Goal: Task Accomplishment & Management: Complete application form

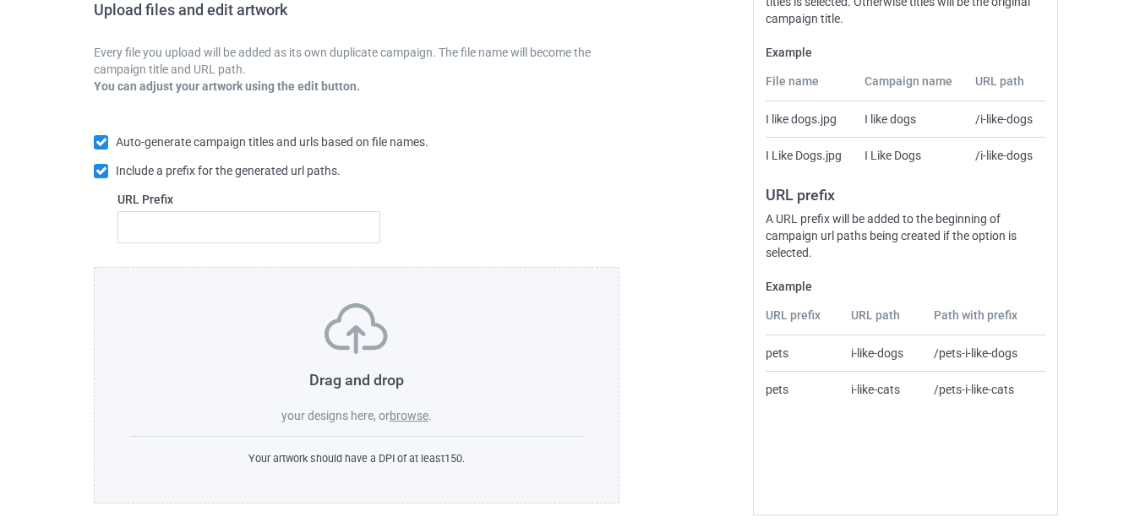
scroll to position [295, 0]
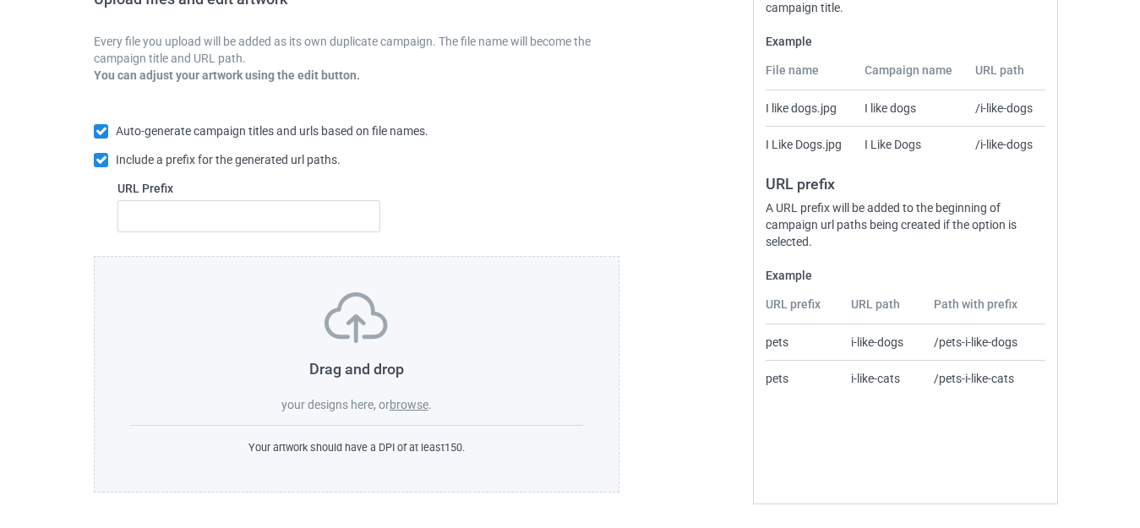
click at [414, 404] on label "browse" at bounding box center [409, 405] width 39 height 14
click at [0, 0] on input "browse" at bounding box center [0, 0] width 0 height 0
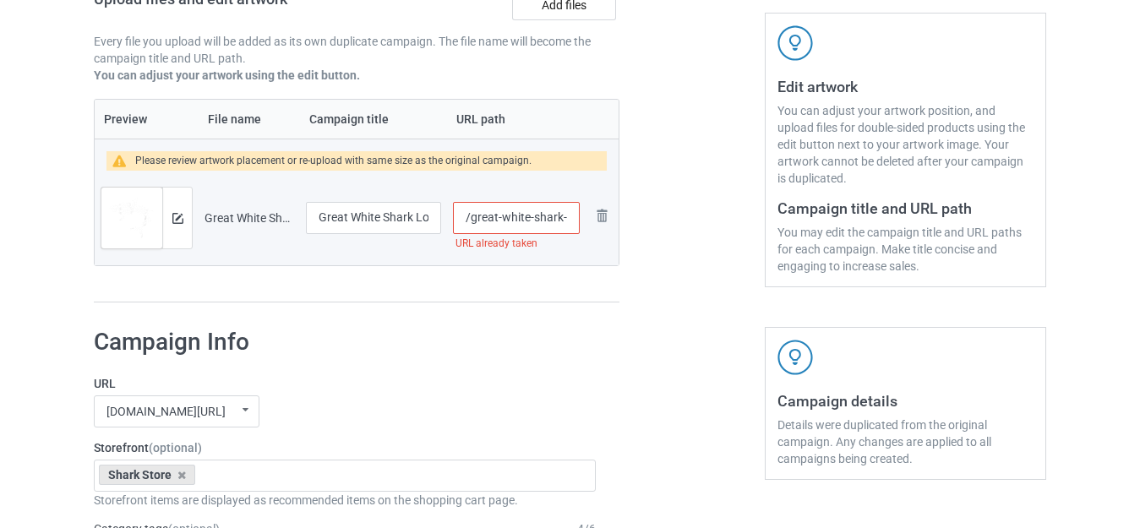
click at [529, 221] on input "/great-white-shark-lover" at bounding box center [516, 218] width 127 height 32
type input "/great-white--shark-lover"
click at [712, 232] on div at bounding box center [692, 69] width 122 height 492
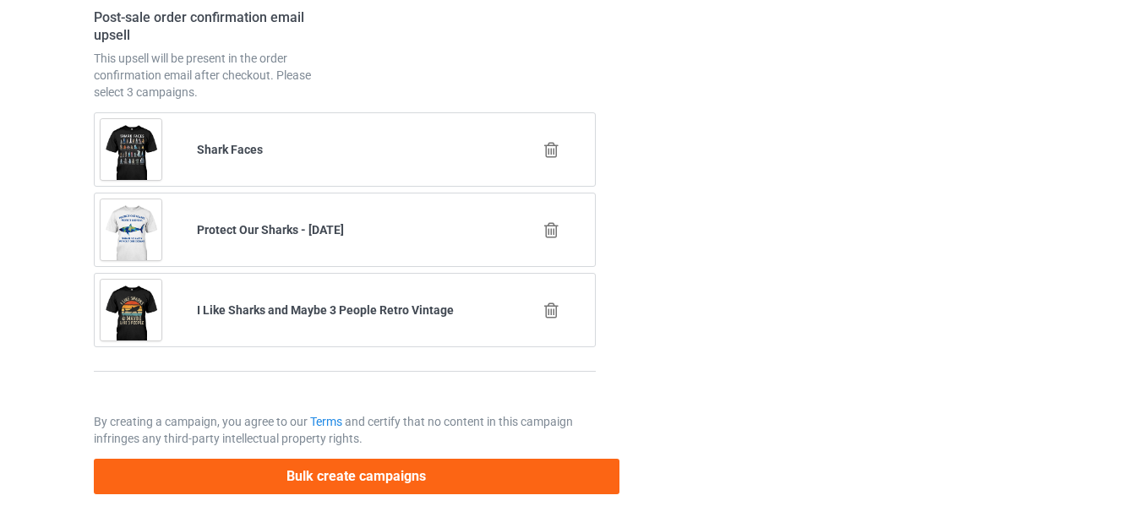
scroll to position [2558, 0]
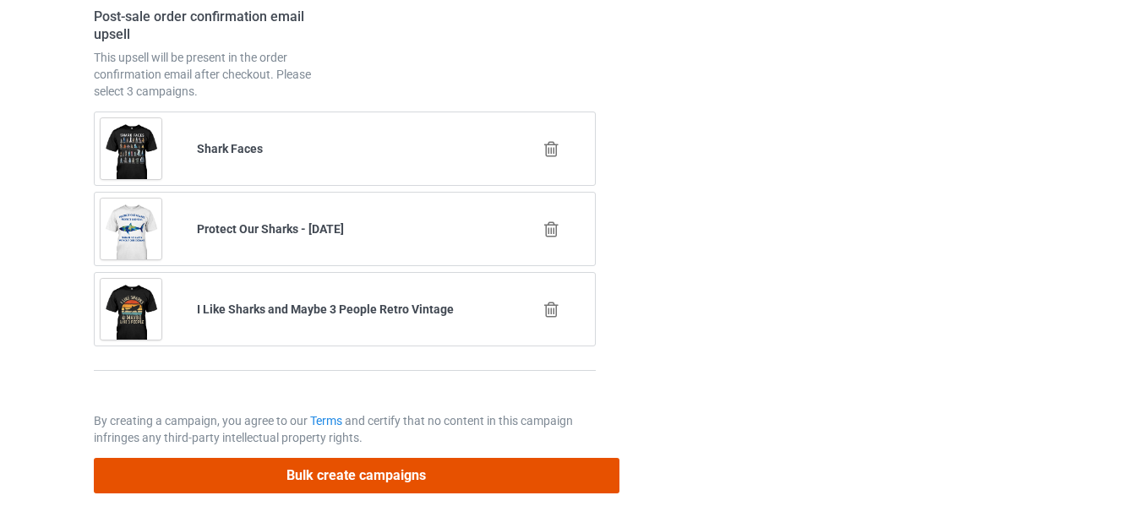
click at [416, 472] on button "Bulk create campaigns" at bounding box center [357, 475] width 526 height 35
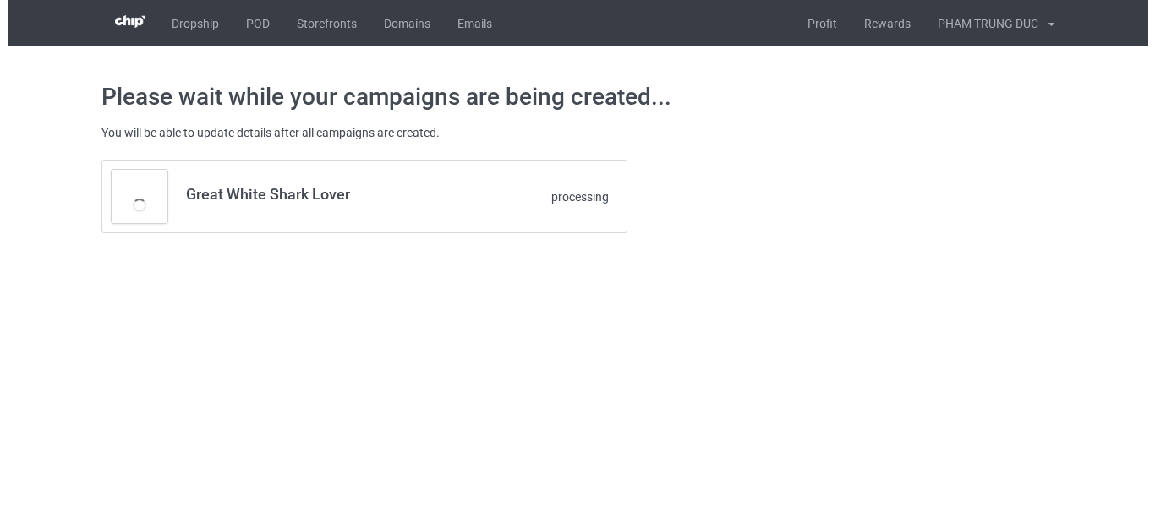
scroll to position [0, 0]
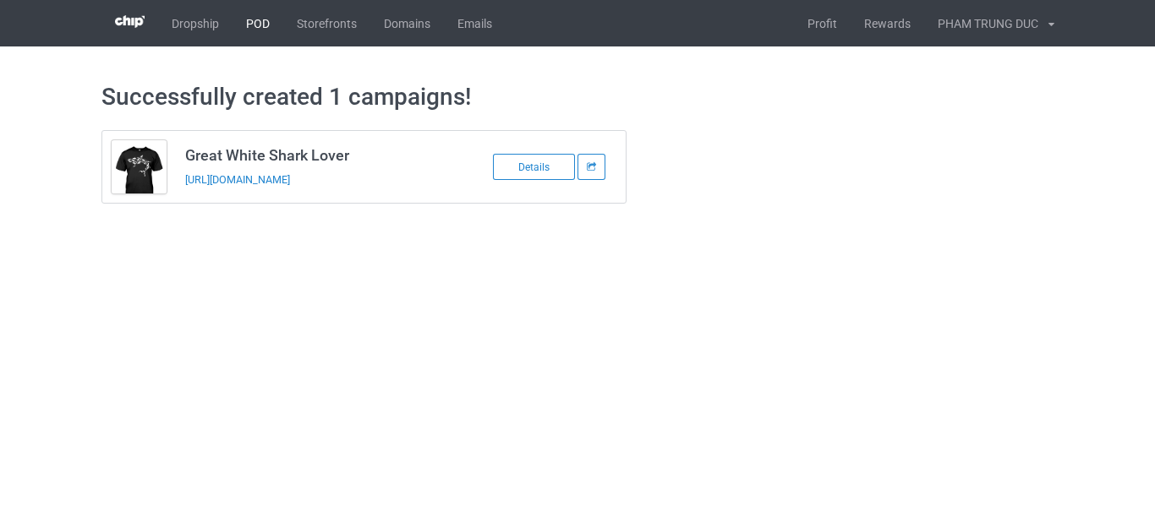
click at [259, 19] on link "POD" at bounding box center [257, 23] width 51 height 46
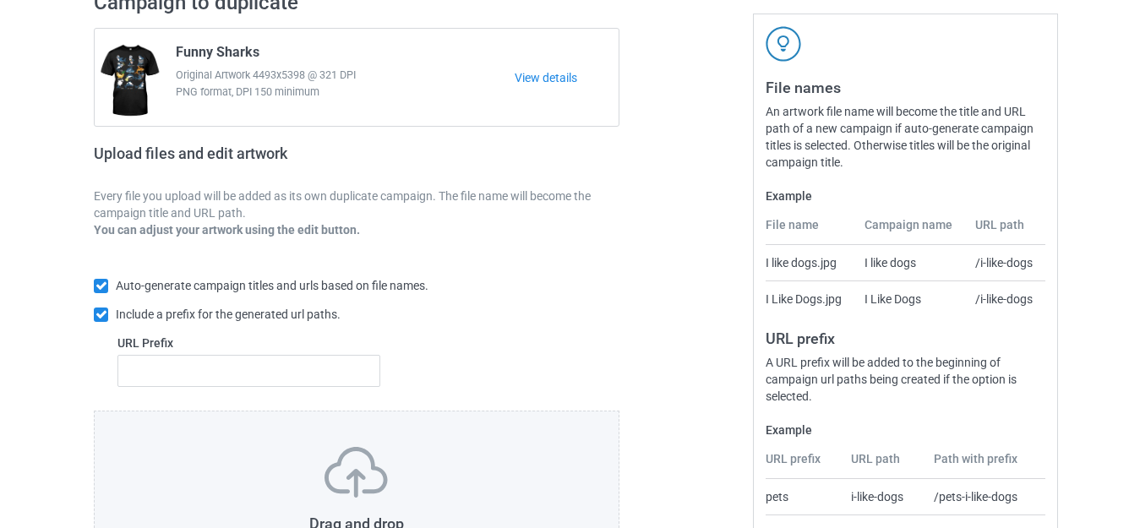
scroll to position [295, 0]
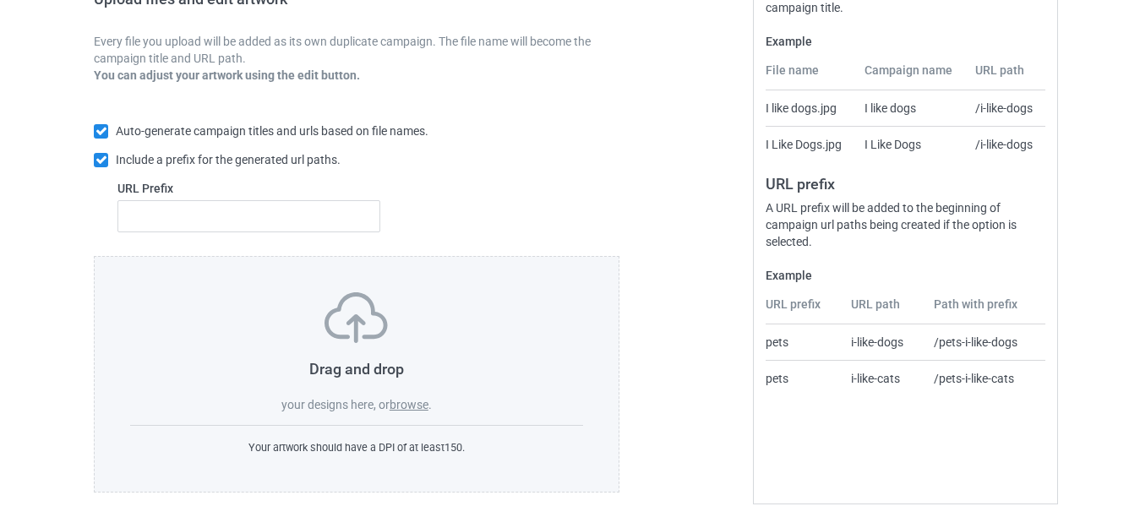
click at [407, 403] on label "browse" at bounding box center [409, 405] width 39 height 14
click at [0, 0] on input "browse" at bounding box center [0, 0] width 0 height 0
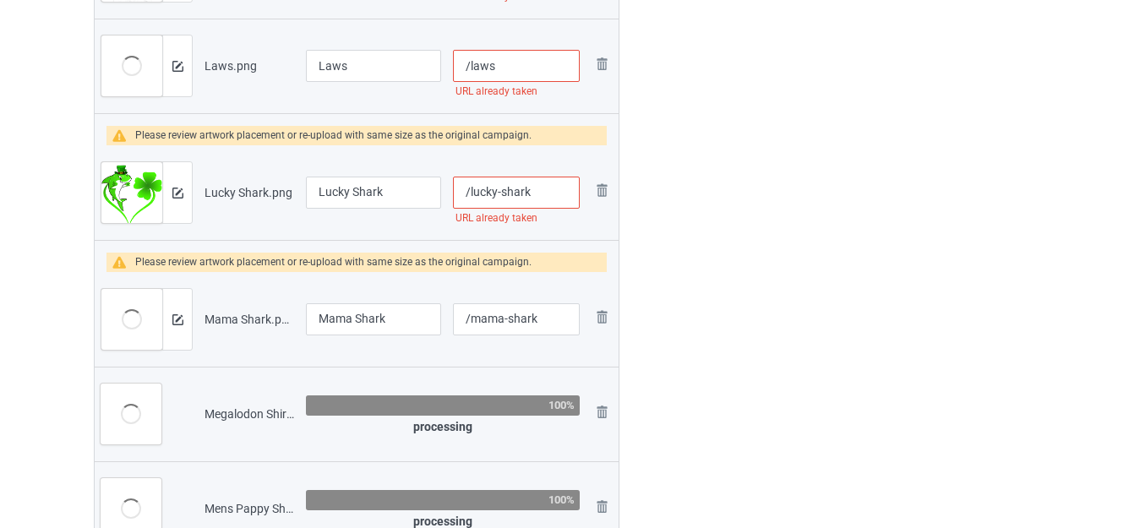
scroll to position [1732, 0]
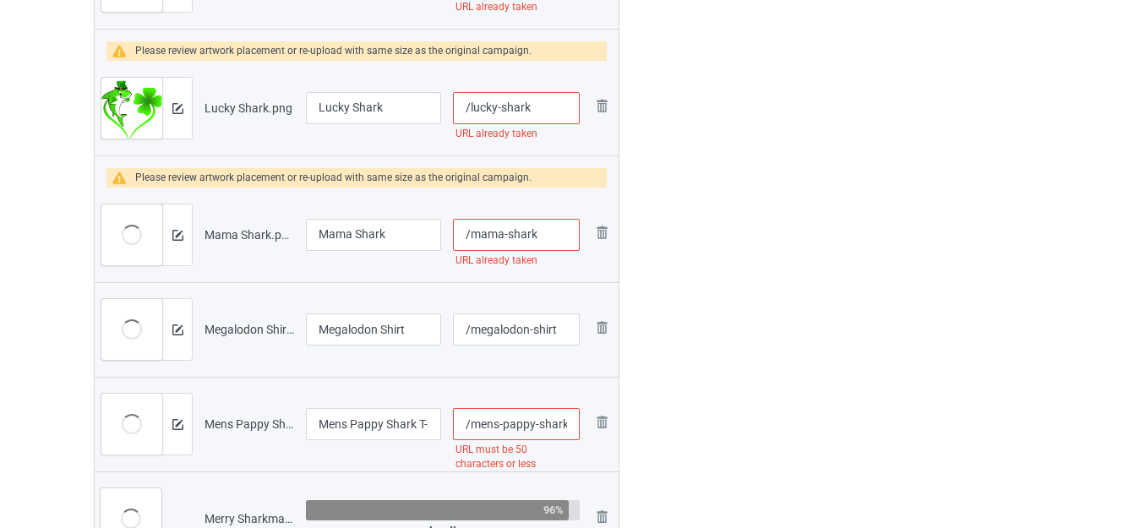
click at [0, 0] on img at bounding box center [0, 0] width 0 height 0
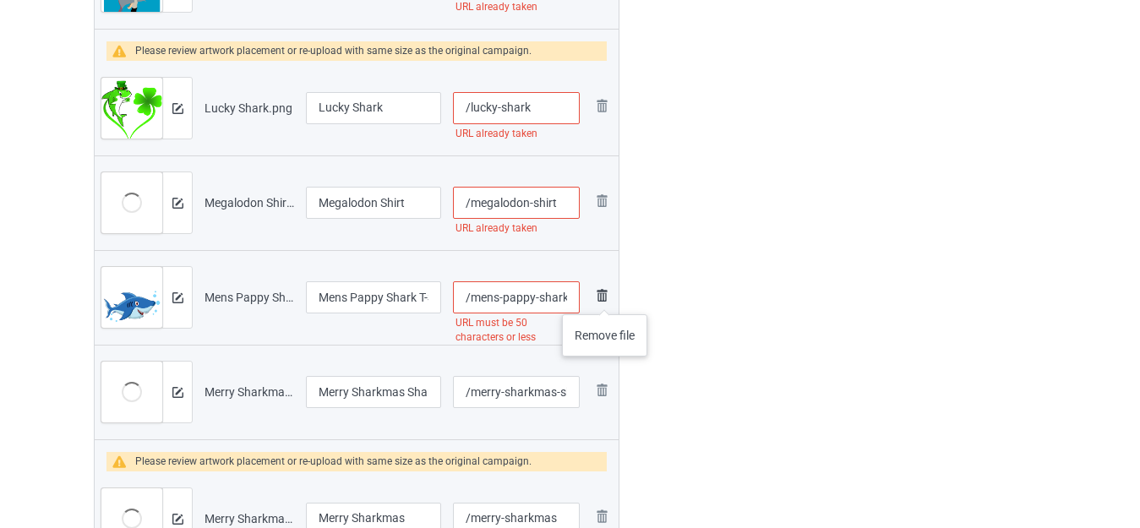
click at [604, 298] on img at bounding box center [602, 296] width 20 height 20
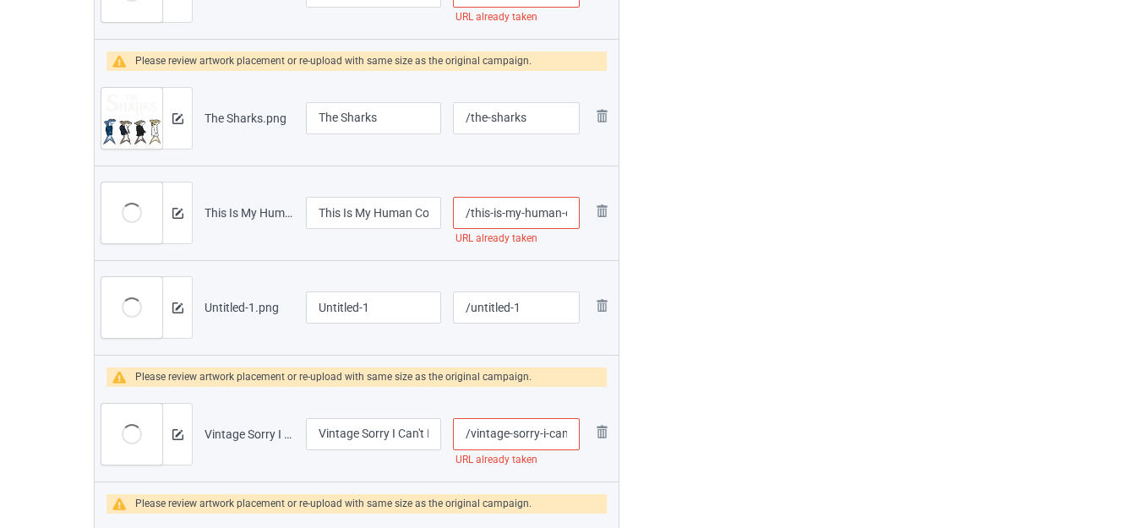
scroll to position [4614, 0]
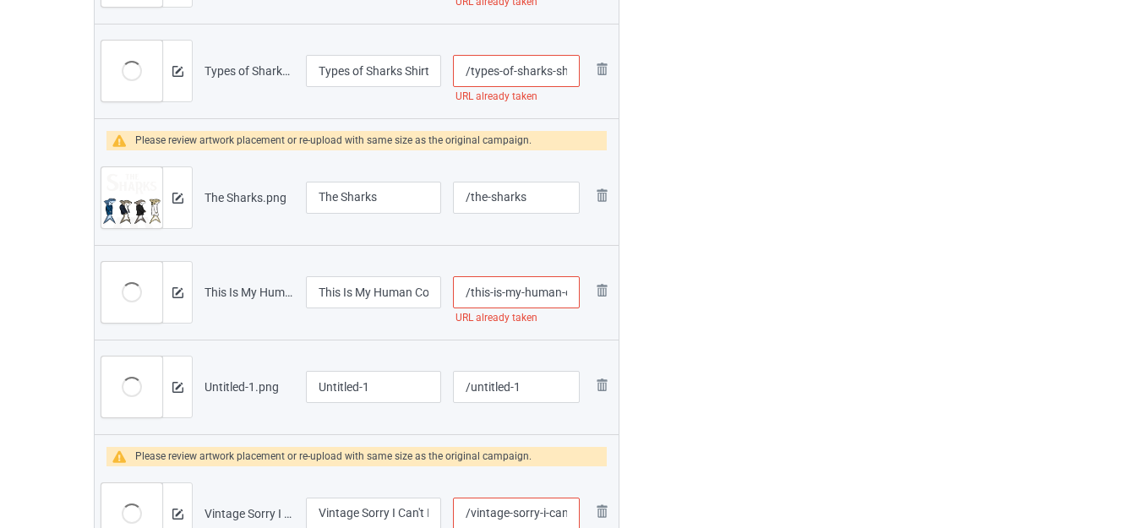
click at [0, 0] on img at bounding box center [0, 0] width 0 height 0
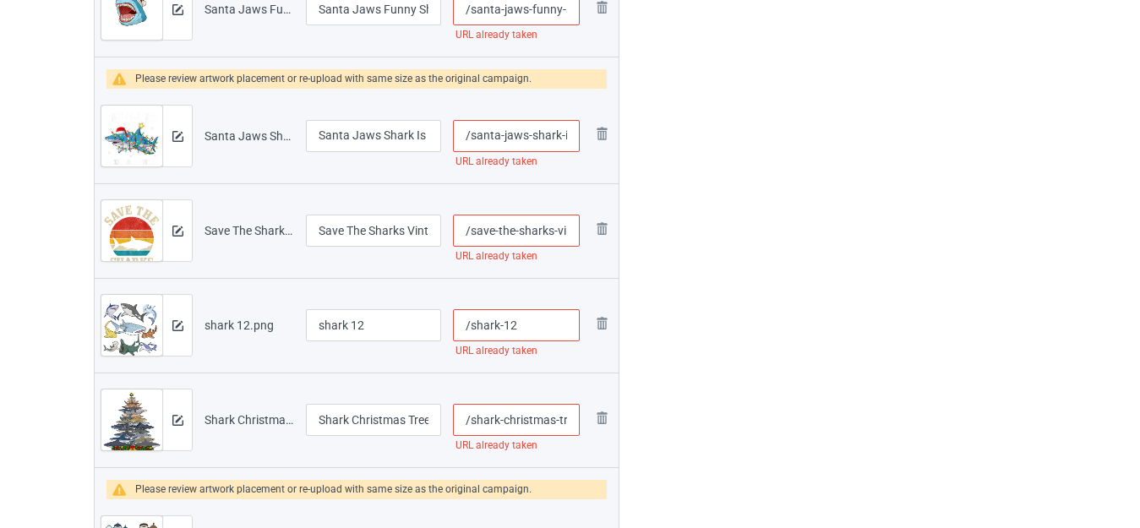
scroll to position [3093, 0]
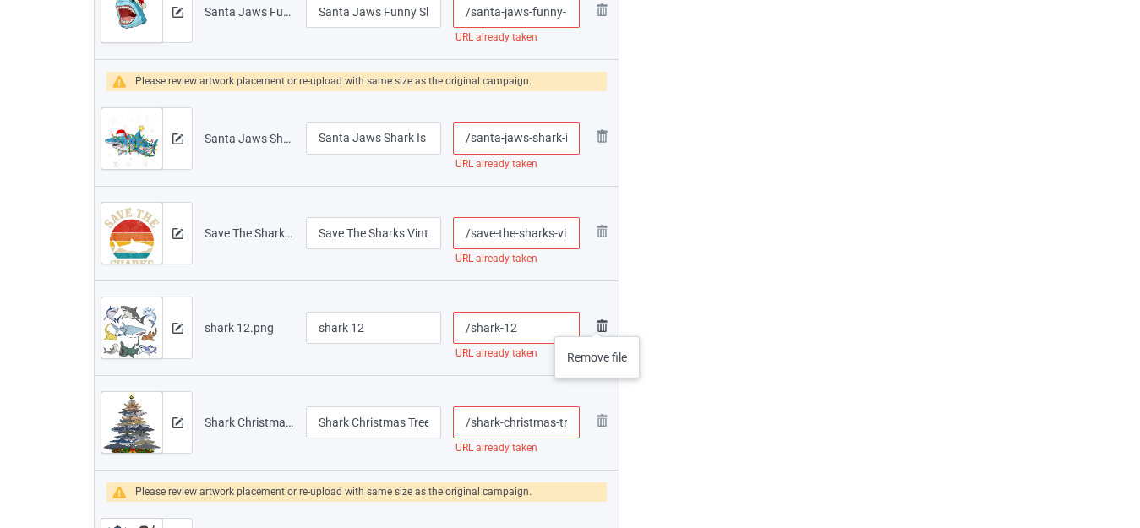
click at [597, 319] on img at bounding box center [602, 326] width 20 height 20
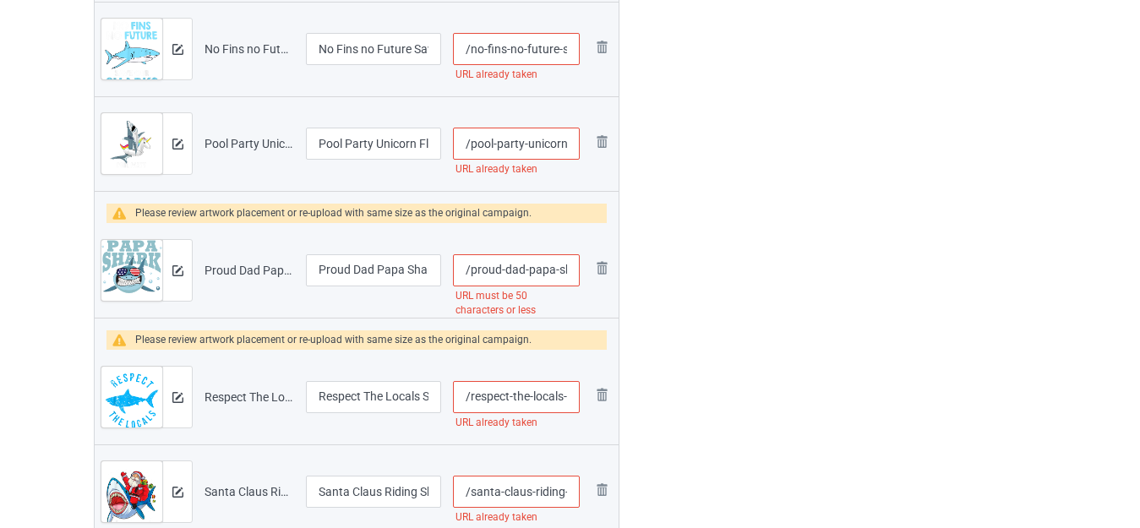
scroll to position [2501, 0]
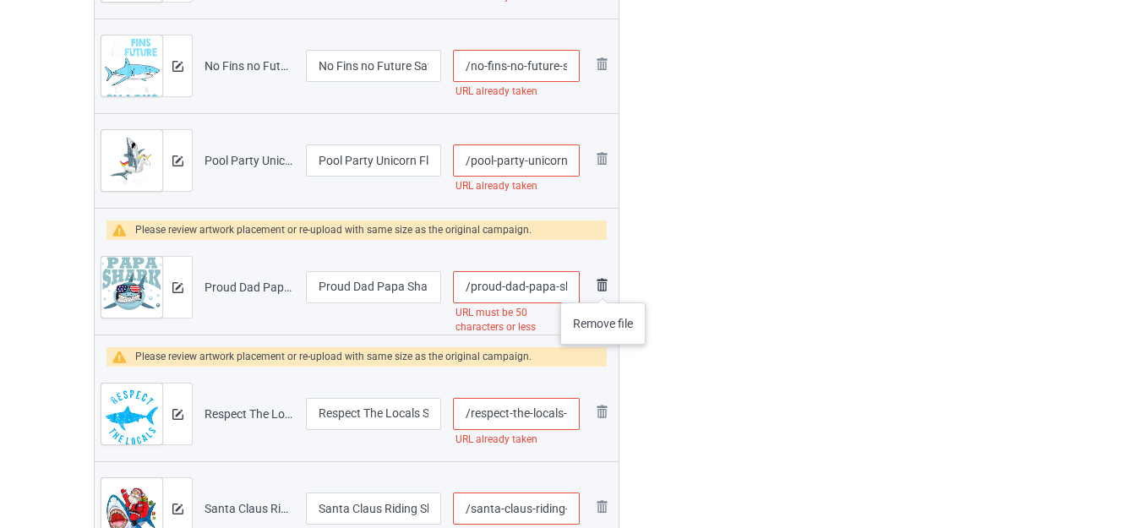
click at [603, 286] on img at bounding box center [602, 285] width 20 height 20
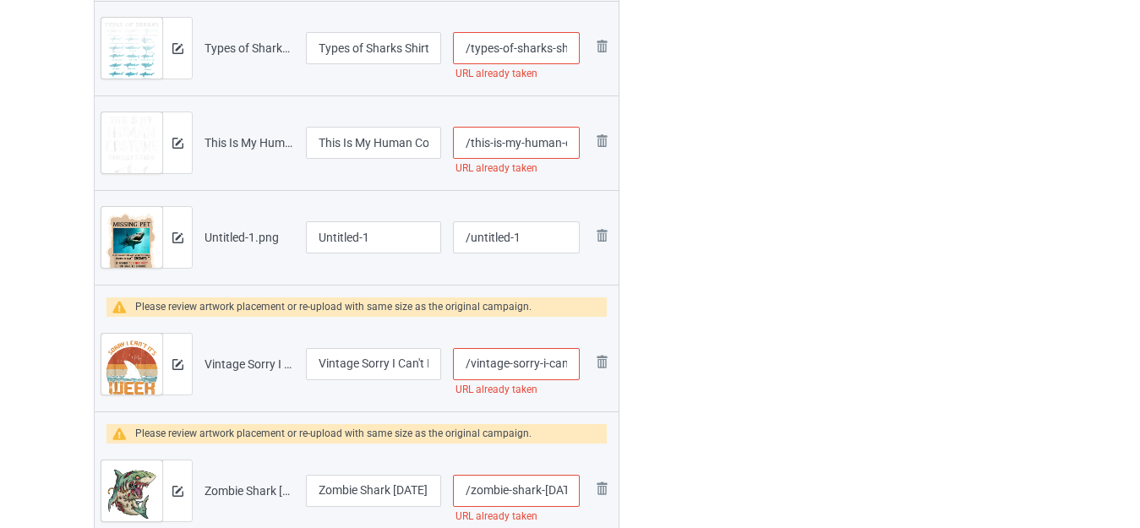
scroll to position [4445, 0]
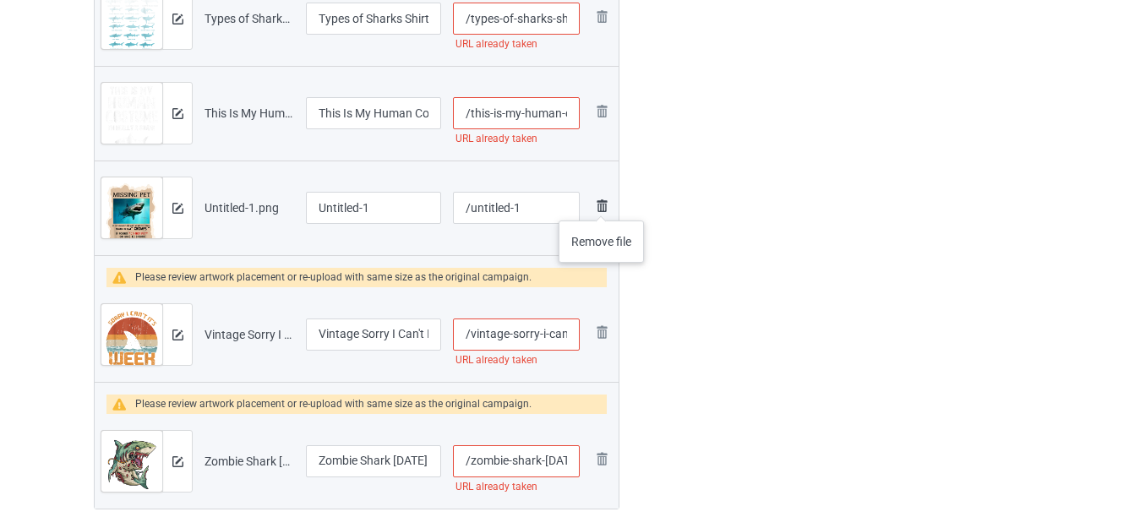
click at [602, 203] on img at bounding box center [602, 206] width 20 height 20
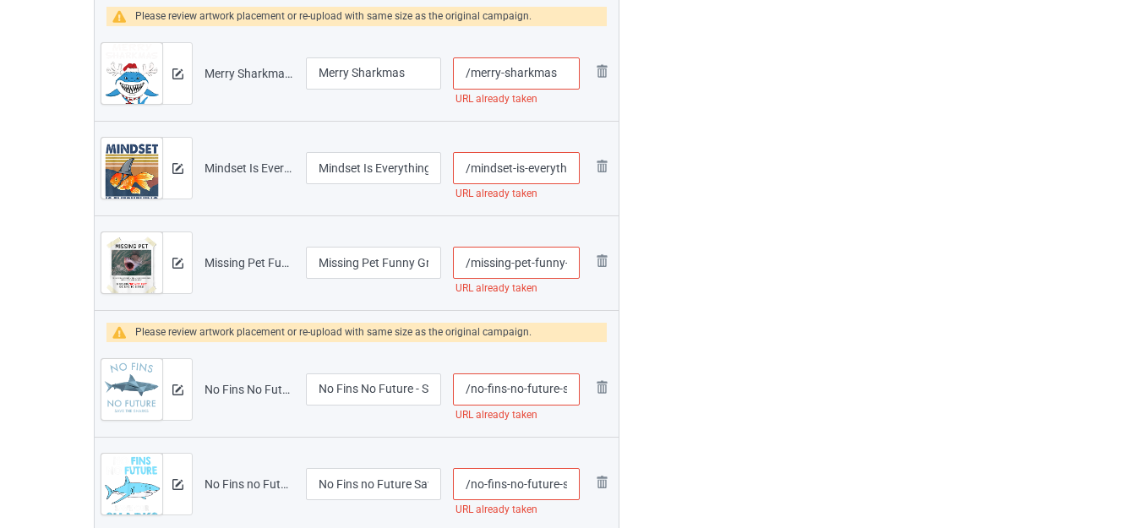
scroll to position [2078, 0]
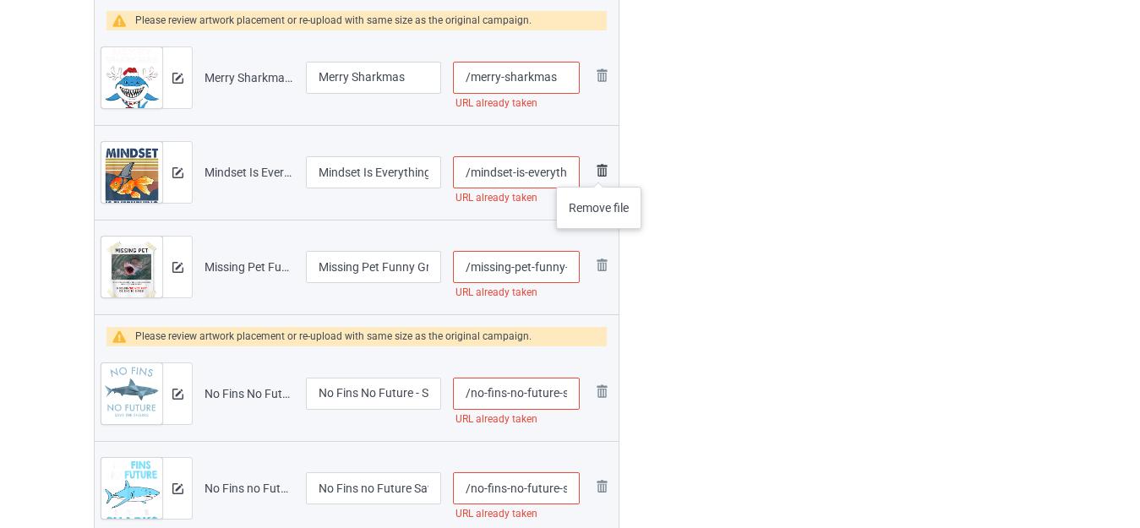
click at [598, 170] on img at bounding box center [602, 171] width 20 height 20
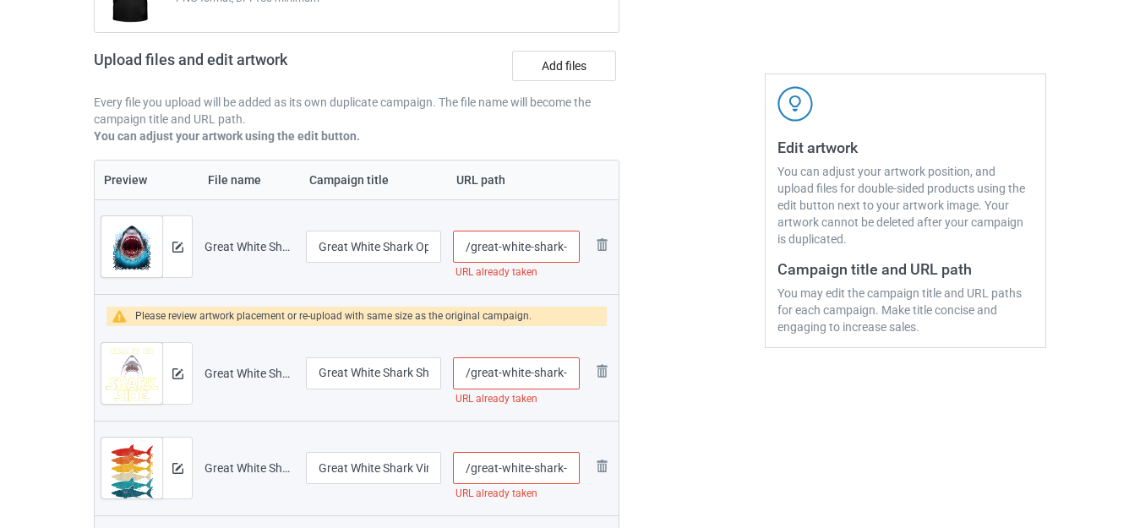
scroll to position [219, 0]
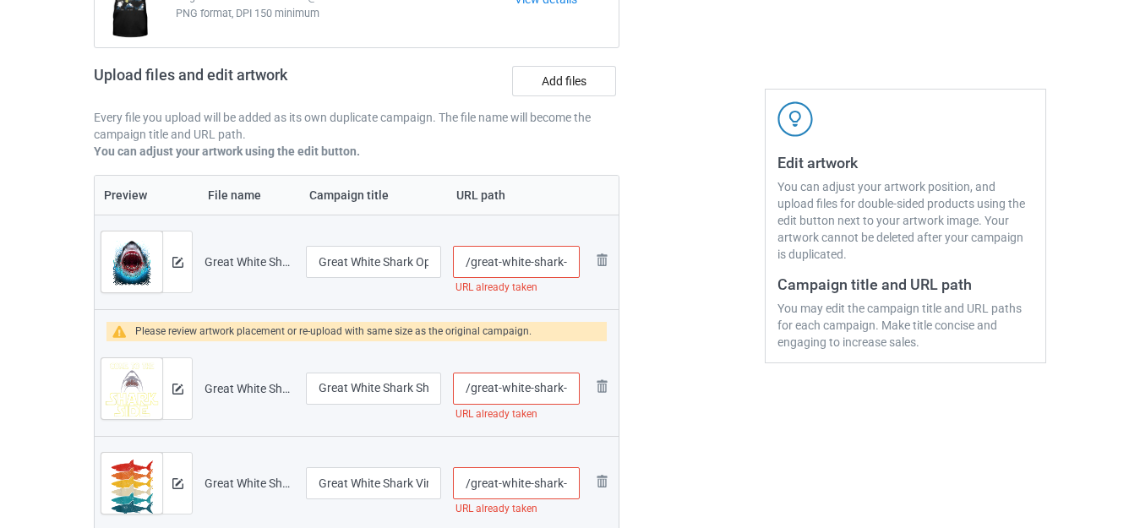
click at [532, 265] on input "/great-white-shark-open-mouth" at bounding box center [516, 262] width 127 height 32
type input "/great-white--shark-open-mouth"
click at [533, 390] on input "/great-white-shark-shirt" at bounding box center [516, 389] width 127 height 32
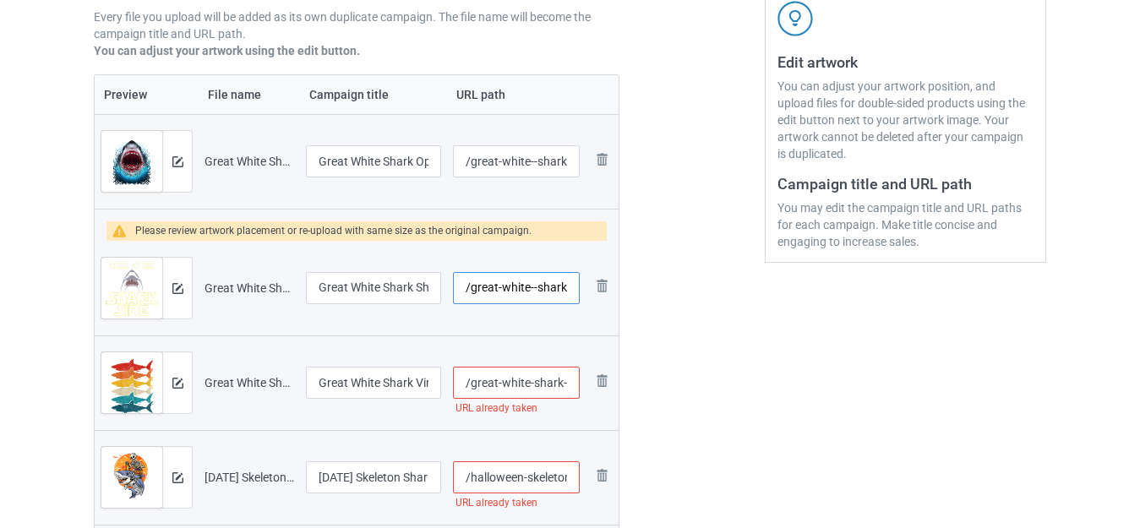
scroll to position [388, 0]
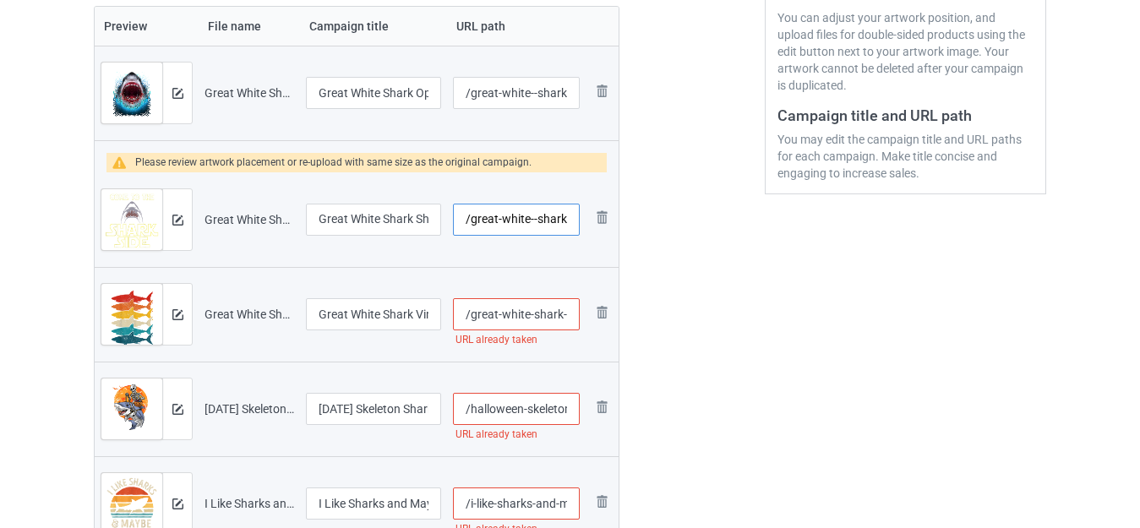
type input "/great-white--shark-shirt"
click at [567, 314] on input "/great-white-shark-vintage-retro" at bounding box center [516, 314] width 127 height 32
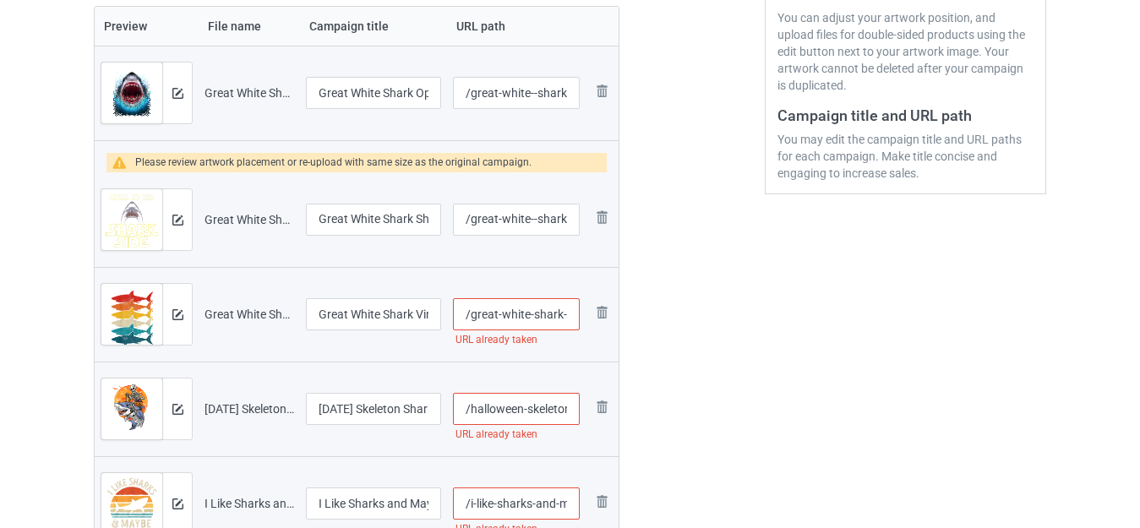
click at [533, 312] on input "/great-white-shark--vintage-retro" at bounding box center [516, 314] width 127 height 32
type input "/great-white--shark--vintage-retro"
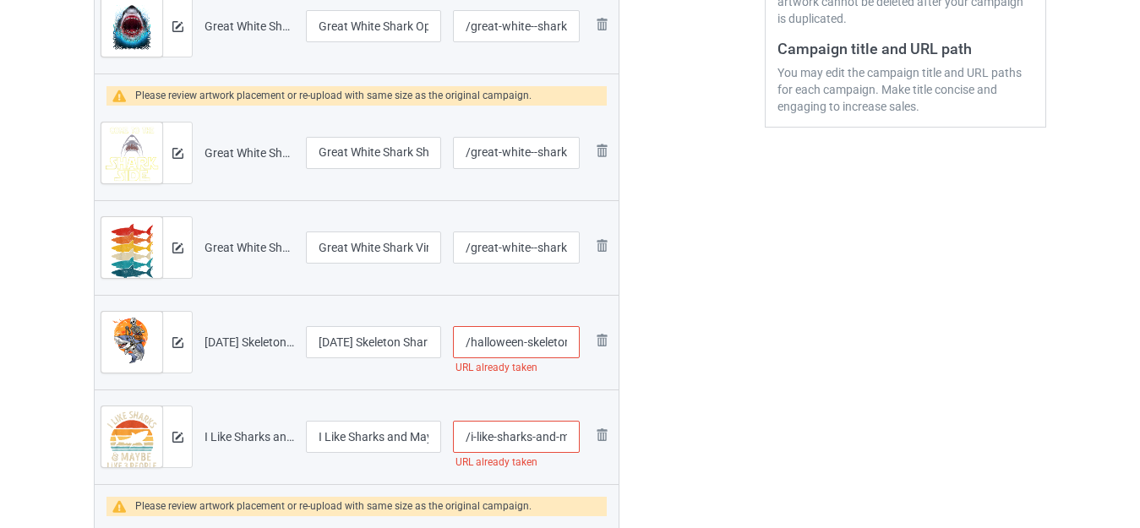
scroll to position [557, 0]
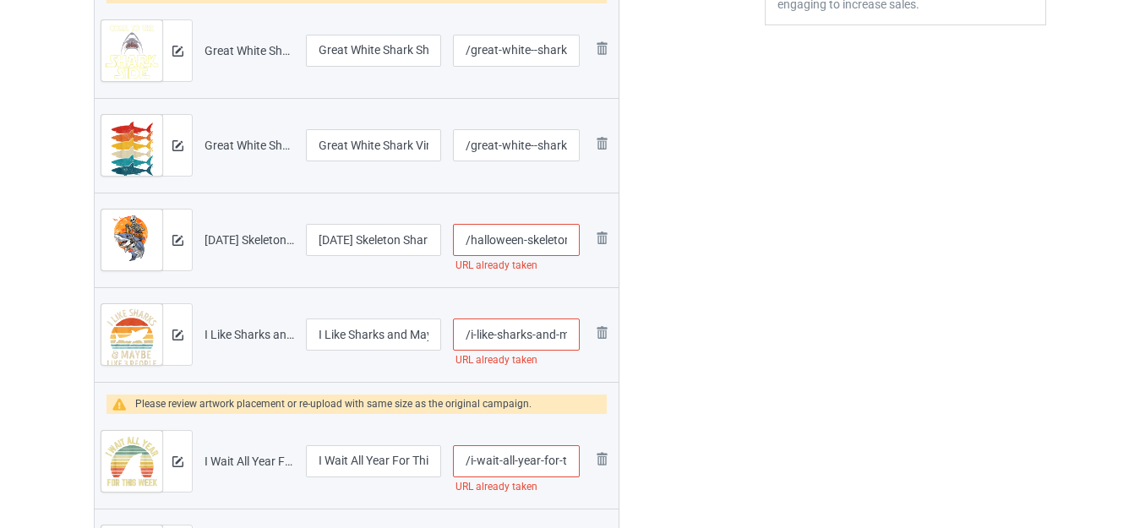
click at [523, 238] on input "/halloween-skeleton-shark" at bounding box center [516, 240] width 127 height 32
type input "/halloween--skeleton-shark"
click at [532, 333] on input "/i-like-sharks-and-maybe-3-people-retro-vintage" at bounding box center [516, 335] width 127 height 32
type input "/i-like-shark-and-maybe-3-people-retro-vintage"
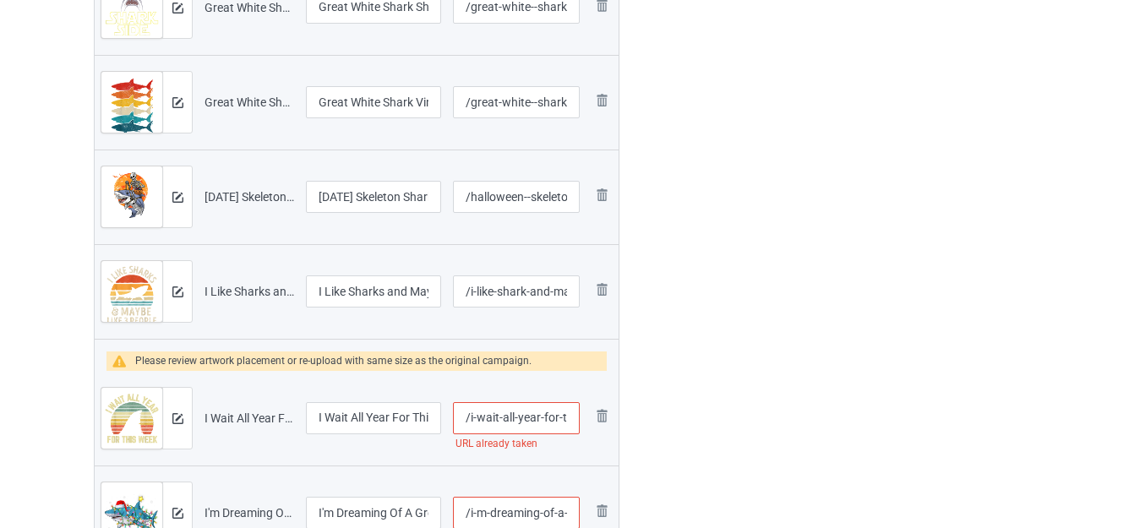
scroll to position [641, 0]
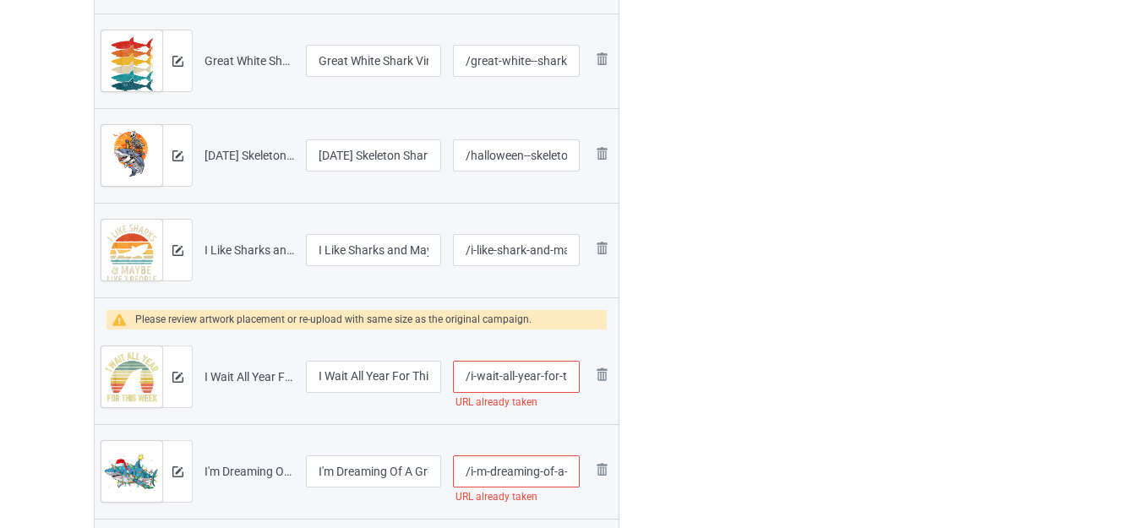
click at [542, 379] on input "/i-wait-all-year-for-this-week" at bounding box center [516, 377] width 127 height 32
type input "/i-wait-all-yea-for-this-week"
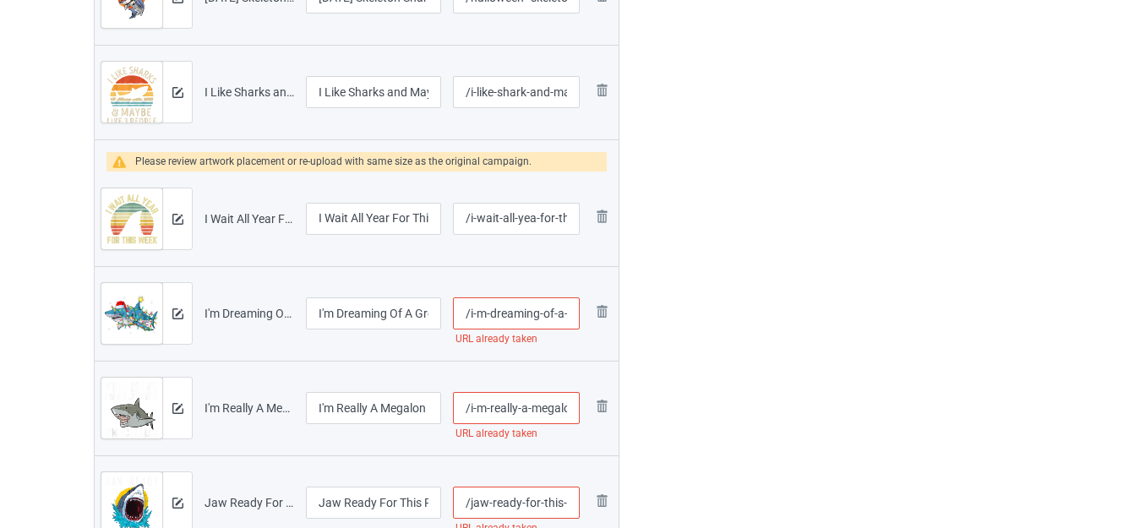
scroll to position [811, 0]
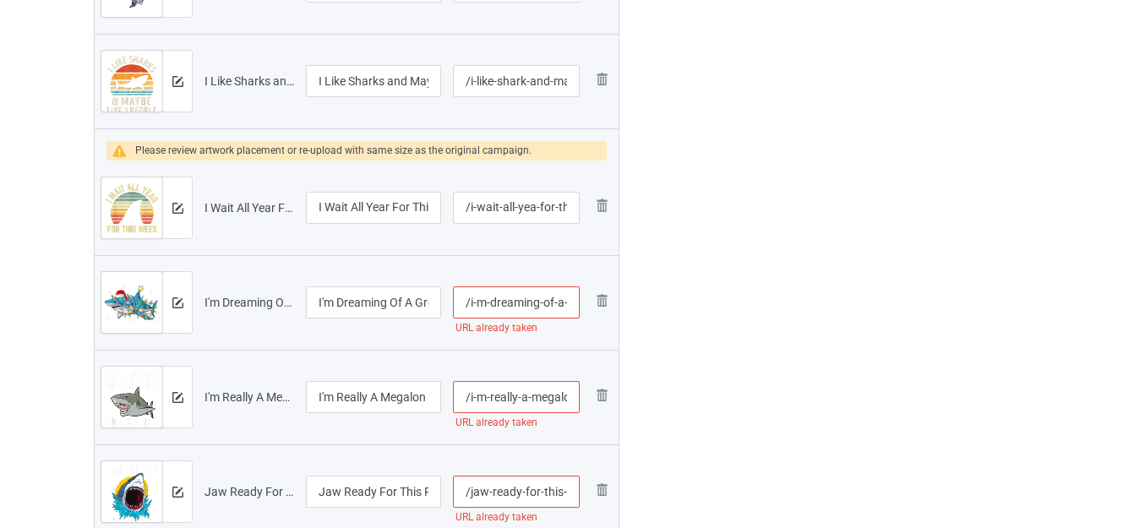
click at [541, 303] on input "/i-m-dreaming-of-a-great-white-christmas" at bounding box center [516, 303] width 127 height 32
type input "/i-m-dreamings-of-a-great-white-christmas"
click at [527, 394] on input "/i-m-really-a-megalon" at bounding box center [516, 397] width 127 height 32
type input "/i-m-really-as-megalon"
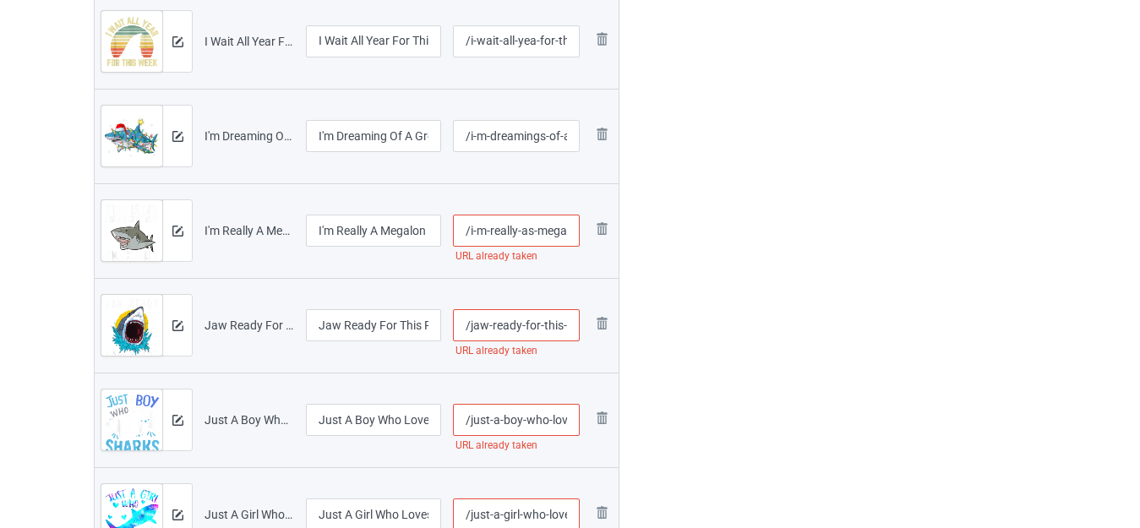
scroll to position [980, 0]
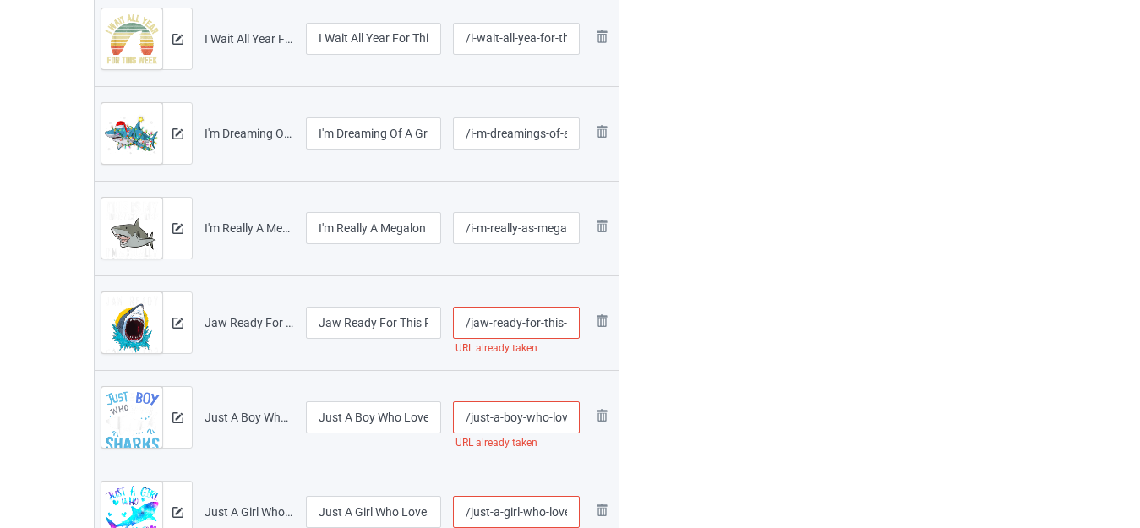
click at [541, 326] on input "/jaw-ready-for-this-funny-shark" at bounding box center [516, 323] width 127 height 32
type input "/jaw-ready-for--this-funny-shark"
click at [548, 418] on input "/just-a-boy-who-loves-sharks" at bounding box center [516, 417] width 127 height 32
type input "/just-a-boy-who--loves-sharks"
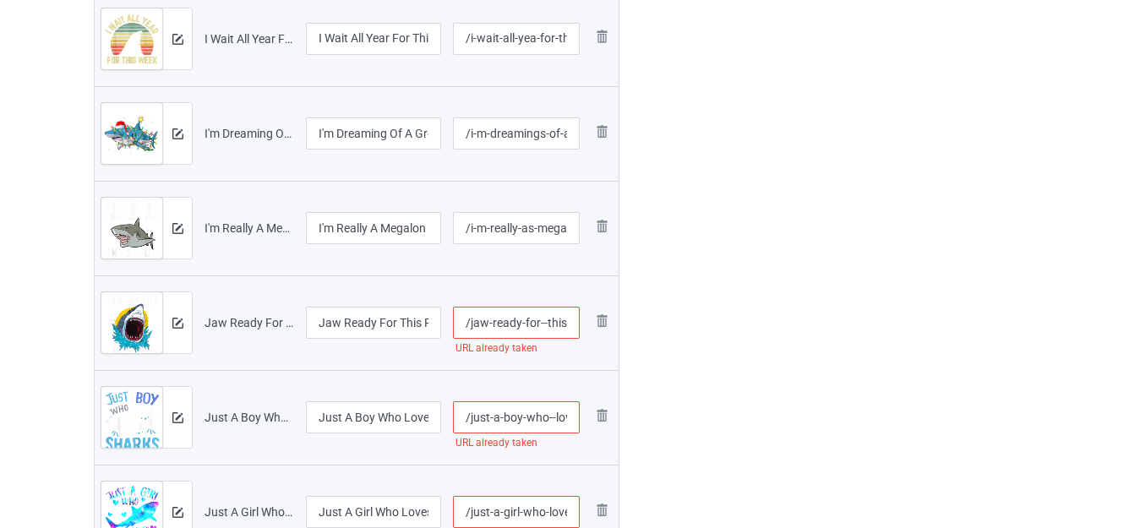
click at [543, 325] on input "/jaw-ready-for--this-funny-shark" at bounding box center [516, 323] width 127 height 32
click at [563, 321] on input "/jaw-ready-for-this-funny-shark" at bounding box center [516, 323] width 127 height 32
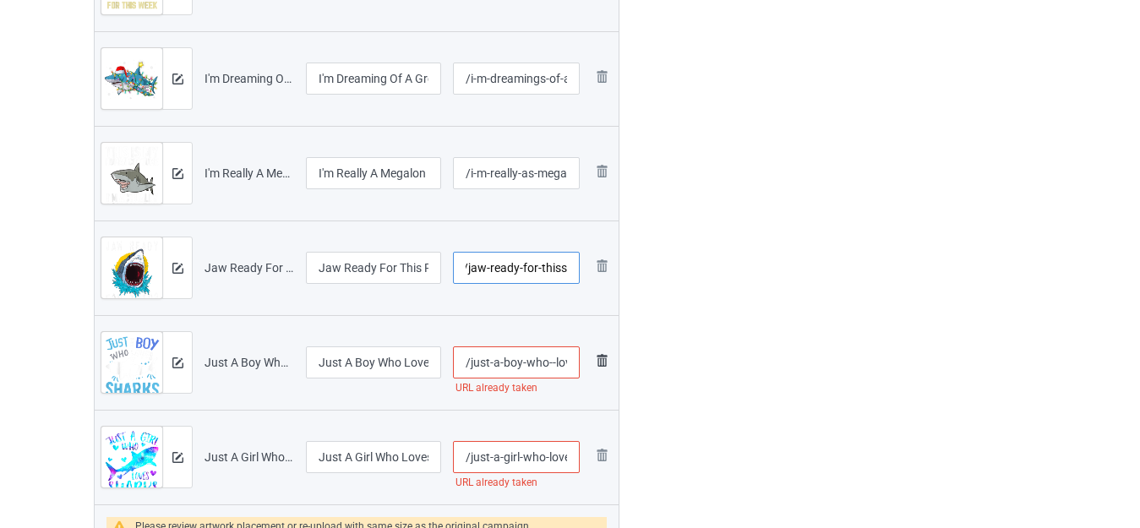
scroll to position [1064, 0]
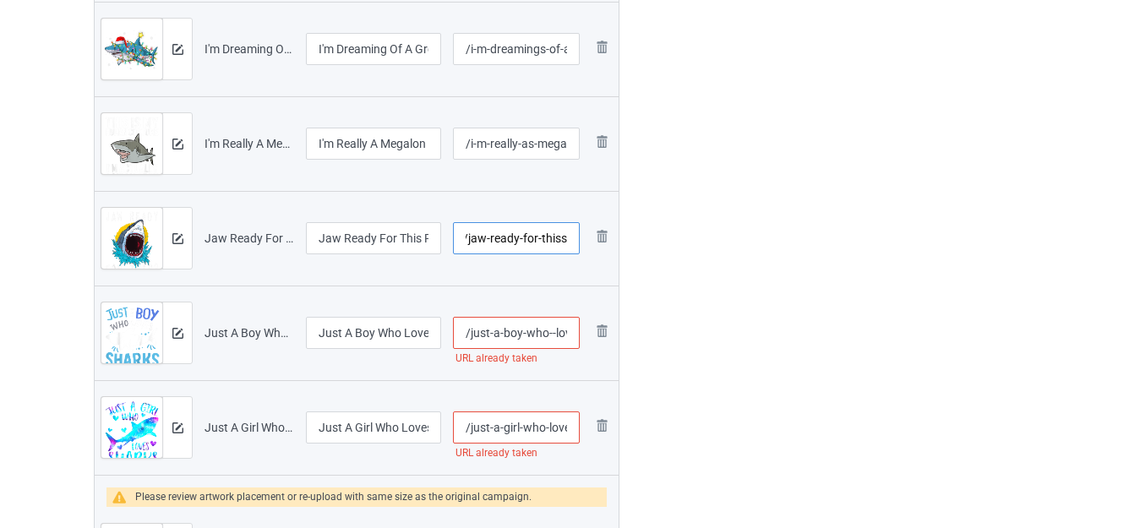
type input "/jaw-ready-for-thiss-funny-shark"
click at [547, 331] on input "/just-a-boy-who--loves-sharks" at bounding box center [516, 333] width 127 height 32
type input "/just-a-boy-whos--loves-sharks"
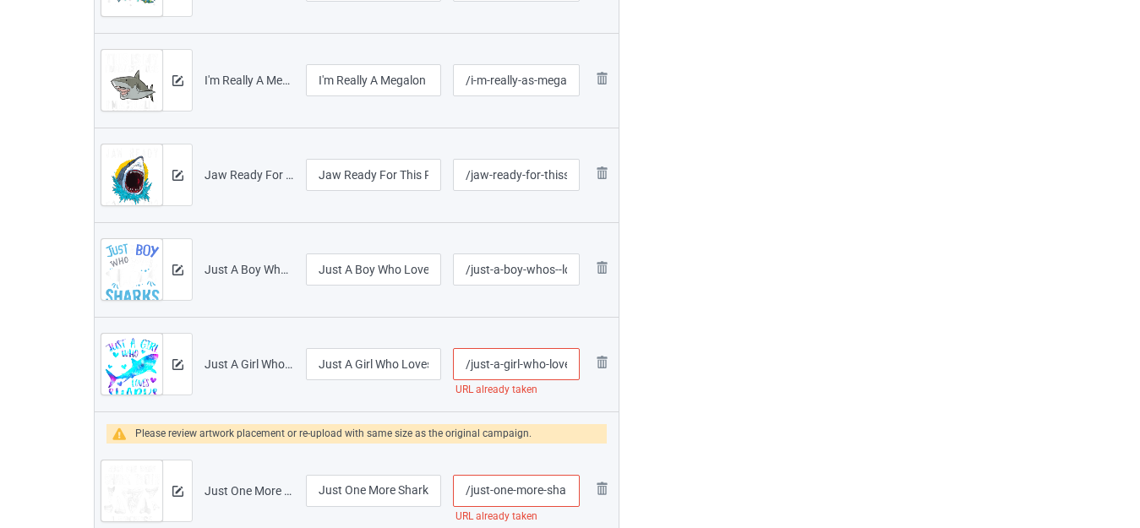
scroll to position [1233, 0]
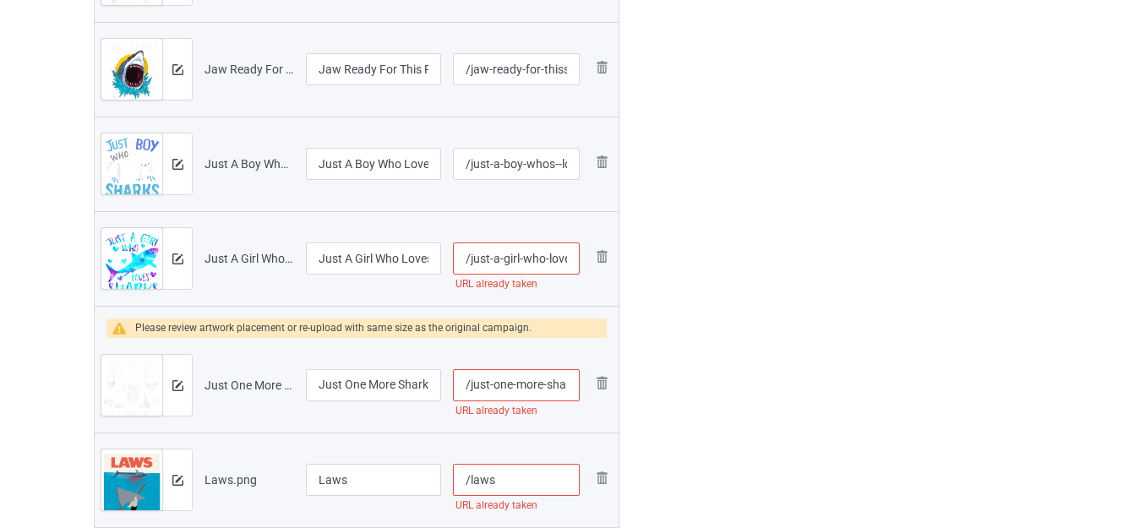
click at [542, 256] on input "/just-a-girl-who-loves-sharks-shirt" at bounding box center [516, 259] width 127 height 32
click at [543, 254] on input "/just-a-girl-who-loves-sharks-shirt" at bounding box center [516, 259] width 127 height 32
type input "/just-a-girl-whos-loves-sharks-shirt"
click at [543, 383] on input "/just-one-more-shark-tooth-i-promise" at bounding box center [516, 385] width 127 height 32
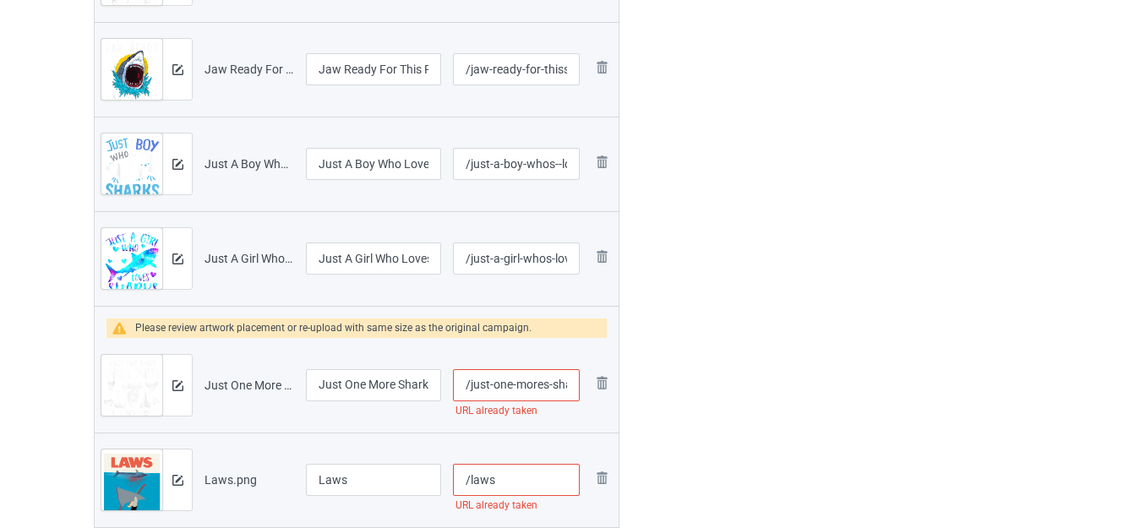
type input "/just-one-mores-shark-tooth-i-promise"
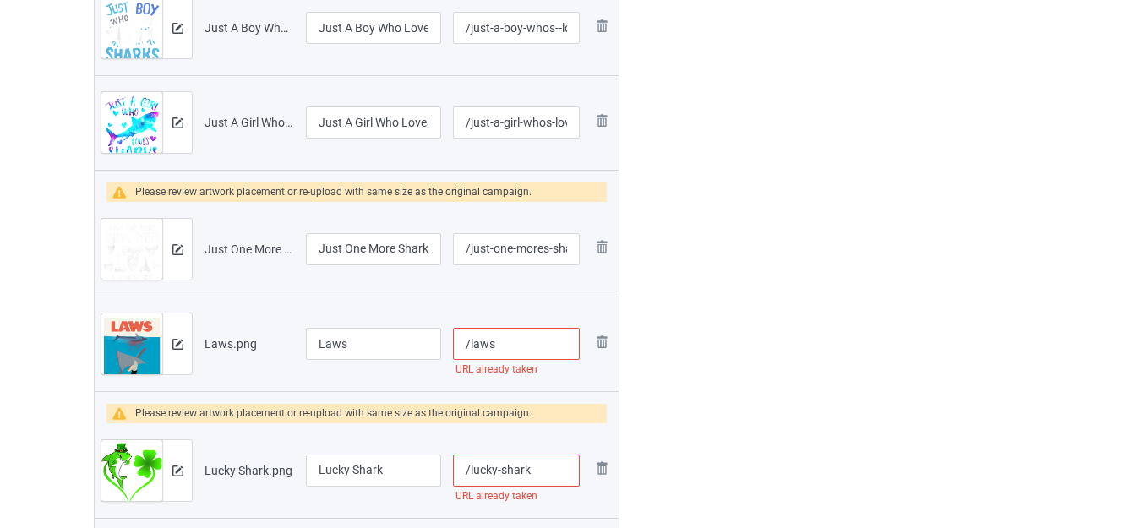
scroll to position [1402, 0]
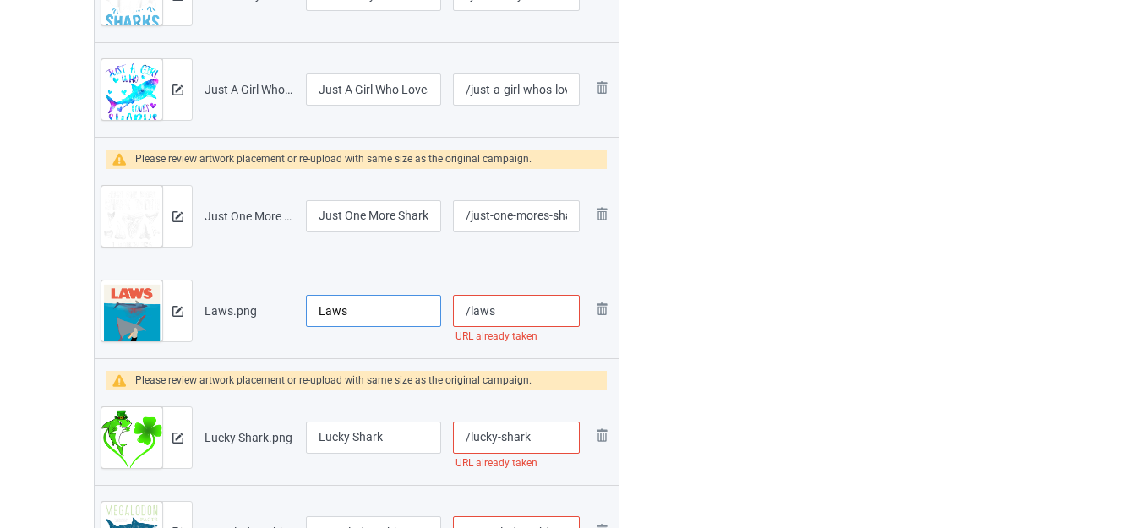
click at [364, 316] on input "Laws" at bounding box center [373, 311] width 135 height 32
click at [363, 316] on input "Laws" at bounding box center [373, 311] width 135 height 32
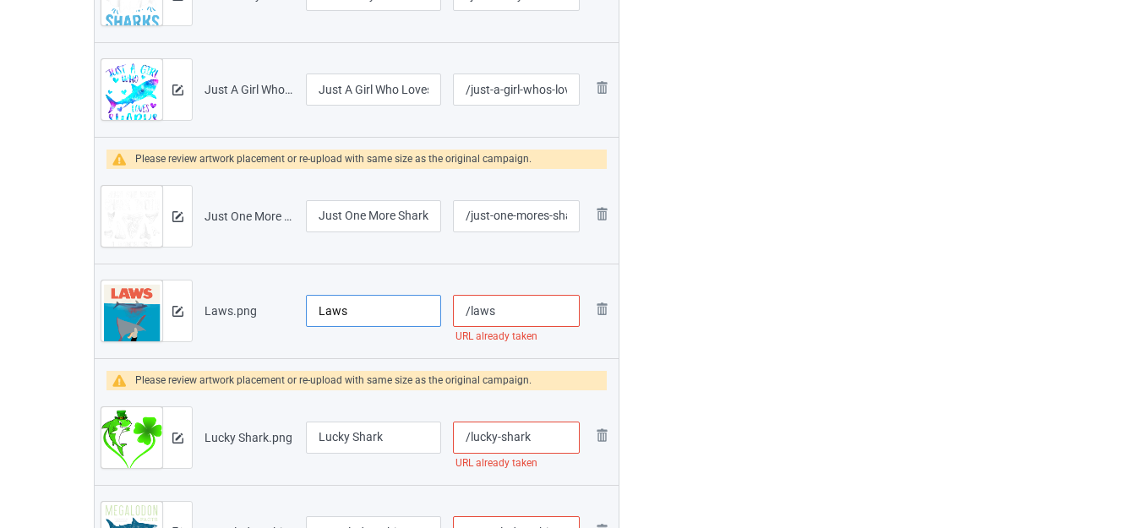
click at [372, 314] on input "Laws" at bounding box center [373, 311] width 135 height 32
type input "Laws Save The Sharks"
click at [471, 314] on input "/laws" at bounding box center [516, 311] width 127 height 32
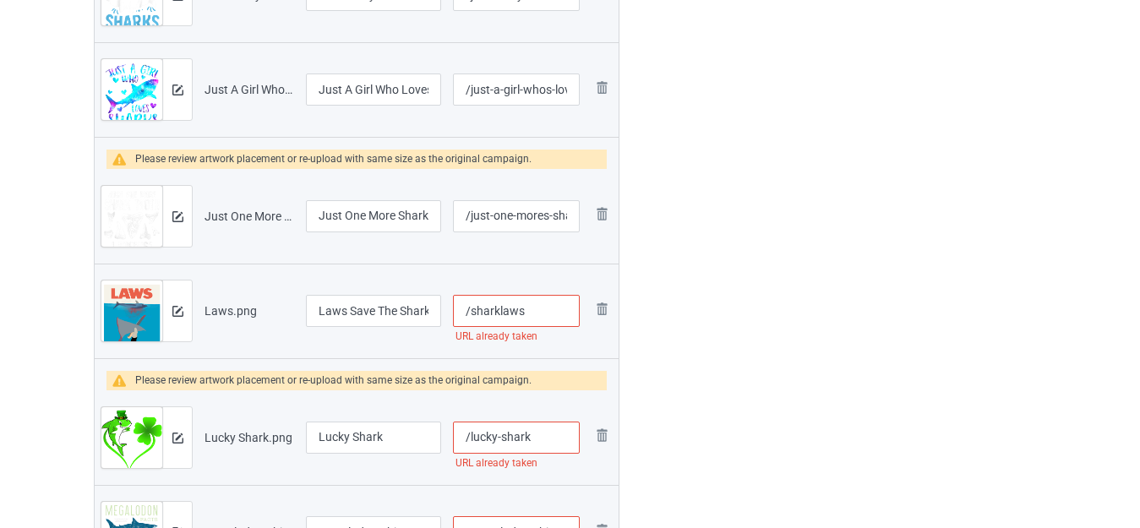
type input "/sharklaws"
click at [536, 437] on input "/lucky-shark" at bounding box center [516, 438] width 127 height 32
type input "/lucky-sharks"
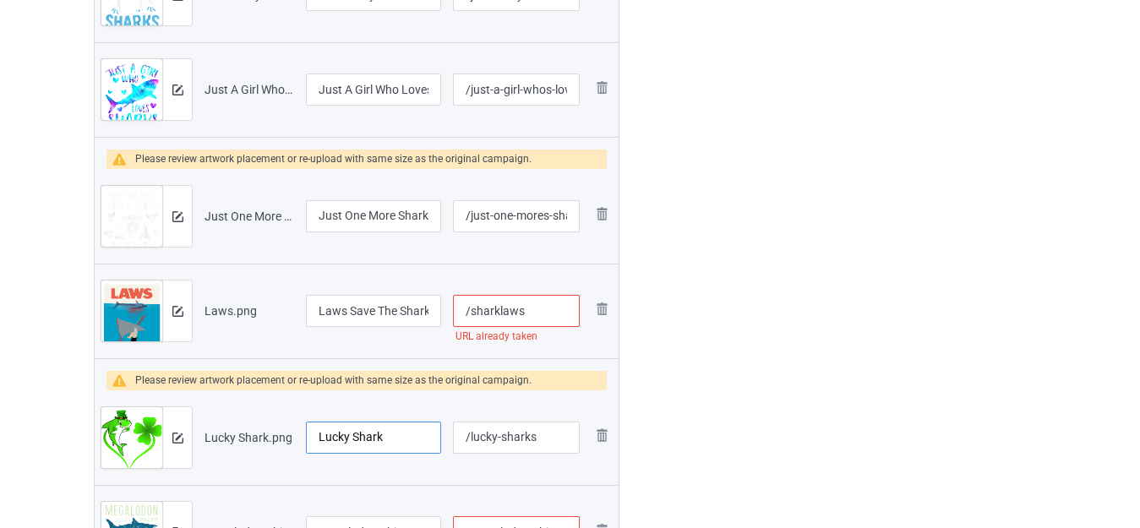
click at [393, 437] on input "Lucky Shark" at bounding box center [373, 438] width 135 height 32
type input "Lucky Shark St Patrick's Day"
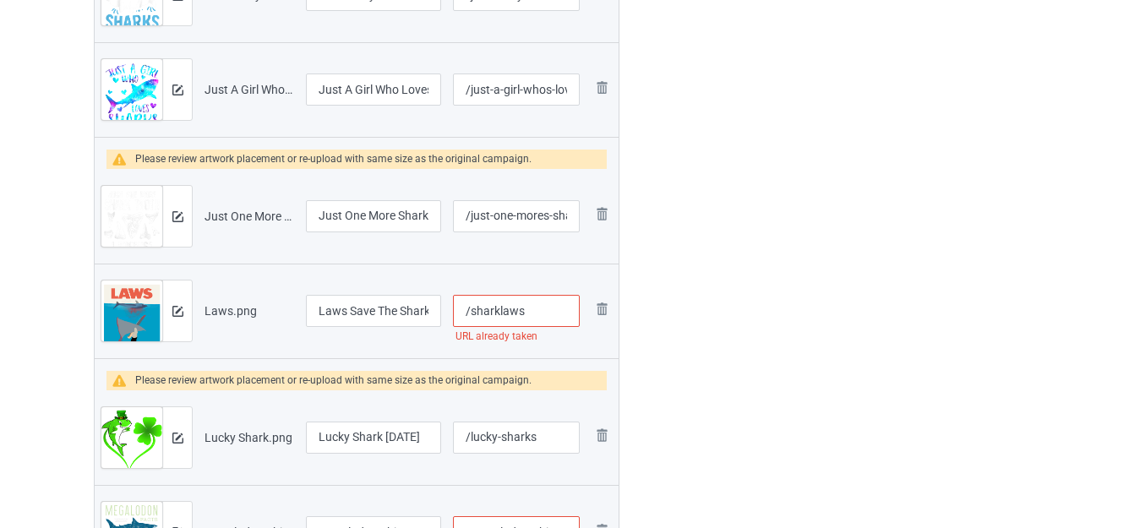
click at [525, 309] on input "/sharklaws" at bounding box center [516, 311] width 127 height 32
type input "/sharklawst"
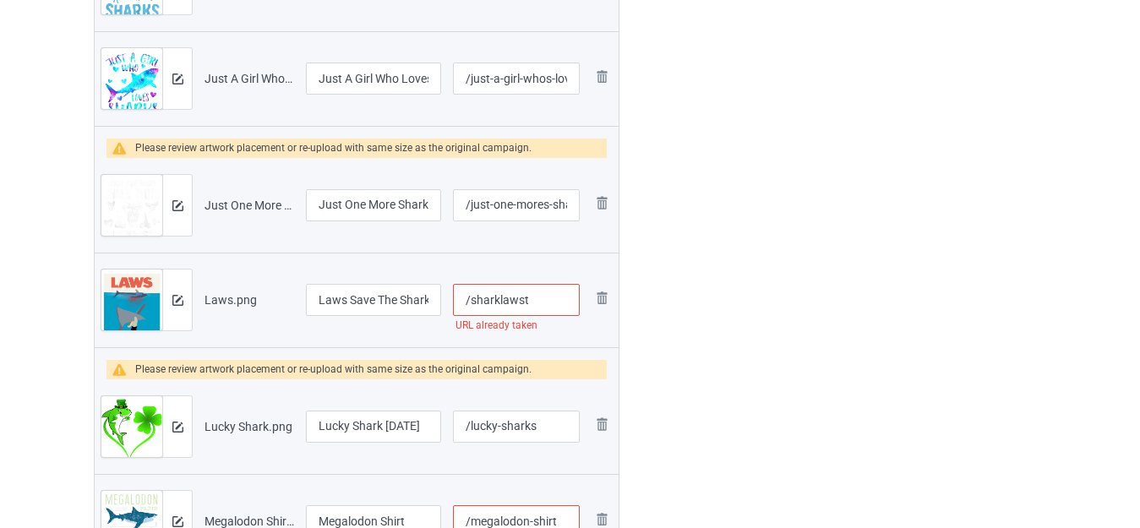
scroll to position [1487, 0]
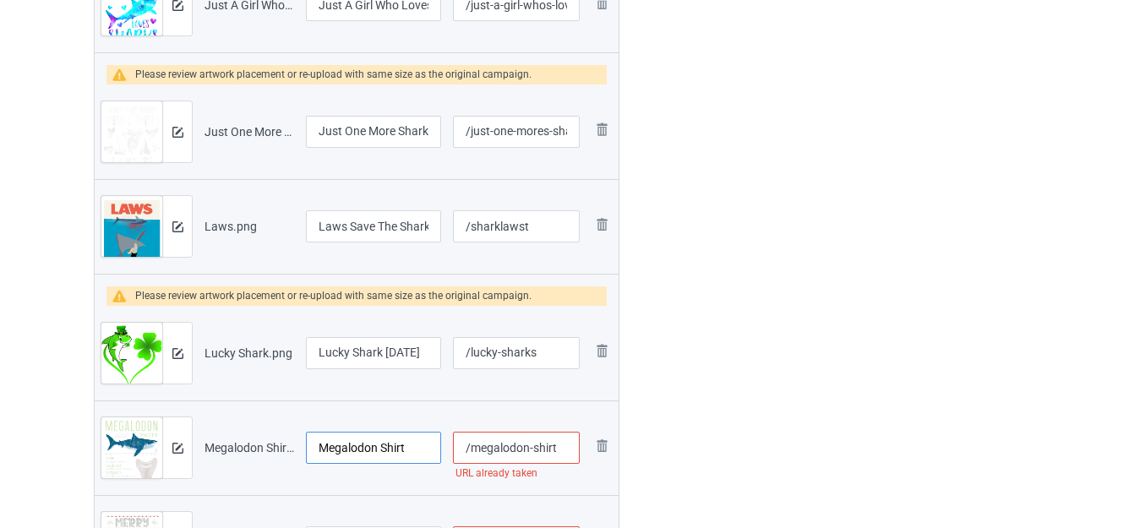
drag, startPoint x: 382, startPoint y: 448, endPoint x: 412, endPoint y: 450, distance: 30.5
click at [412, 450] on input "Megalodon Shirt" at bounding box center [373, 448] width 135 height 32
type input "Megalodon Shark"
click at [558, 445] on input "/megalodon-shirt" at bounding box center [516, 448] width 127 height 32
type input "/megalodon-shirts"
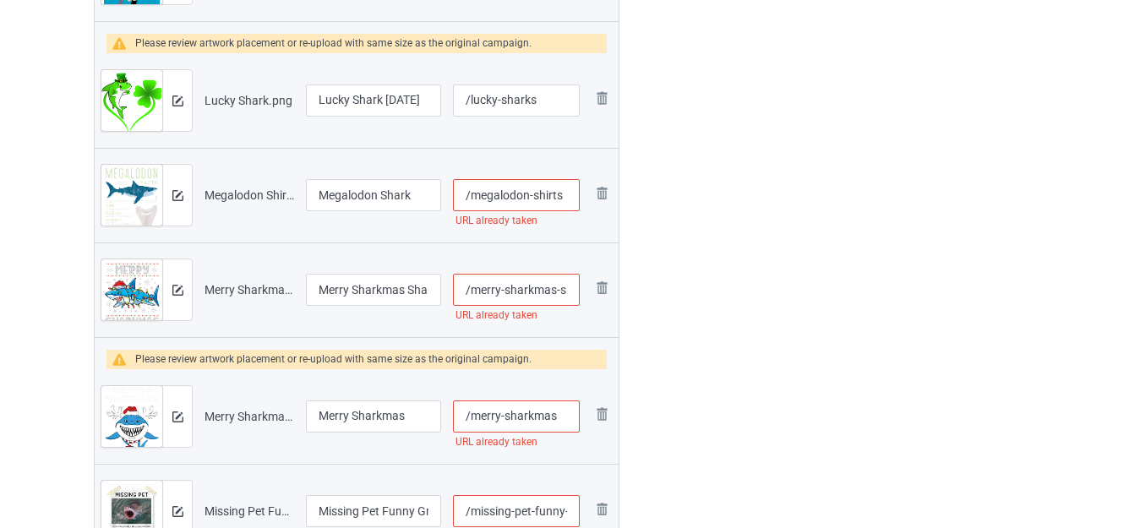
scroll to position [1740, 0]
click at [560, 281] on input "/merry-sharkmas-shark-santa-ugly-christmas-lights" at bounding box center [516, 289] width 127 height 32
click at [560, 288] on input "/merry-sharkmas--shark-santa-ugly-christmas-lights" at bounding box center [516, 289] width 127 height 32
type input "/merry-sharkmas-s-shark-santa-ugly-christmas-lights"
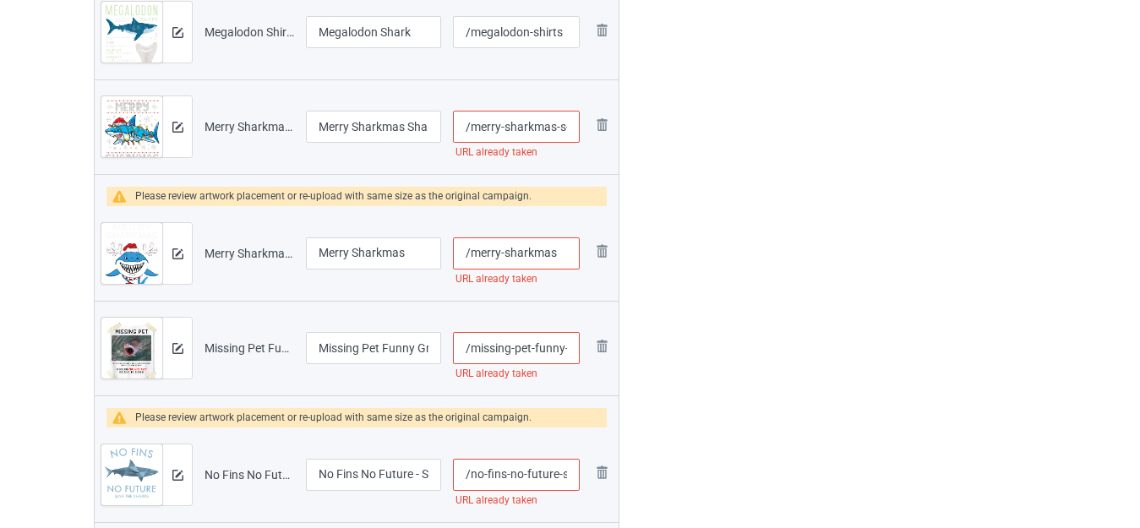
scroll to position [1909, 0]
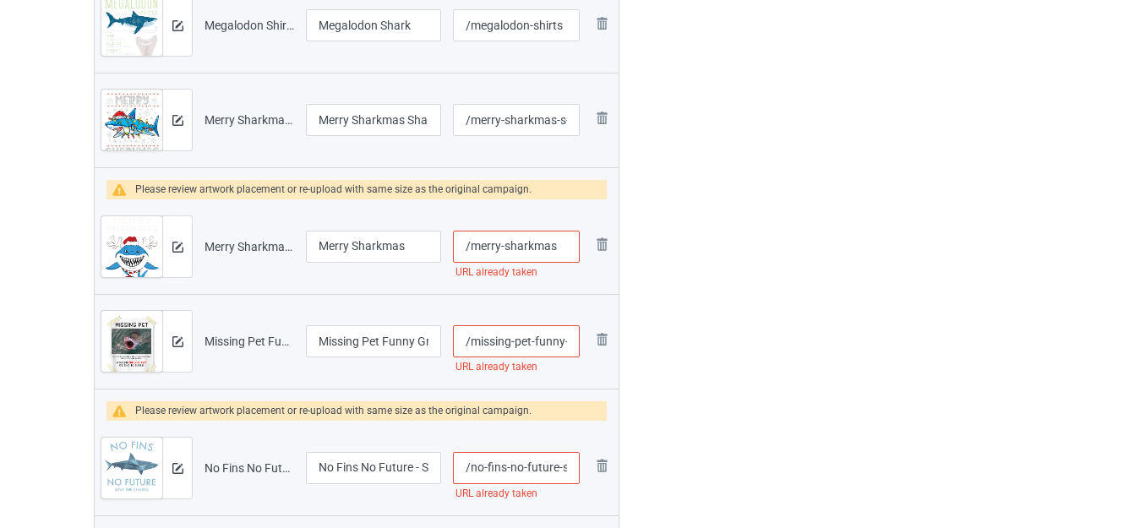
click at [560, 249] on input "/merry-sharkmas" at bounding box center [516, 247] width 127 height 32
type input "/merry-sharkmass"
click at [531, 344] on input "/missing-pet-funny-great-white-shark" at bounding box center [516, 341] width 127 height 32
type input "/missing-pets-funny-great-white-shark"
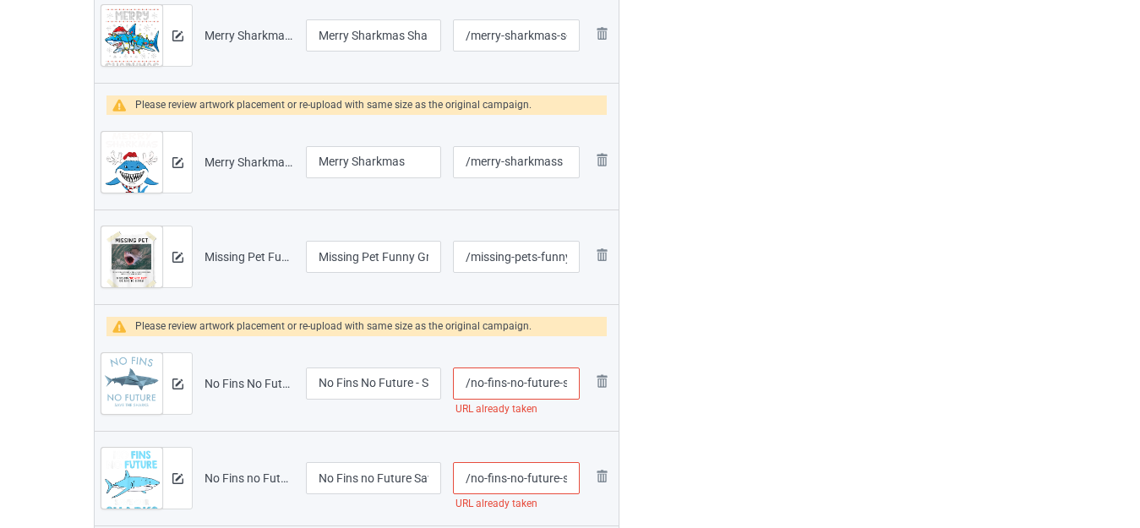
click at [560, 379] on input "/no-fins-no-future-save-our-sharks" at bounding box center [516, 384] width 127 height 32
type input "/no-fins-no-futures-save-our-sharks"
click at [716, 361] on div at bounding box center [692, 473] width 122 height 4696
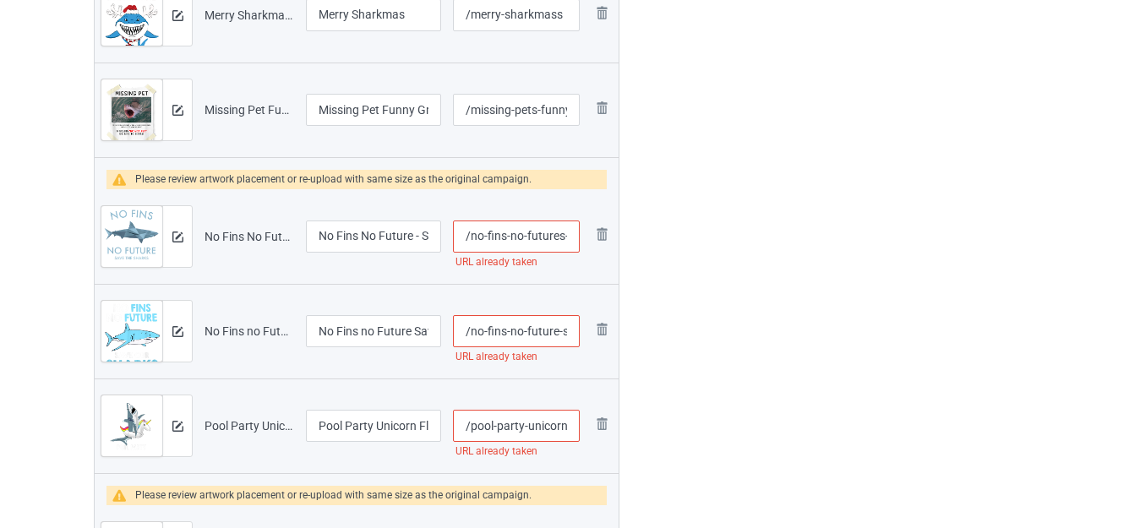
scroll to position [2163, 0]
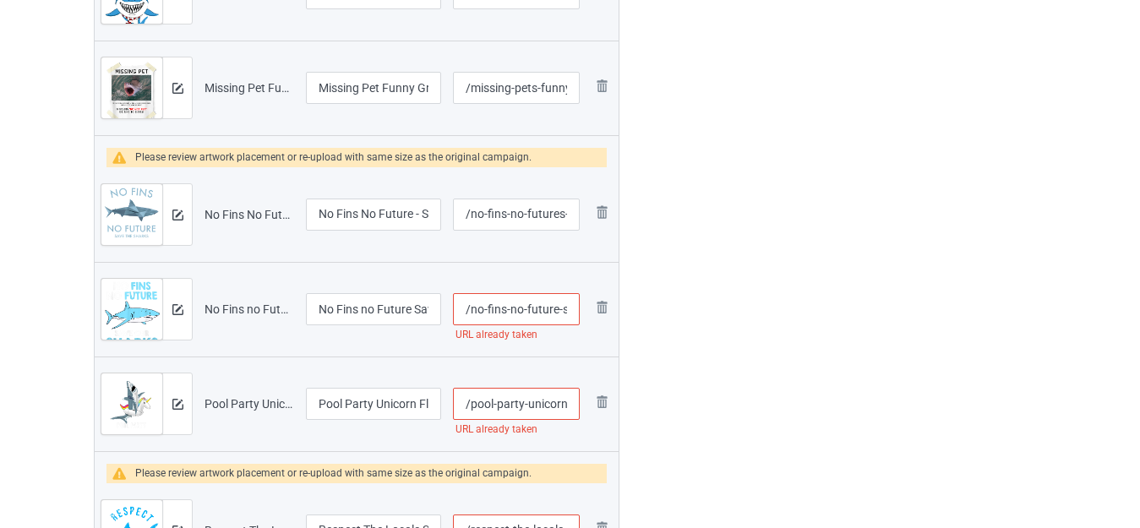
click at [524, 311] on input "/no-fins-no-future-save-our-sharks" at bounding box center [516, 309] width 127 height 32
type input "/no-fins-nos-future-save-our-sharks"
click at [691, 313] on div at bounding box center [692, 303] width 122 height 4696
click at [570, 401] on input "/pool-party-unicorn-float-funny-shark" at bounding box center [516, 404] width 127 height 32
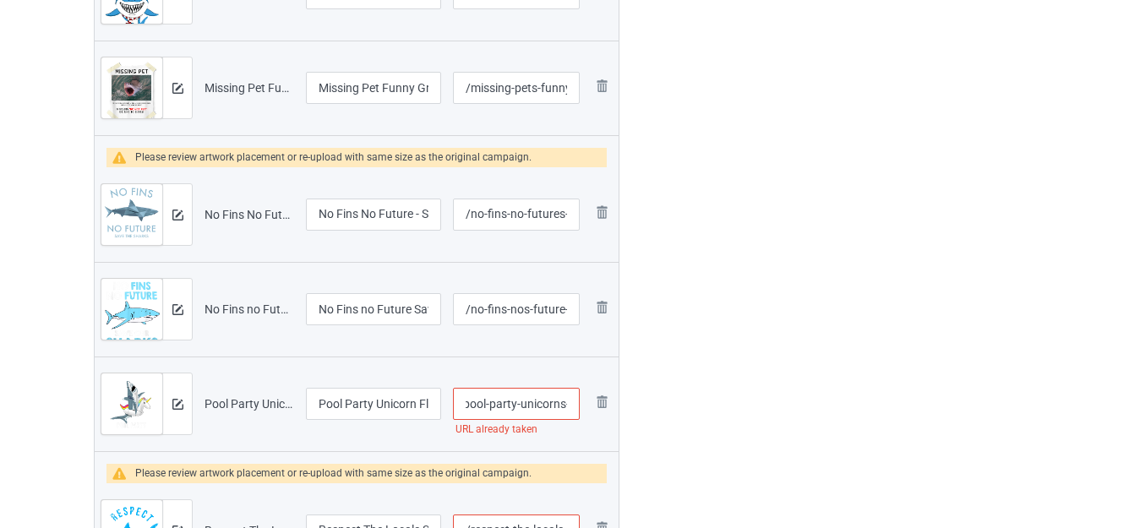
type input "/pool-party-unicorns-float-funny-shark"
click at [753, 373] on div "Edit artwork You can adjust your artwork position, and upload files for double-…" at bounding box center [905, 303] width 305 height 4696
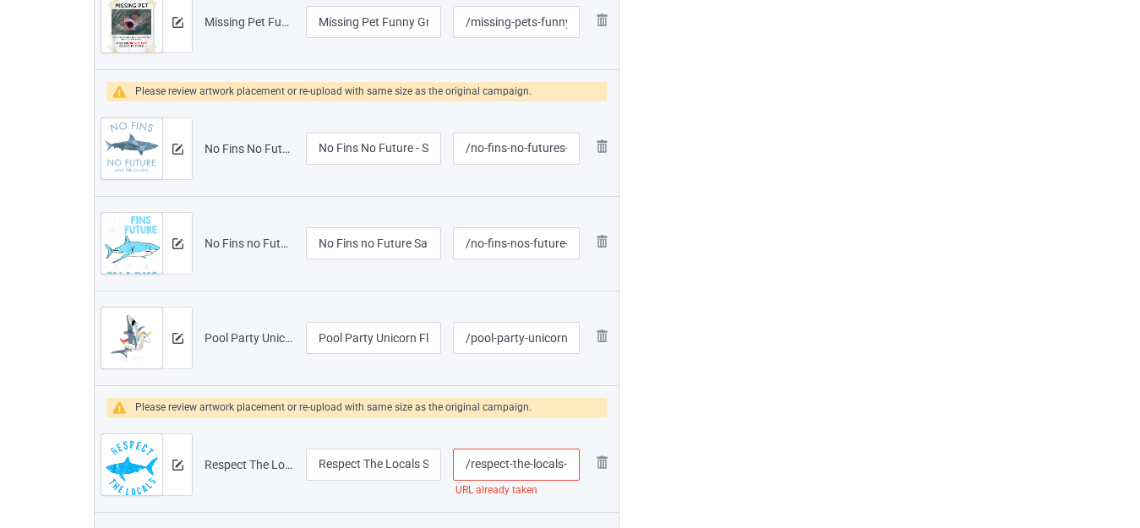
scroll to position [2247, 0]
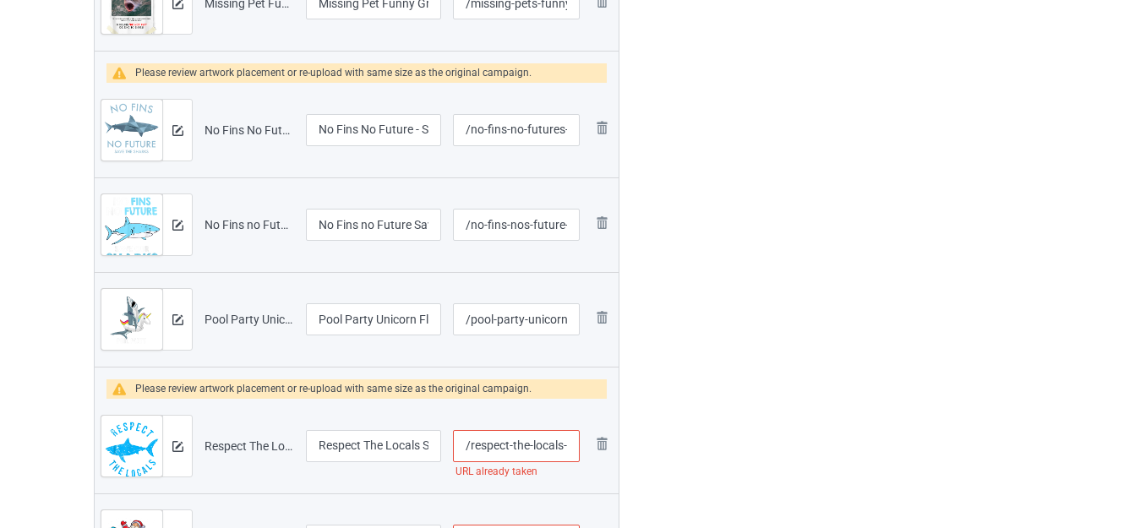
click at [561, 443] on input "/respect-the-locals-shark" at bounding box center [516, 446] width 127 height 32
type input "/respect-the-localss-shark"
click at [730, 397] on div at bounding box center [692, 219] width 122 height 4696
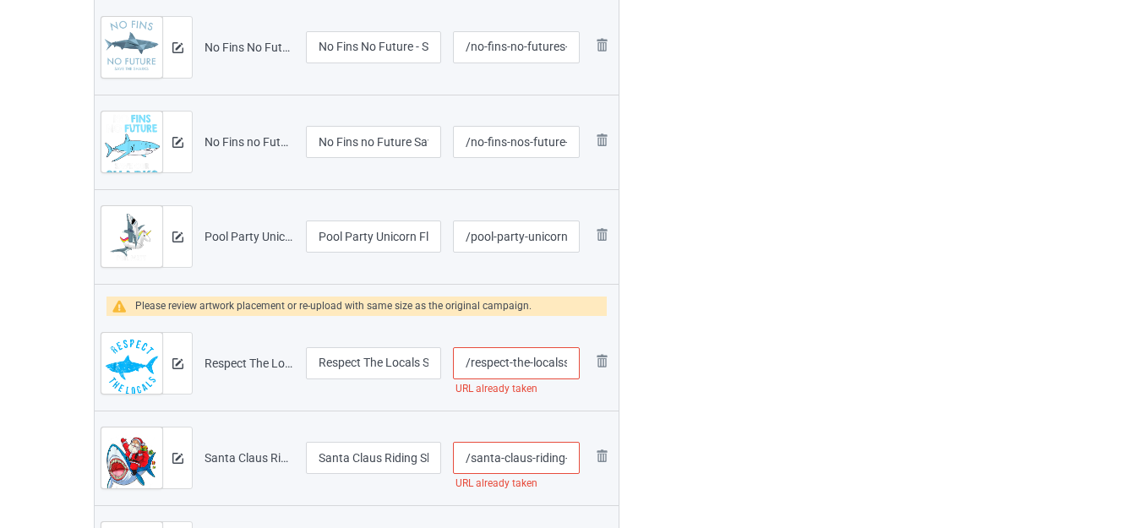
scroll to position [2416, 0]
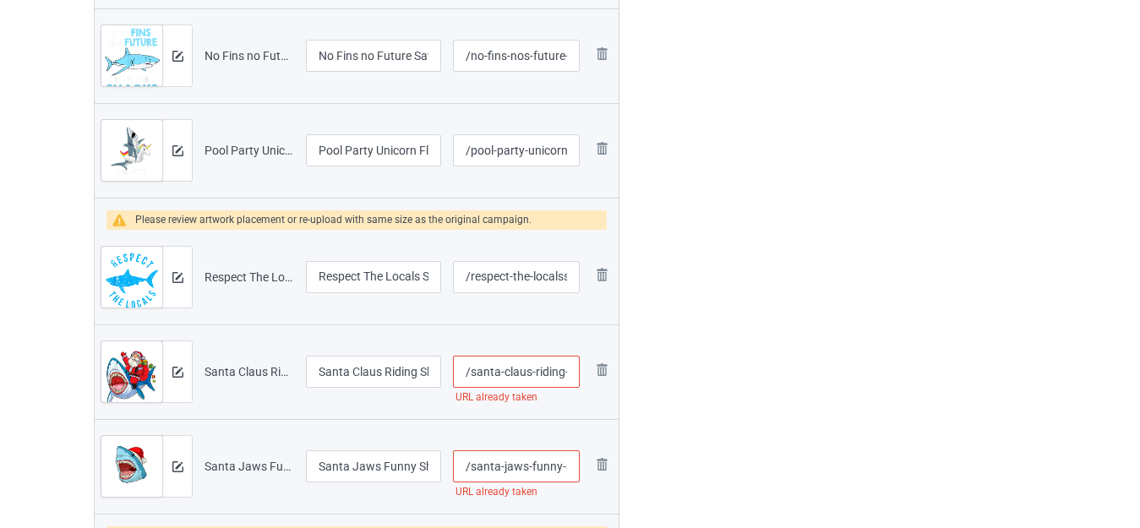
click at [532, 370] on input "/santa-claus-riding-shark" at bounding box center [516, 372] width 127 height 32
type input "/santa-clauss-riding-shark"
click at [661, 360] on div at bounding box center [692, 50] width 122 height 4696
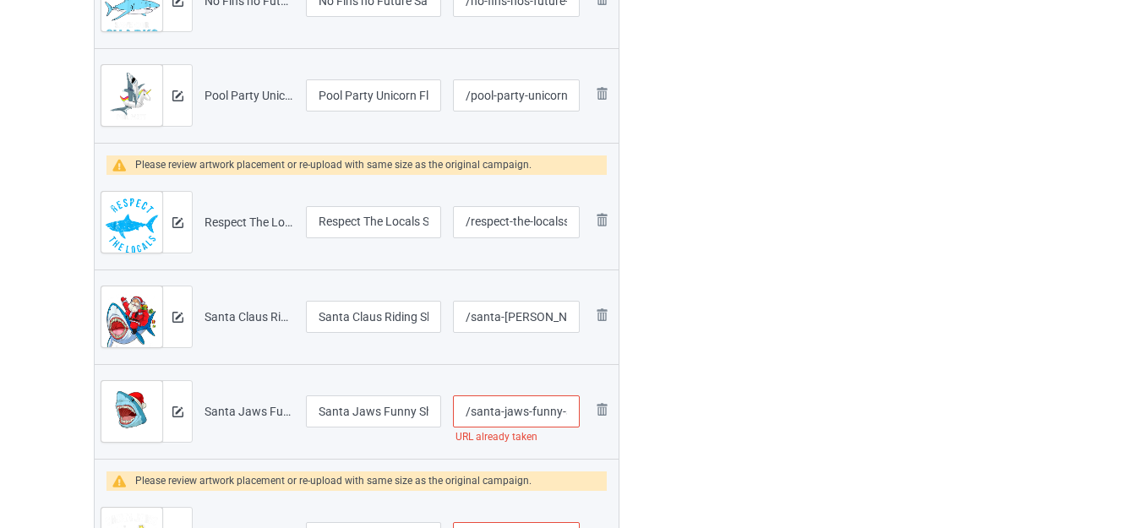
scroll to position [2501, 0]
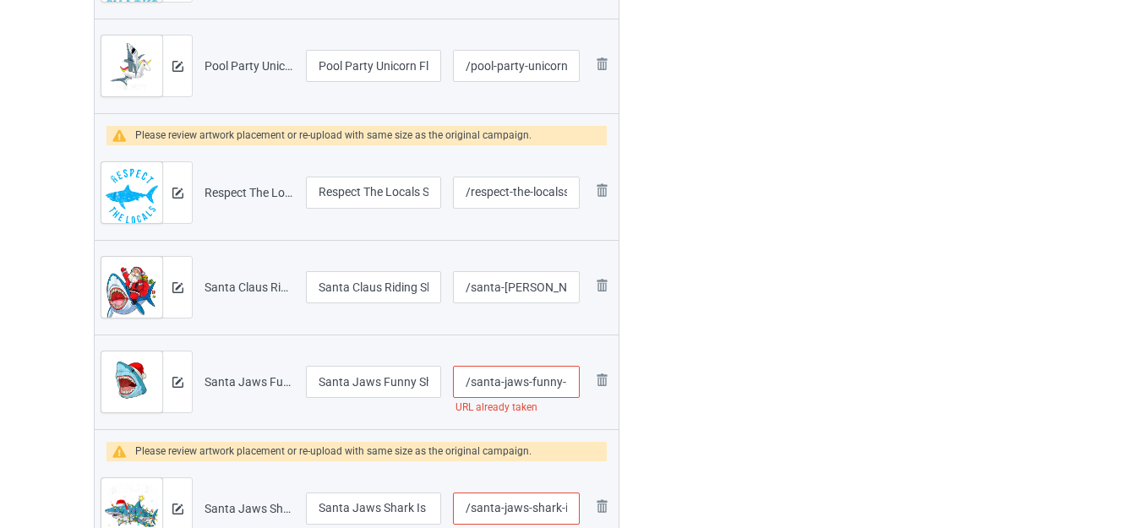
click at [527, 383] on input "/santa-jaws-funny-shark-christmas" at bounding box center [516, 382] width 127 height 32
type input "/santa-jawss-funny-shark-christmas"
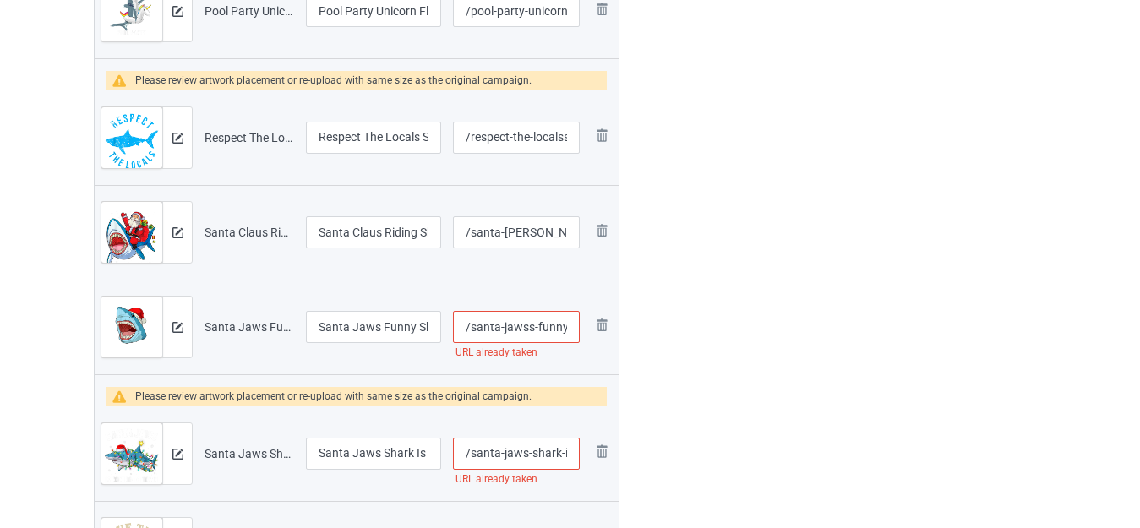
scroll to position [2585, 0]
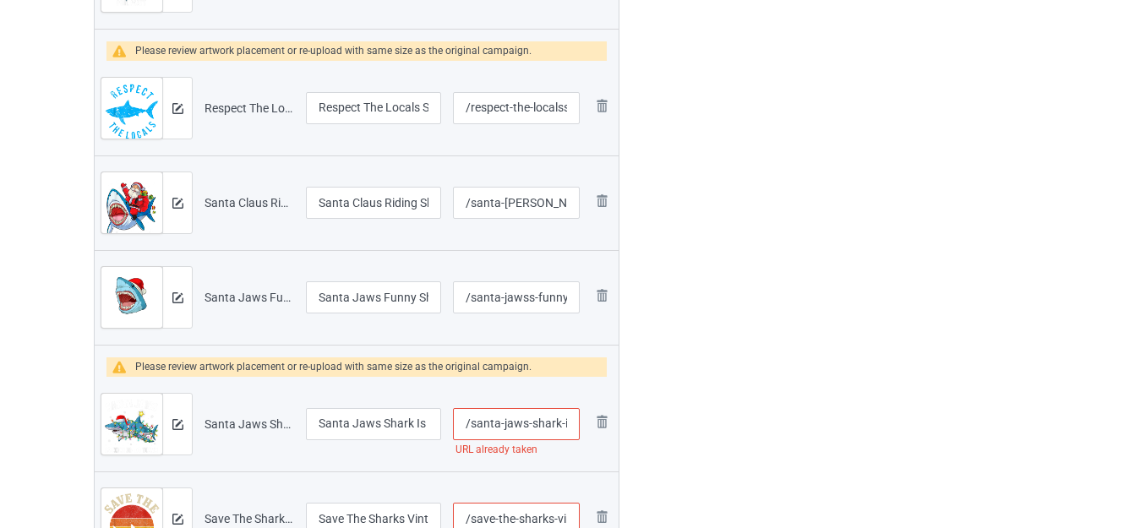
click at [528, 419] on input "/santa-jaws-shark-is-coming-to-town" at bounding box center [516, 424] width 127 height 32
type input "/santa-jawss-shark-is-coming-to-town"
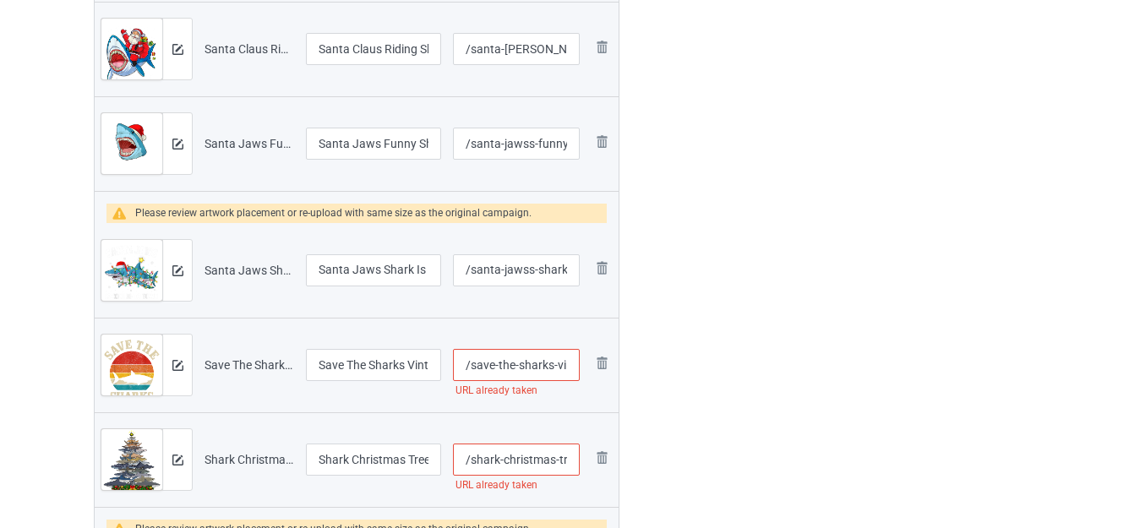
scroll to position [2754, 0]
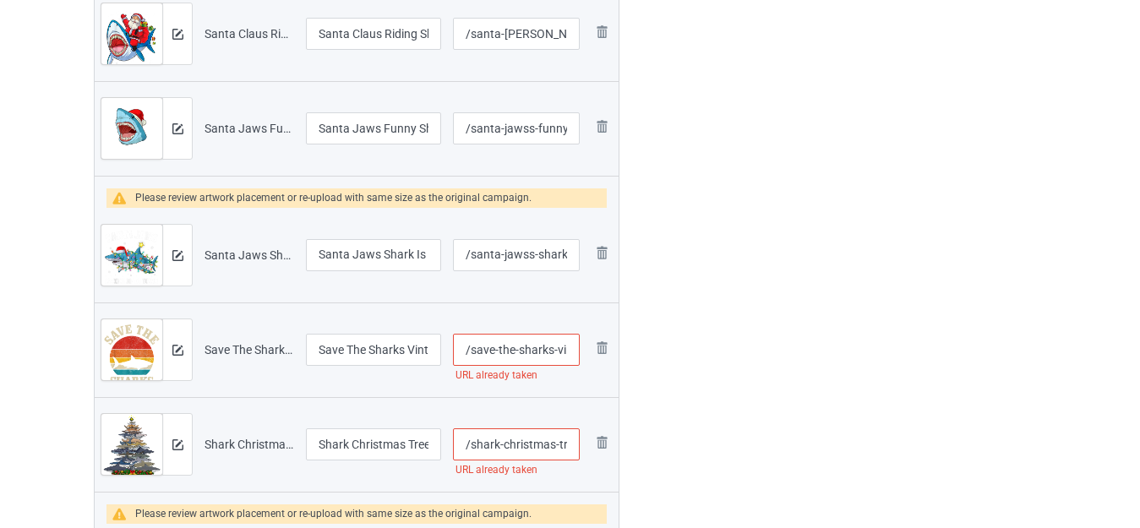
click at [554, 346] on input "/save-the-sharks-vintage-shark" at bounding box center [516, 350] width 127 height 32
type input "/save-the-sharkss-vintage-shark"
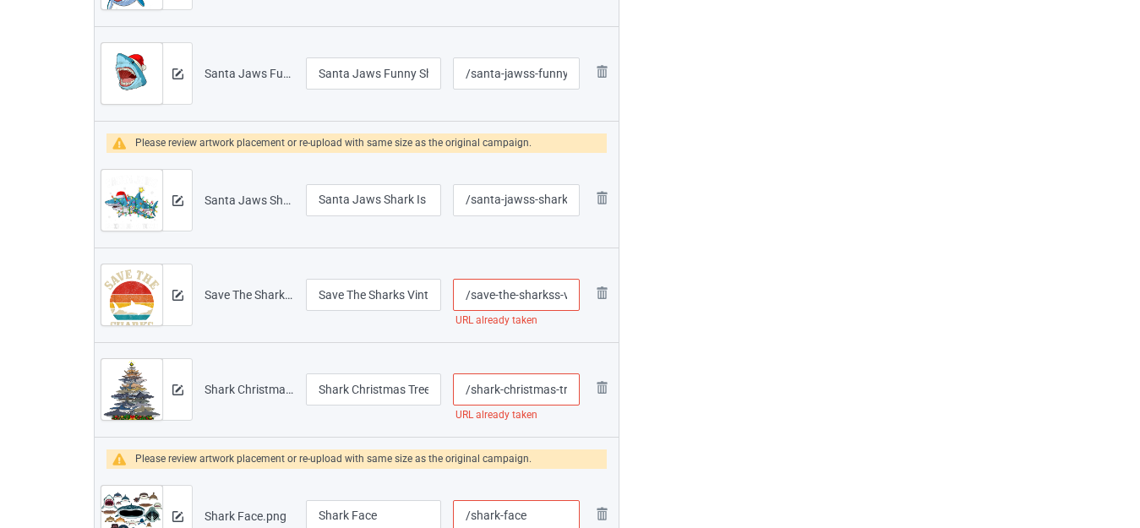
scroll to position [2839, 0]
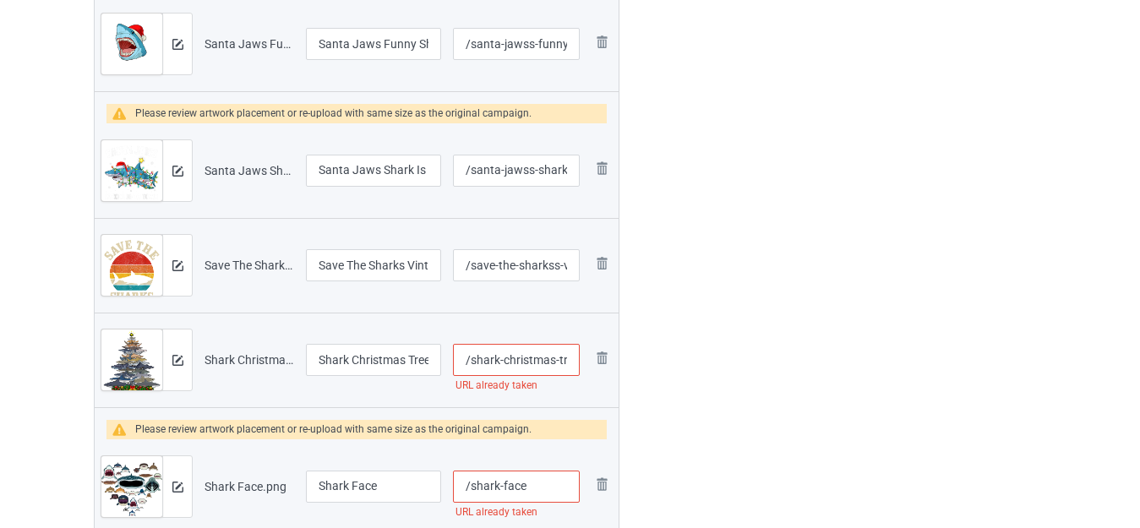
click at [554, 358] on input "/shark-christmas-tree" at bounding box center [516, 360] width 127 height 32
type input "/shark-christmass-tree"
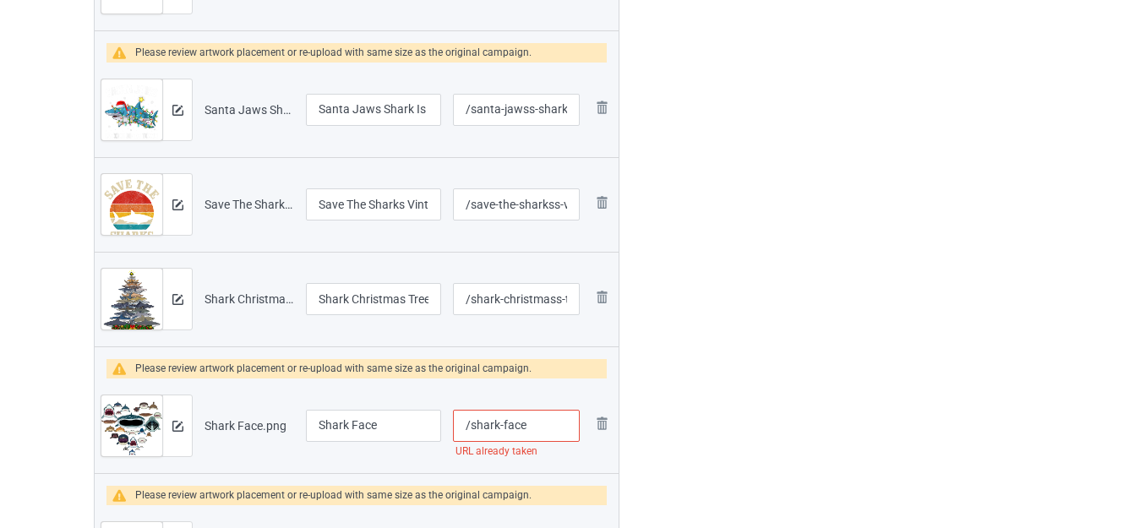
scroll to position [3008, 0]
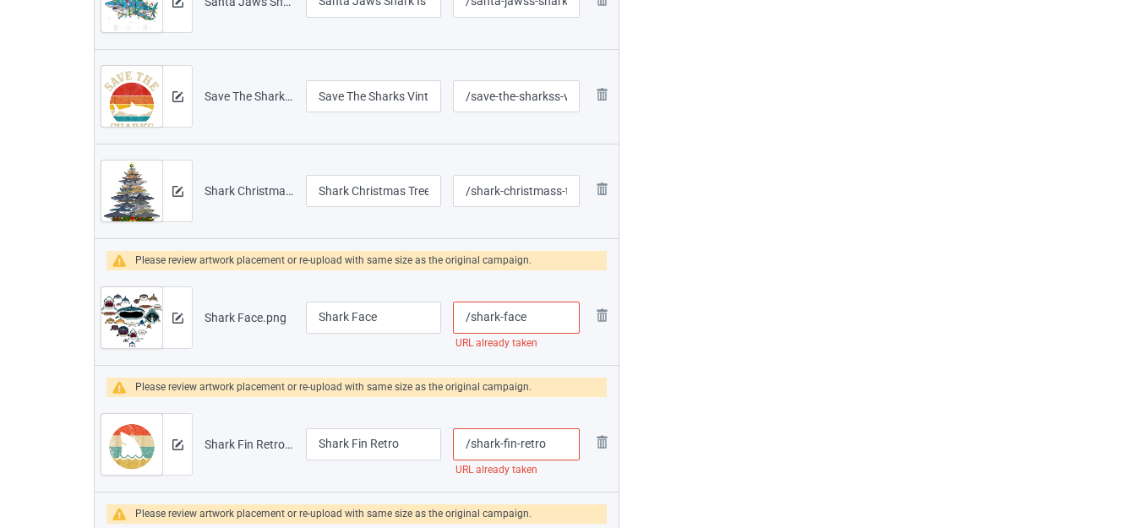
click at [530, 321] on input "/shark-face" at bounding box center [516, 318] width 127 height 32
type input "/shark-faces"
click at [380, 318] on input "Shark Face" at bounding box center [373, 318] width 135 height 32
click at [315, 315] on input "Shark Faces" at bounding box center [373, 318] width 135 height 32
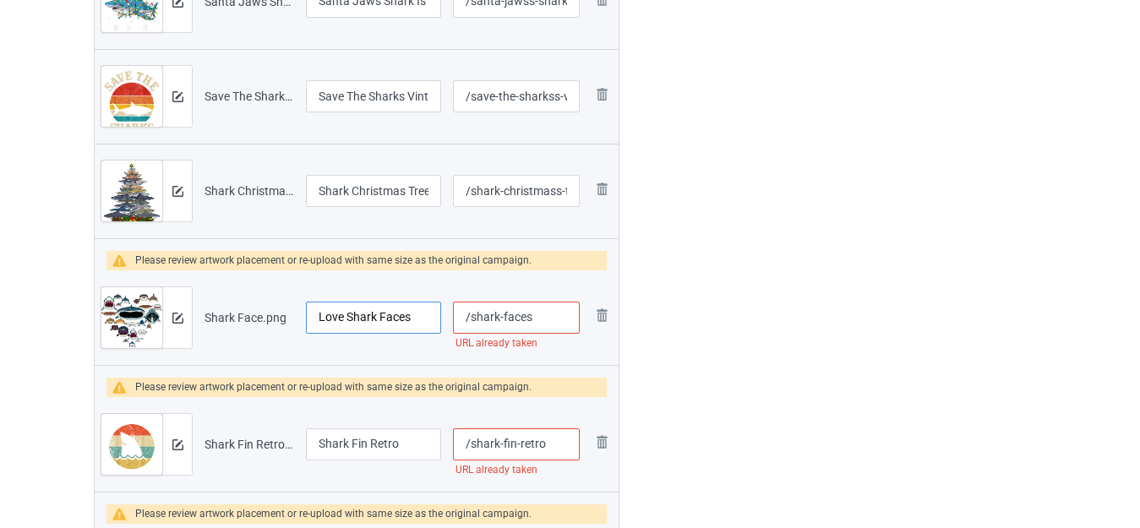
type input "Love Shark Faces"
click at [543, 312] on input "/shark-faces" at bounding box center [516, 318] width 127 height 32
type input "/shark-facess"
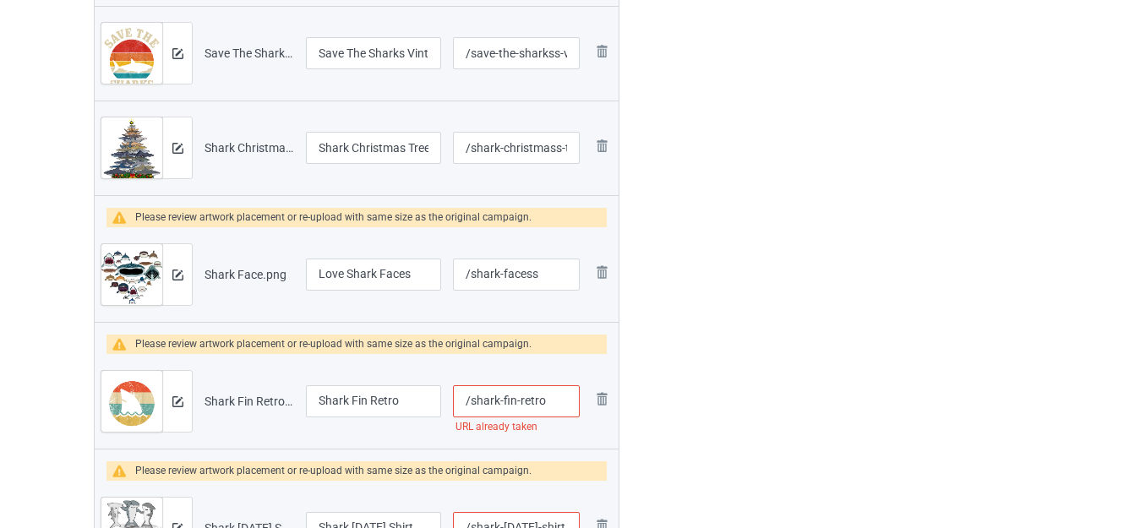
scroll to position [3093, 0]
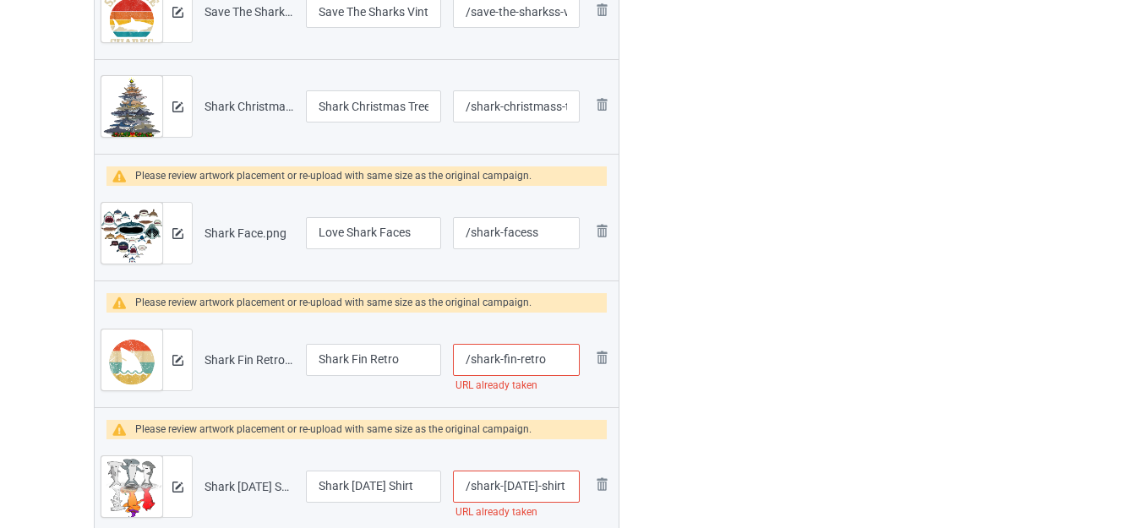
click at [553, 352] on input "/shark-fin-retro" at bounding box center [516, 360] width 127 height 32
type input "/shark-fin-retros"
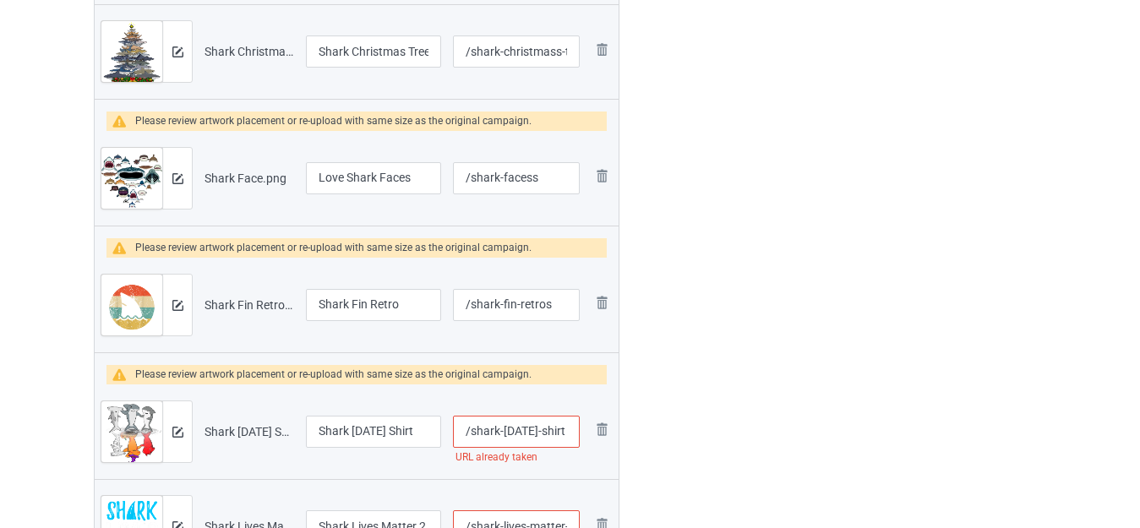
scroll to position [3177, 0]
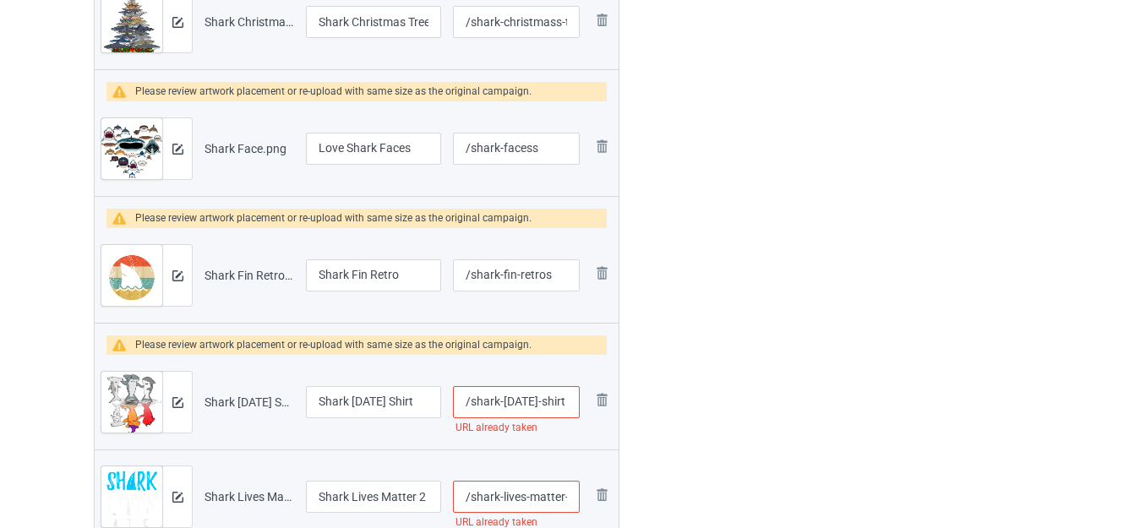
click at [556, 401] on input "/shark-halloween-shirt" at bounding box center [516, 402] width 127 height 32
type input "/shark-halloweens-shirt"
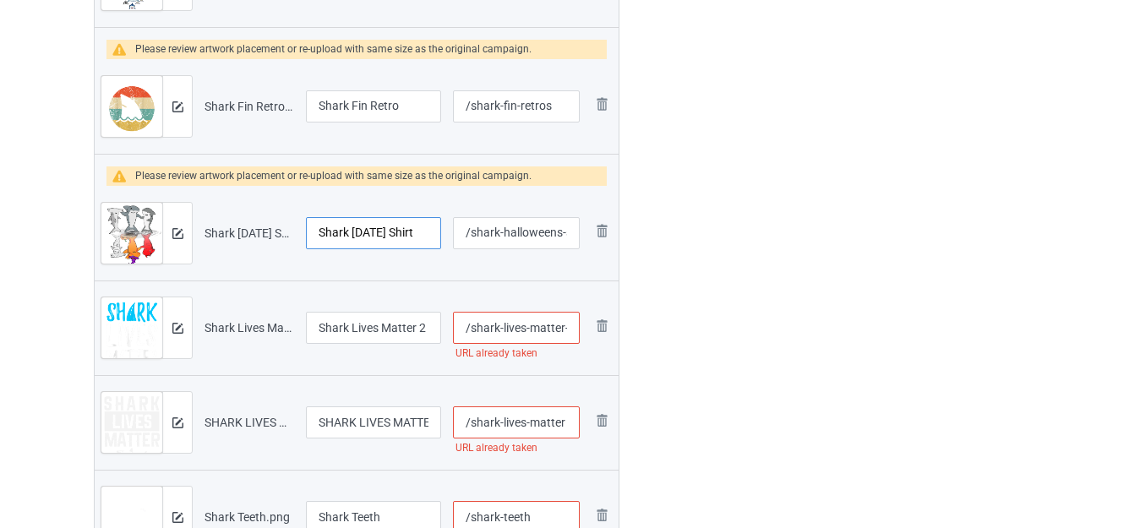
scroll to position [0, 5]
drag, startPoint x: 408, startPoint y: 235, endPoint x: 456, endPoint y: 253, distance: 51.3
click at [483, 244] on tr "Preview and edit artwork Shark Halloween Shirt.png Shark Halloween Shirt /shark…" at bounding box center [357, 233] width 524 height 95
click at [319, 232] on input "Shark Halloween" at bounding box center [373, 233] width 135 height 32
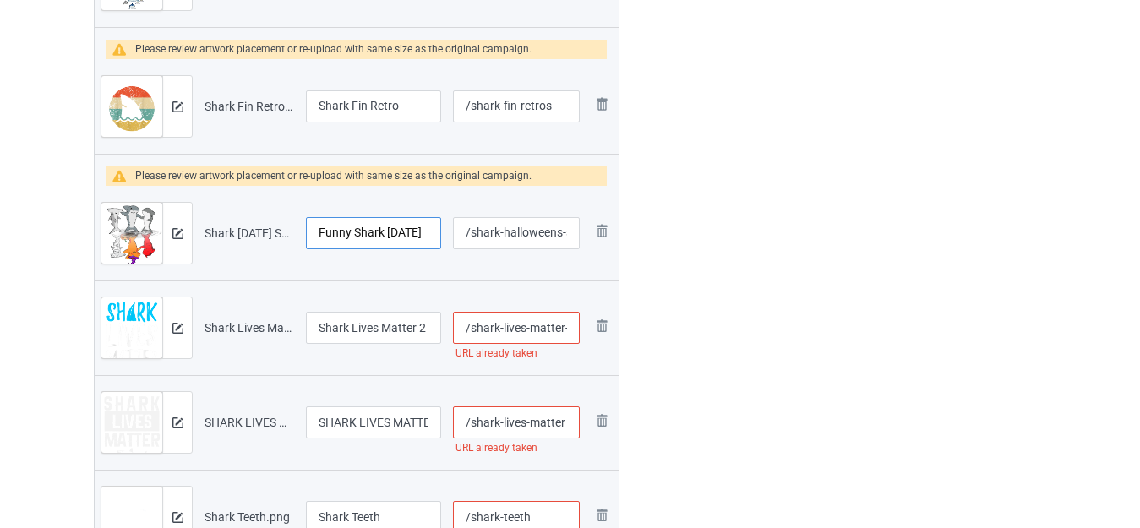
type input "Funny Shark Halloween"
drag, startPoint x: 419, startPoint y: 325, endPoint x: 431, endPoint y: 325, distance: 11.8
click at [431, 325] on input "Shark Lives Matter 2" at bounding box center [373, 328] width 135 height 32
type input "Shark Lives Matter"
click at [567, 328] on input "/shark-lives-matter-2" at bounding box center [516, 328] width 127 height 32
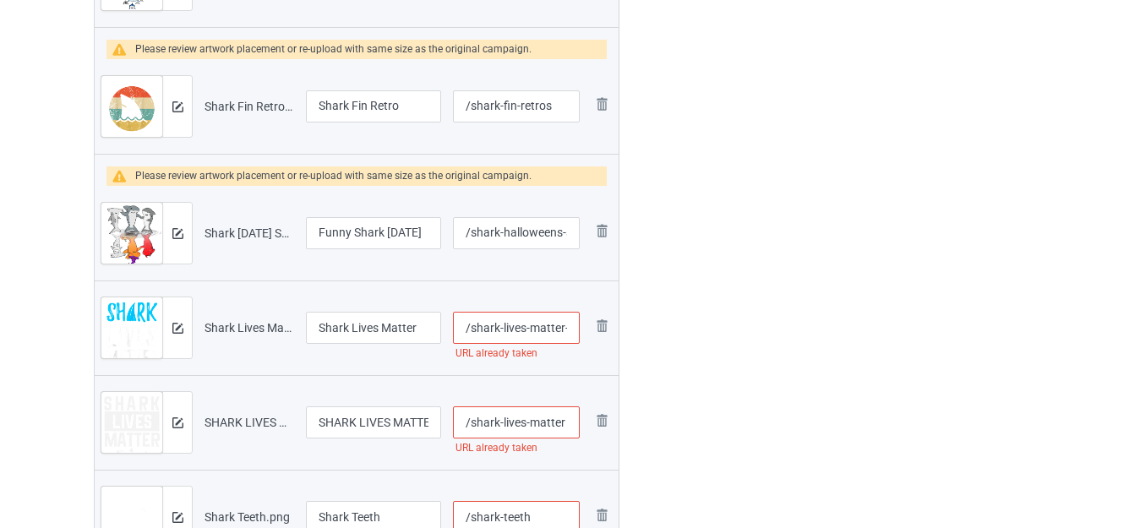
scroll to position [0, 8]
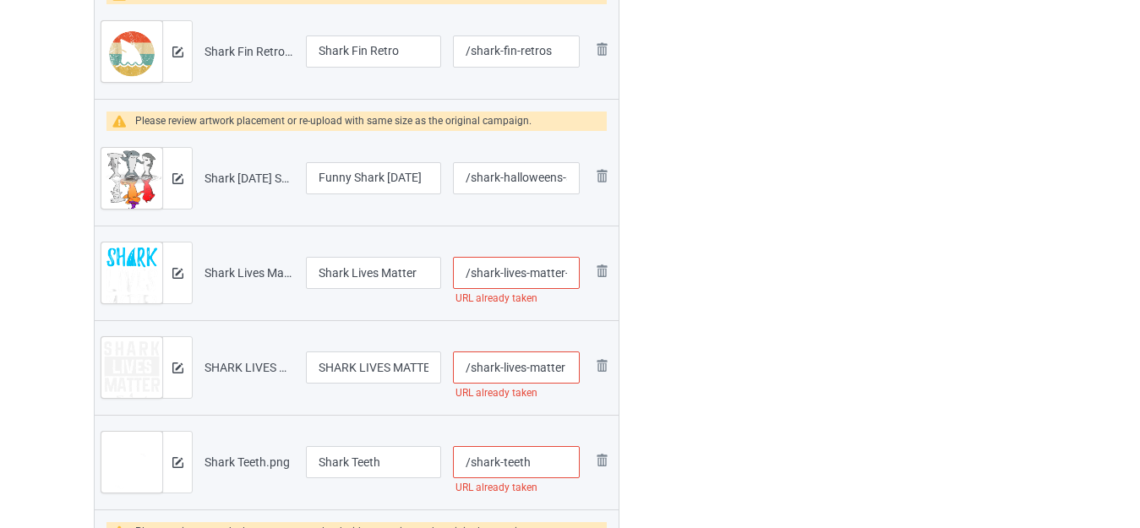
scroll to position [3431, 0]
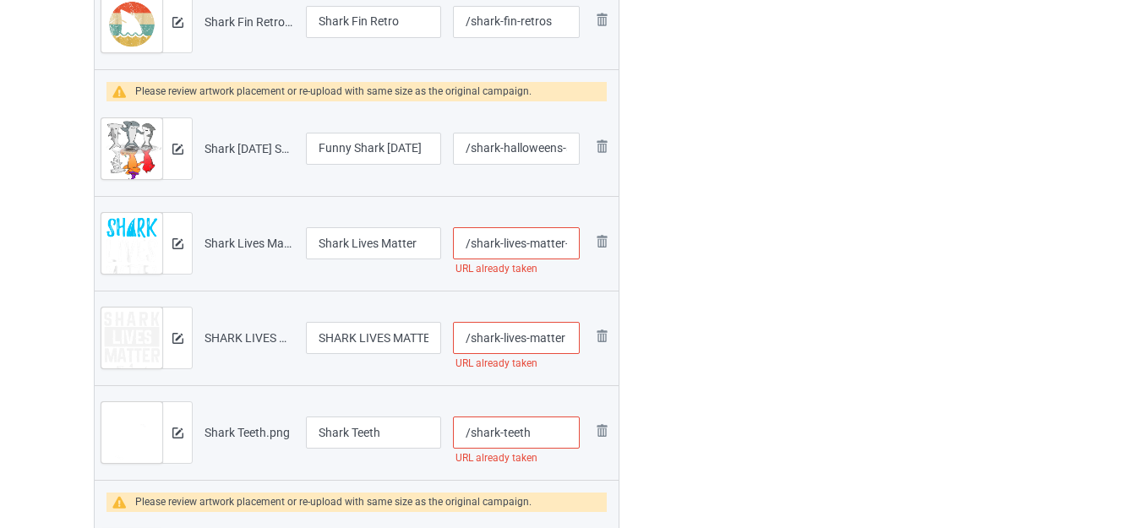
click at [526, 241] on input "/shark-lives-matter-s2" at bounding box center [516, 243] width 127 height 32
type input "/shark-livess-matter-s2"
click at [566, 333] on input "/shark-lives-matter" at bounding box center [516, 338] width 127 height 32
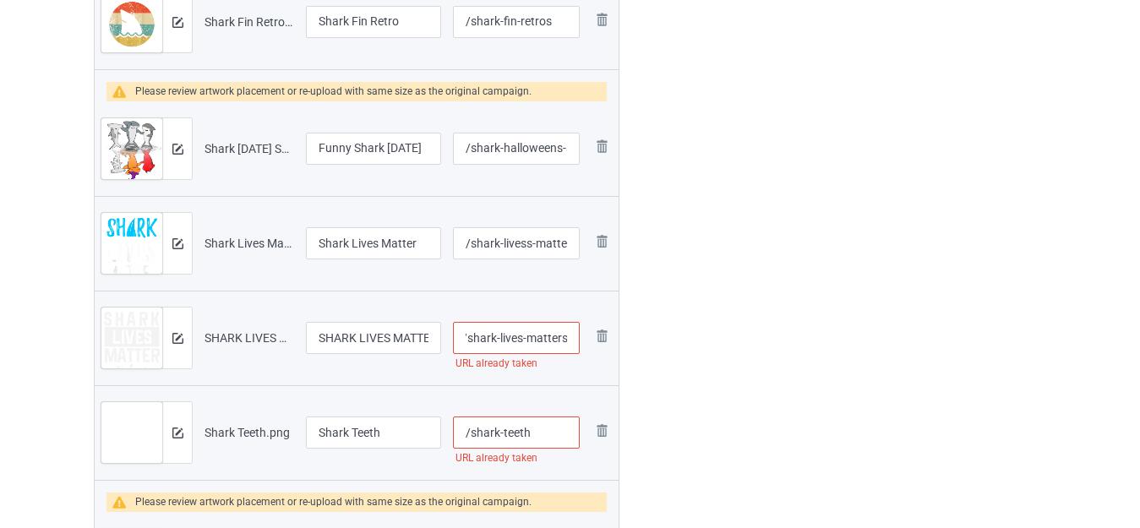
click at [498, 336] on input "/shark-lives-matters" at bounding box center [516, 338] width 127 height 32
type input "/sharks-lives-matters"
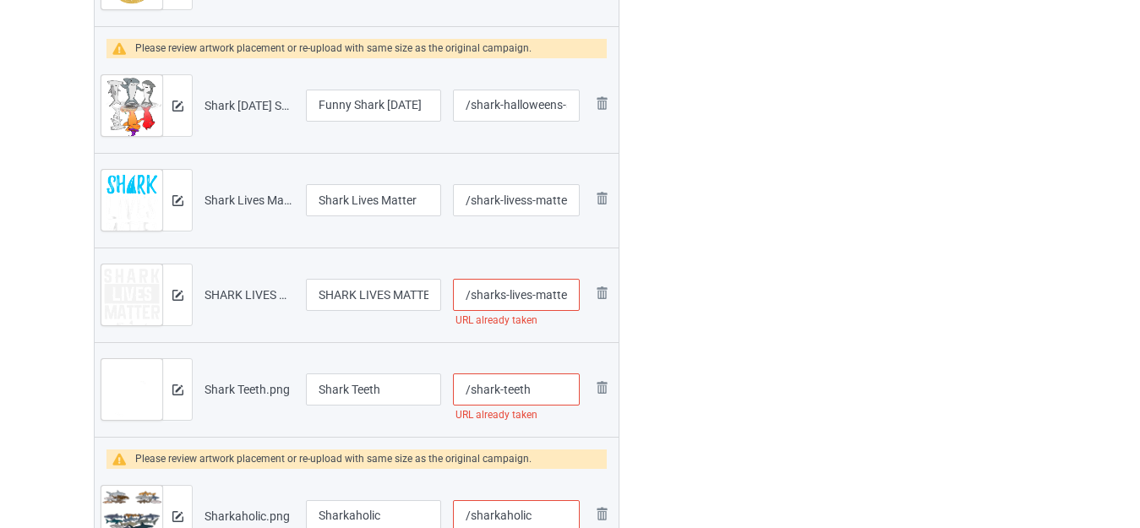
scroll to position [3515, 0]
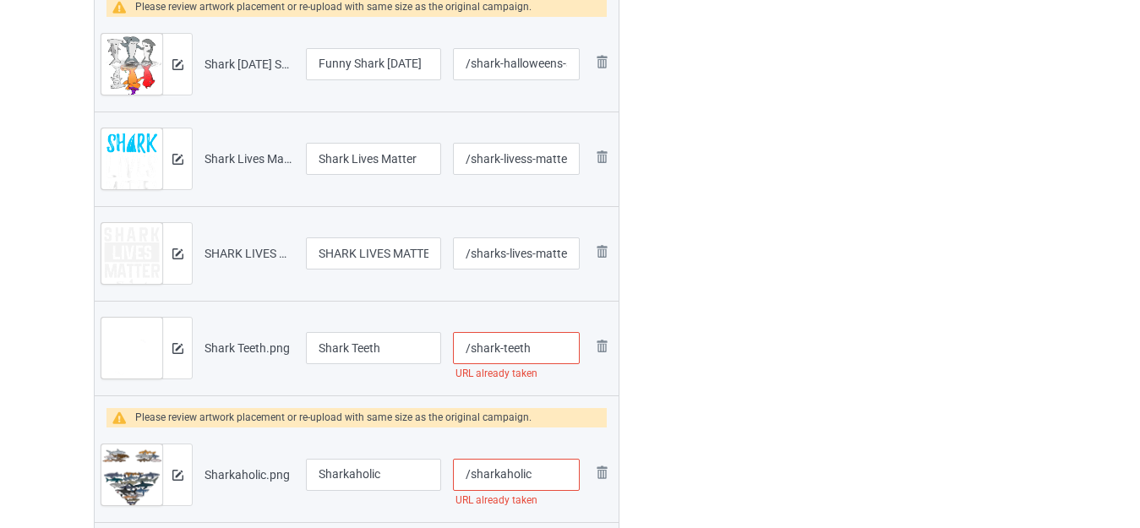
click at [534, 348] on input "/shark-teeth" at bounding box center [516, 348] width 127 height 32
type input "/shark-teeths"
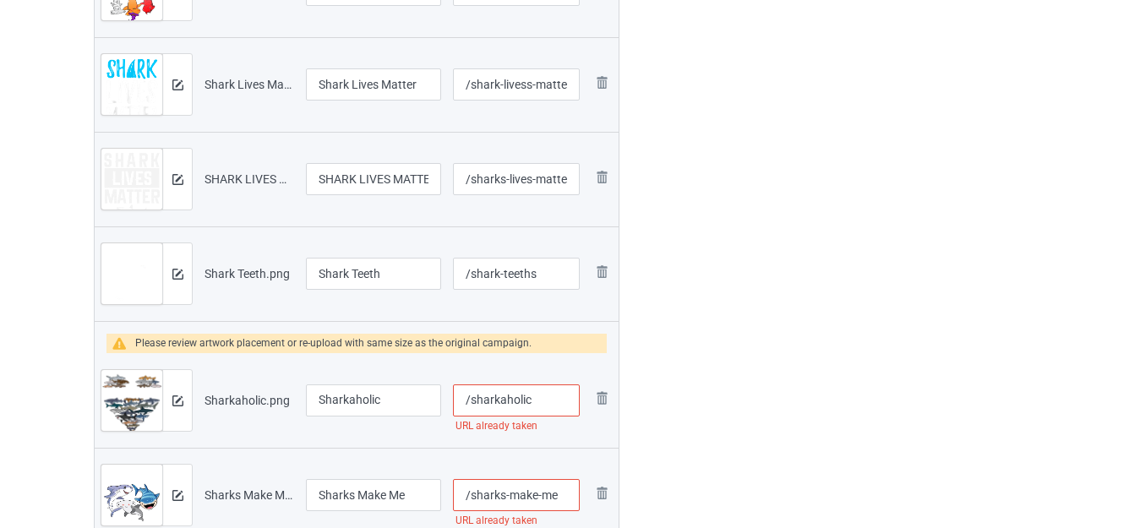
scroll to position [3600, 0]
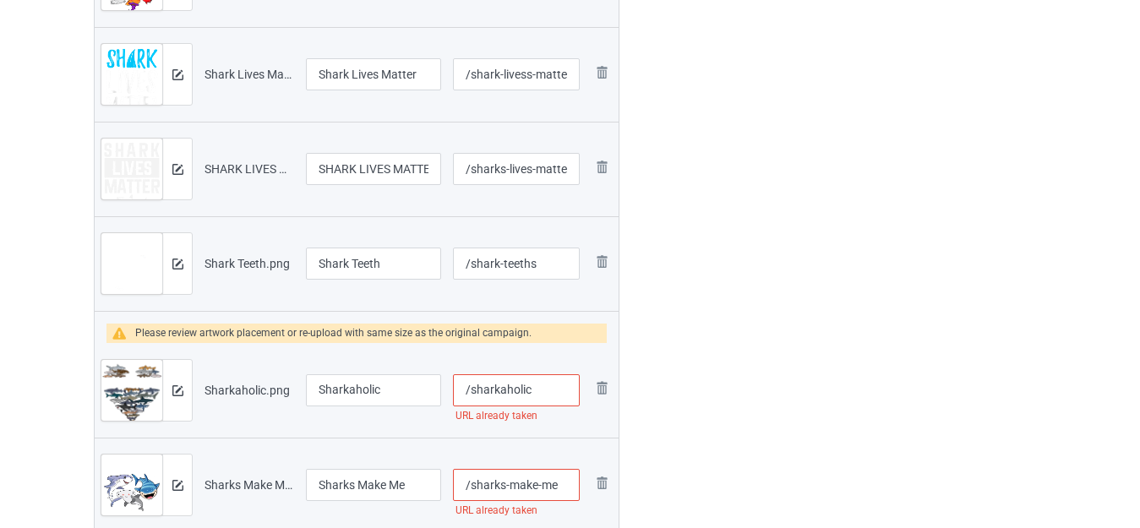
click at [539, 386] on input "/sharkaholic" at bounding box center [516, 390] width 127 height 32
type input "/sharkaholicc"
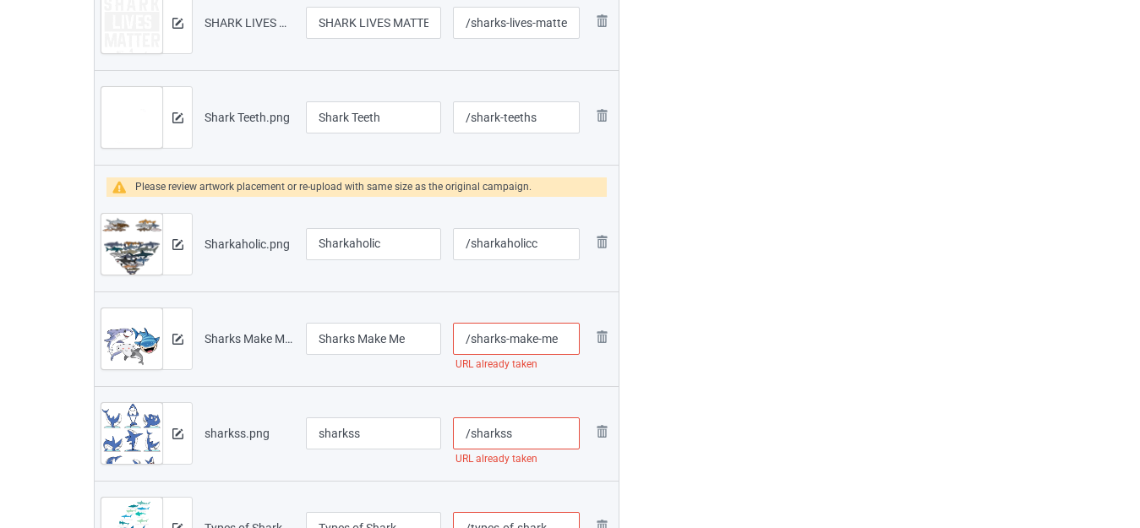
scroll to position [3853, 0]
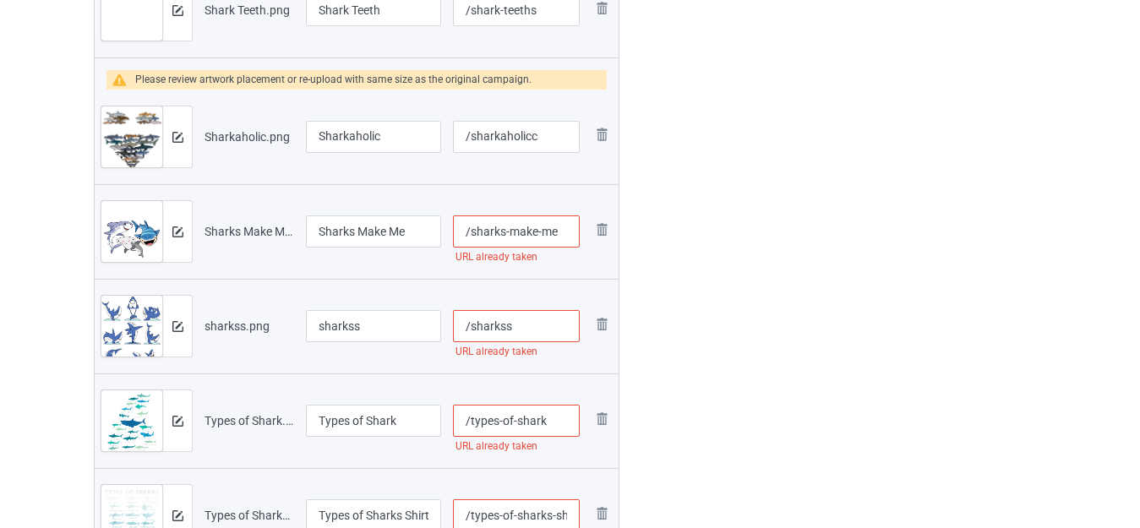
click at [537, 232] on input "/sharks-make-me" at bounding box center [516, 232] width 127 height 32
type input "/sharks-makes-me"
click at [324, 327] on input "sharkss" at bounding box center [373, 326] width 135 height 32
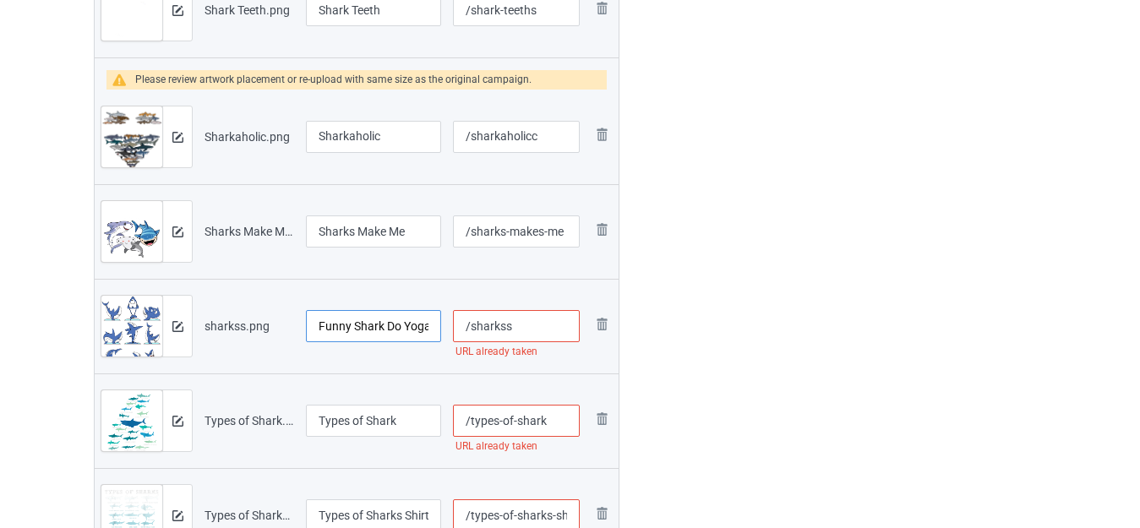
scroll to position [0, 2]
type input "Funny Shark Do Yoga"
click at [471, 330] on input "/sharkss" at bounding box center [516, 326] width 127 height 32
type input "/yogasharkss"
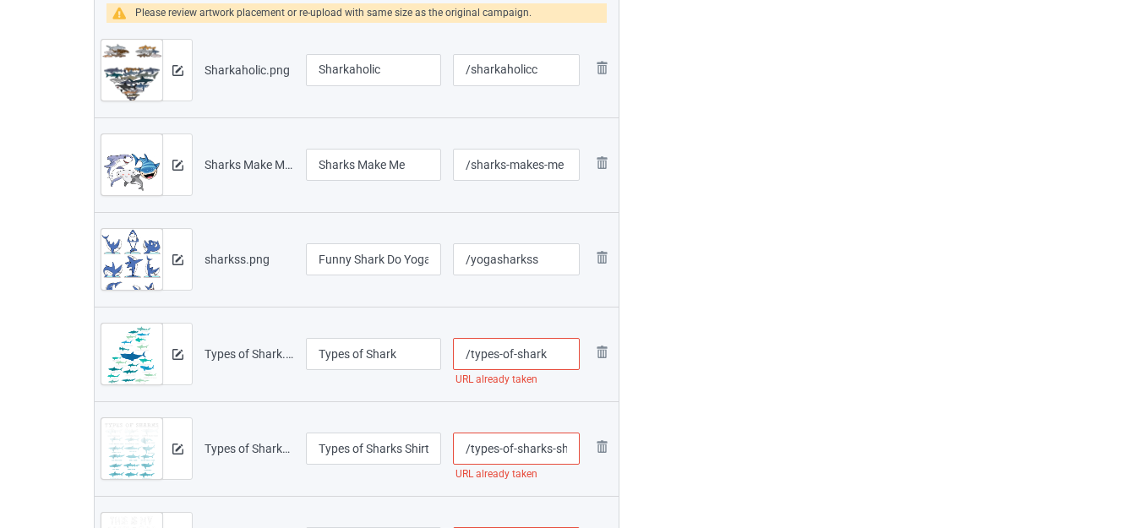
scroll to position [4022, 0]
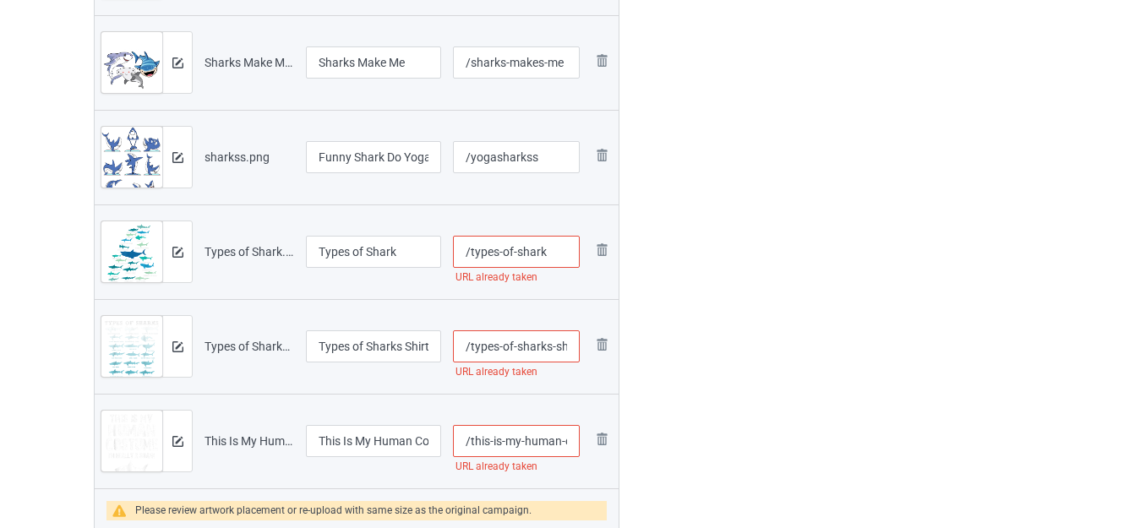
click at [549, 248] on input "/types-of-shark" at bounding box center [516, 252] width 127 height 32
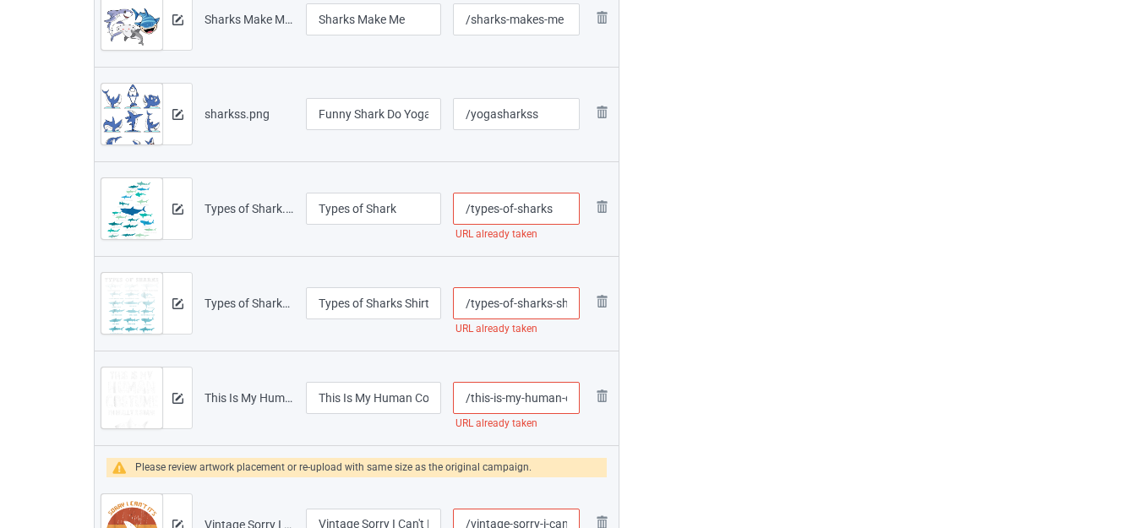
scroll to position [4107, 0]
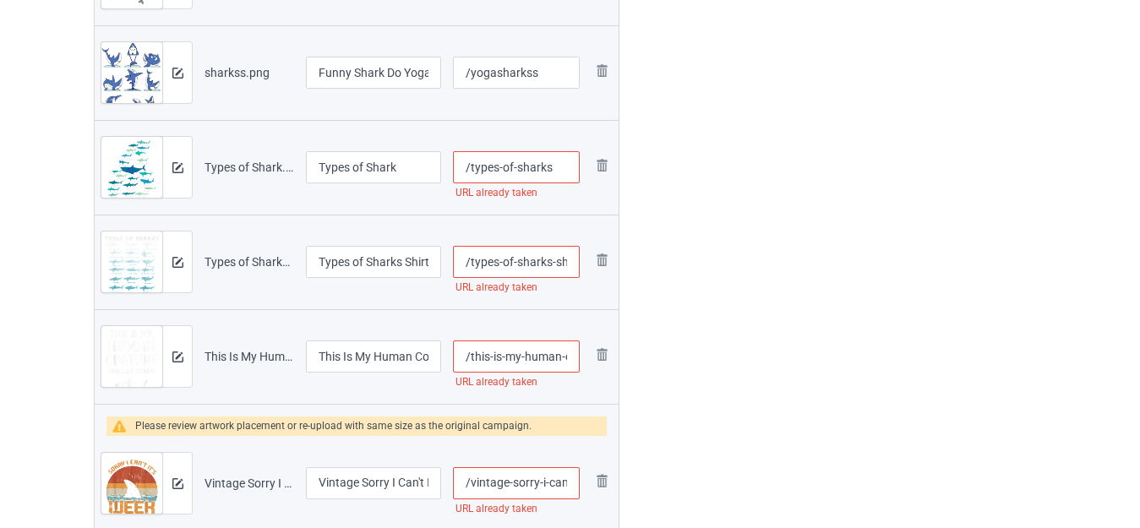
click at [547, 168] on input "/types-of-sharks" at bounding box center [516, 167] width 127 height 32
click at [557, 164] on input "/types-of-sharks" at bounding box center [516, 167] width 127 height 32
type input "/types-of-sharkss"
click at [428, 167] on input "Types of Shark" at bounding box center [373, 167] width 135 height 32
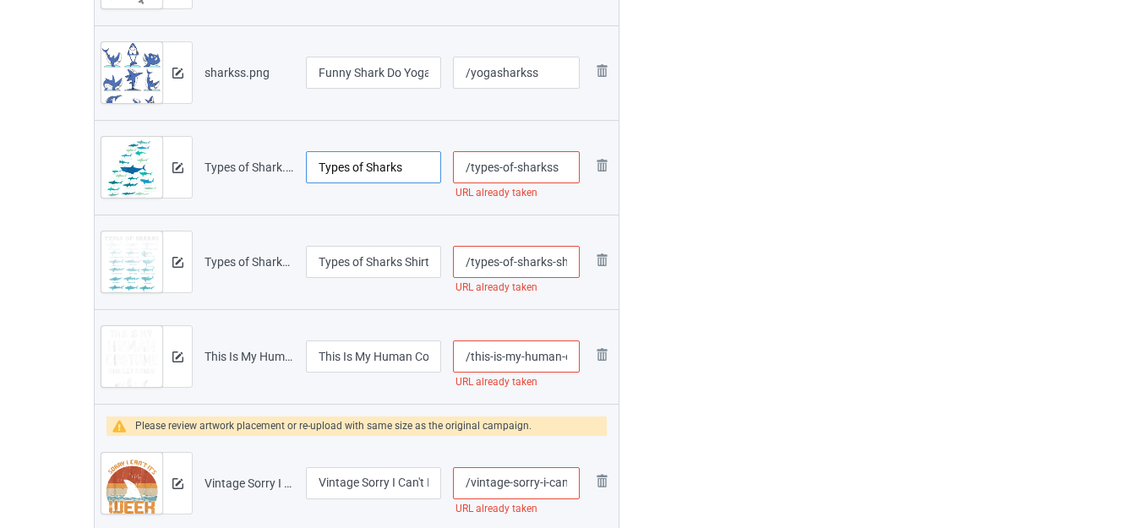
type input "Types of Sharks"
click at [568, 164] on input "/types-of-sharkss" at bounding box center [516, 167] width 127 height 32
type input "/types-of-sharksst"
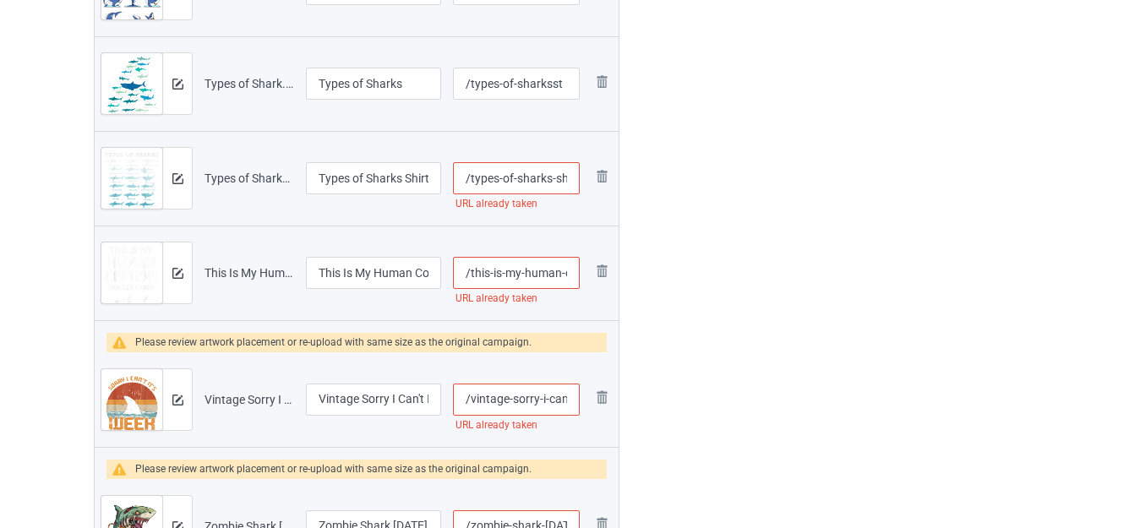
scroll to position [4191, 0]
click at [551, 177] on input "/types-of-sharks-shirt" at bounding box center [516, 177] width 127 height 32
type input "/types-of-sharkss-shirt"
click at [564, 270] on input "/this-is-my-human-costume-i-m-really-a-shark-shirt" at bounding box center [516, 272] width 127 height 32
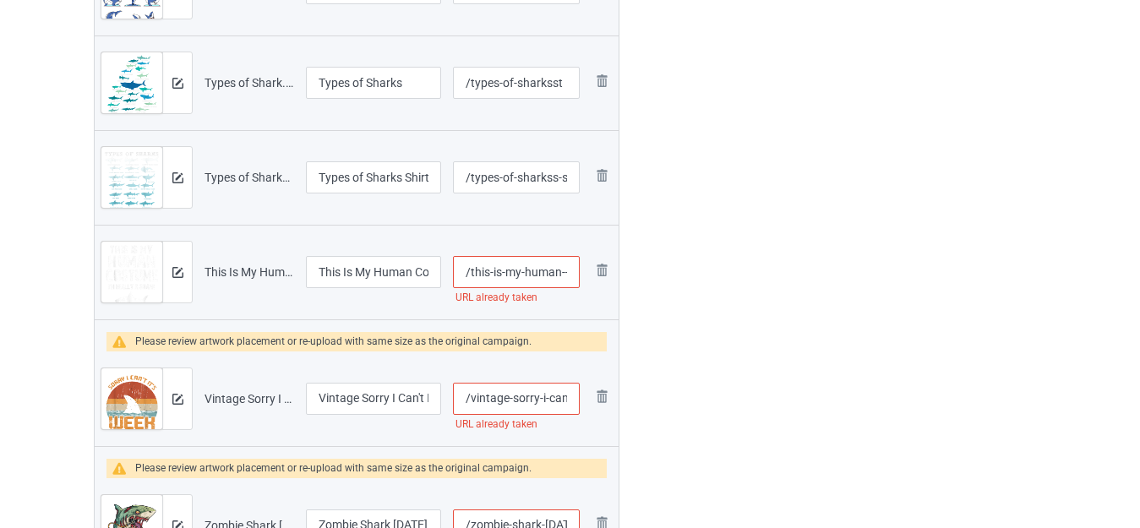
scroll to position [0, 3]
type input "/this-is-my-human--costume-i-m-really-a-shark-shirt"
click at [554, 400] on input "/vintage-sorry-i-can-t-it-s-week-funny-shark" at bounding box center [516, 399] width 127 height 32
click at [550, 401] on input "/vintage-sorry-i-can-t-it-s-week-funny-shark" at bounding box center [516, 399] width 127 height 32
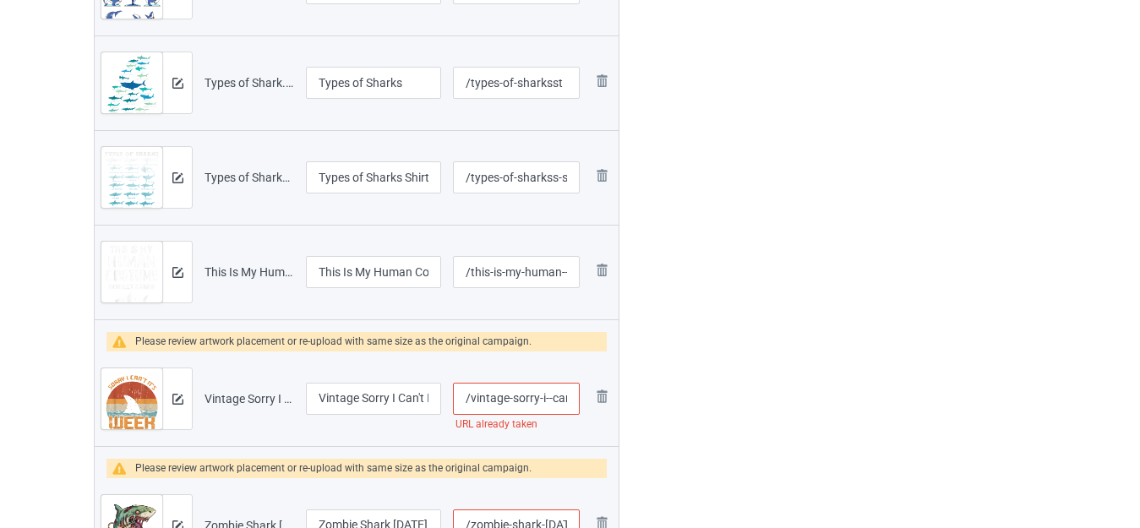
type input "/vintage-sorry-i--can-t-it-s-week-funny-shark"
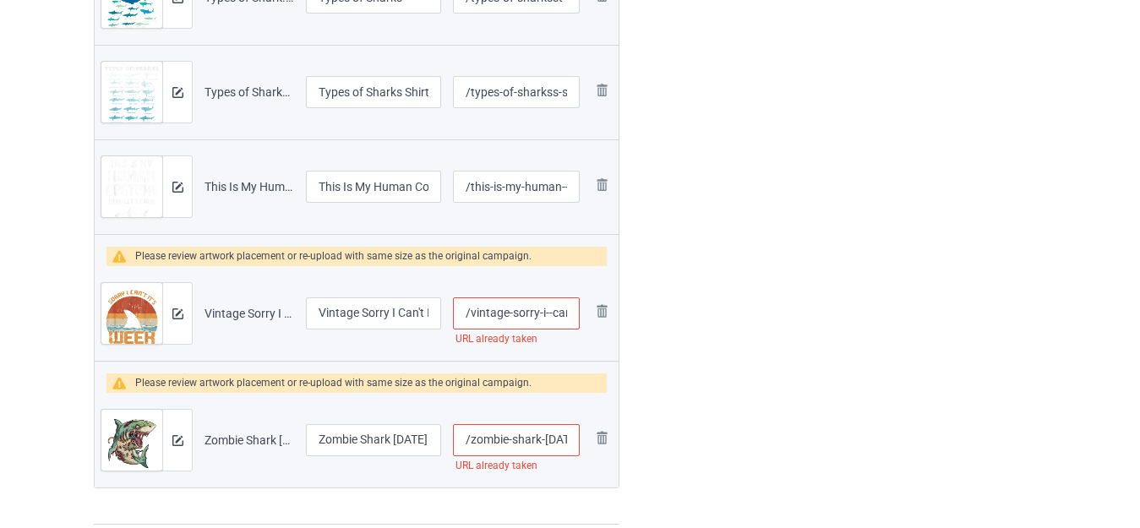
scroll to position [4360, 0]
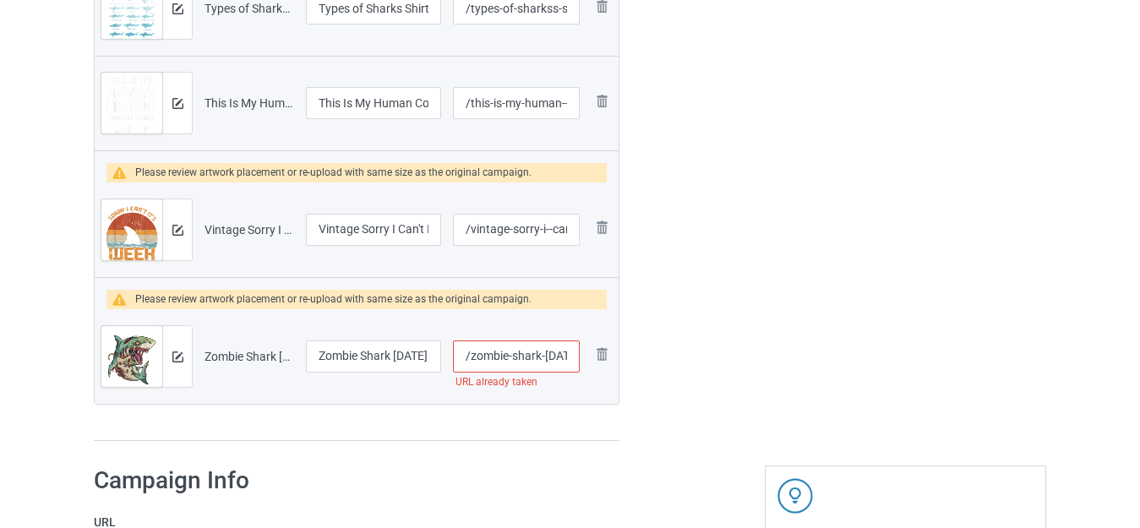
click at [540, 358] on input "/zombie-shark-halloween" at bounding box center [516, 357] width 127 height 32
type input "/zombie-shark--halloween"
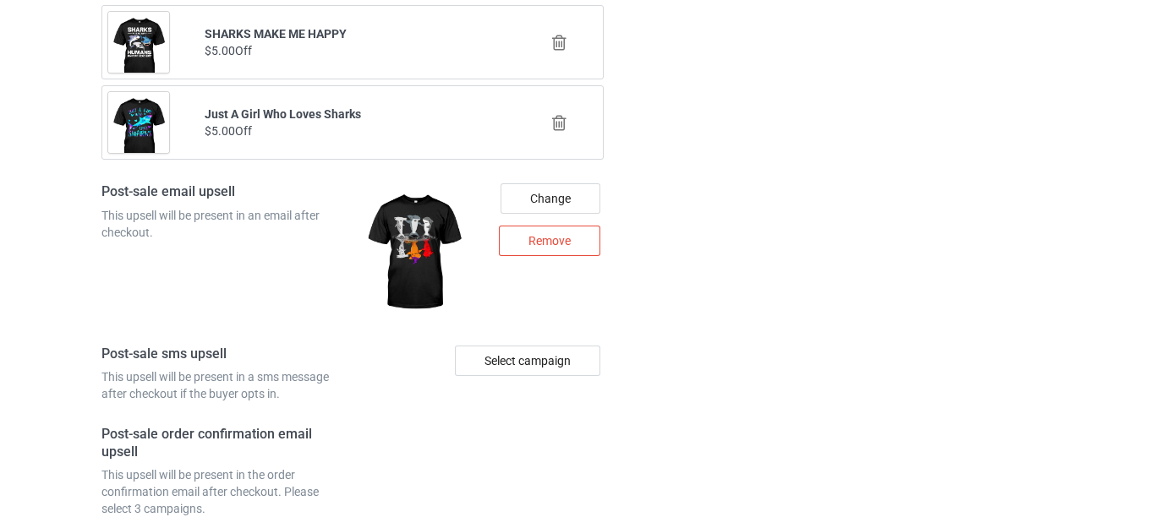
scroll to position [6508, 0]
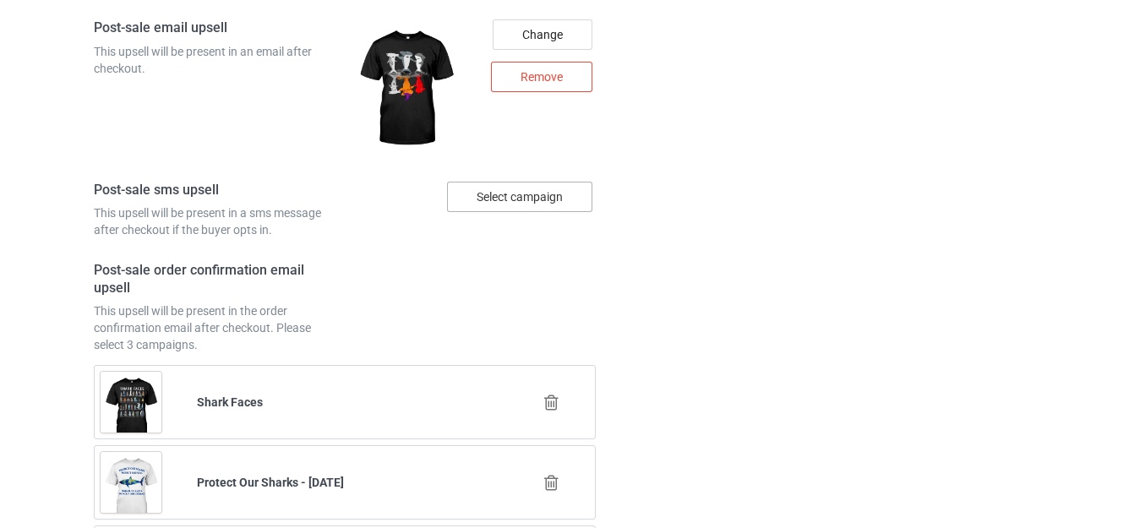
click at [510, 196] on div "Select campaign" at bounding box center [519, 197] width 145 height 30
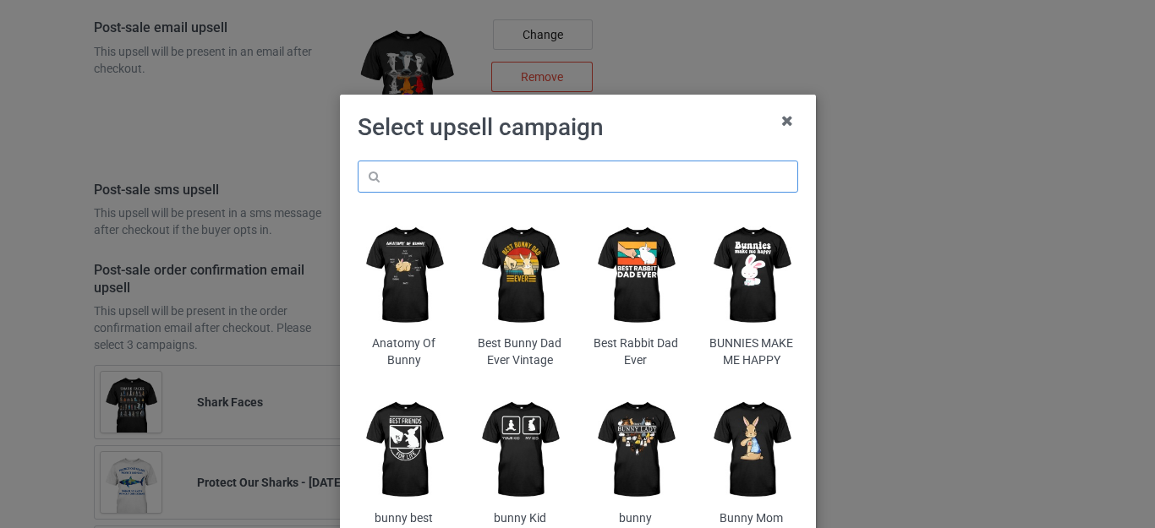
click at [464, 177] on input "text" at bounding box center [578, 177] width 440 height 32
type input "sharks"
click at [700, 126] on h1 "Select upsell campaign" at bounding box center [578, 127] width 440 height 30
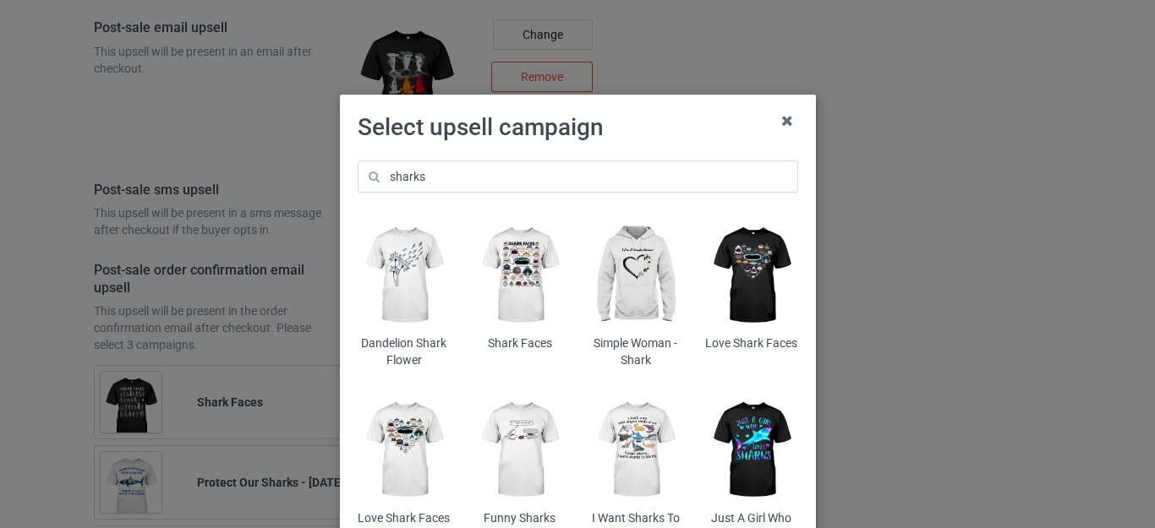
click at [394, 259] on img at bounding box center [404, 275] width 92 height 115
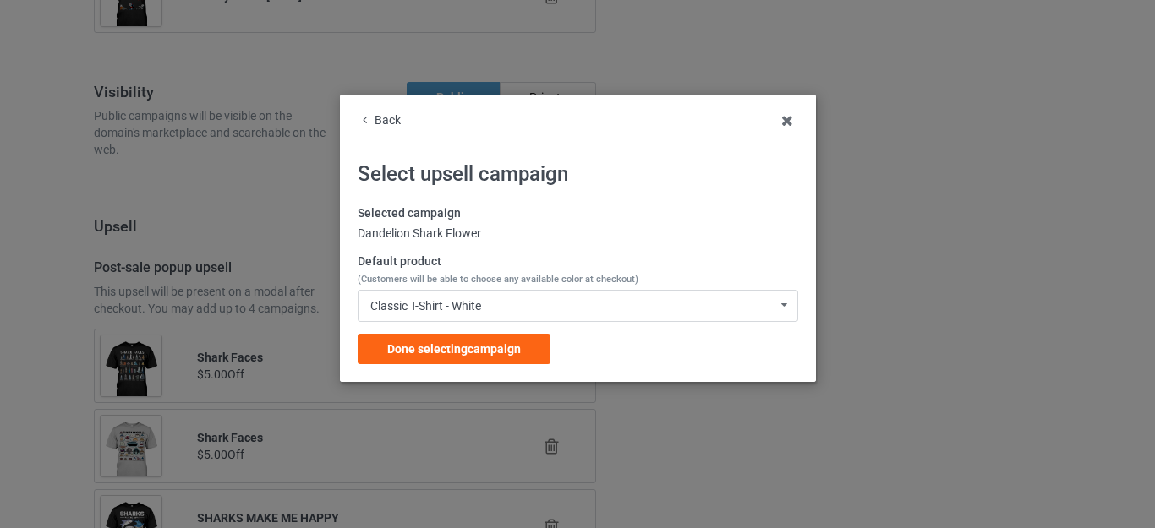
scroll to position [6508, 0]
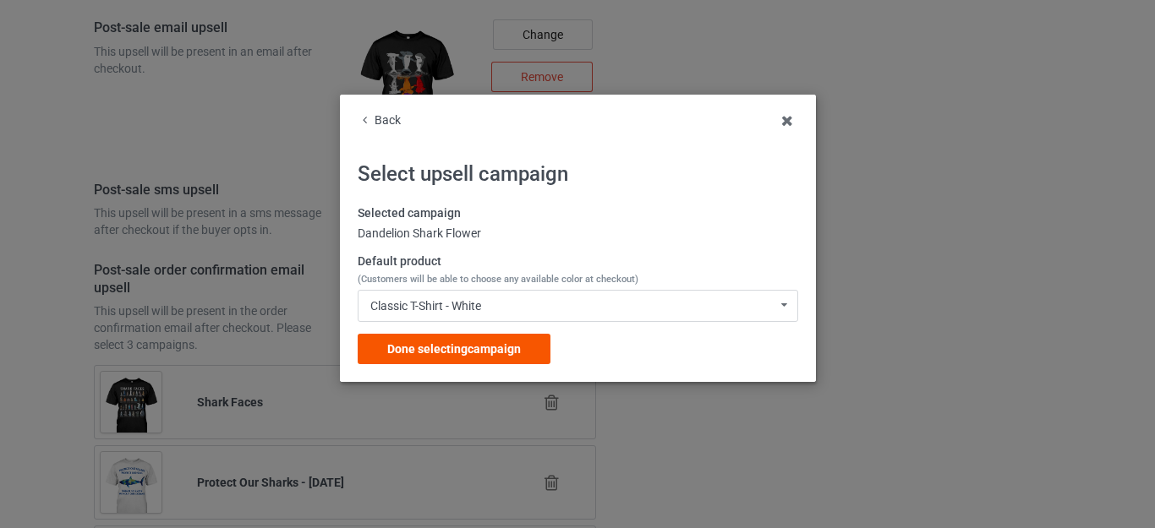
click at [469, 341] on div "Done selecting campaign" at bounding box center [454, 349] width 193 height 30
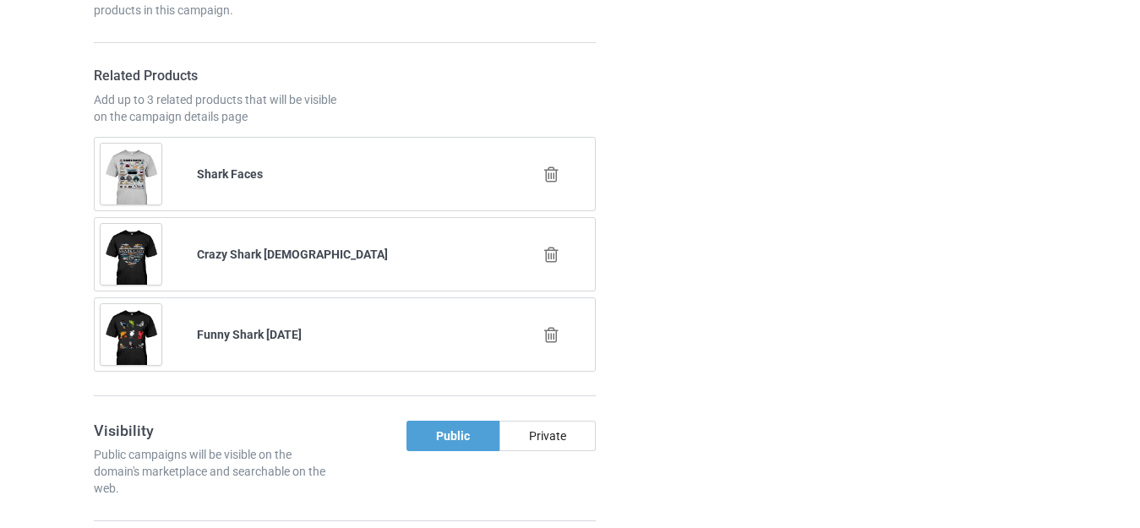
scroll to position [5515, 0]
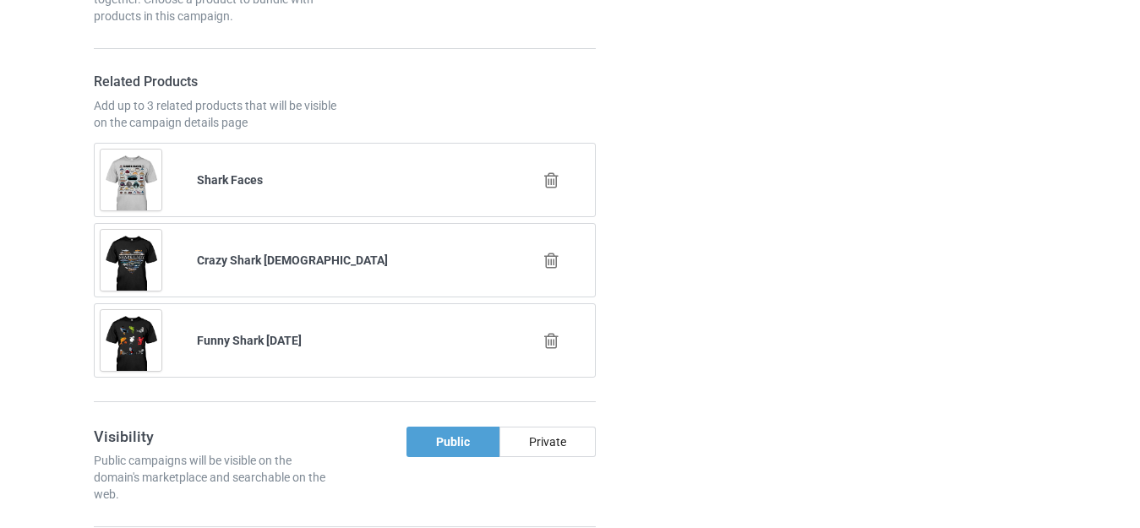
click at [544, 339] on icon at bounding box center [551, 341] width 21 height 18
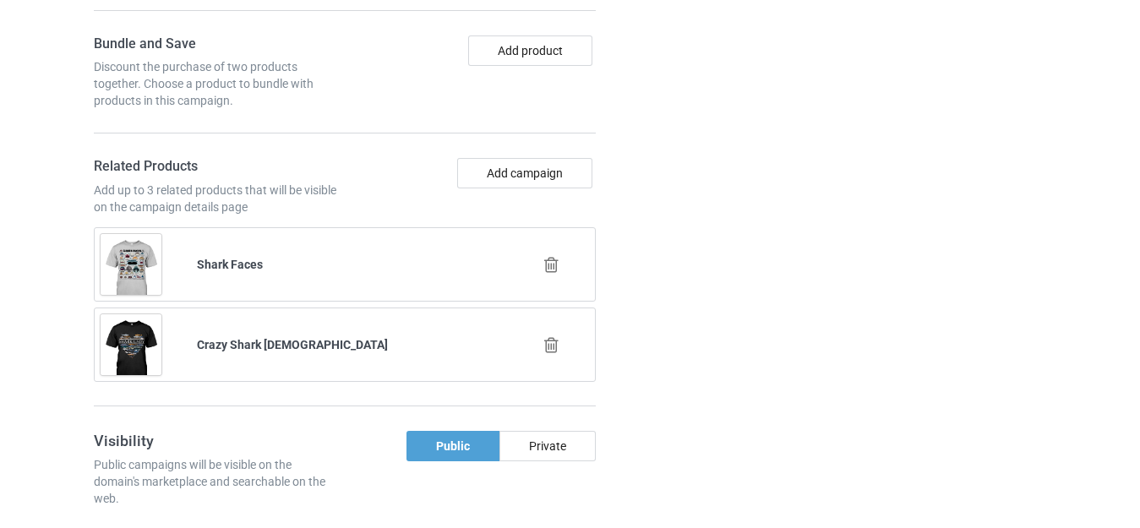
scroll to position [5261, 0]
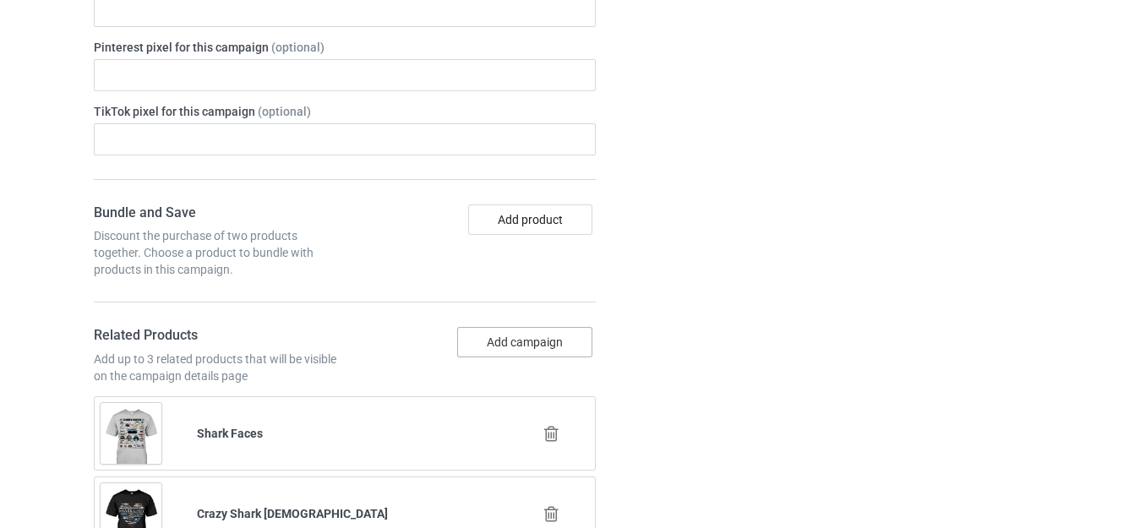
click at [521, 333] on button "Add campaign" at bounding box center [524, 342] width 135 height 30
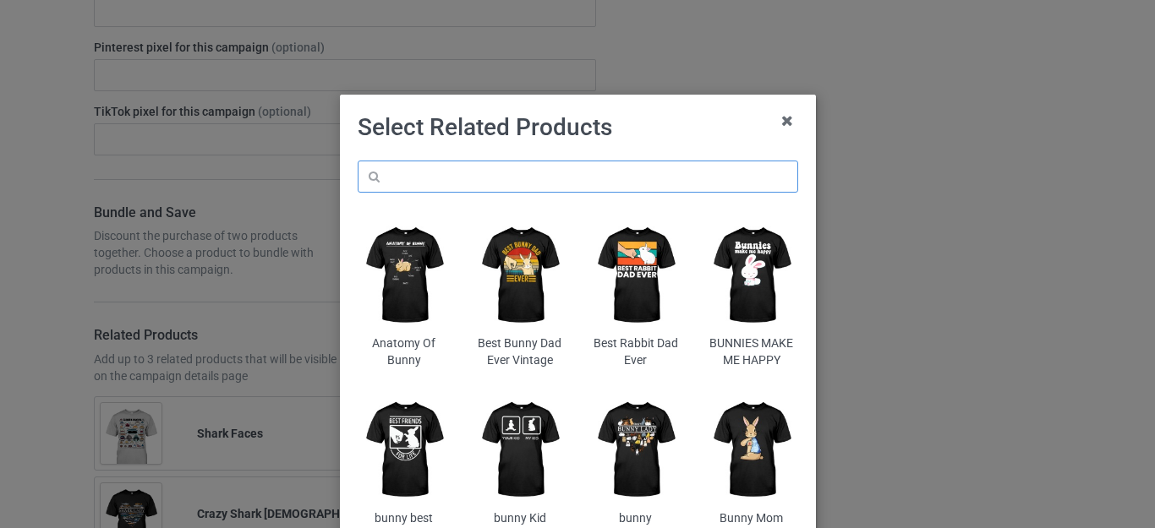
click at [439, 181] on input "text" at bounding box center [578, 177] width 440 height 32
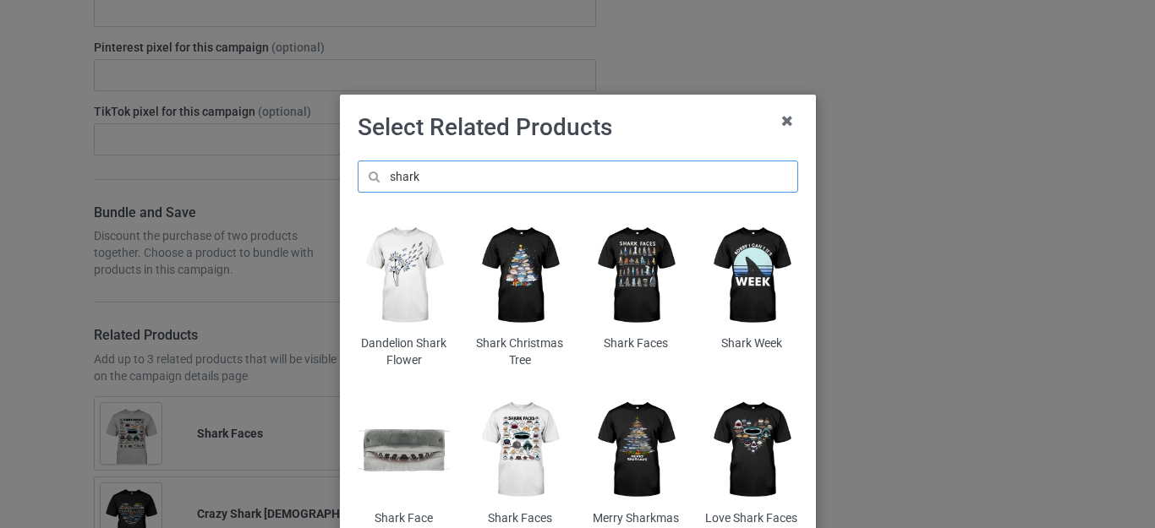
type input "shark"
click at [615, 431] on img at bounding box center [635, 449] width 92 height 115
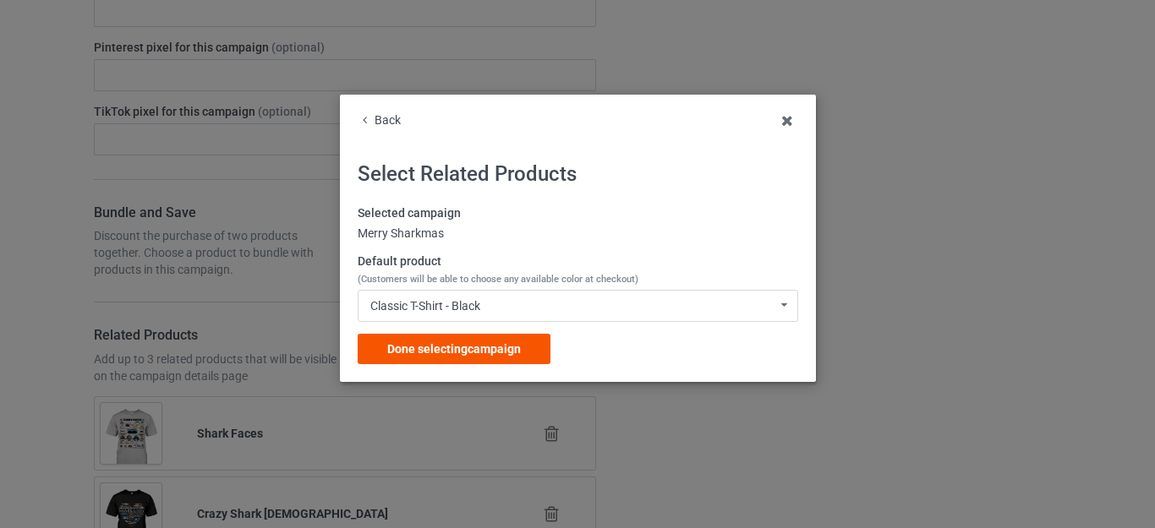
click at [474, 338] on div "Done selecting campaign" at bounding box center [454, 349] width 193 height 30
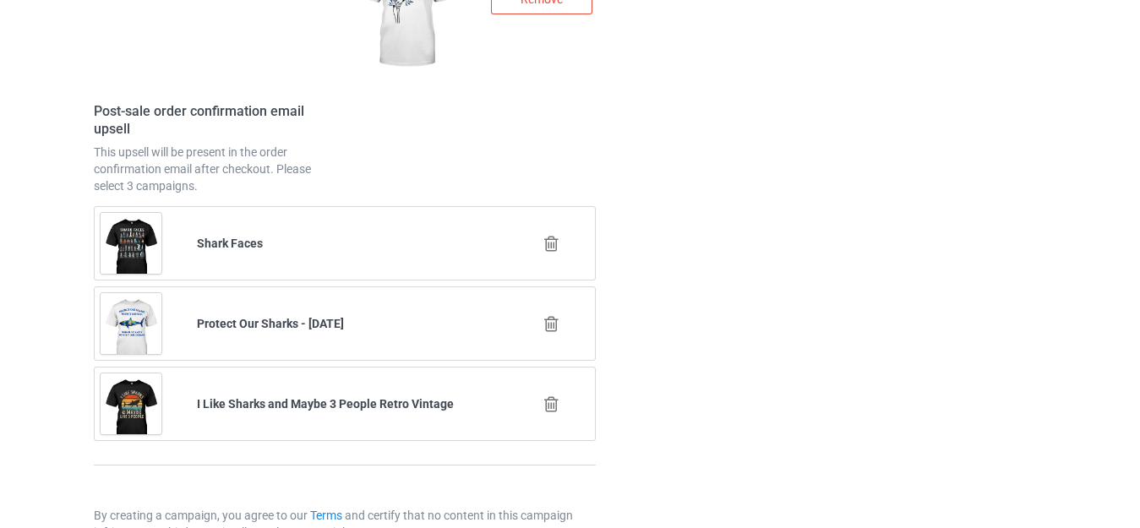
scroll to position [6843, 0]
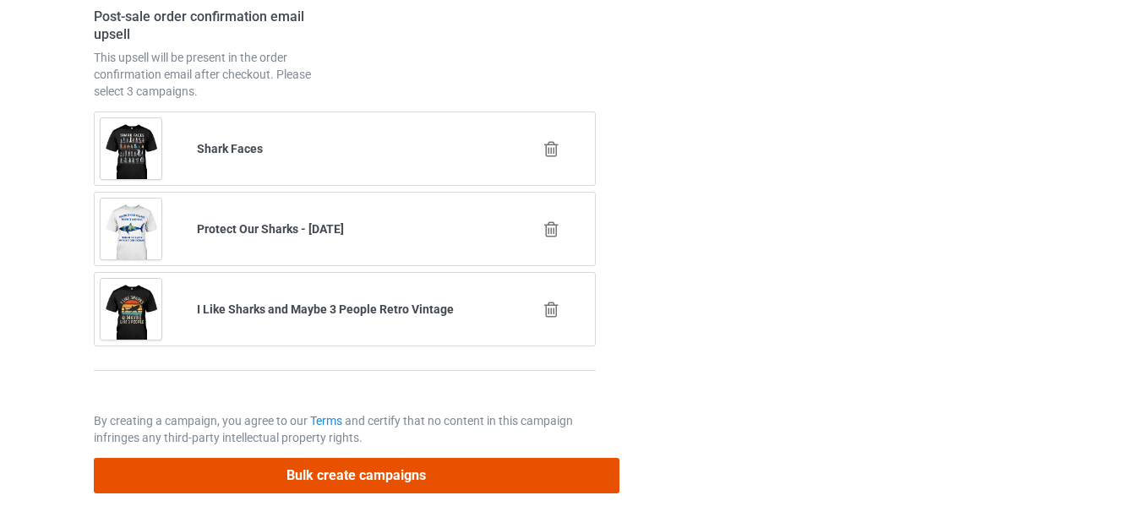
click at [403, 467] on button "Bulk create campaigns" at bounding box center [357, 475] width 526 height 35
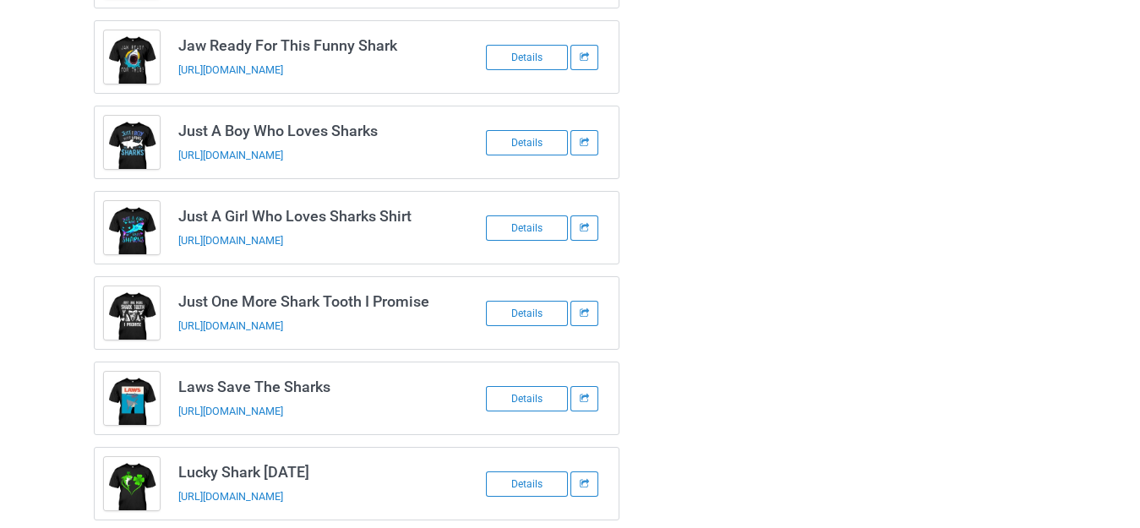
scroll to position [784, 0]
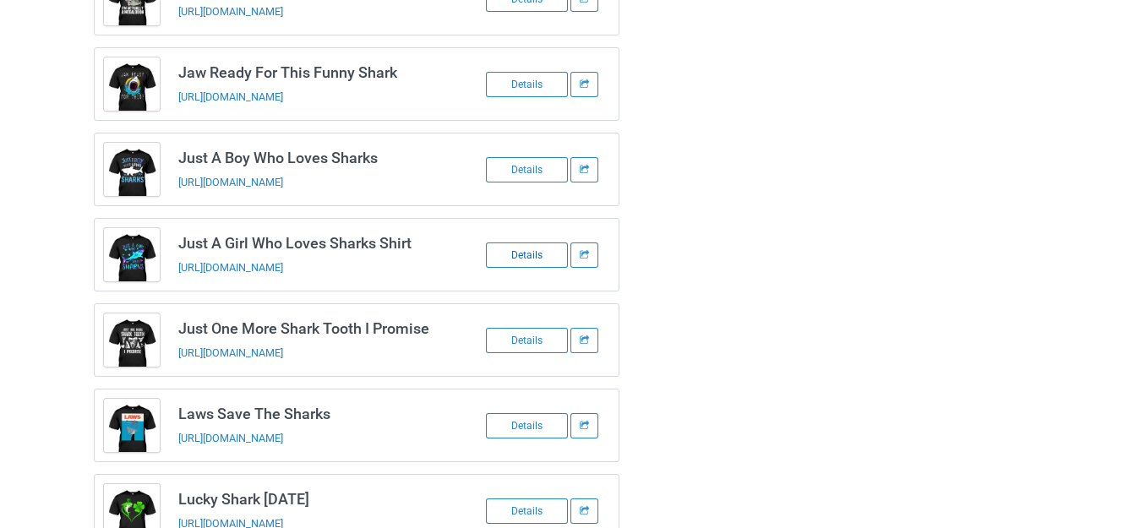
drag, startPoint x: 522, startPoint y: 250, endPoint x: 547, endPoint y: 253, distance: 24.6
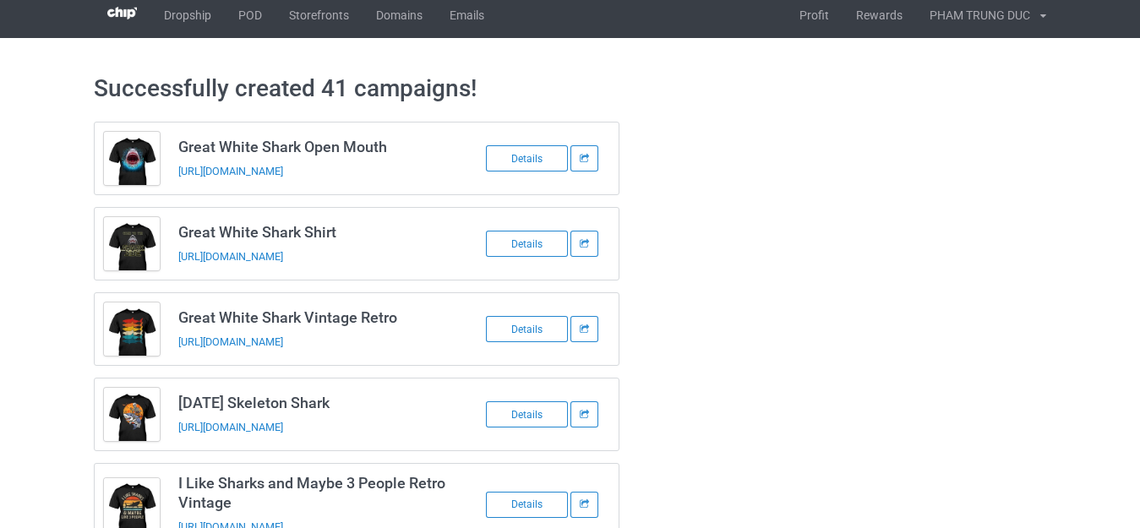
scroll to position [0, 0]
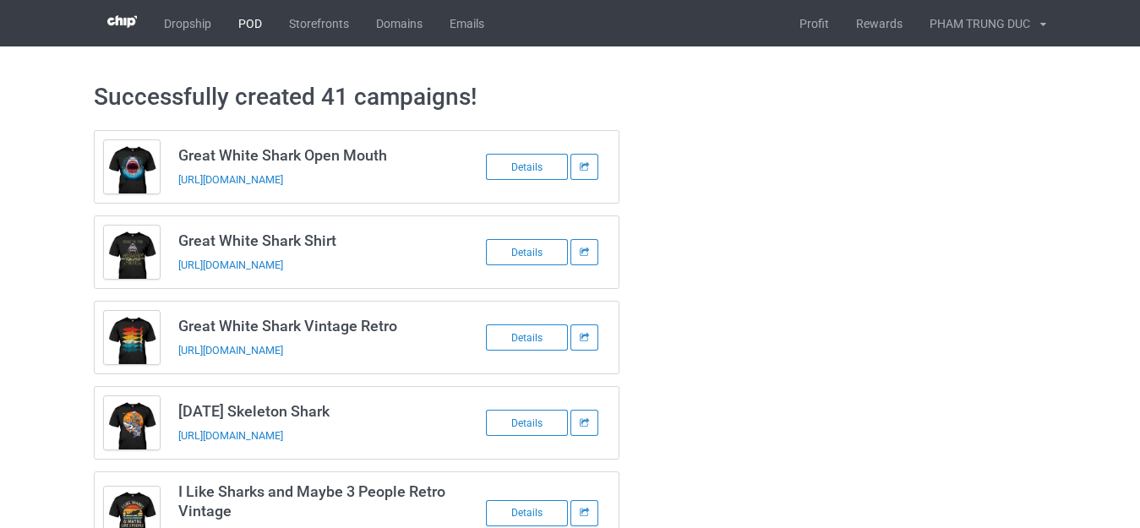
click at [242, 32] on link "POD" at bounding box center [250, 23] width 51 height 46
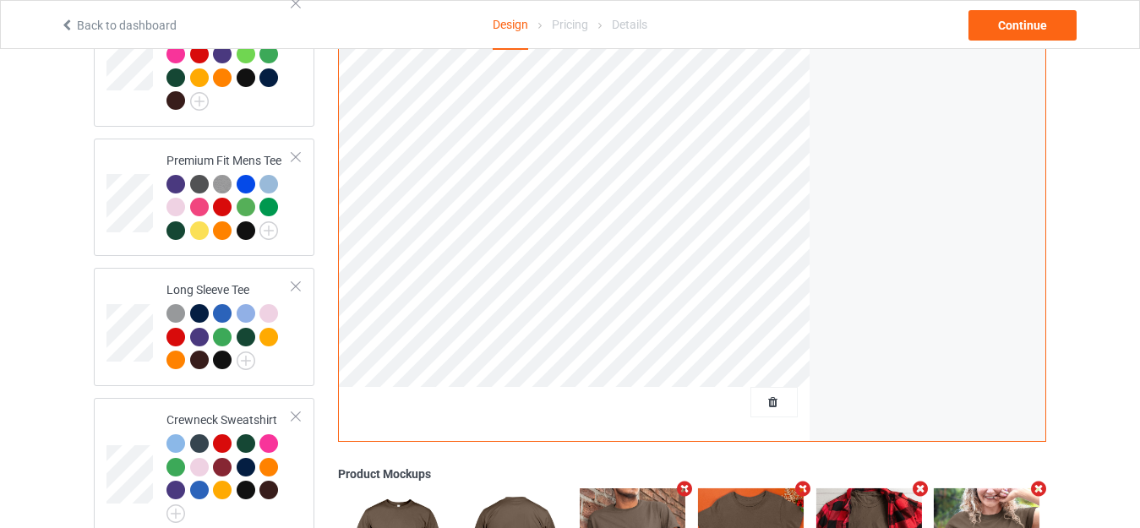
scroll to position [761, 0]
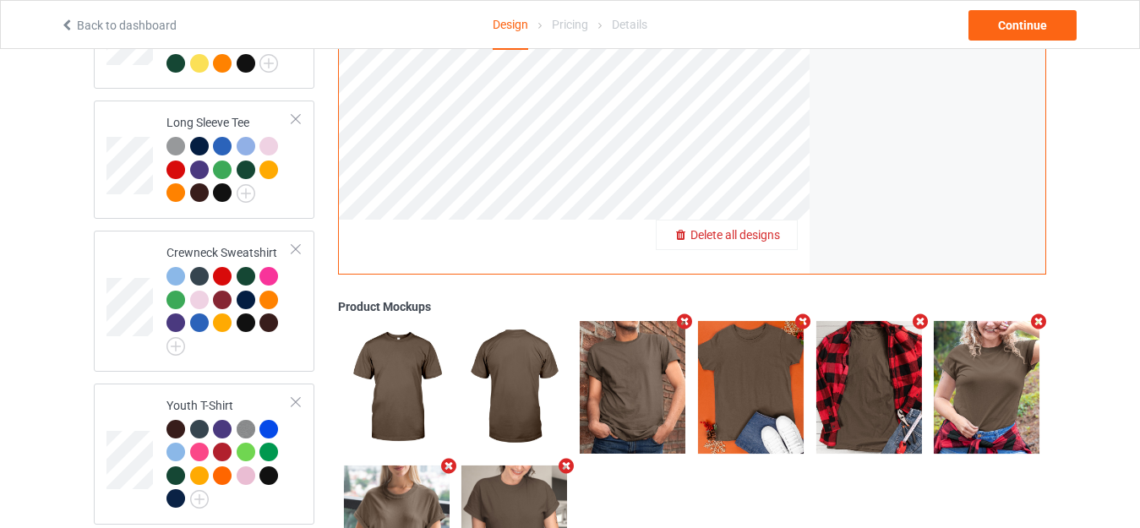
click at [770, 228] on span "Delete all designs" at bounding box center [736, 235] width 90 height 14
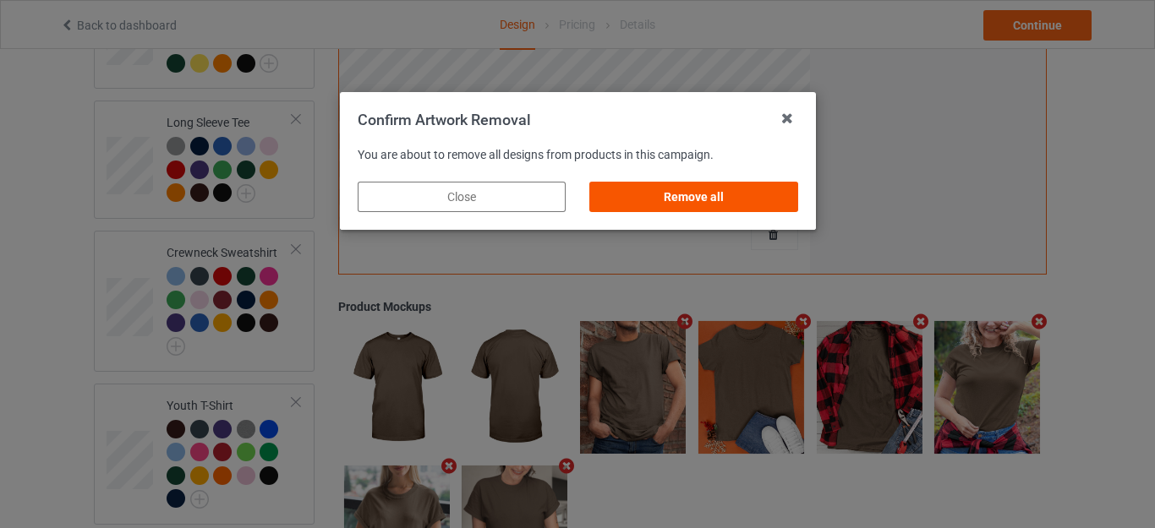
click at [663, 192] on div "Remove all" at bounding box center [693, 197] width 208 height 30
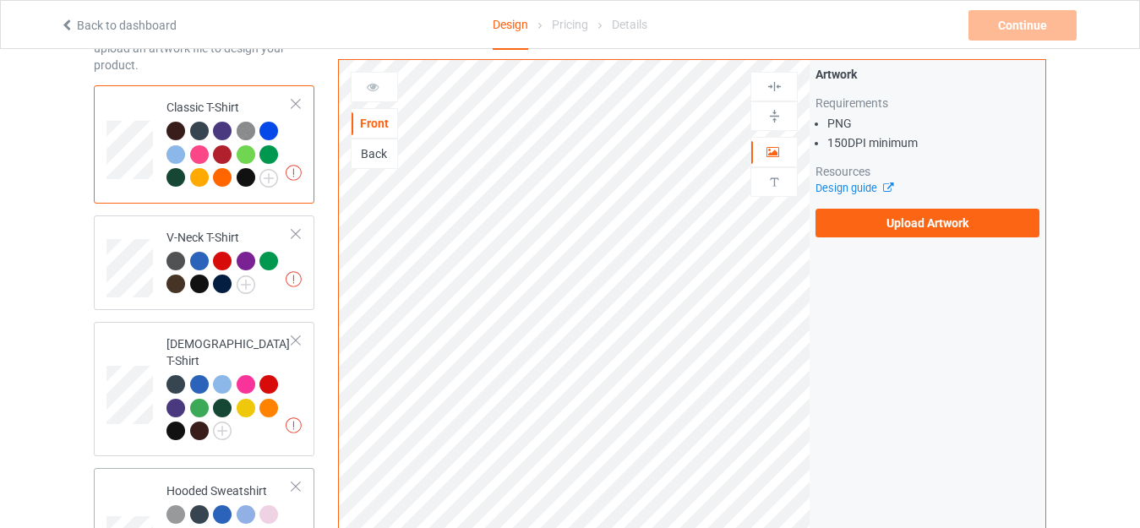
scroll to position [100, 0]
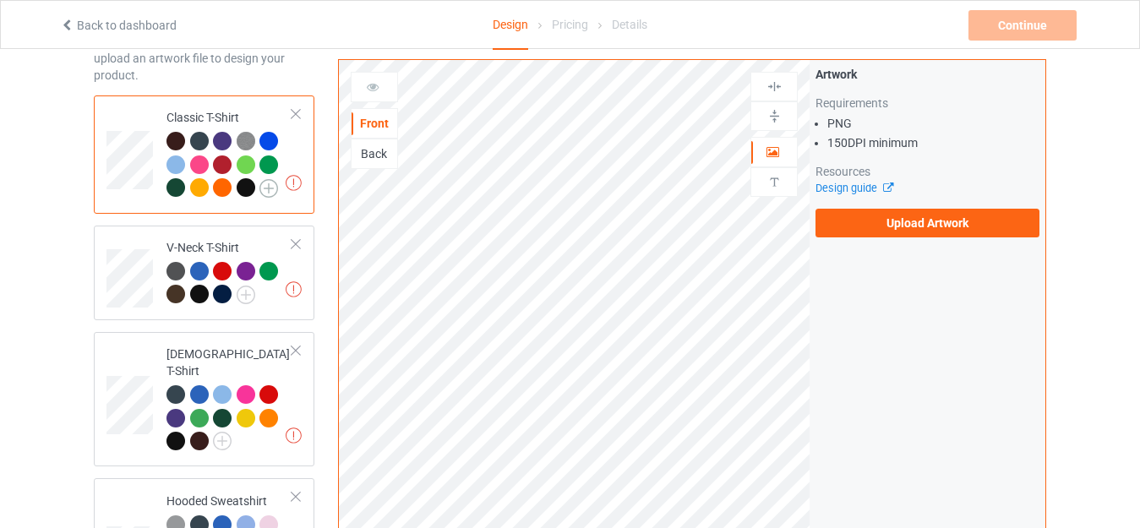
click at [270, 189] on img at bounding box center [268, 188] width 19 height 19
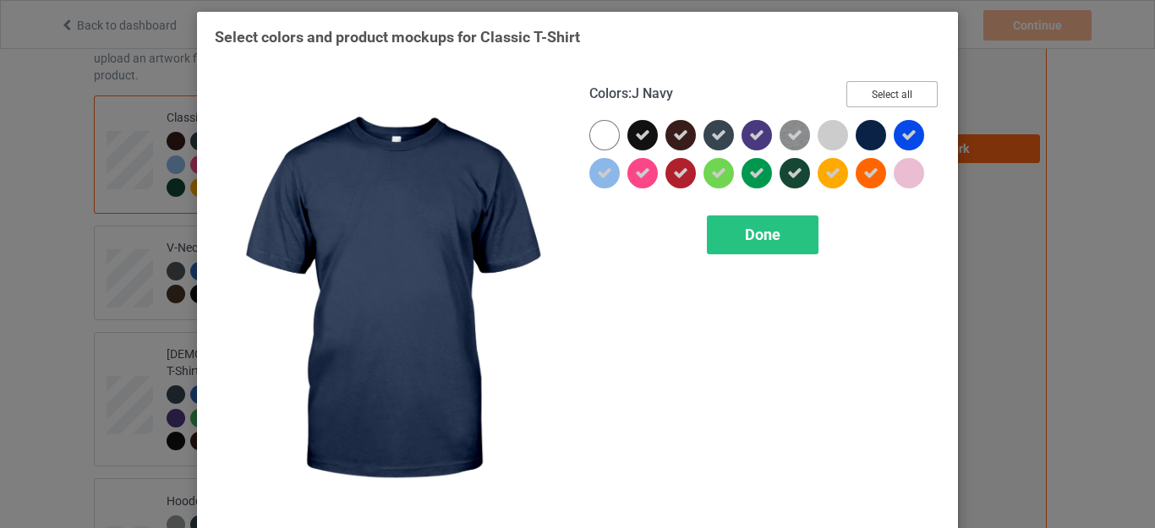
click at [871, 96] on button "Select all" at bounding box center [891, 94] width 91 height 26
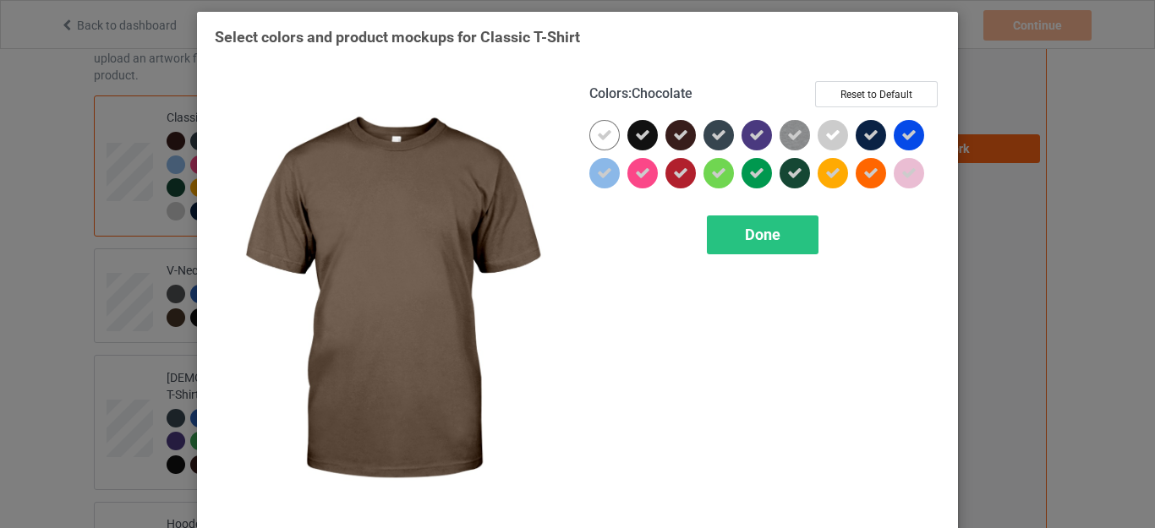
click at [678, 138] on icon at bounding box center [680, 135] width 15 height 15
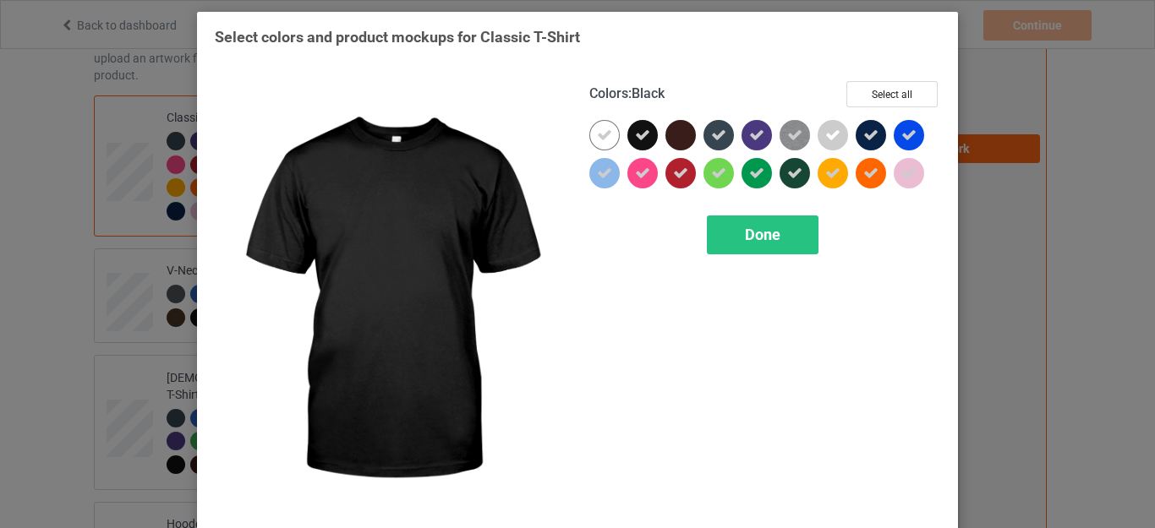
click at [641, 137] on icon at bounding box center [642, 135] width 15 height 15
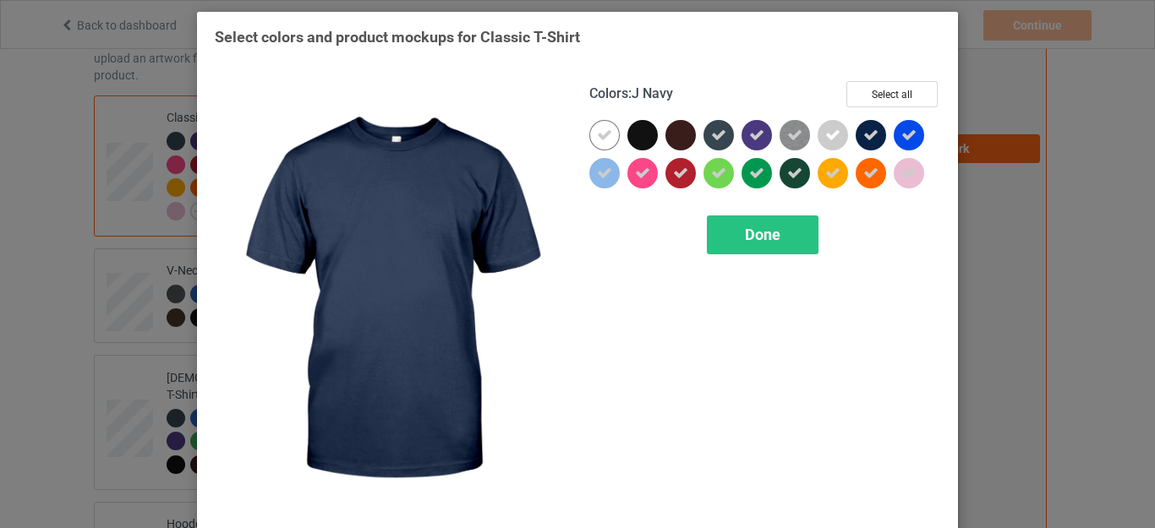
click at [863, 131] on icon at bounding box center [870, 135] width 15 height 15
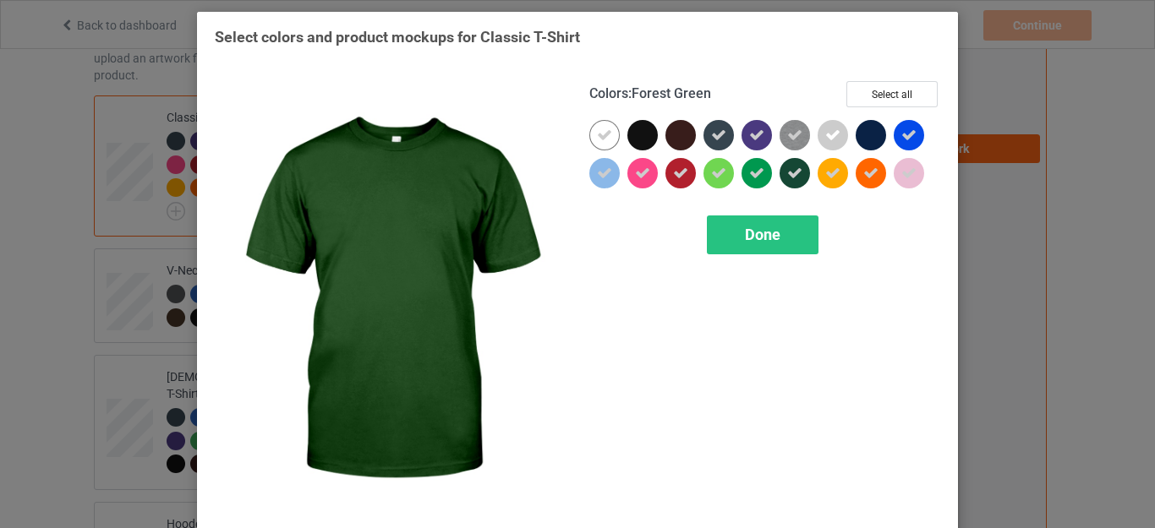
click at [787, 167] on icon at bounding box center [794, 173] width 15 height 15
click at [770, 232] on span "Done" at bounding box center [762, 235] width 35 height 18
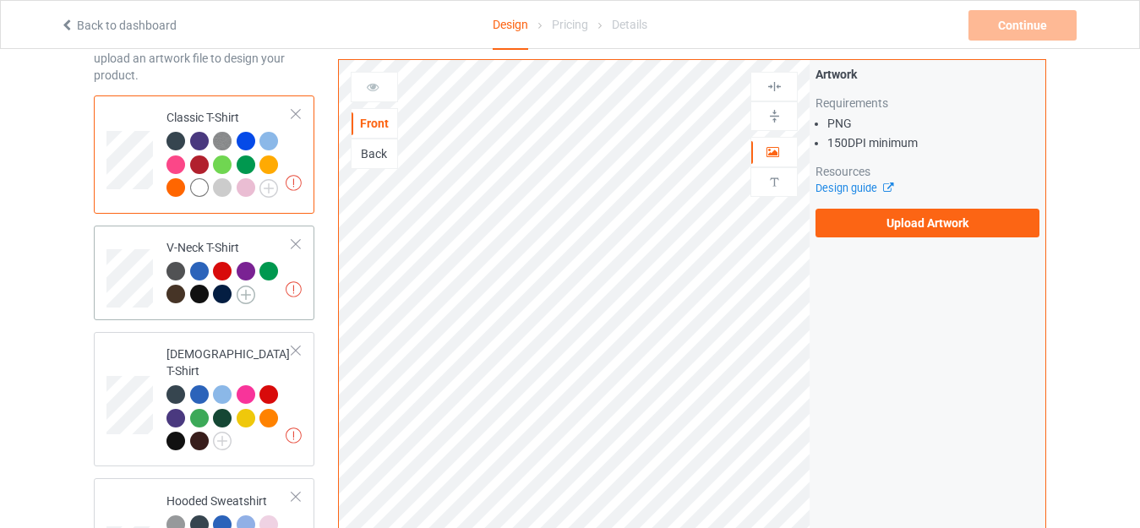
click at [239, 298] on img at bounding box center [246, 295] width 19 height 19
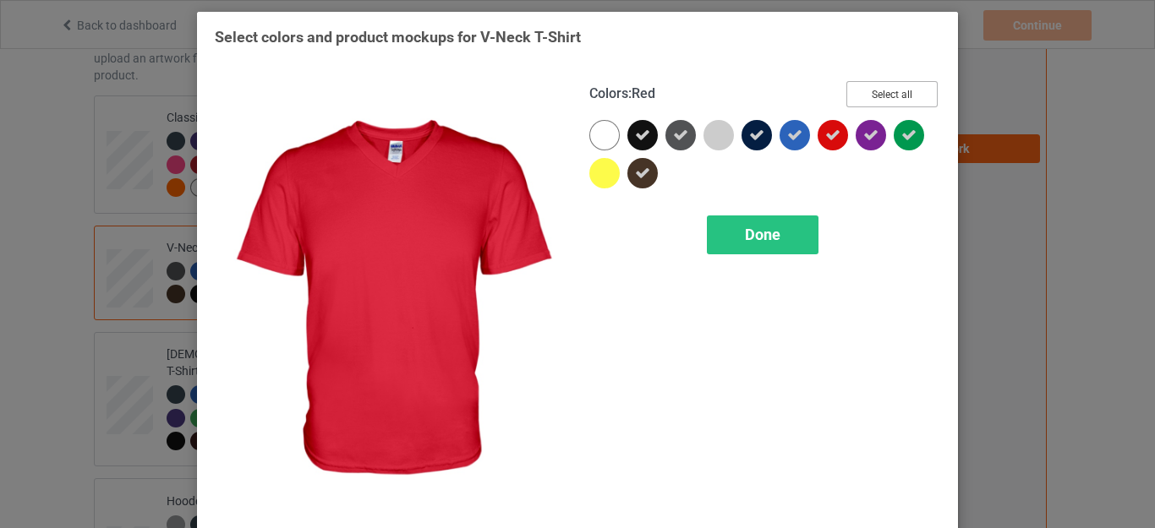
click at [863, 94] on button "Select all" at bounding box center [891, 94] width 91 height 26
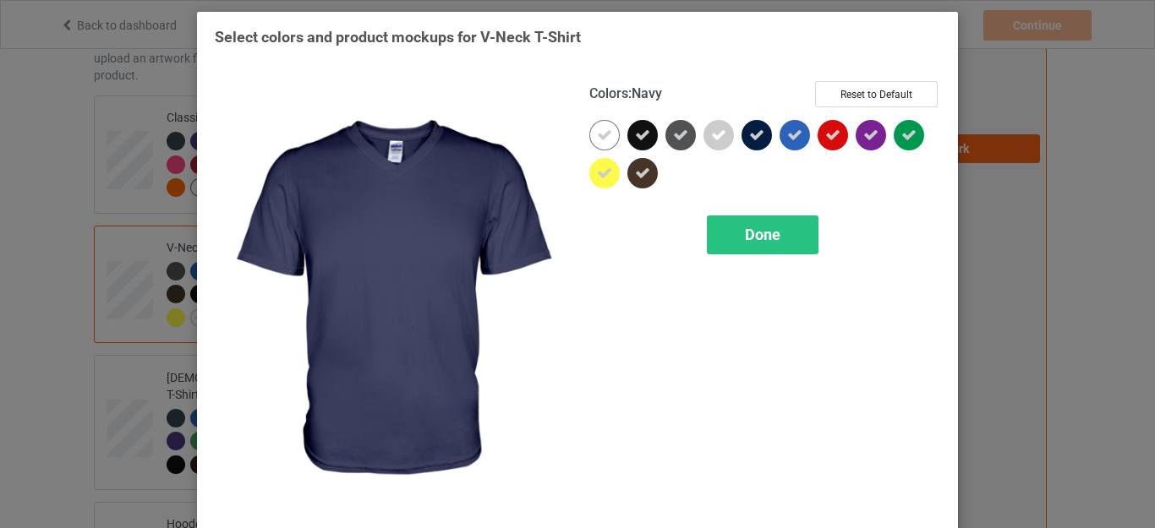
click at [741, 136] on div at bounding box center [756, 135] width 30 height 30
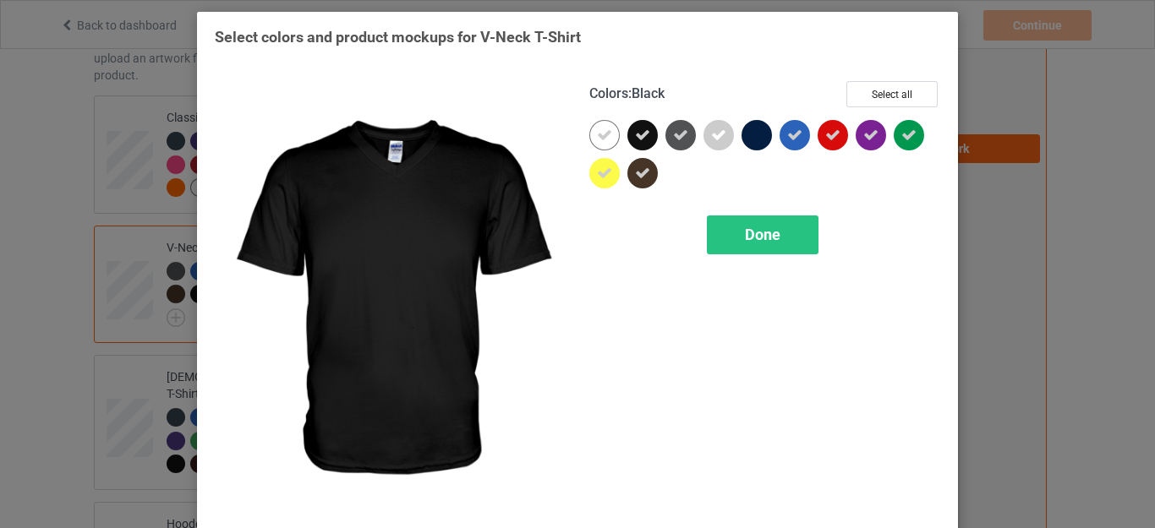
click at [646, 134] on div at bounding box center [642, 135] width 30 height 30
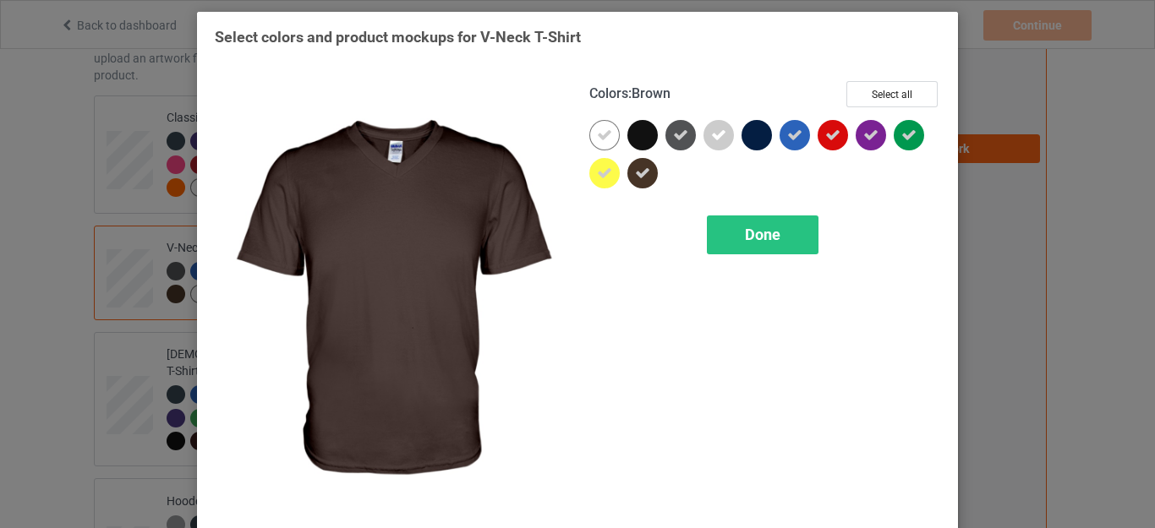
click at [627, 178] on div at bounding box center [642, 173] width 30 height 30
click at [761, 226] on span "Done" at bounding box center [762, 235] width 35 height 18
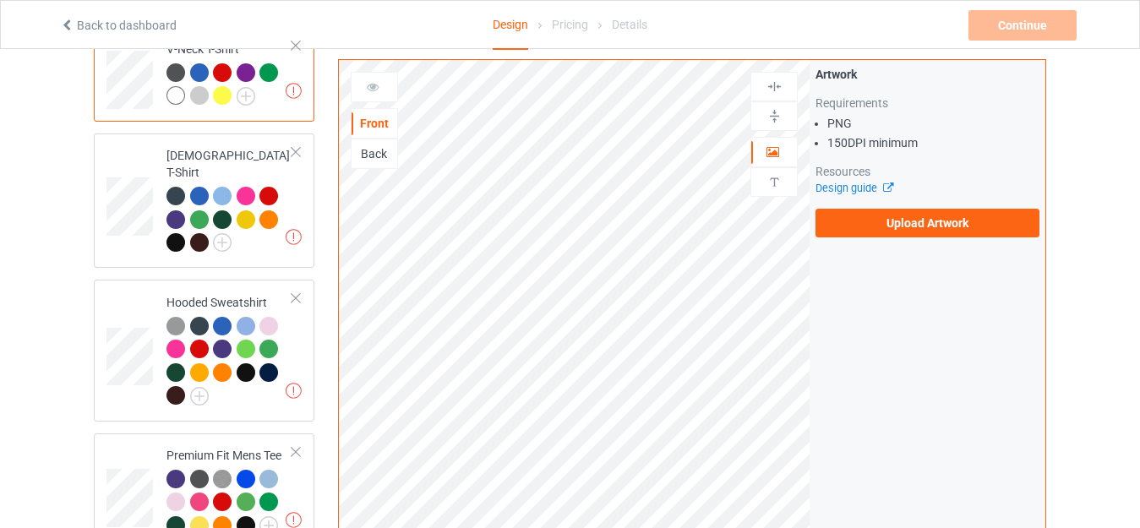
scroll to position [269, 0]
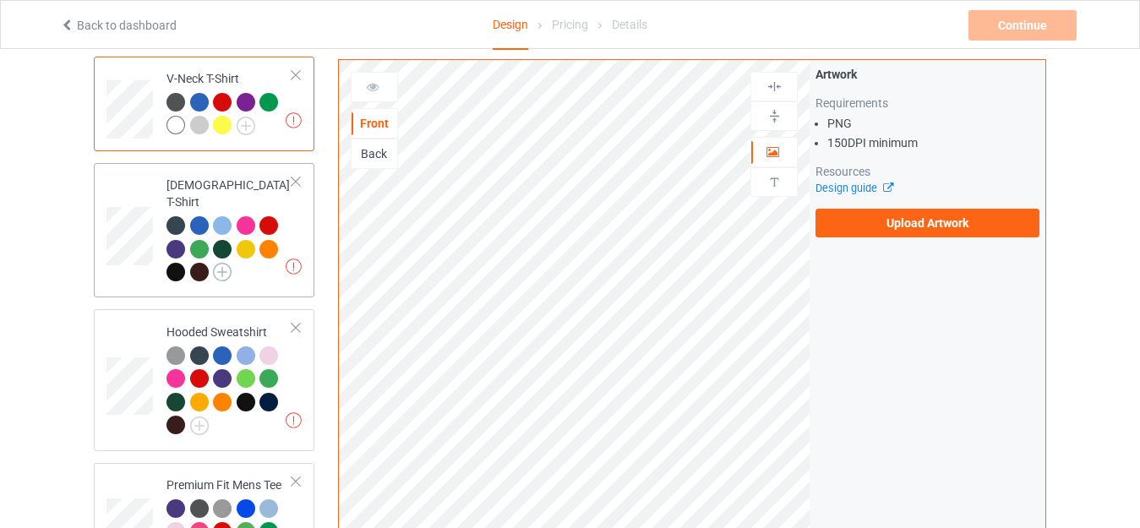
click at [221, 263] on img at bounding box center [222, 272] width 19 height 19
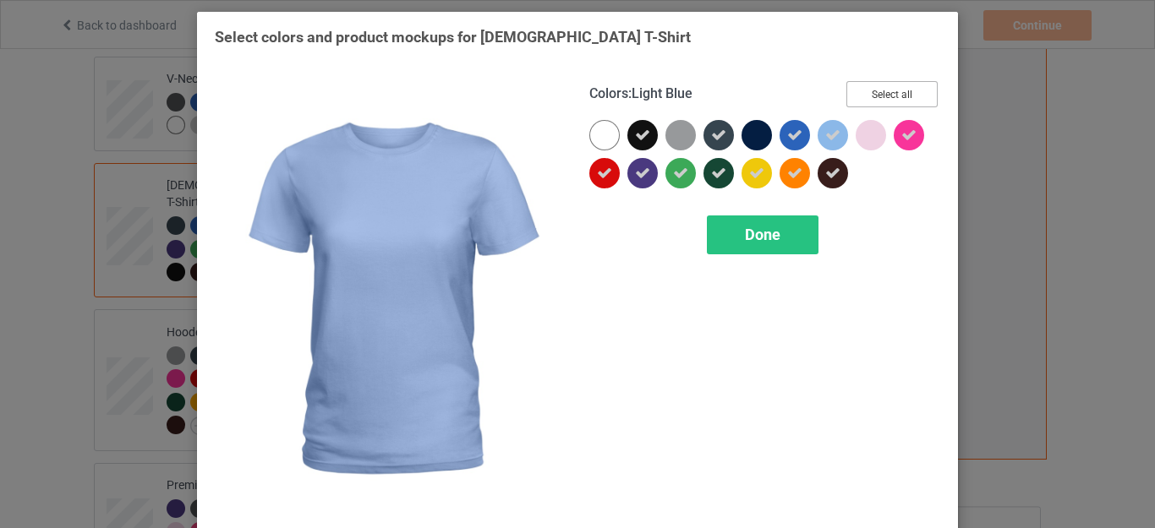
click at [872, 89] on button "Select all" at bounding box center [891, 94] width 91 height 26
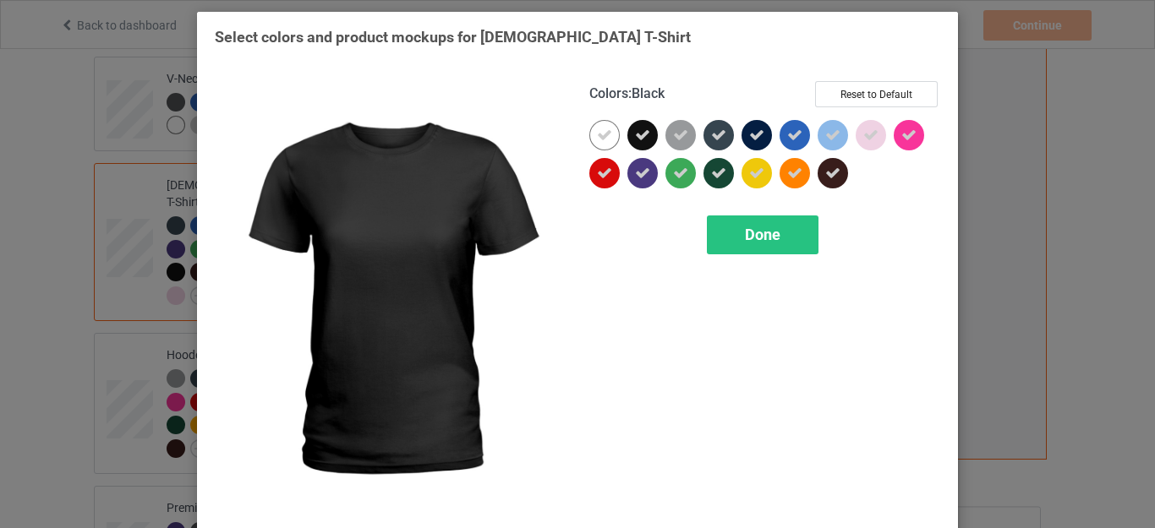
click at [636, 131] on icon at bounding box center [642, 135] width 15 height 15
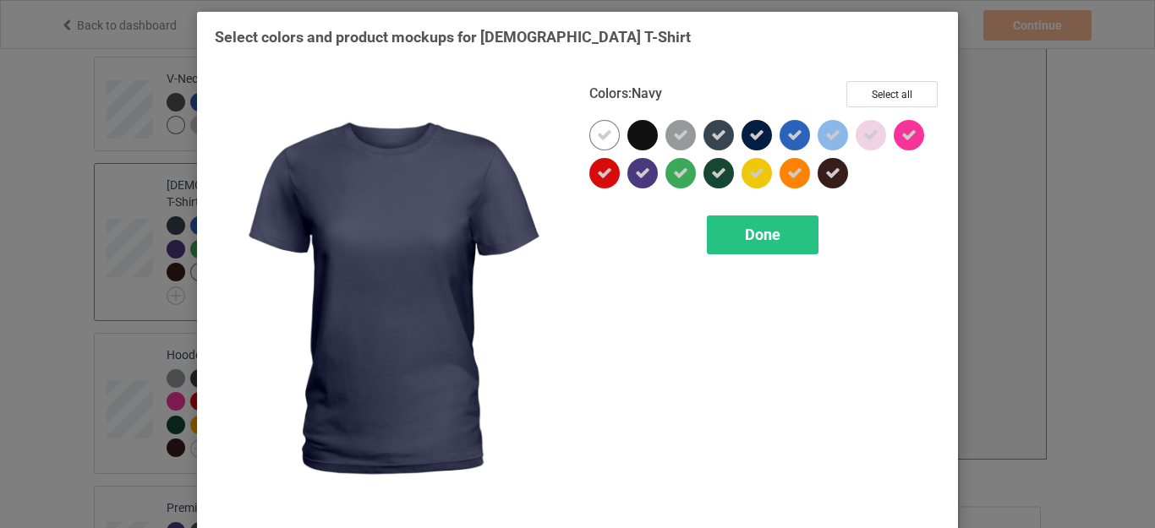
click at [749, 133] on icon at bounding box center [756, 135] width 15 height 15
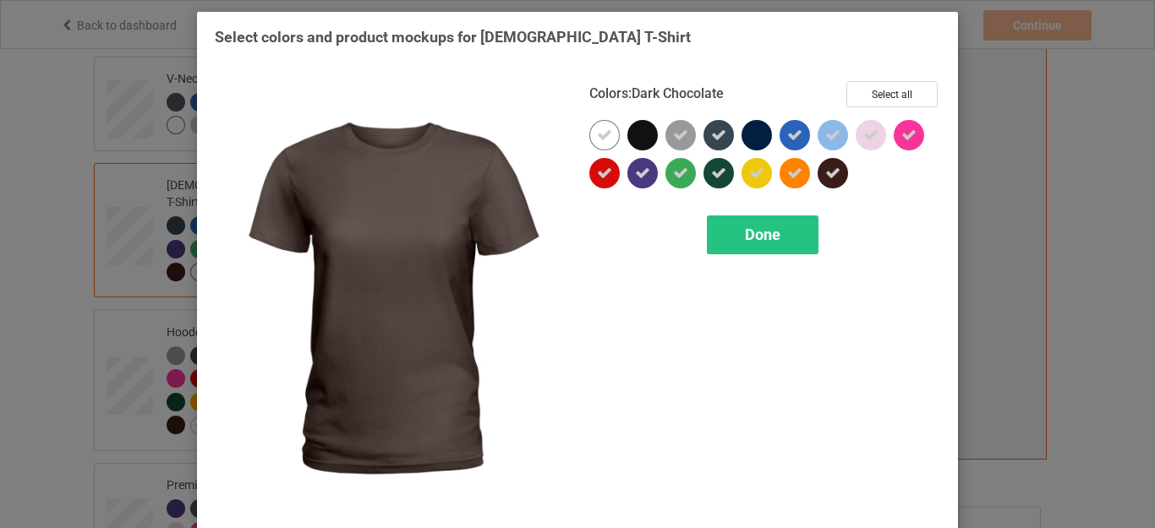
click at [825, 174] on icon at bounding box center [832, 173] width 15 height 15
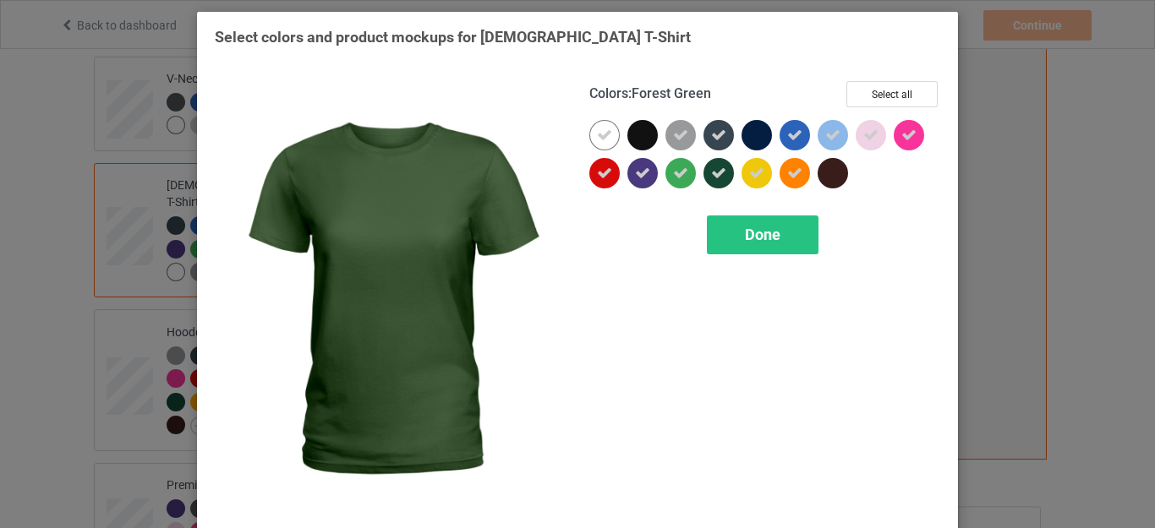
click at [703, 172] on div at bounding box center [718, 173] width 30 height 30
click at [723, 223] on div "Done" at bounding box center [763, 235] width 112 height 39
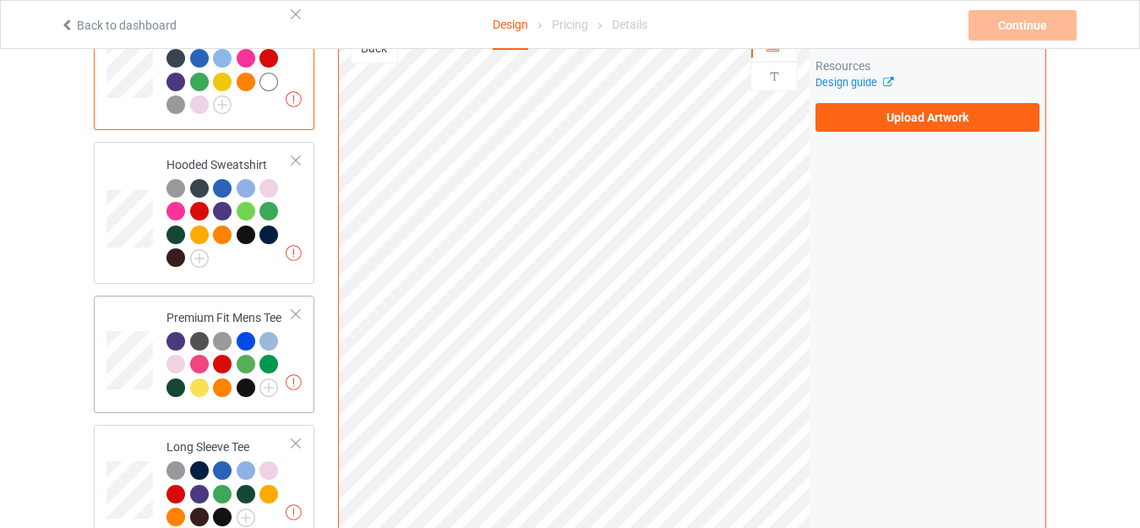
scroll to position [438, 0]
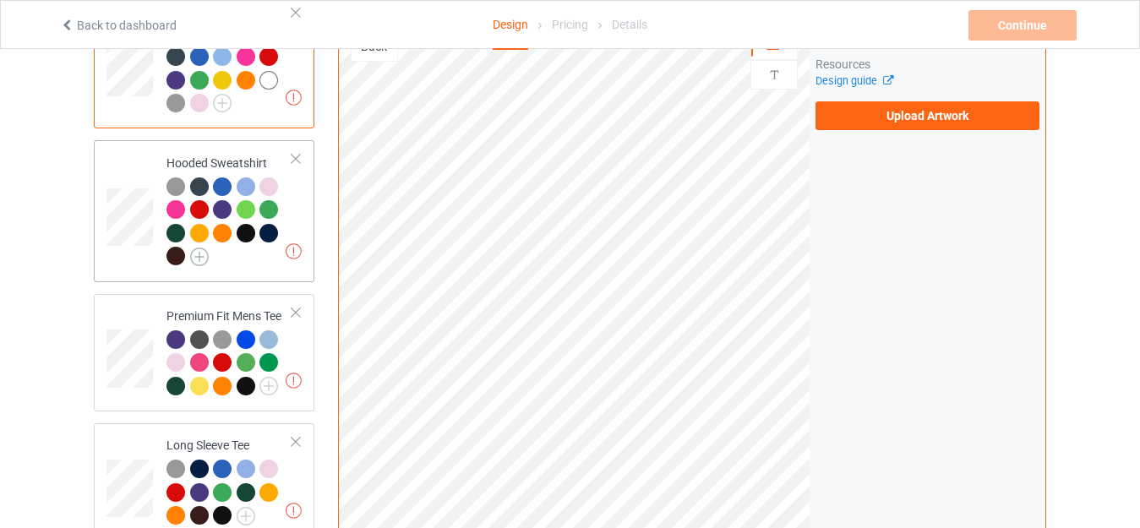
click at [203, 248] on img at bounding box center [199, 257] width 19 height 19
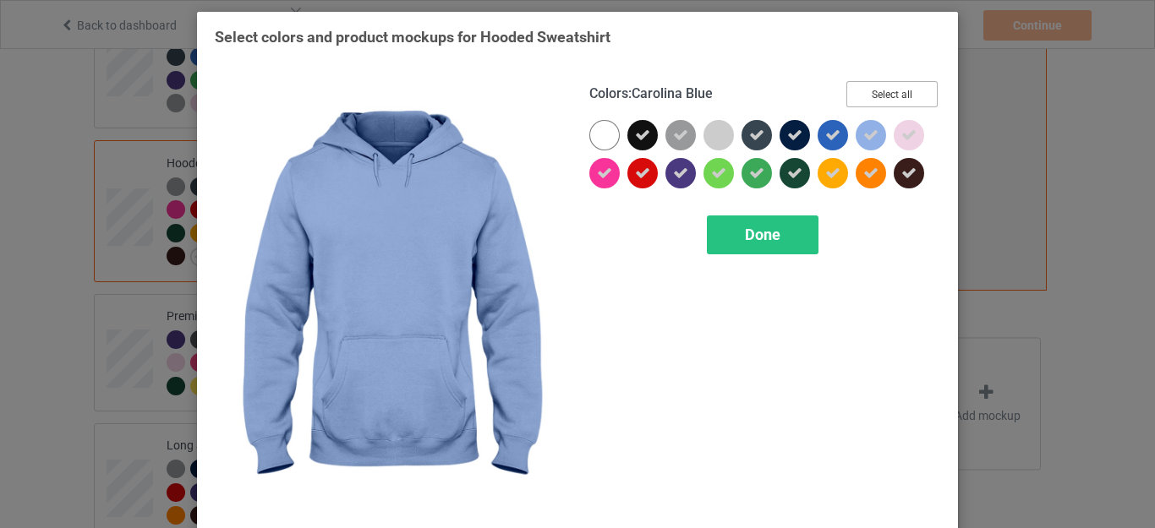
click at [870, 95] on button "Select all" at bounding box center [891, 94] width 91 height 26
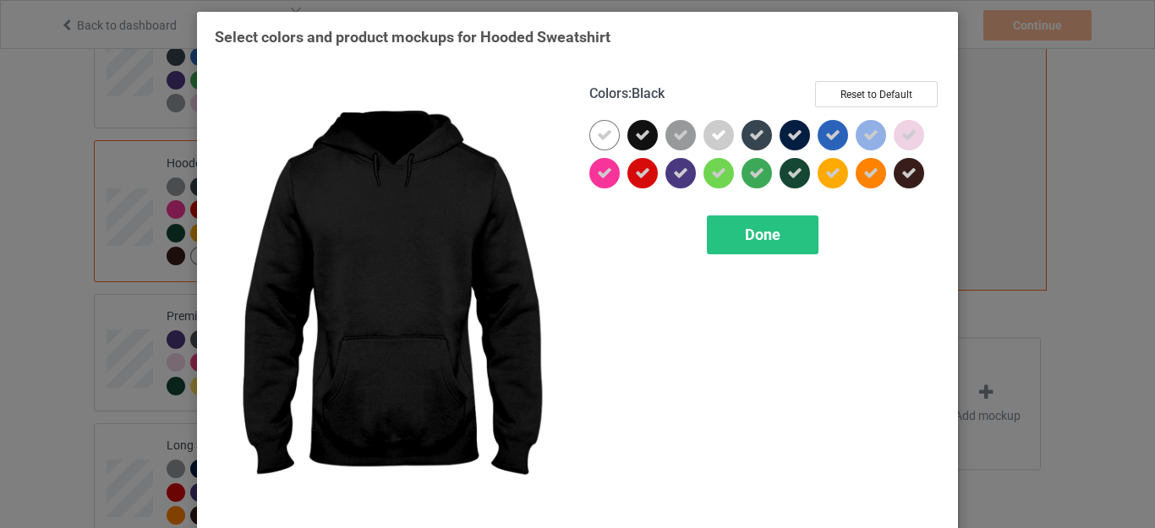
click at [641, 134] on icon at bounding box center [642, 135] width 15 height 15
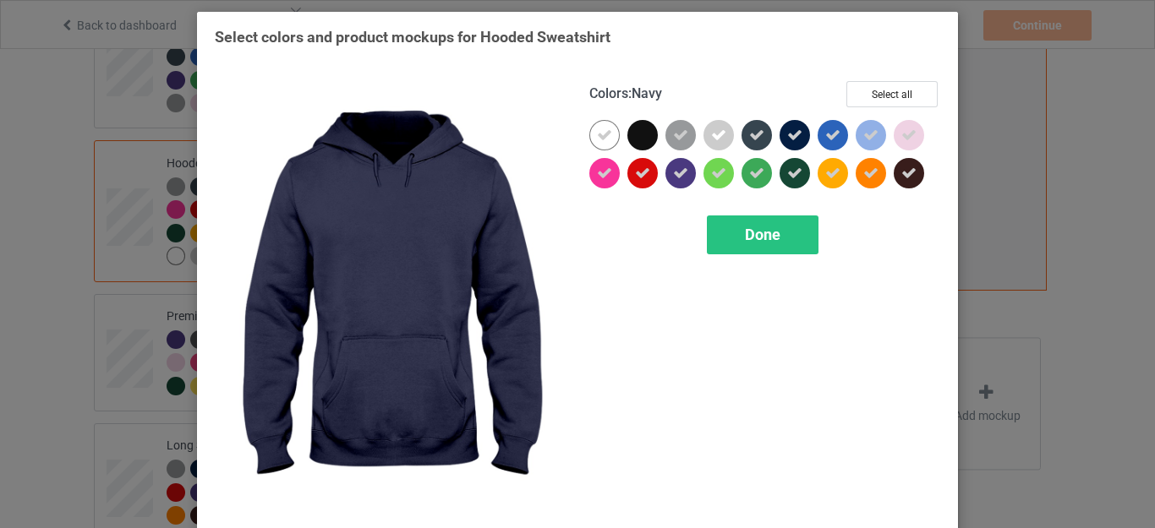
click at [791, 127] on div at bounding box center [794, 135] width 30 height 30
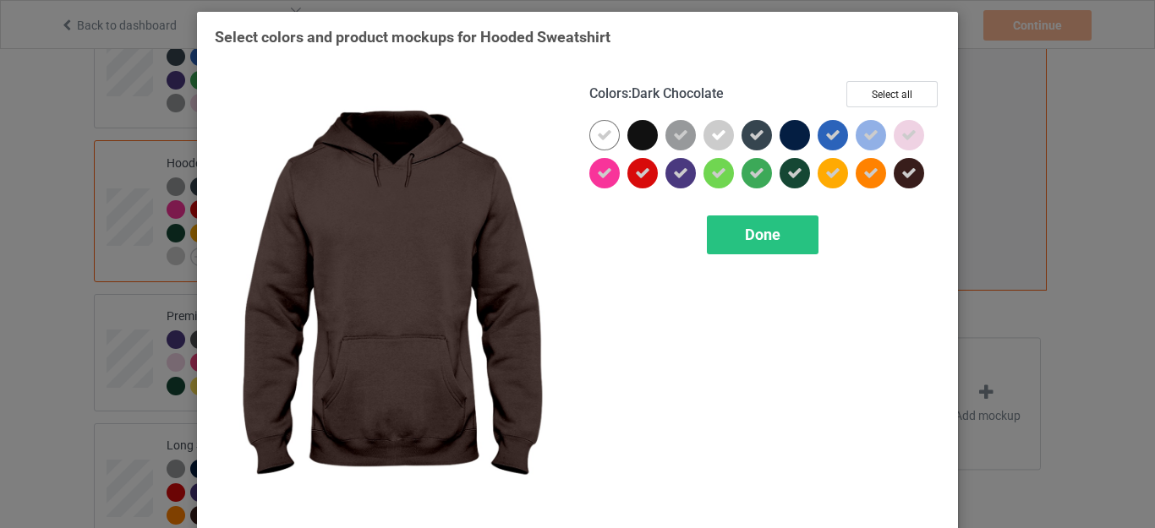
click at [901, 169] on icon at bounding box center [908, 173] width 15 height 15
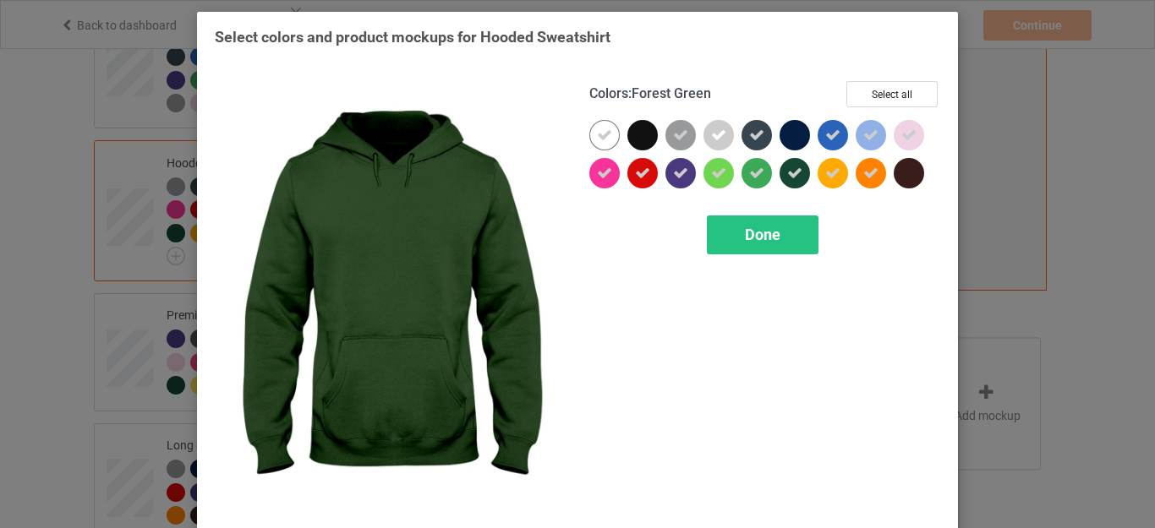
click at [789, 177] on icon at bounding box center [794, 173] width 15 height 15
click at [752, 231] on span "Done" at bounding box center [762, 235] width 35 height 18
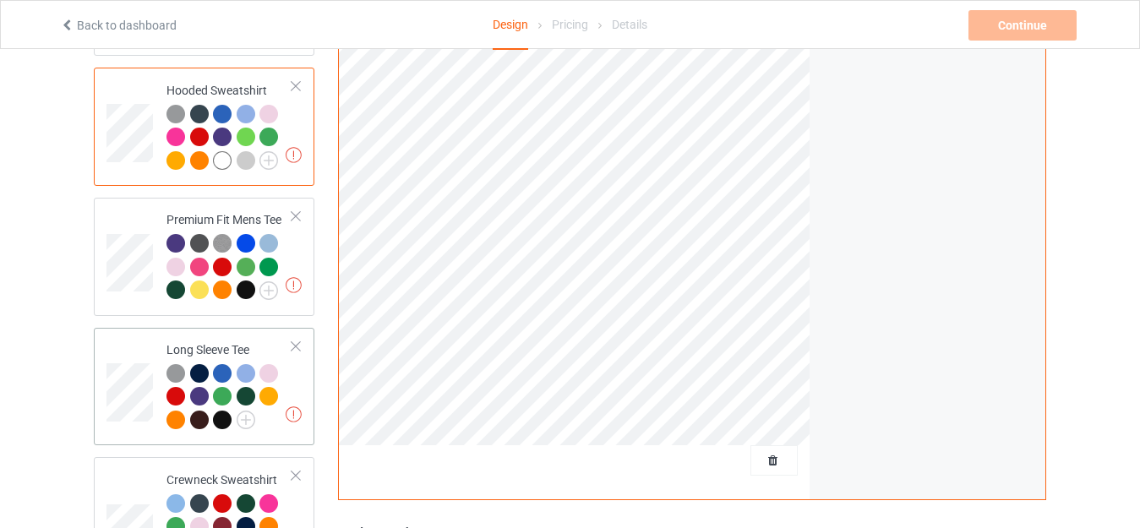
scroll to position [607, 0]
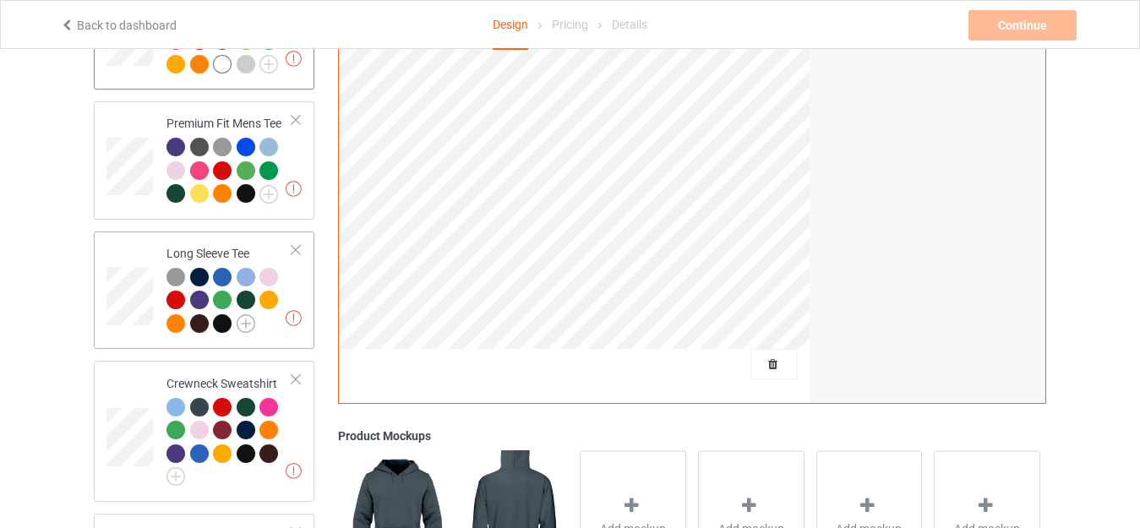
click at [239, 314] on img at bounding box center [246, 323] width 19 height 19
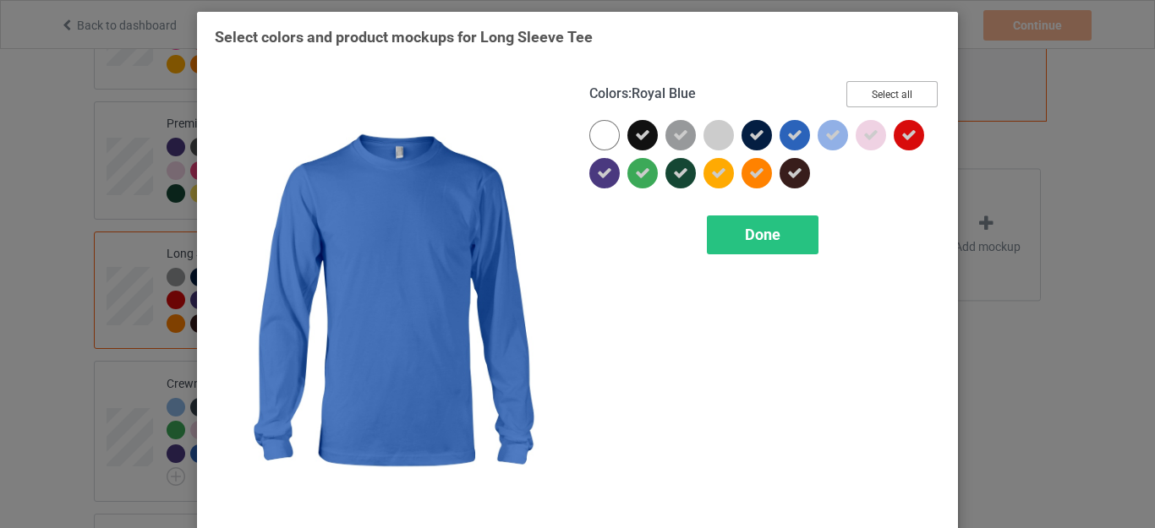
click at [896, 96] on button "Select all" at bounding box center [891, 94] width 91 height 26
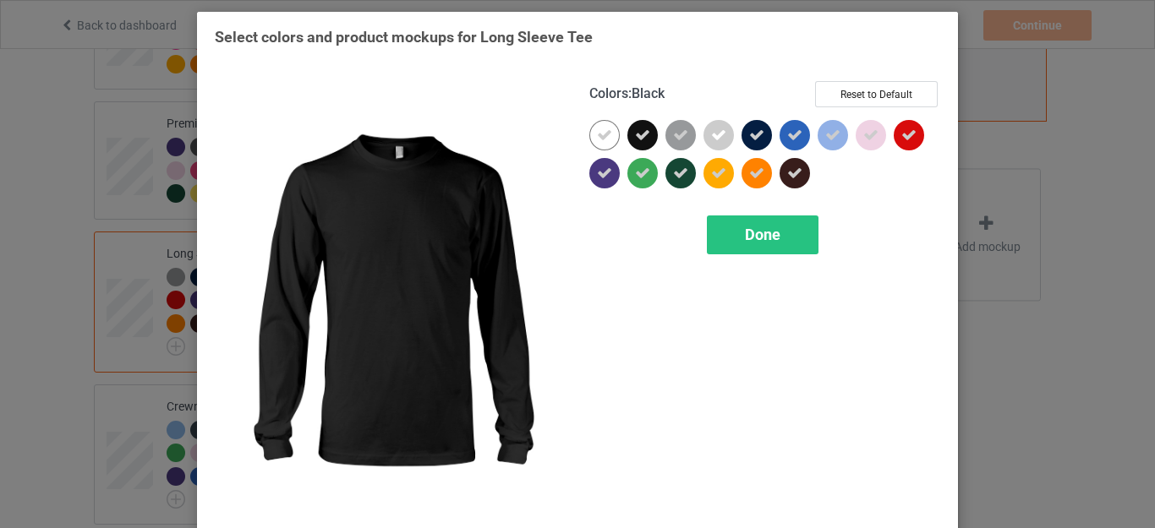
click at [640, 138] on icon at bounding box center [642, 135] width 15 height 15
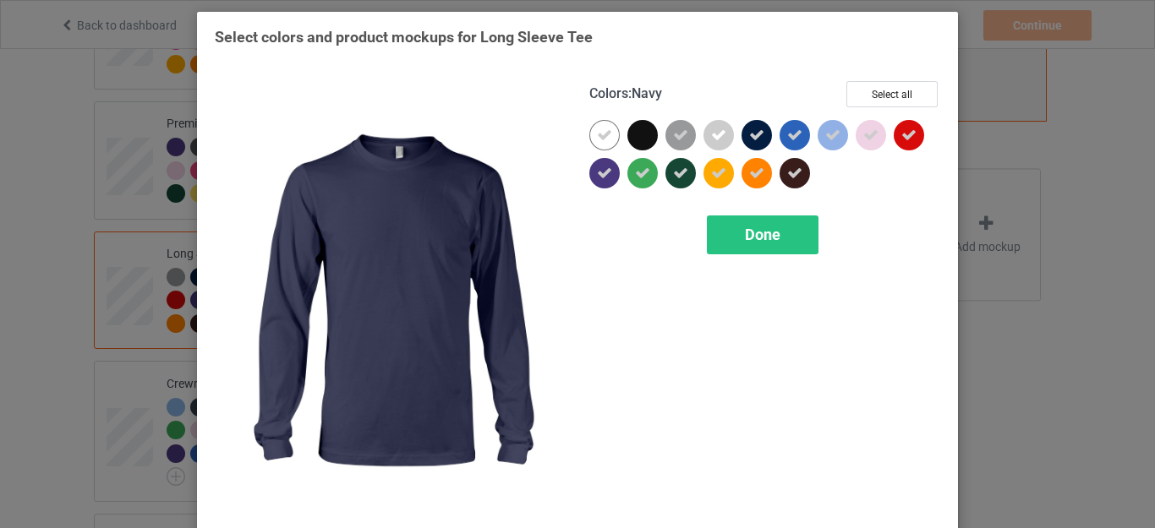
click at [741, 135] on div at bounding box center [756, 135] width 30 height 30
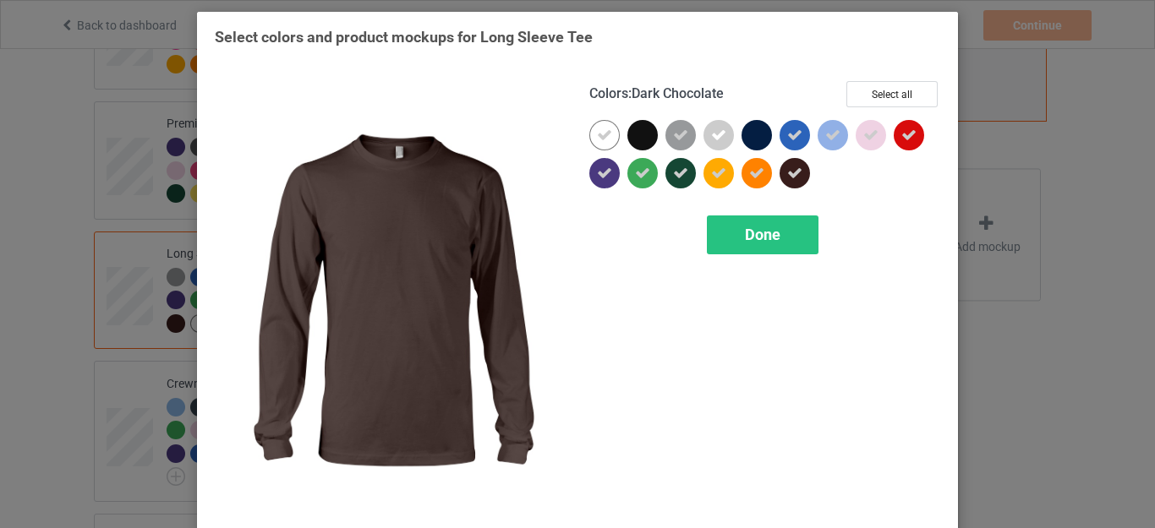
click at [788, 174] on icon at bounding box center [794, 173] width 15 height 15
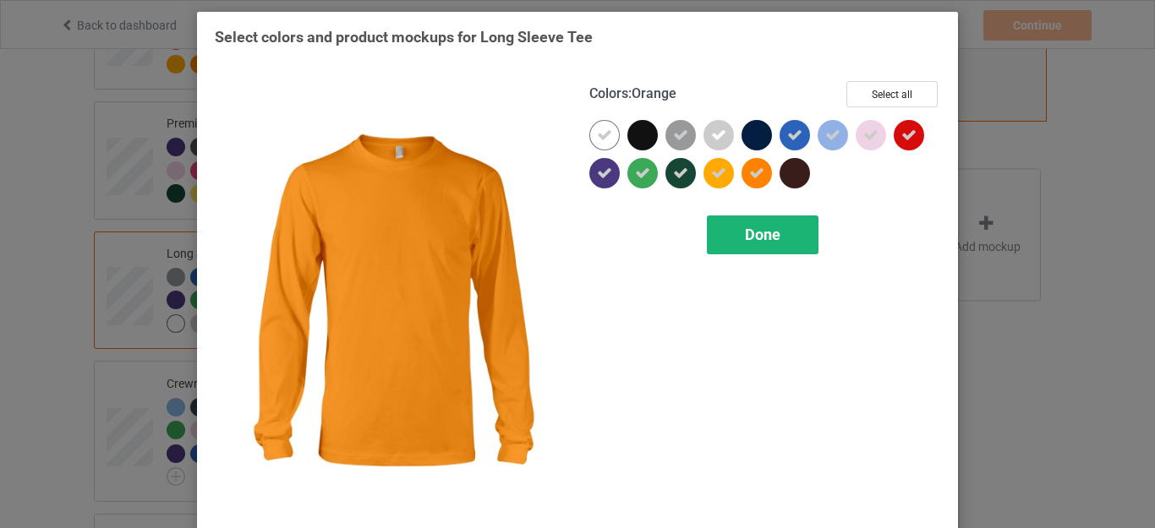
click at [745, 234] on span "Done" at bounding box center [762, 235] width 35 height 18
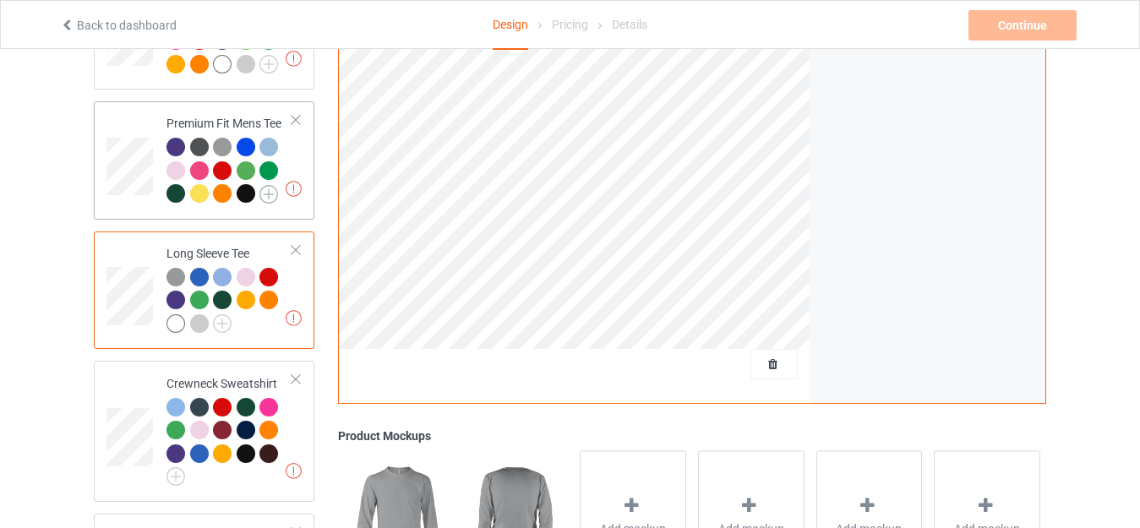
click at [272, 185] on img at bounding box center [268, 194] width 19 height 19
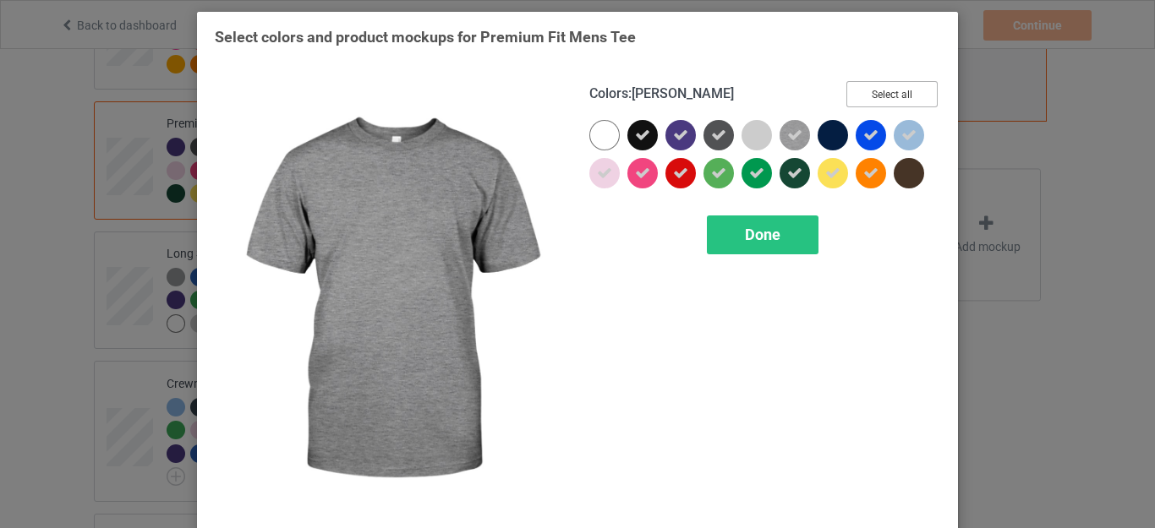
click at [882, 96] on button "Select all" at bounding box center [891, 94] width 91 height 26
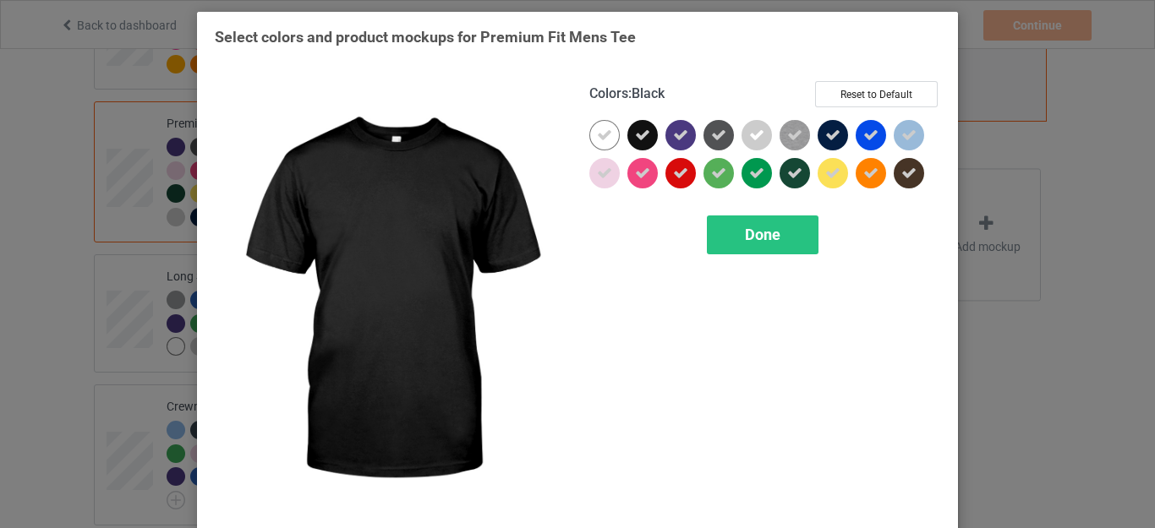
click at [635, 135] on icon at bounding box center [642, 135] width 15 height 15
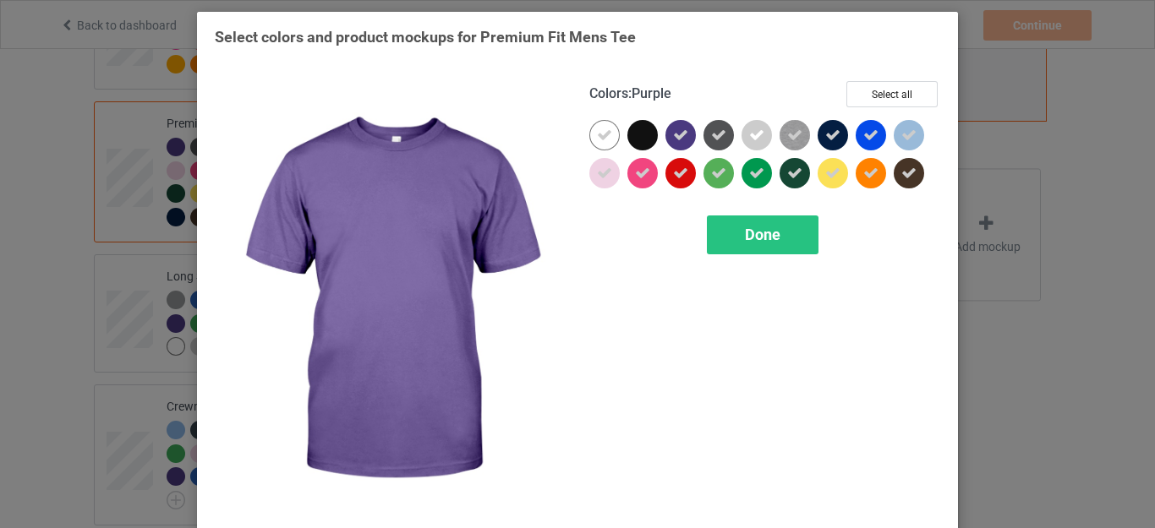
click at [679, 135] on icon at bounding box center [680, 135] width 15 height 15
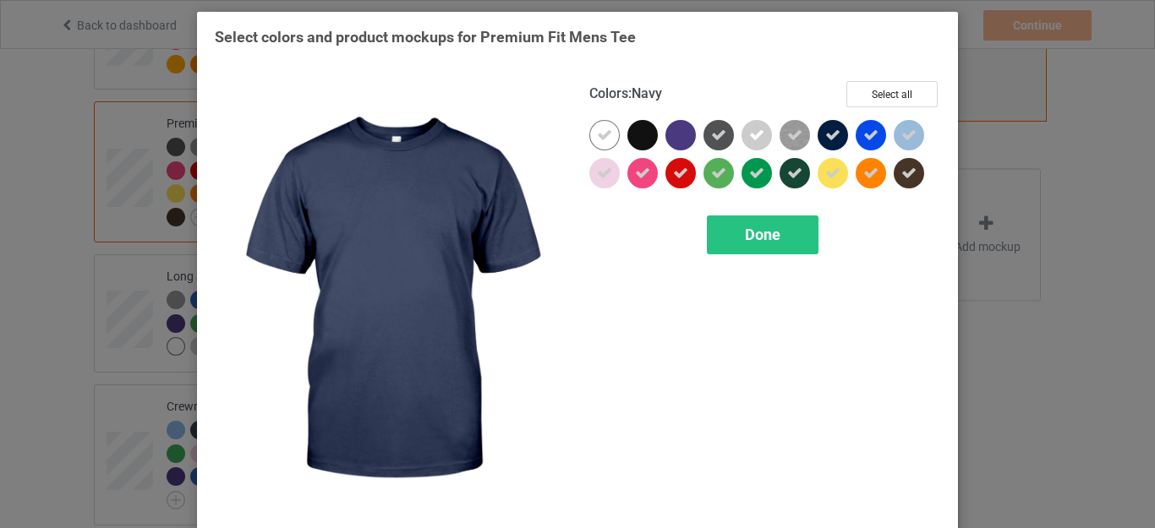
click at [833, 134] on icon at bounding box center [832, 135] width 15 height 15
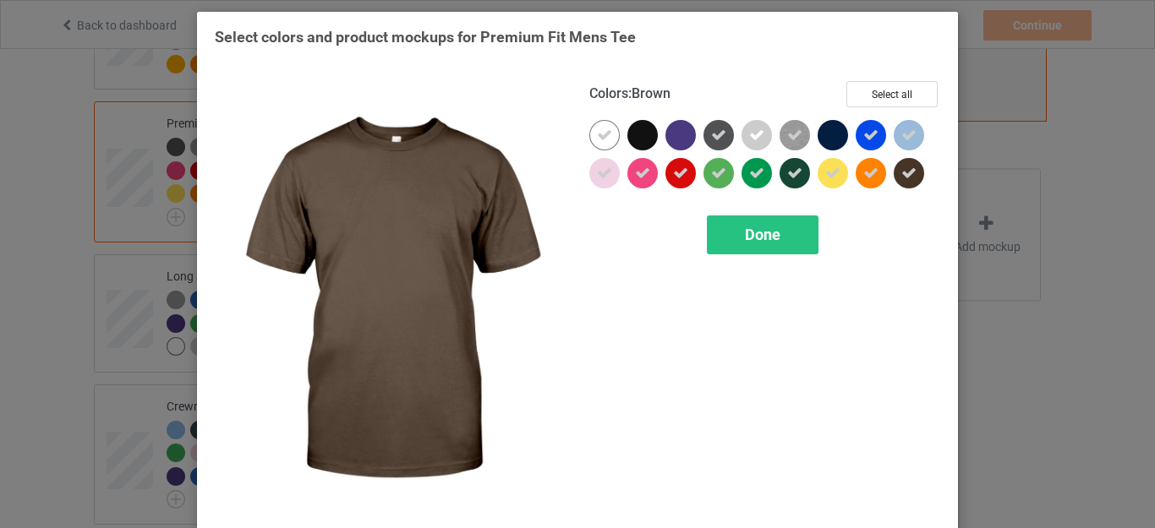
click at [904, 168] on icon at bounding box center [908, 173] width 15 height 15
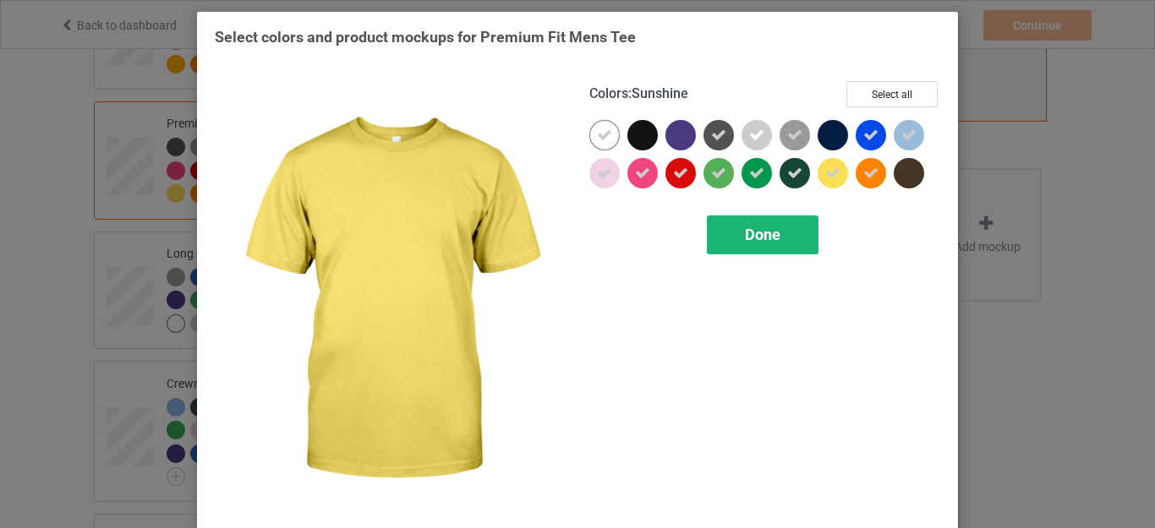
click at [750, 233] on span "Done" at bounding box center [762, 235] width 35 height 18
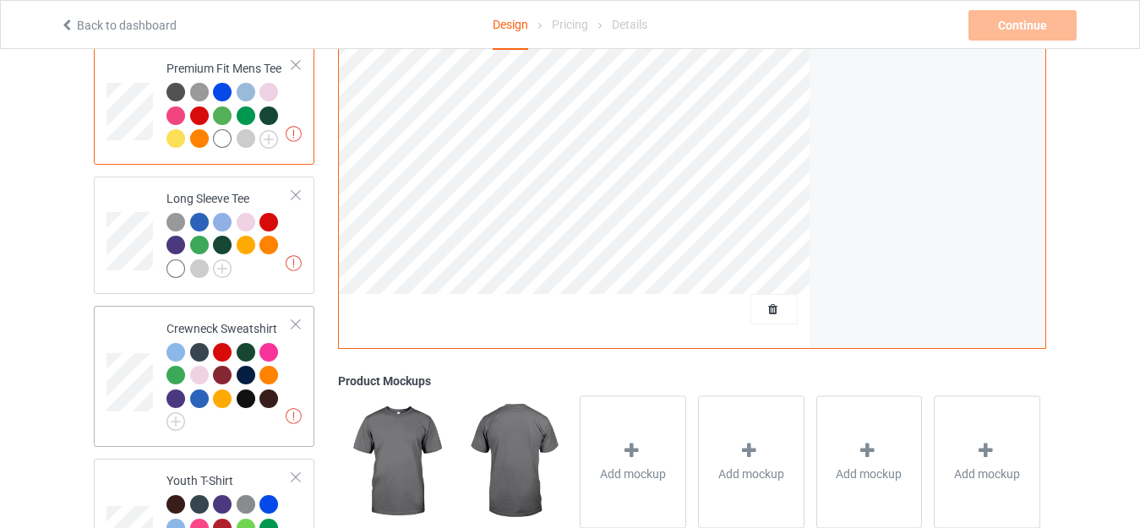
scroll to position [776, 0]
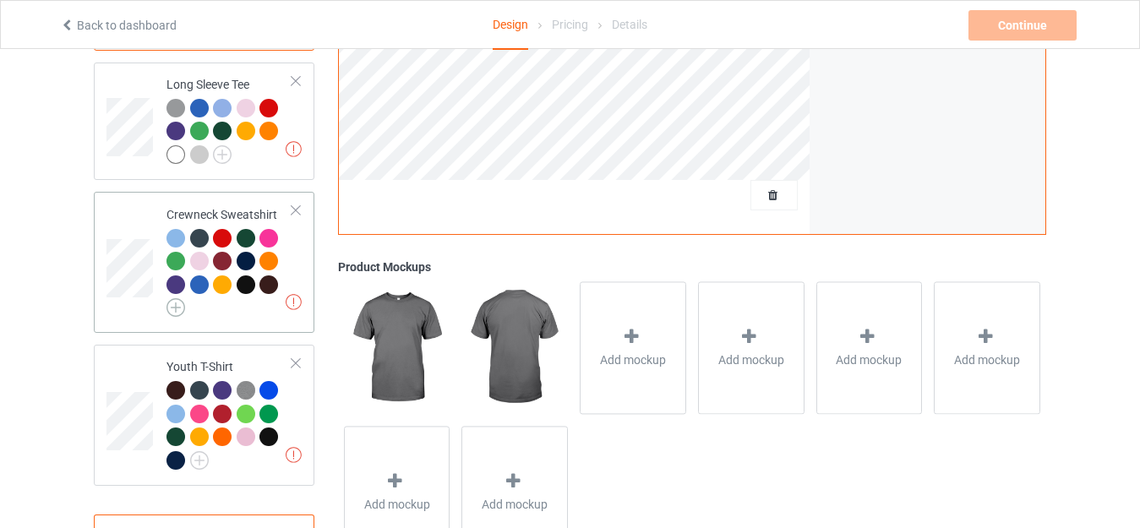
click at [175, 298] on img at bounding box center [176, 307] width 19 height 19
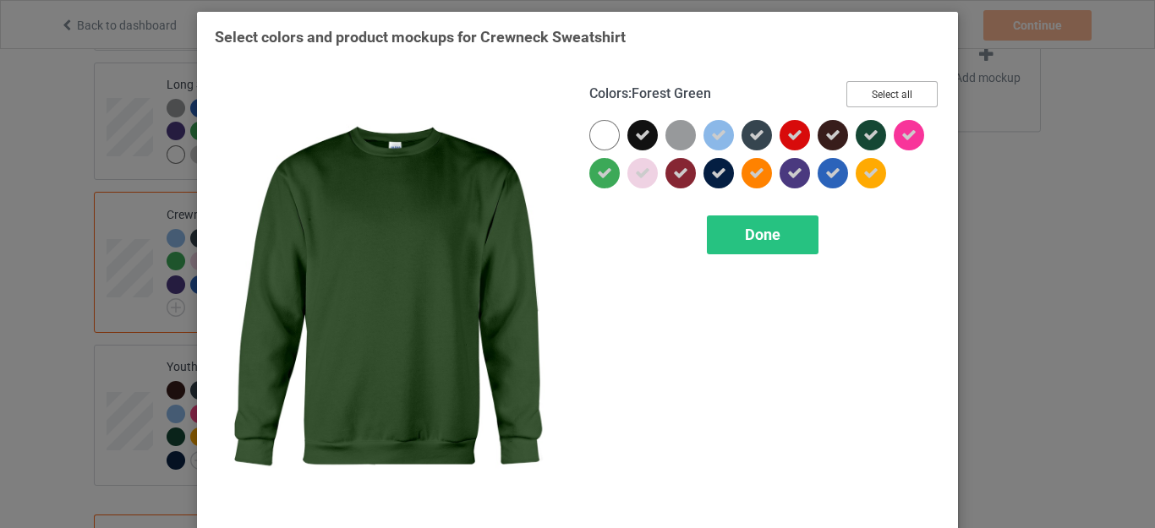
click at [892, 90] on button "Select all" at bounding box center [891, 94] width 91 height 26
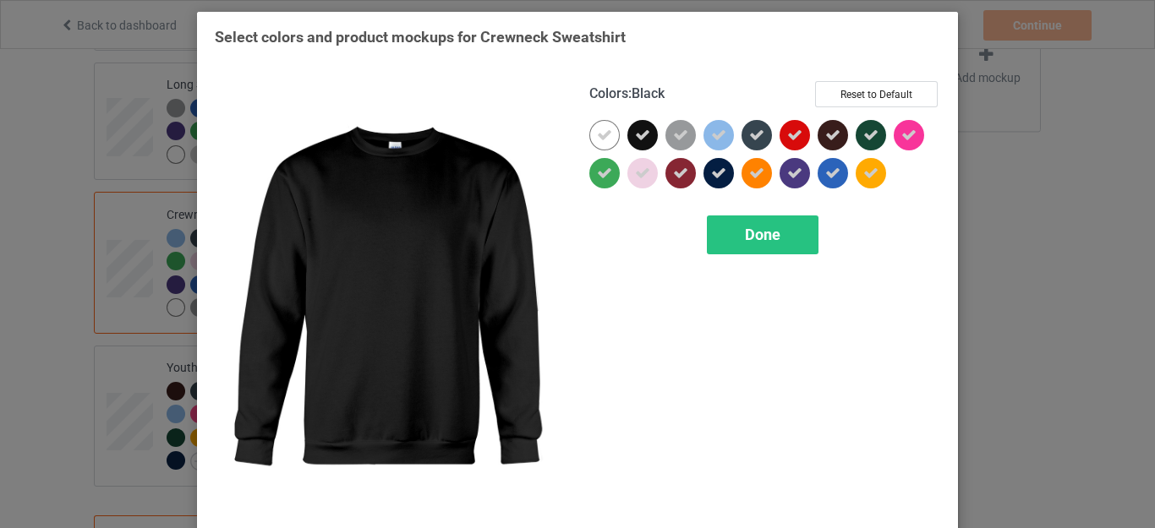
click at [636, 130] on icon at bounding box center [642, 135] width 15 height 15
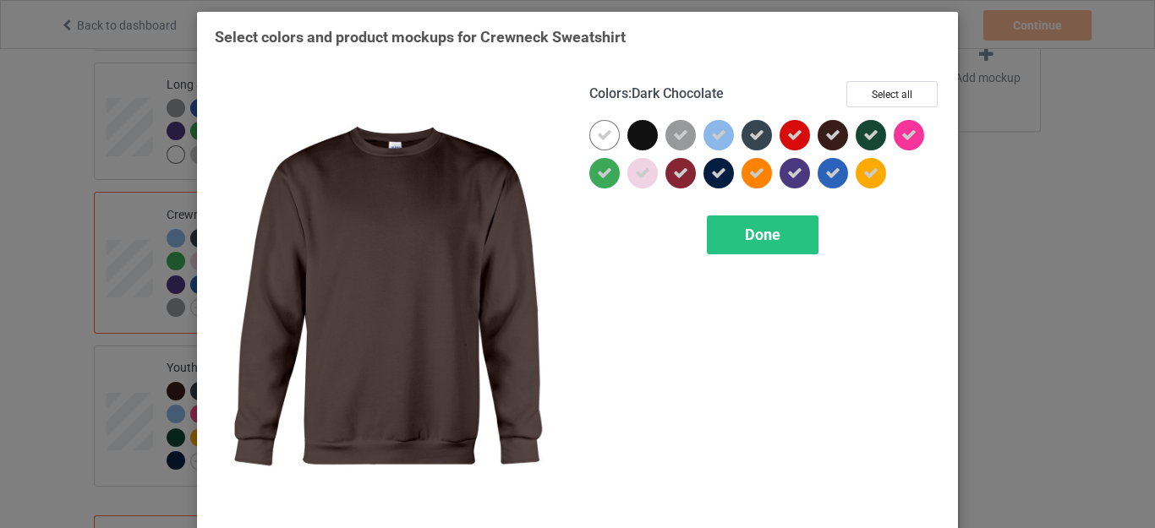
click at [817, 133] on div at bounding box center [832, 135] width 30 height 30
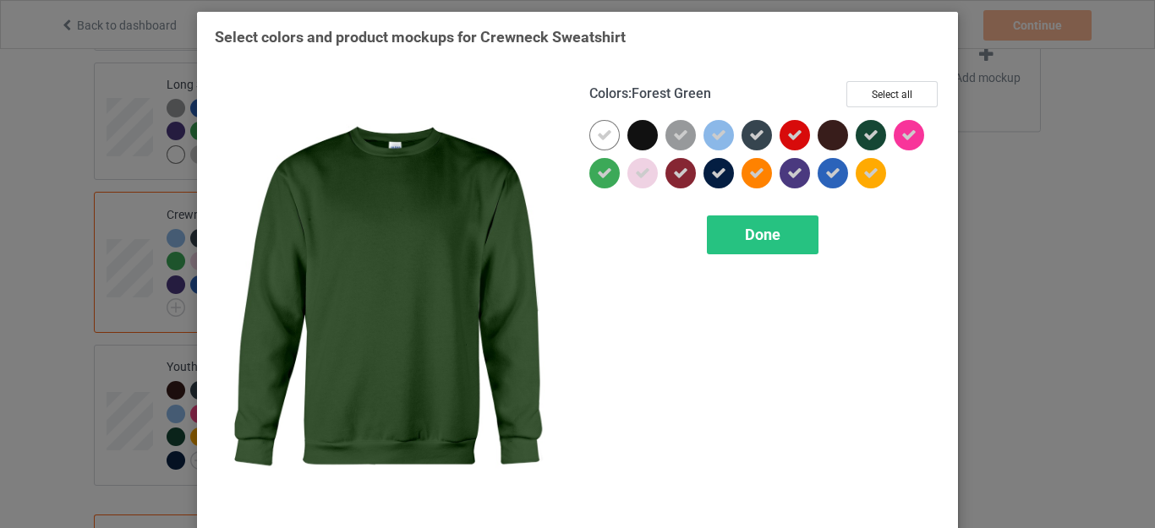
click at [863, 133] on icon at bounding box center [870, 135] width 15 height 15
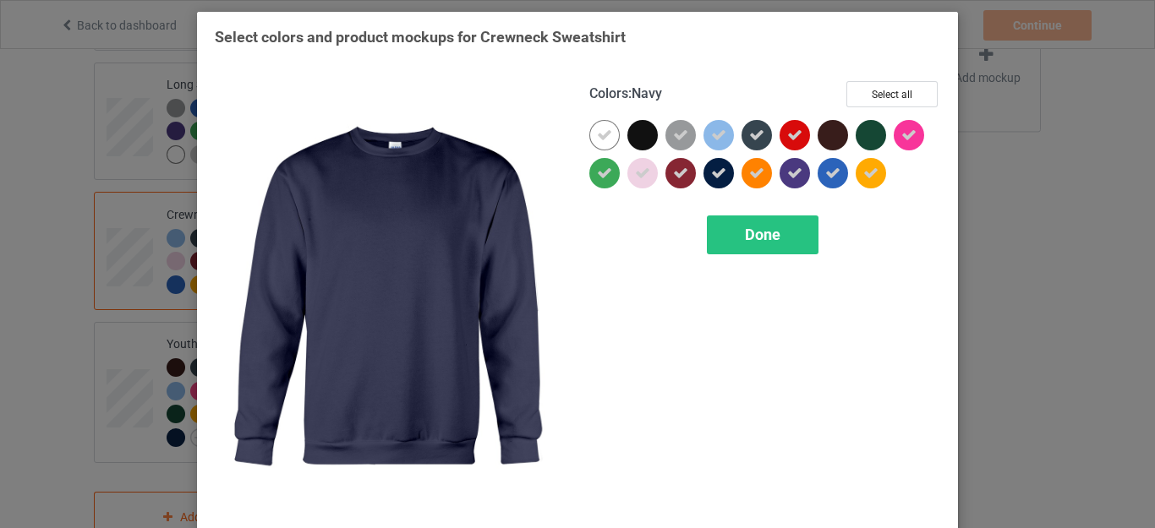
click at [711, 171] on icon at bounding box center [718, 173] width 15 height 15
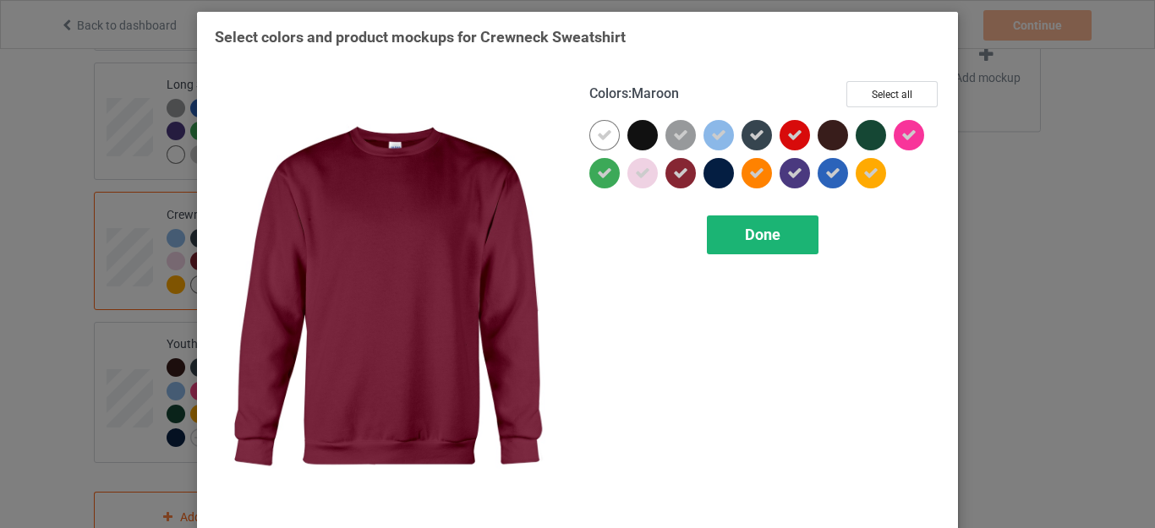
click at [755, 233] on span "Done" at bounding box center [762, 235] width 35 height 18
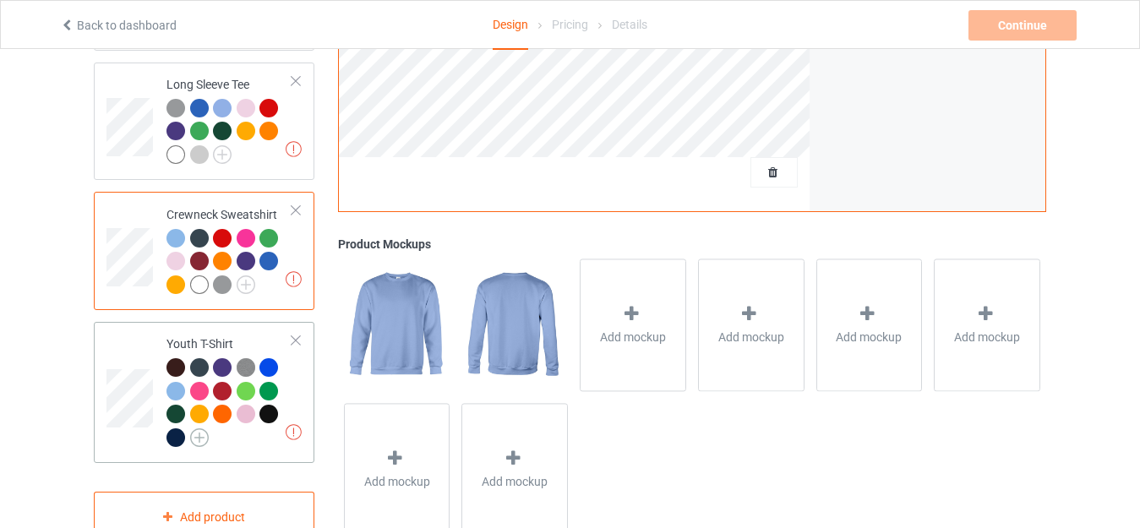
click at [194, 429] on img at bounding box center [199, 438] width 19 height 19
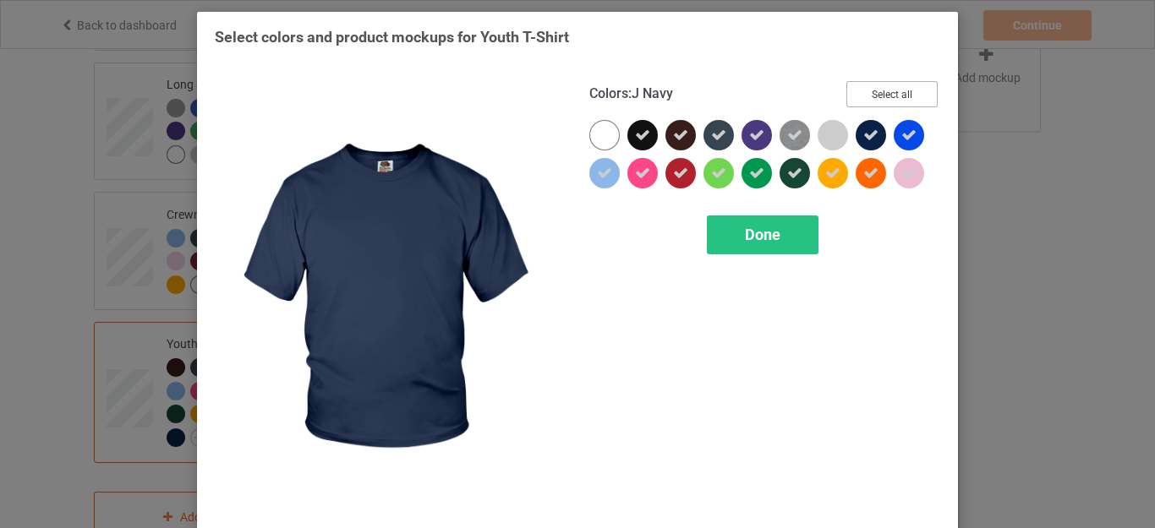
click at [875, 86] on button "Select all" at bounding box center [891, 94] width 91 height 26
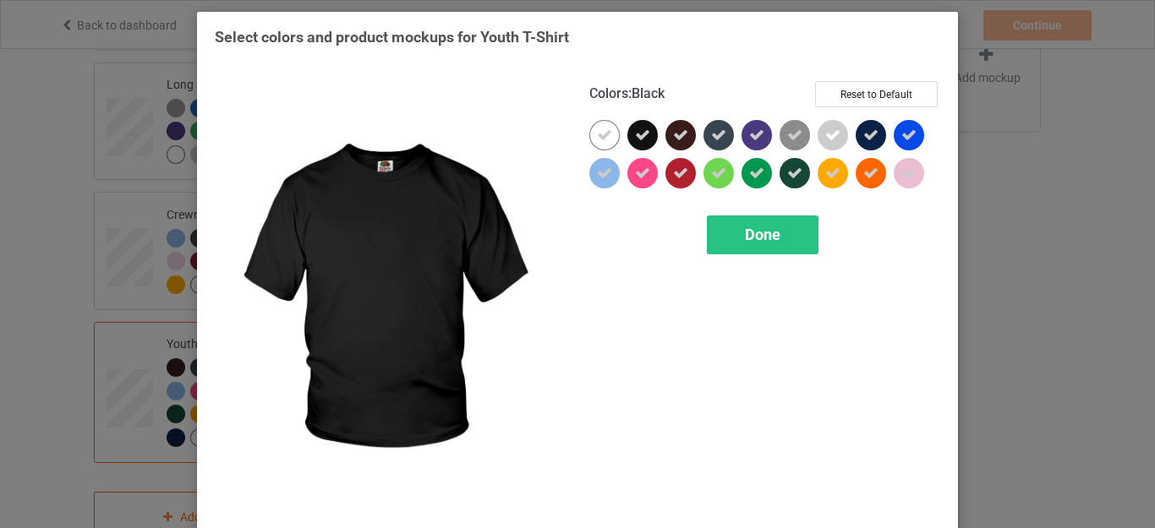
click at [635, 133] on icon at bounding box center [642, 135] width 15 height 15
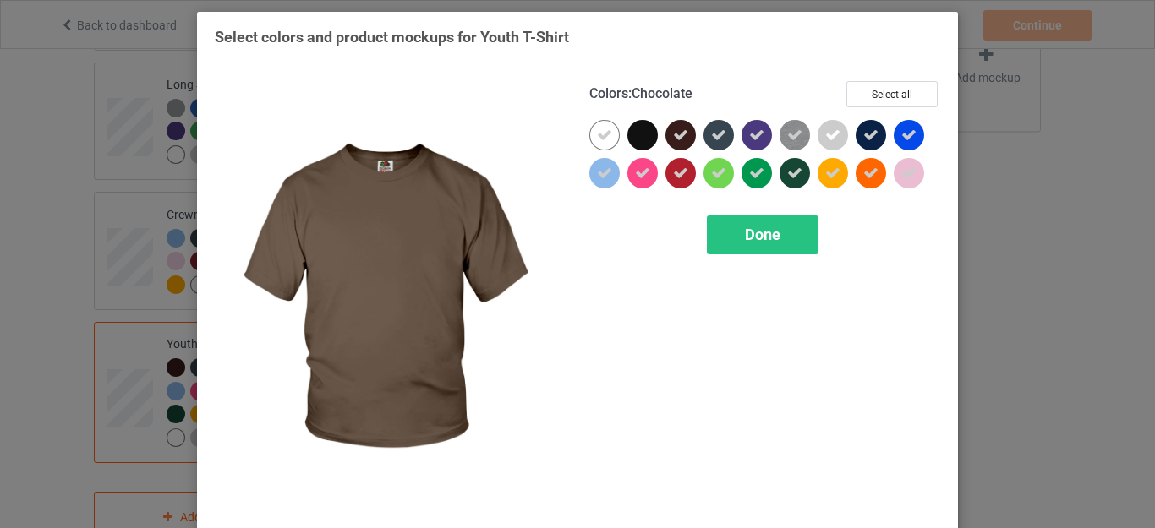
click at [665, 134] on div at bounding box center [680, 135] width 30 height 30
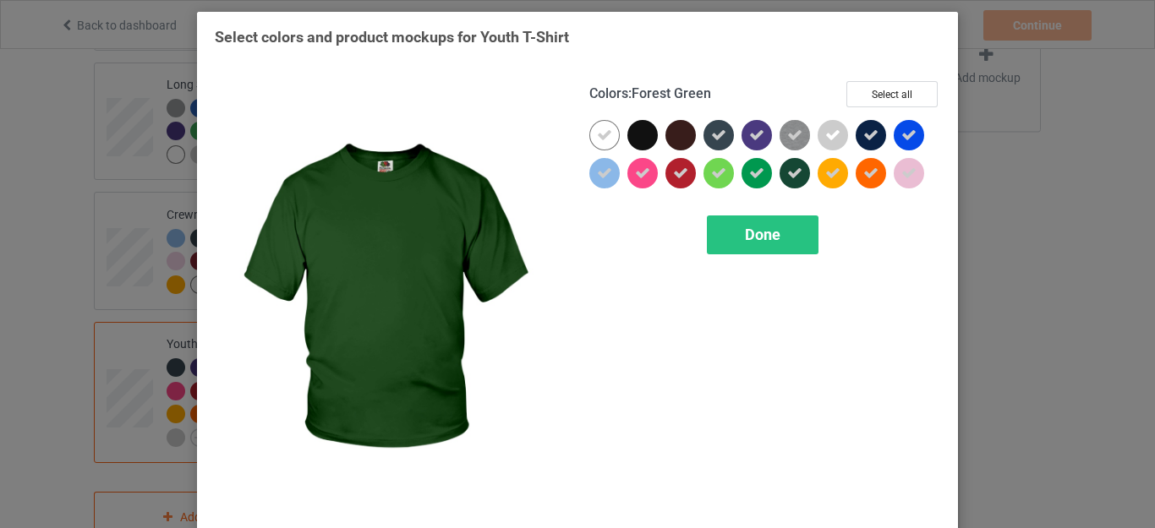
drag, startPoint x: 785, startPoint y: 169, endPoint x: 843, endPoint y: 143, distance: 63.9
click at [788, 170] on icon at bounding box center [794, 173] width 15 height 15
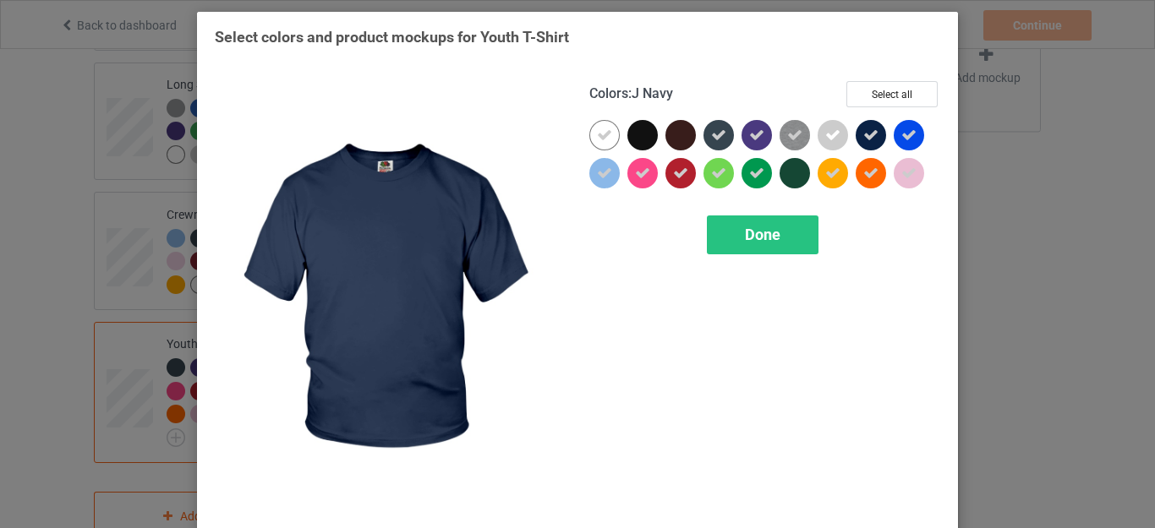
click at [863, 131] on icon at bounding box center [870, 135] width 15 height 15
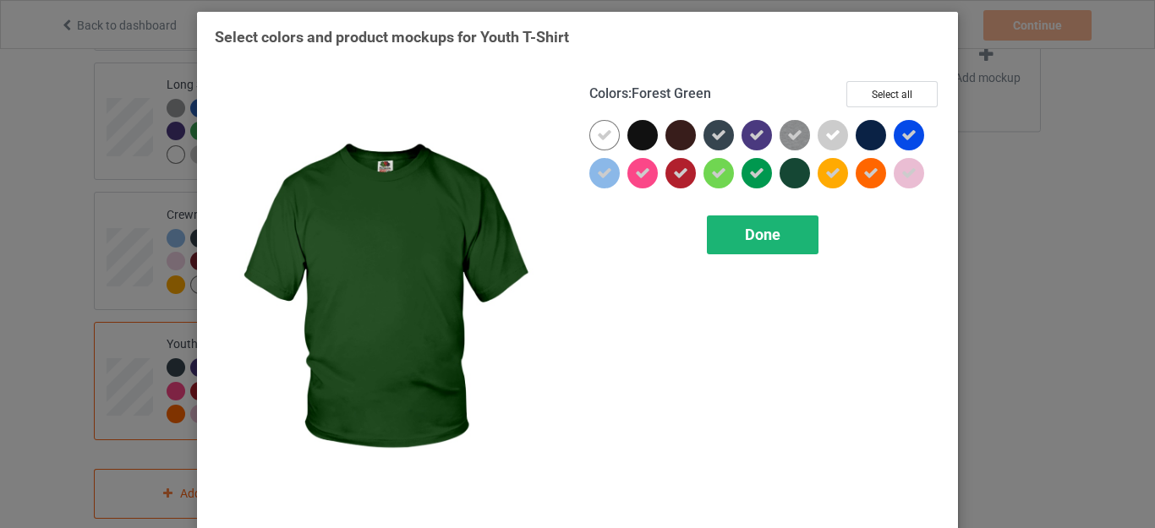
click at [762, 241] on span "Done" at bounding box center [762, 235] width 35 height 18
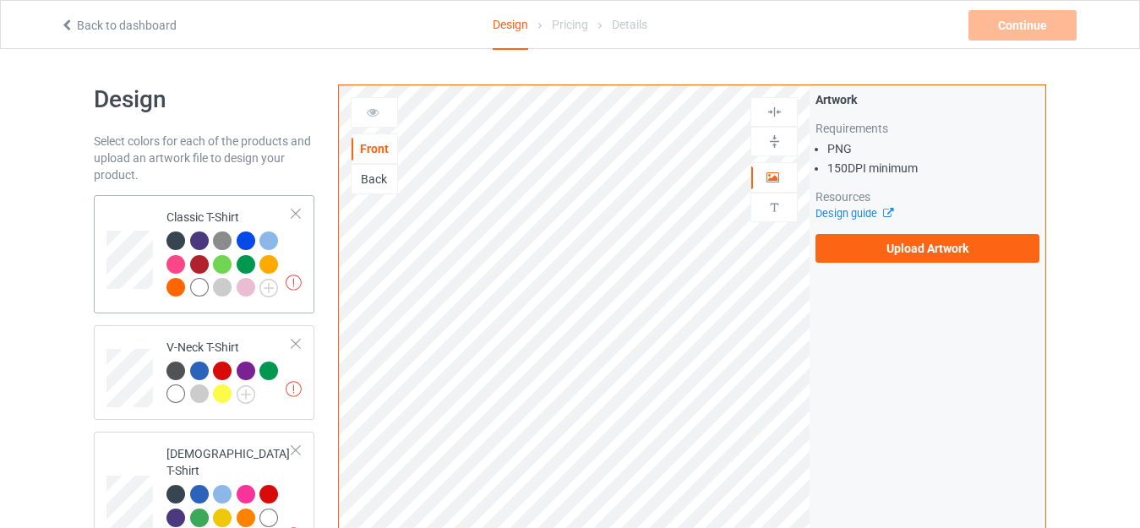
click at [209, 209] on div "Classic T-Shirt" at bounding box center [230, 252] width 126 height 87
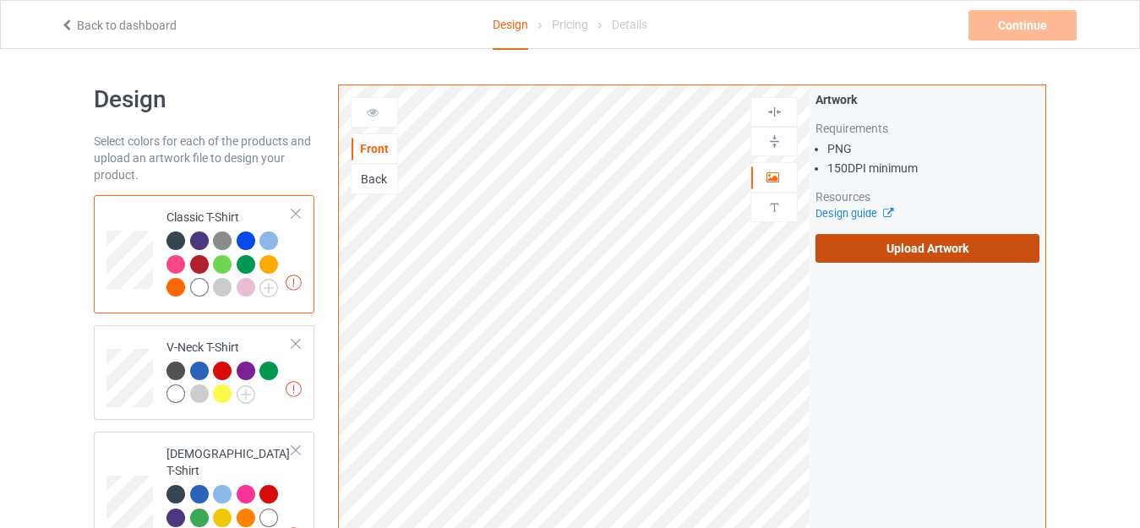
click at [878, 243] on label "Upload Artwork" at bounding box center [928, 248] width 224 height 29
click at [0, 0] on input "Upload Artwork" at bounding box center [0, 0] width 0 height 0
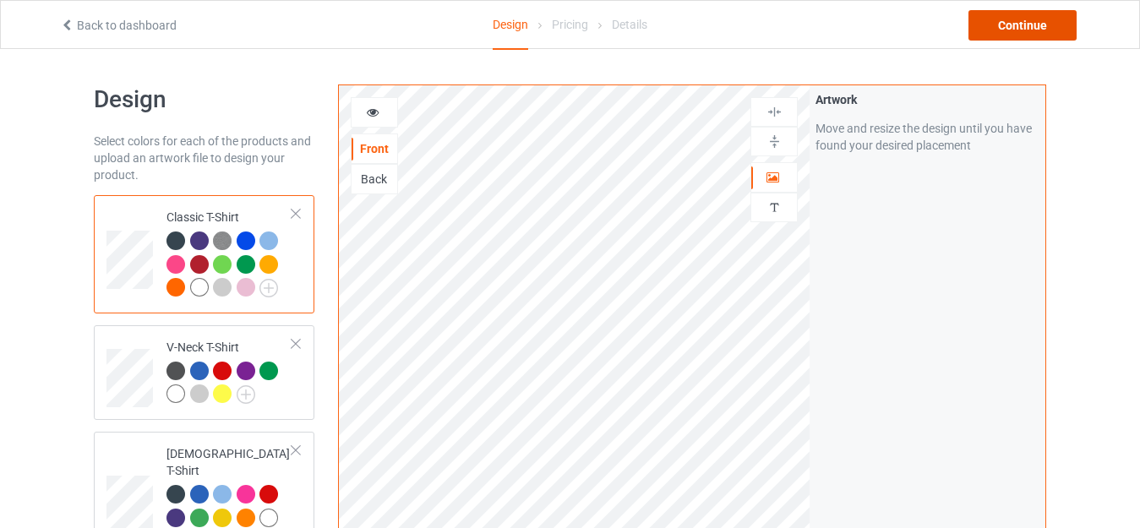
click at [1011, 25] on div "Continue" at bounding box center [1023, 25] width 108 height 30
click at [1011, 49] on body "Back to dashboard Design Pricing Details Continue Design Select colors for each…" at bounding box center [570, 313] width 1140 height 528
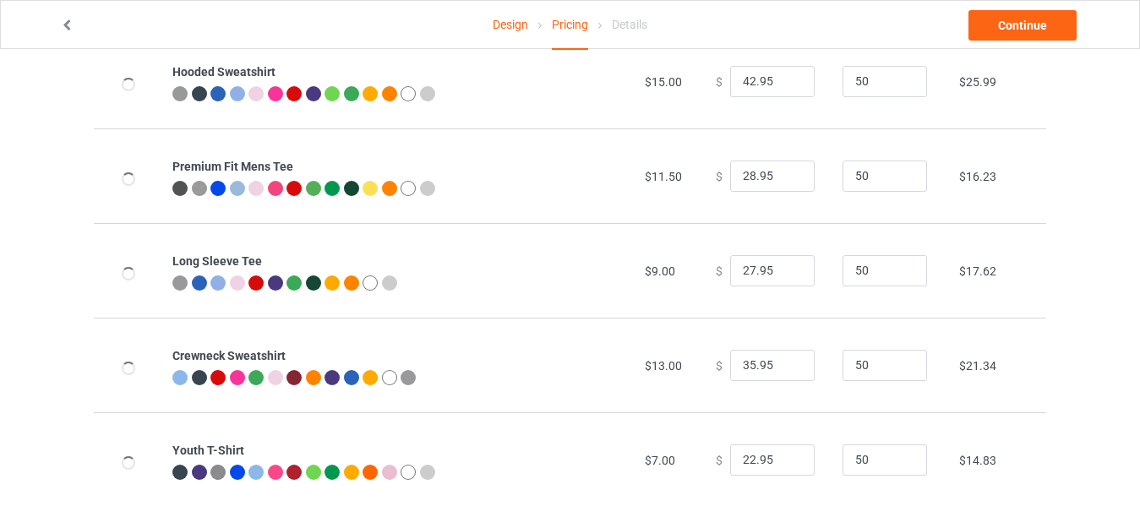
scroll to position [431, 0]
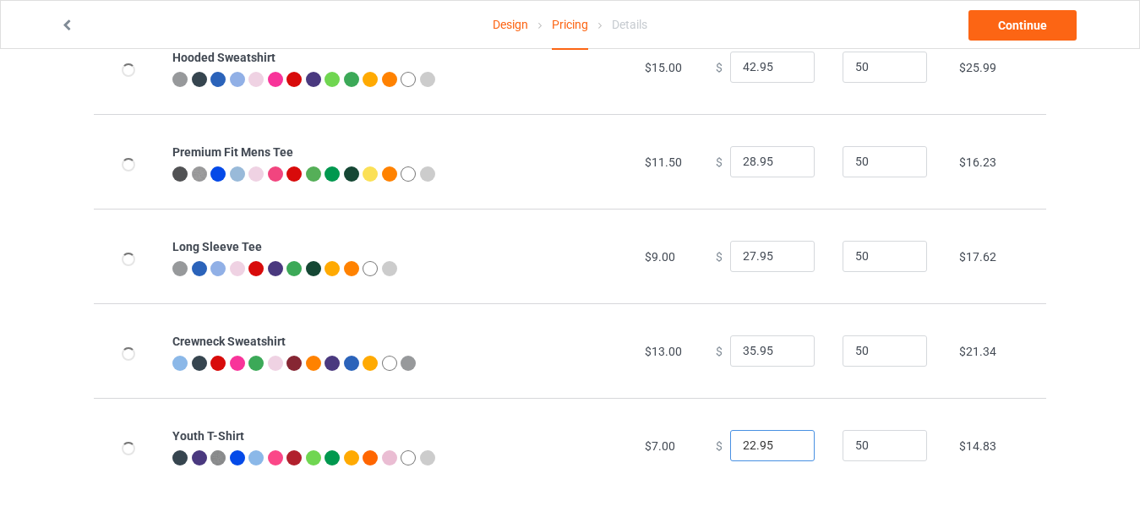
click at [744, 445] on input "22.95" at bounding box center [772, 446] width 85 height 32
type input "23.95"
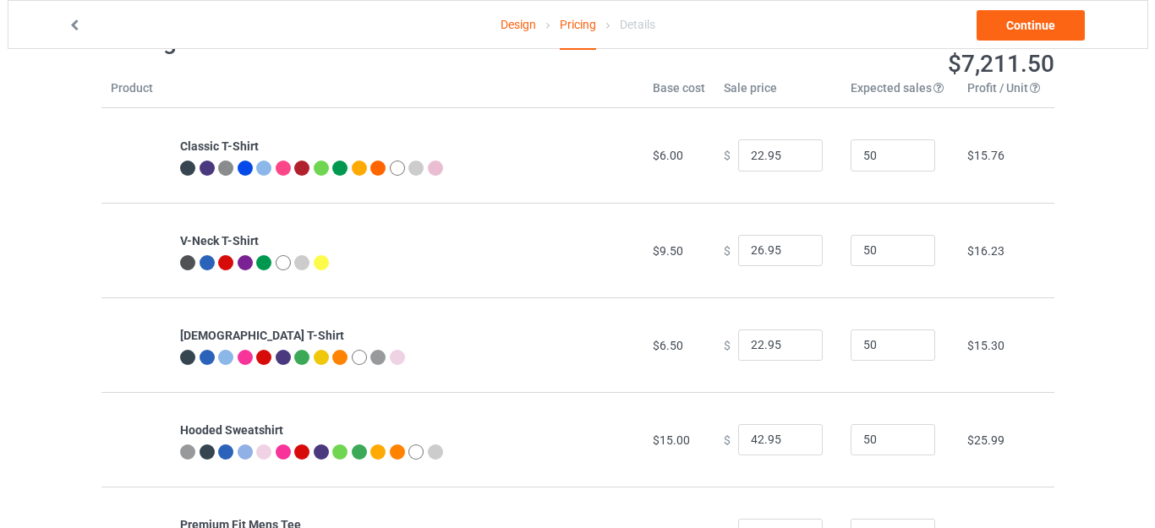
scroll to position [0, 0]
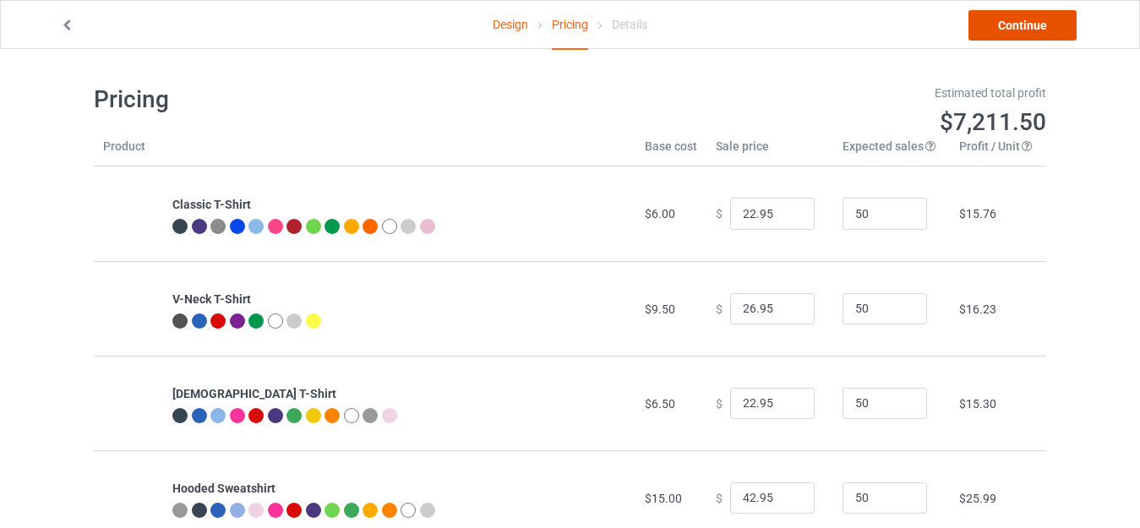
click at [1027, 24] on link "Continue" at bounding box center [1023, 25] width 108 height 30
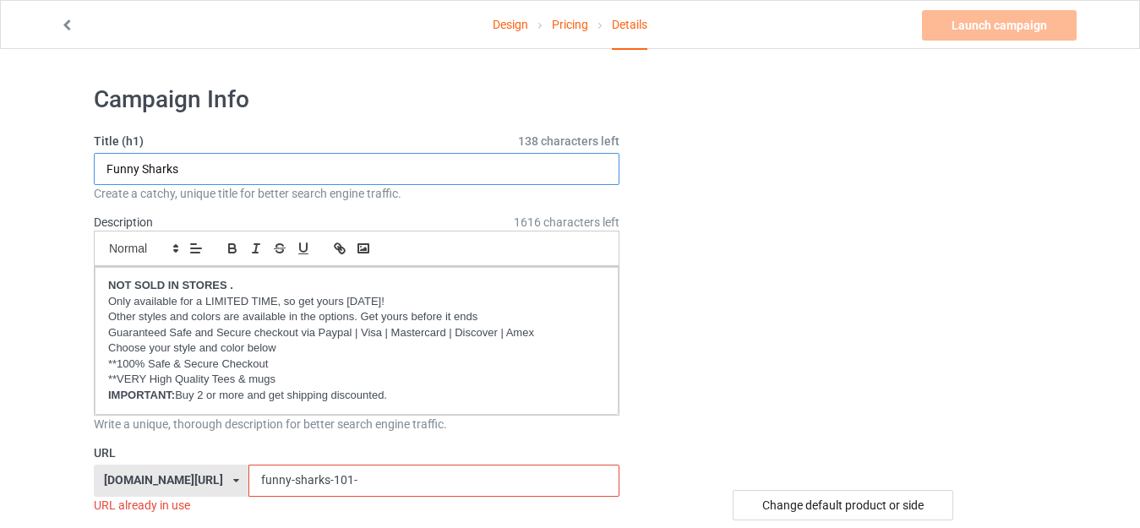
click at [207, 172] on input "Funny Sharks" at bounding box center [357, 169] width 526 height 32
paste input "Live Every Week Like It'ss Shark Weeks Shirt.png"
drag, startPoint x: 306, startPoint y: 164, endPoint x: 492, endPoint y: 168, distance: 186.0
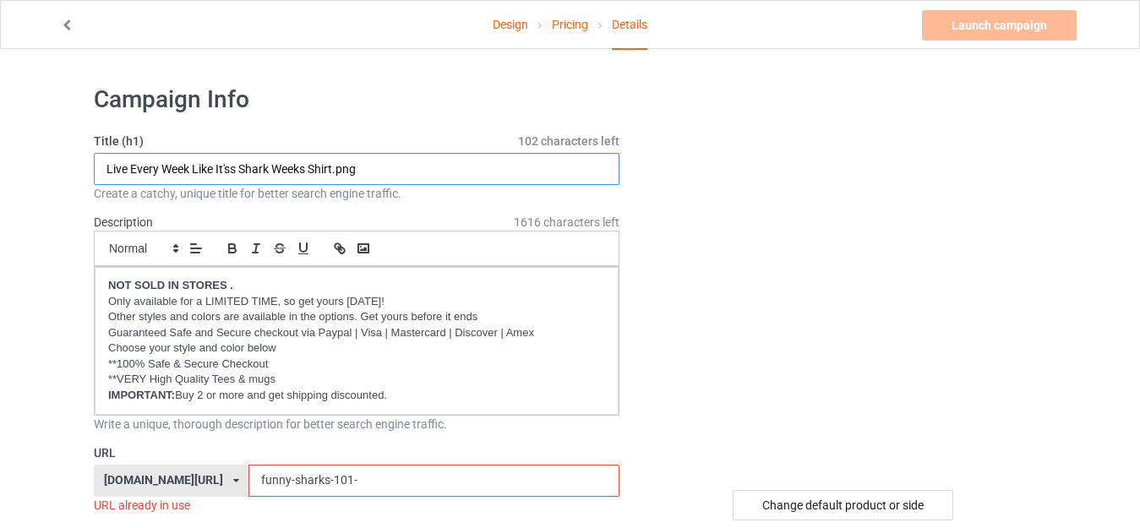
click at [492, 168] on input "Live Every Week Like It'ss Shark Weeks Shirt.png" at bounding box center [357, 169] width 526 height 32
click at [232, 167] on input "Live Every Week Like It'ss Shark Week" at bounding box center [357, 169] width 526 height 32
type input "Live Every Week Like It's Shark Week"
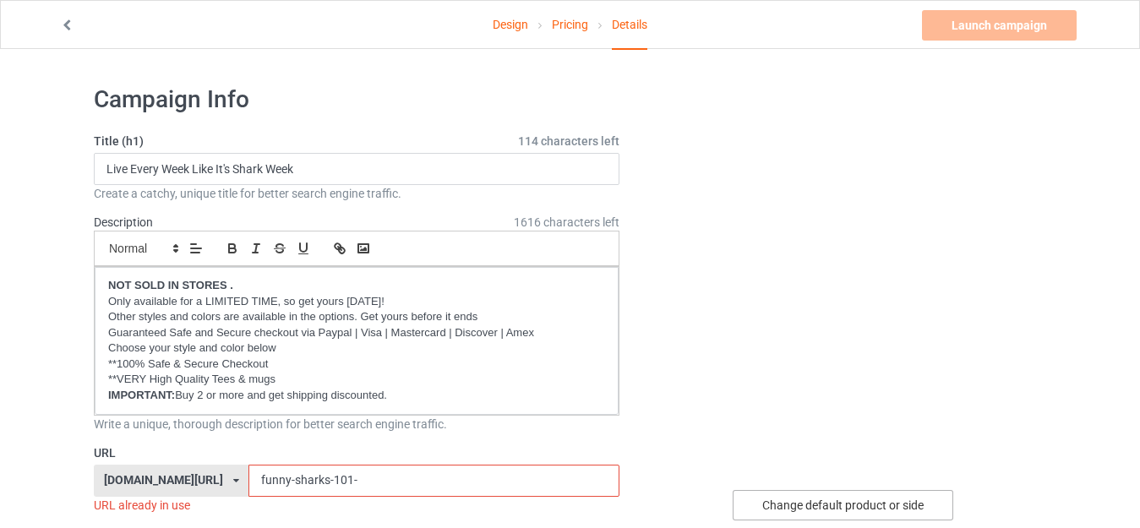
click at [837, 502] on div "Change default product or side" at bounding box center [843, 505] width 221 height 30
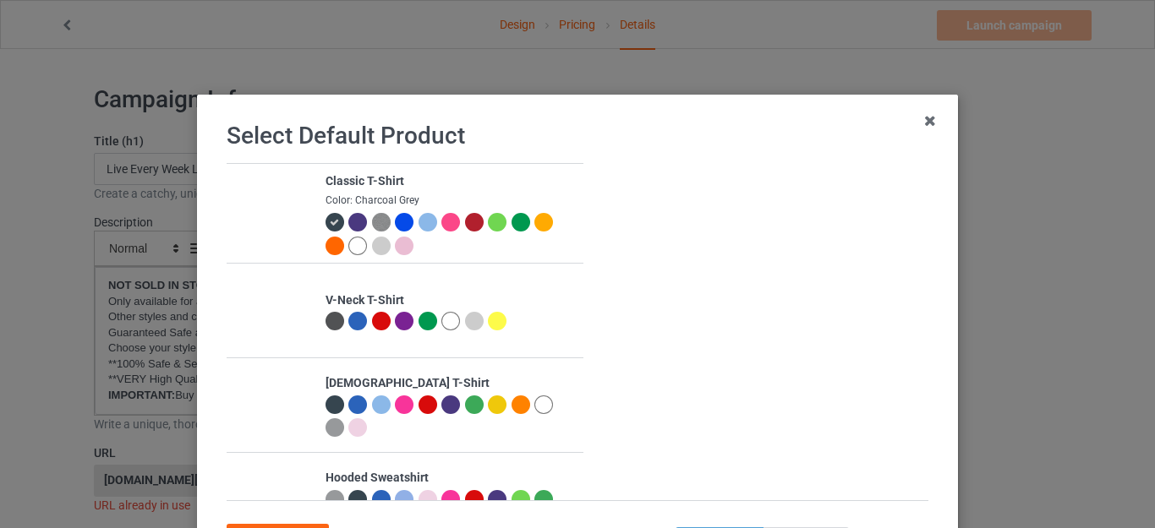
click at [372, 242] on div at bounding box center [381, 246] width 19 height 19
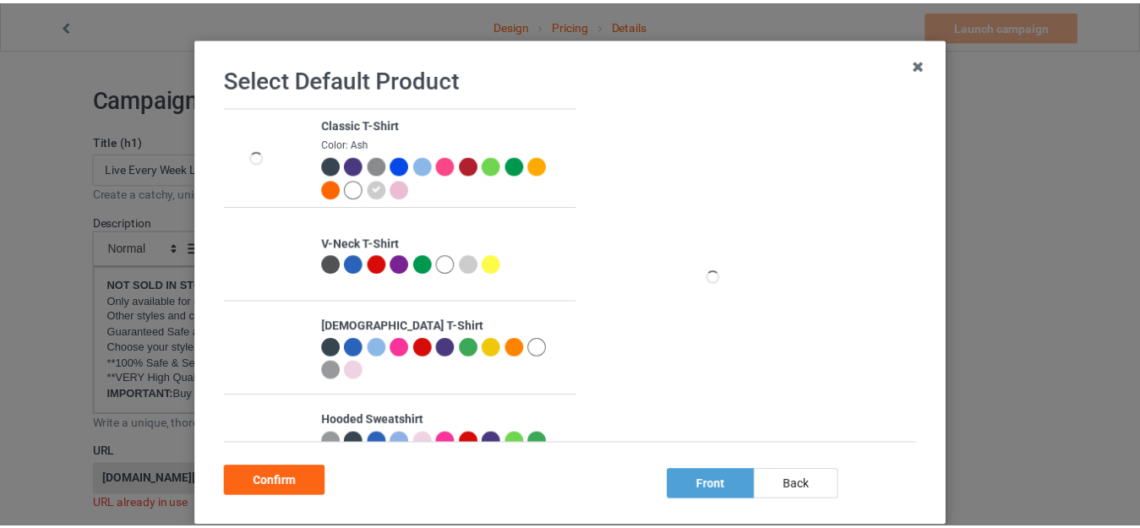
scroll to position [150, 0]
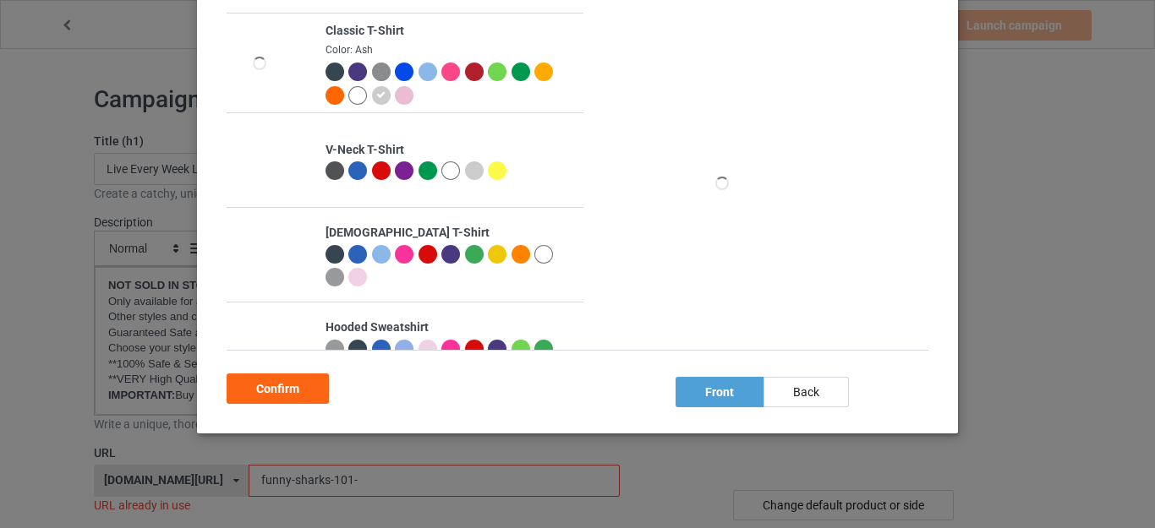
click at [276, 385] on div "Confirm" at bounding box center [278, 389] width 102 height 30
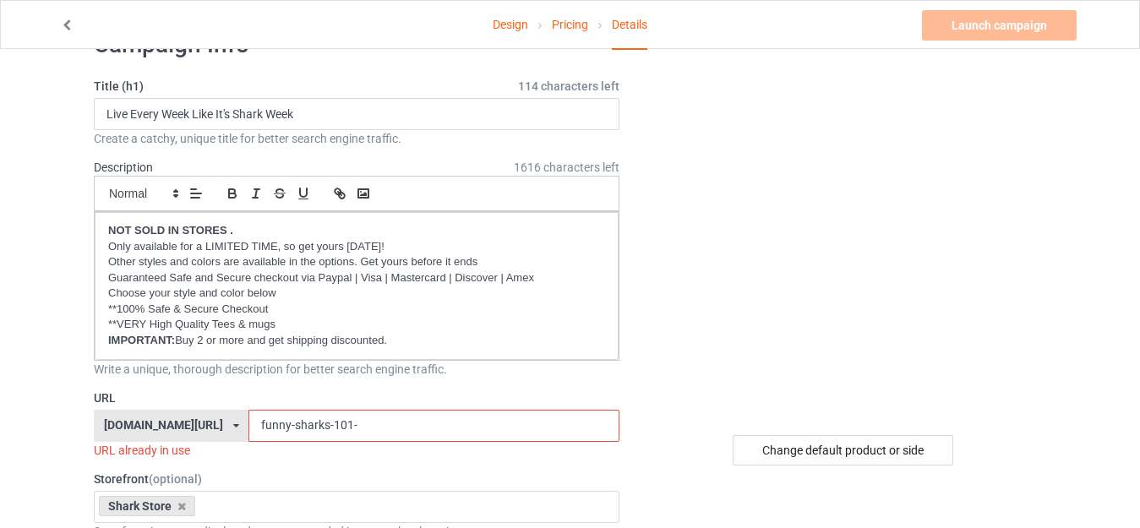
scroll to position [85, 0]
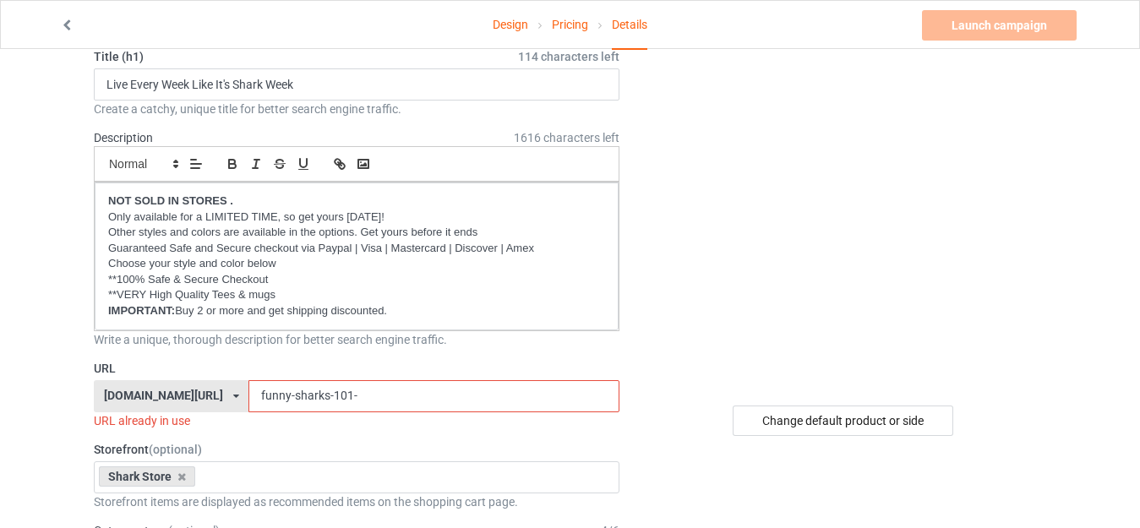
click at [354, 391] on input "funny-sharks-101-" at bounding box center [433, 396] width 370 height 32
drag, startPoint x: 287, startPoint y: 393, endPoint x: 430, endPoint y: 394, distance: 143.7
click at [430, 394] on input "funny-sharks-101-" at bounding box center [433, 396] width 370 height 32
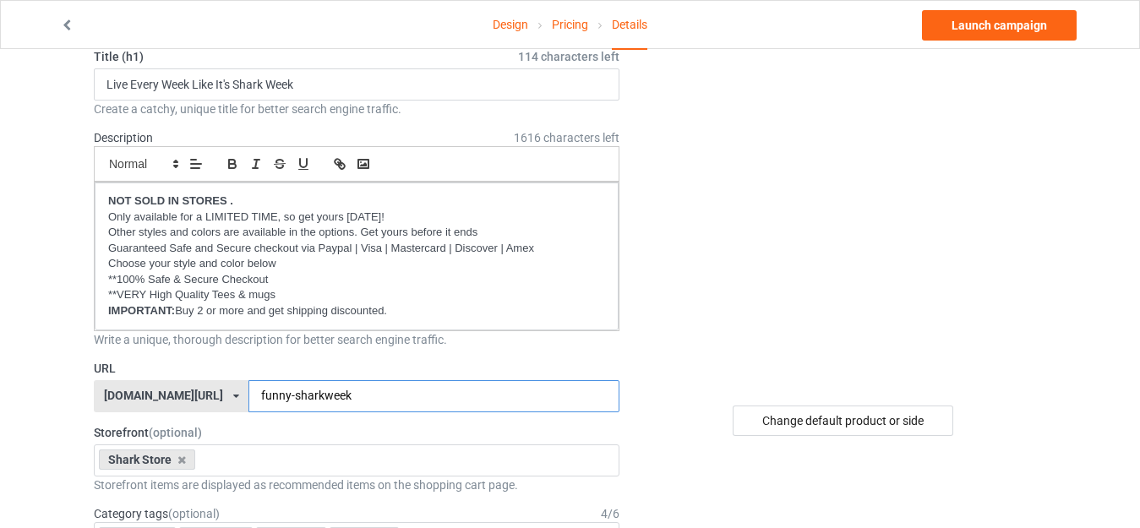
type input "funny-sharkweek"
click at [844, 190] on img at bounding box center [844, 190] width 0 height 0
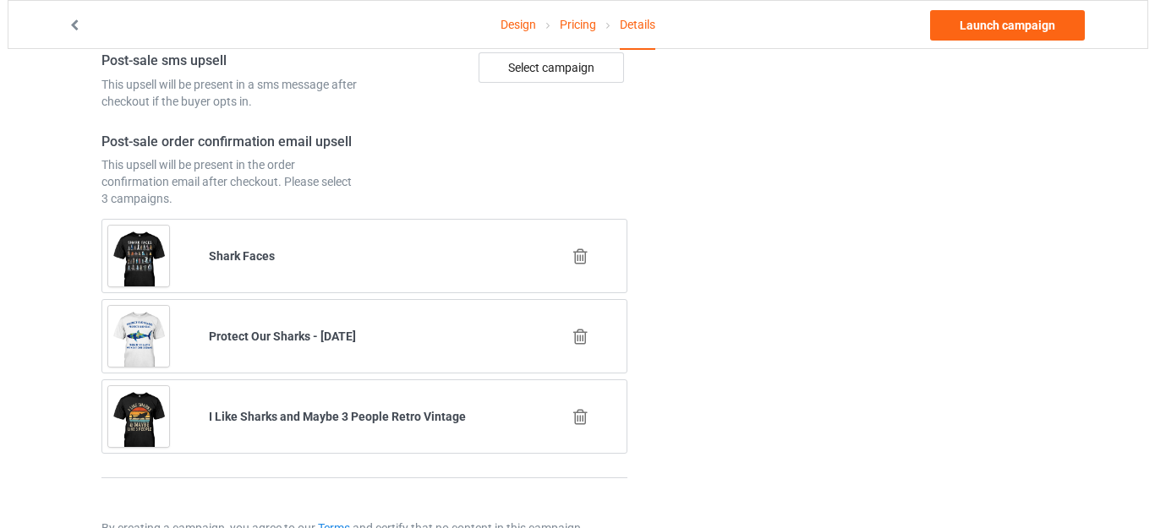
scroll to position [2113, 0]
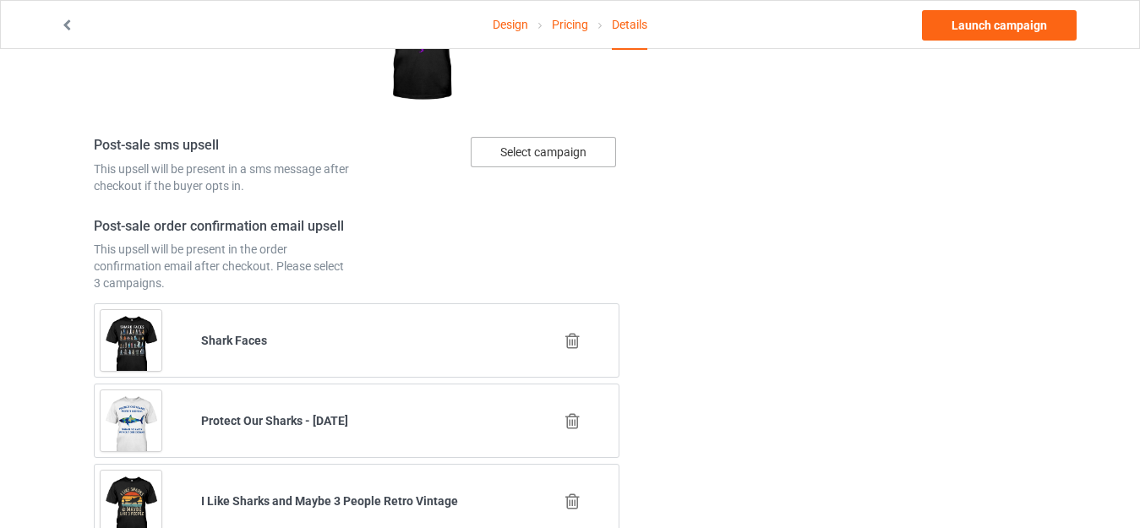
click at [536, 149] on div "Select campaign" at bounding box center [543, 152] width 145 height 30
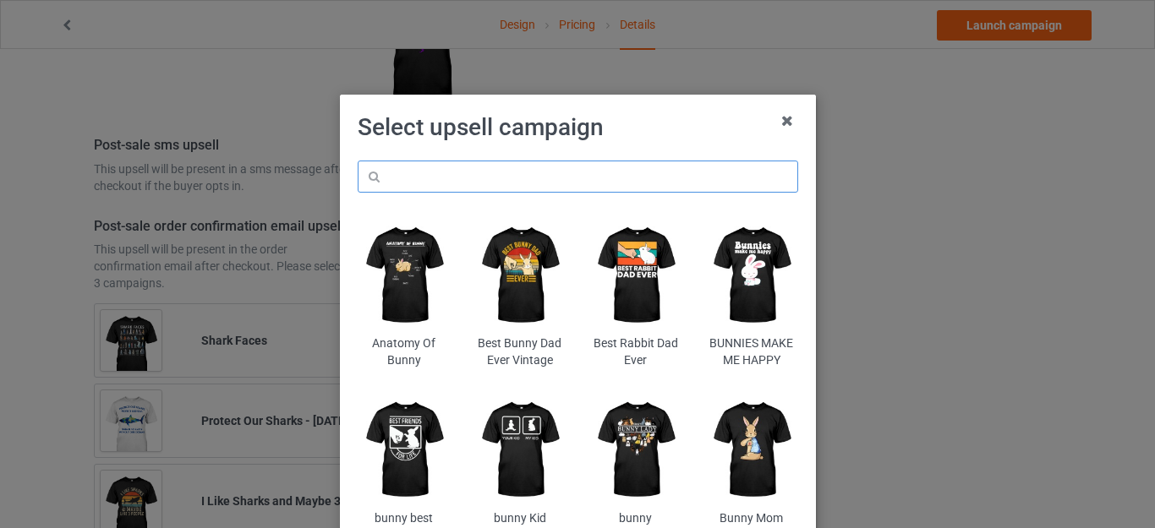
click at [476, 179] on input "text" at bounding box center [578, 177] width 440 height 32
type input "shark"
click at [633, 130] on h1 "Select upsell campaign" at bounding box center [578, 127] width 440 height 30
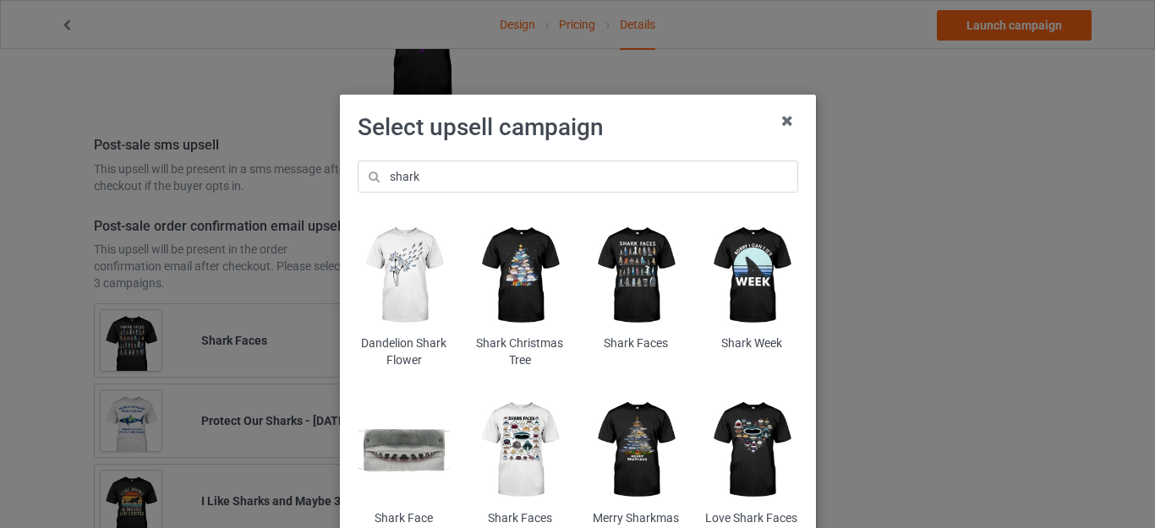
click at [633, 274] on img at bounding box center [635, 275] width 92 height 115
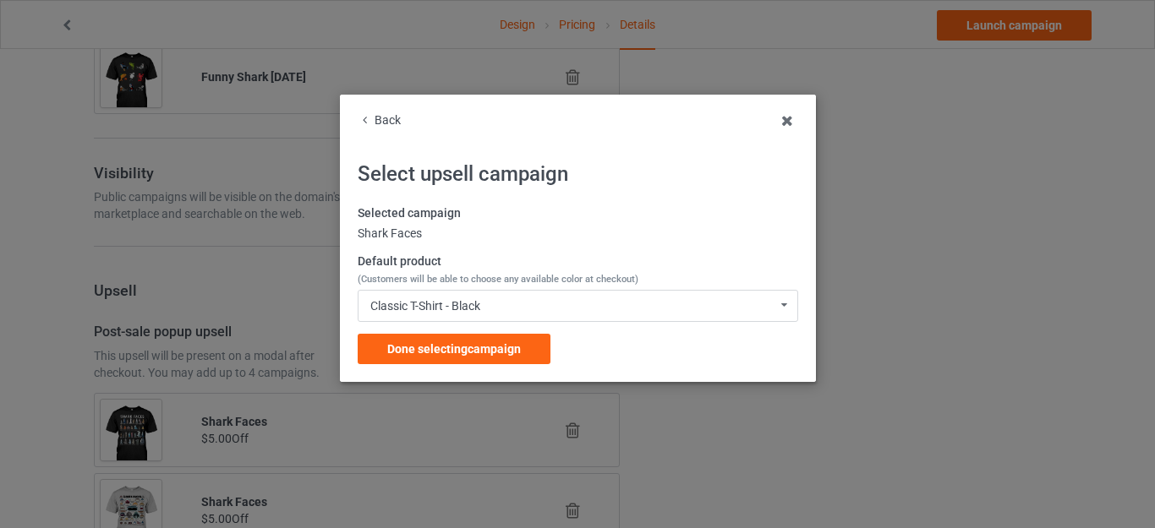
scroll to position [2113, 0]
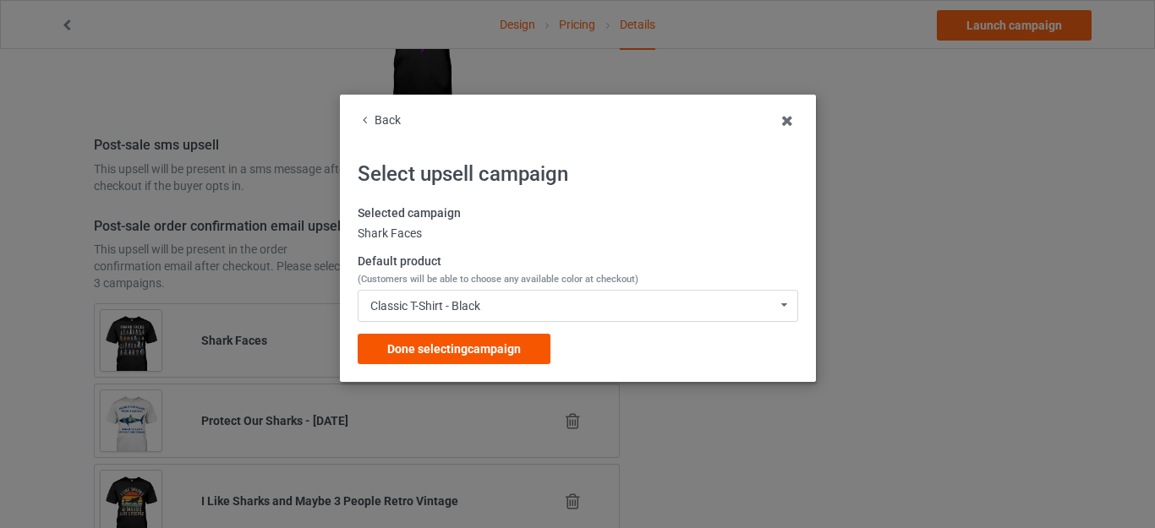
click at [472, 347] on span "Done selecting campaign" at bounding box center [454, 349] width 134 height 14
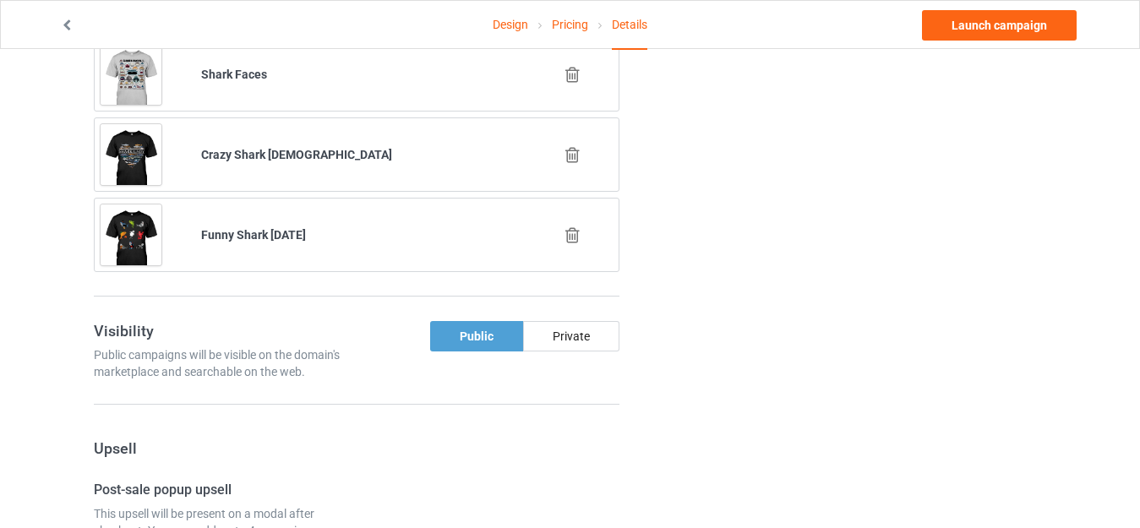
scroll to position [1078, 0]
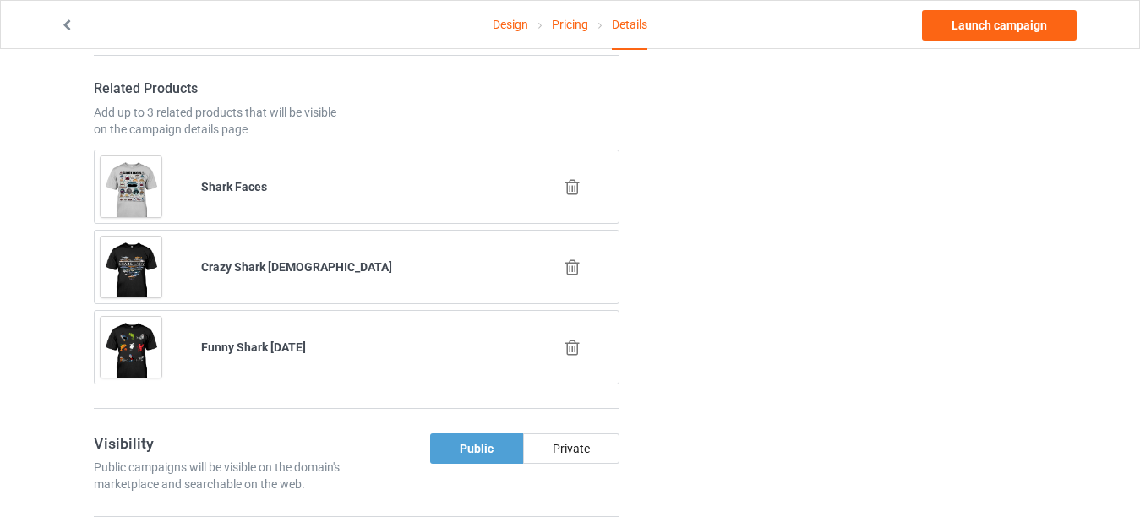
click at [568, 347] on icon at bounding box center [572, 348] width 21 height 18
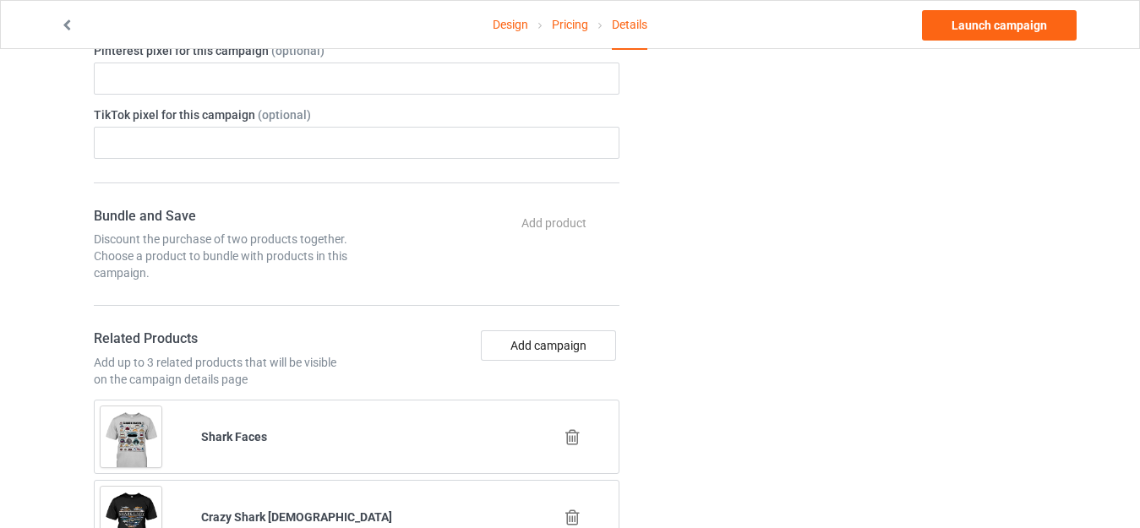
scroll to position [825, 0]
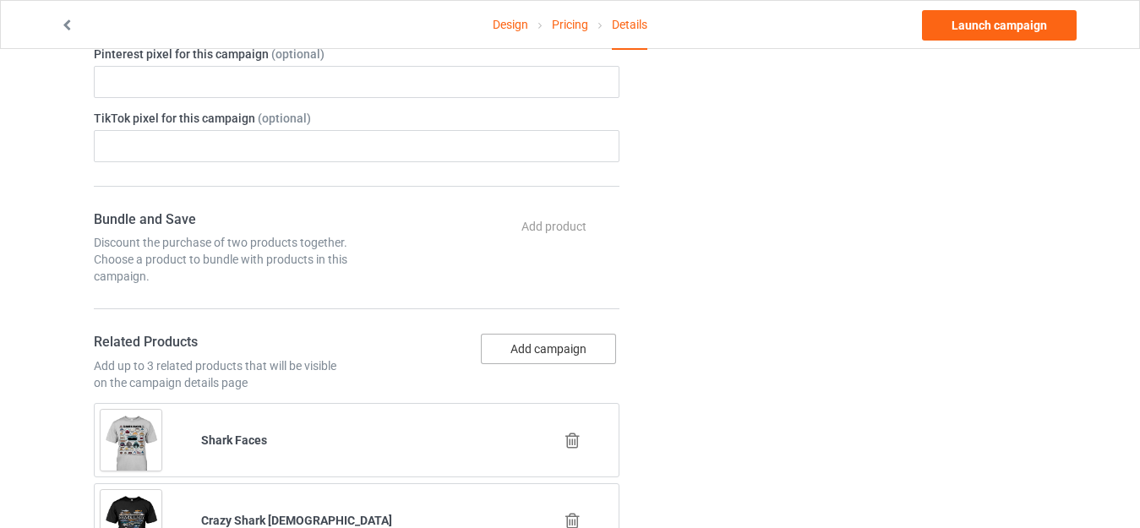
click at [523, 343] on button "Add campaign" at bounding box center [548, 349] width 135 height 30
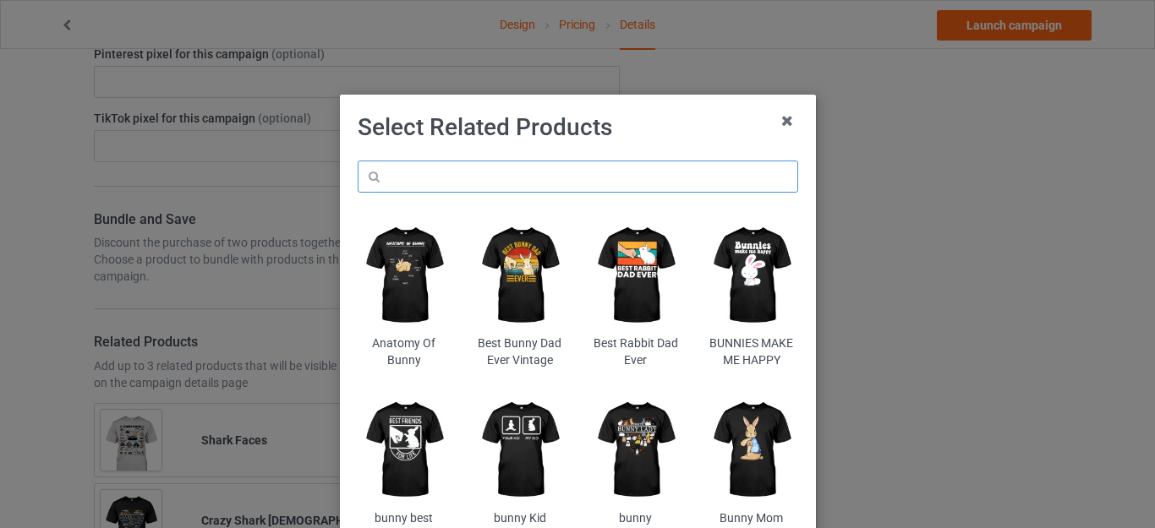
click at [444, 174] on input "text" at bounding box center [578, 177] width 440 height 32
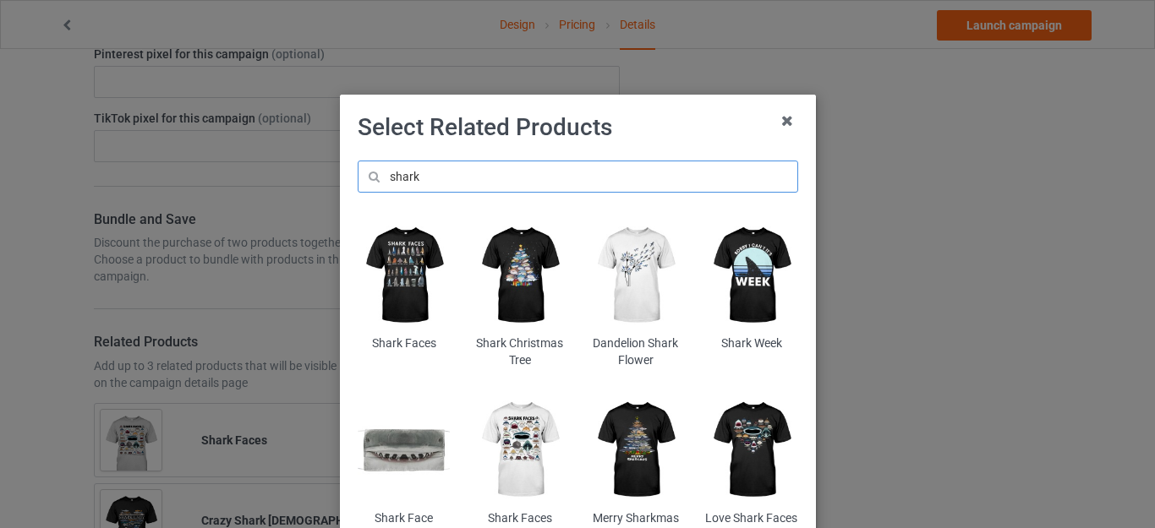
type input "shark"
click at [625, 428] on img at bounding box center [635, 449] width 92 height 115
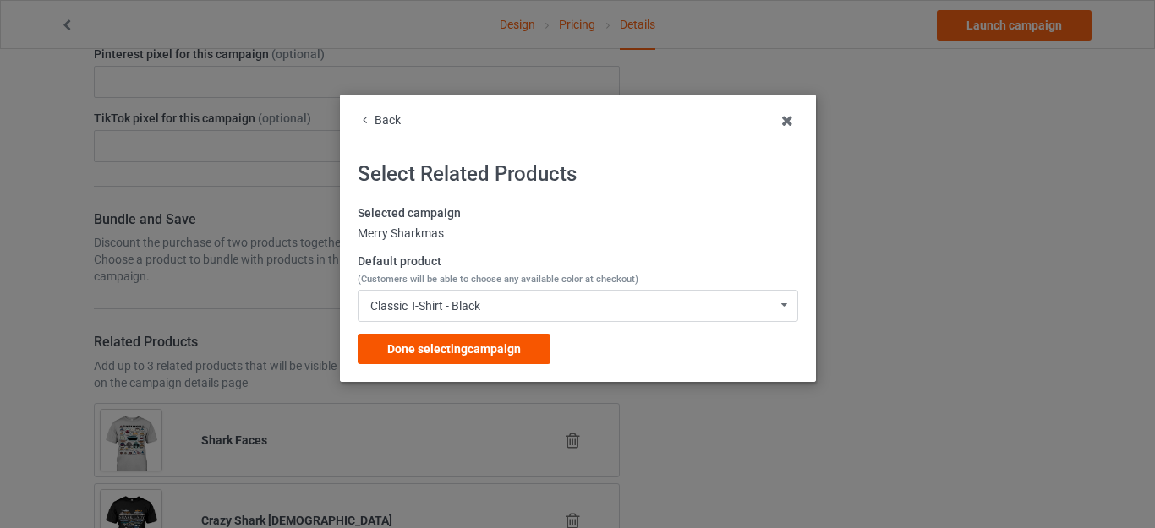
click at [488, 350] on span "Done selecting campaign" at bounding box center [454, 349] width 134 height 14
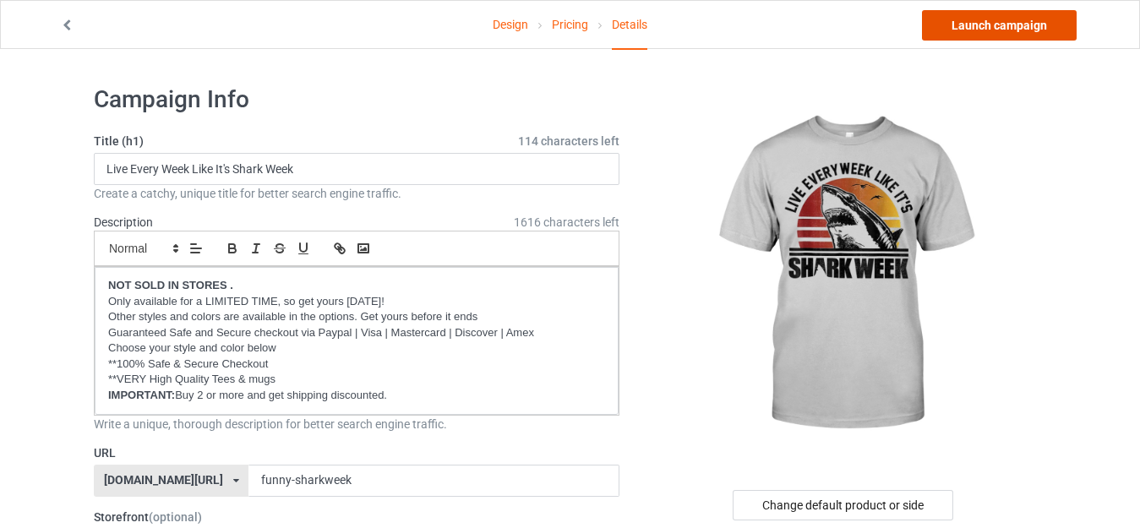
click at [1007, 23] on link "Launch campaign" at bounding box center [999, 25] width 155 height 30
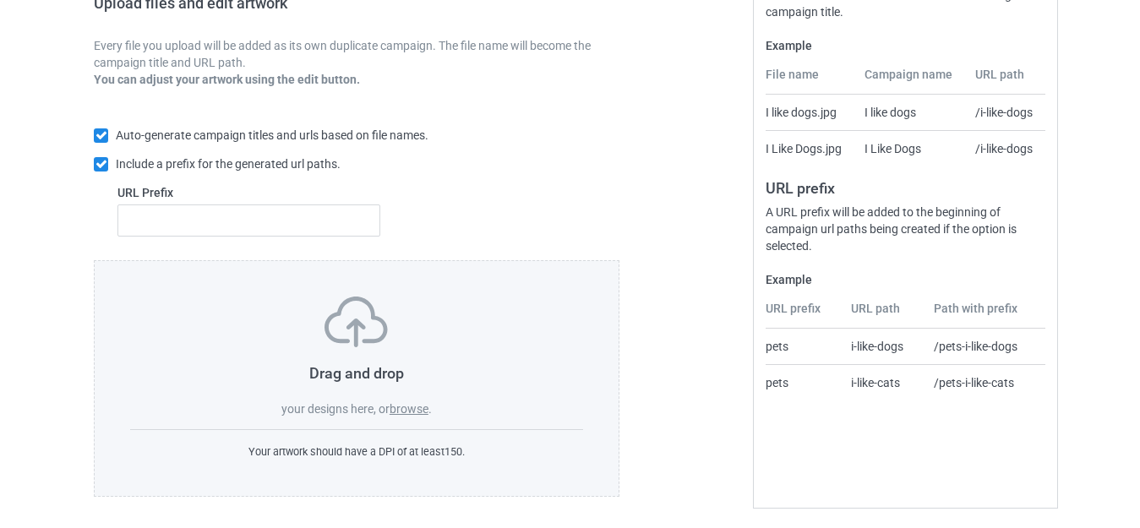
scroll to position [295, 0]
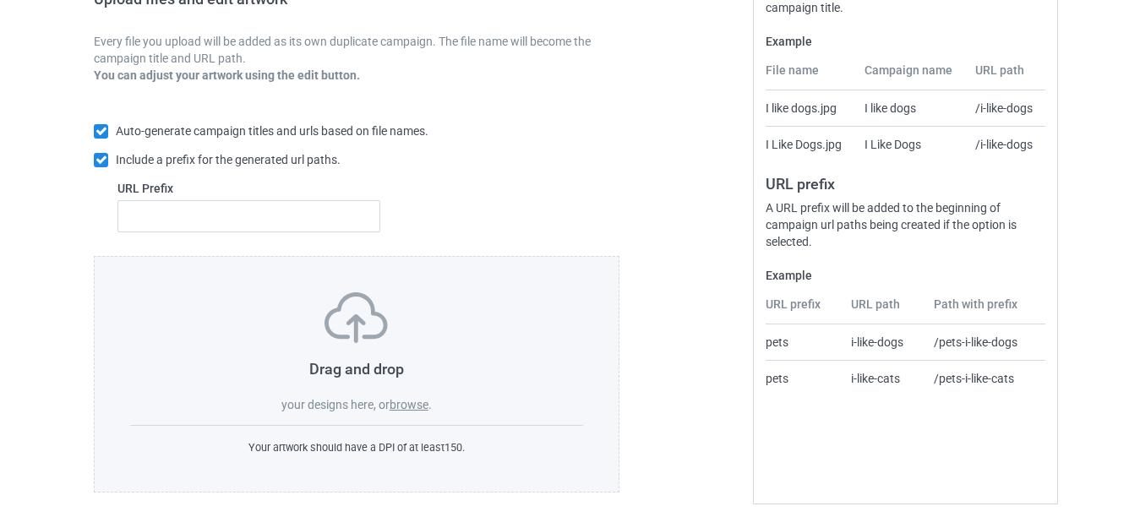
click at [408, 401] on label "browse" at bounding box center [409, 405] width 39 height 14
click at [0, 0] on input "browse" at bounding box center [0, 0] width 0 height 0
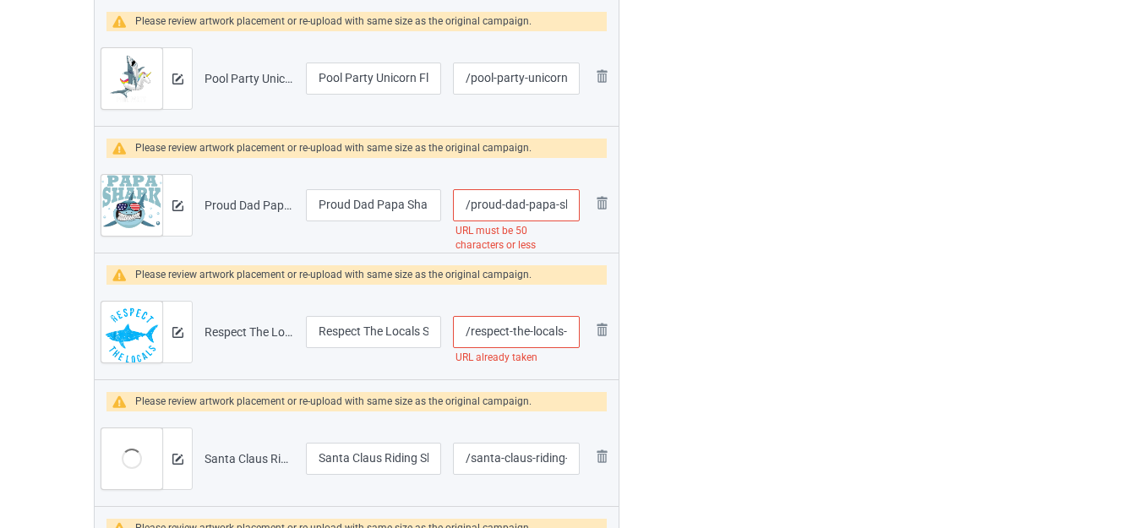
scroll to position [3084, 0]
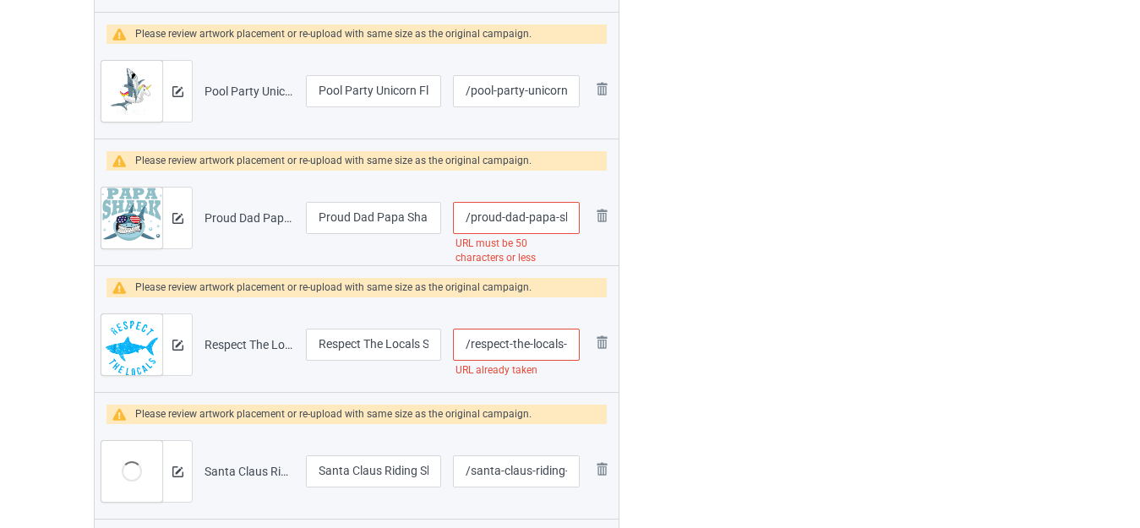
click at [0, 0] on img at bounding box center [0, 0] width 0 height 0
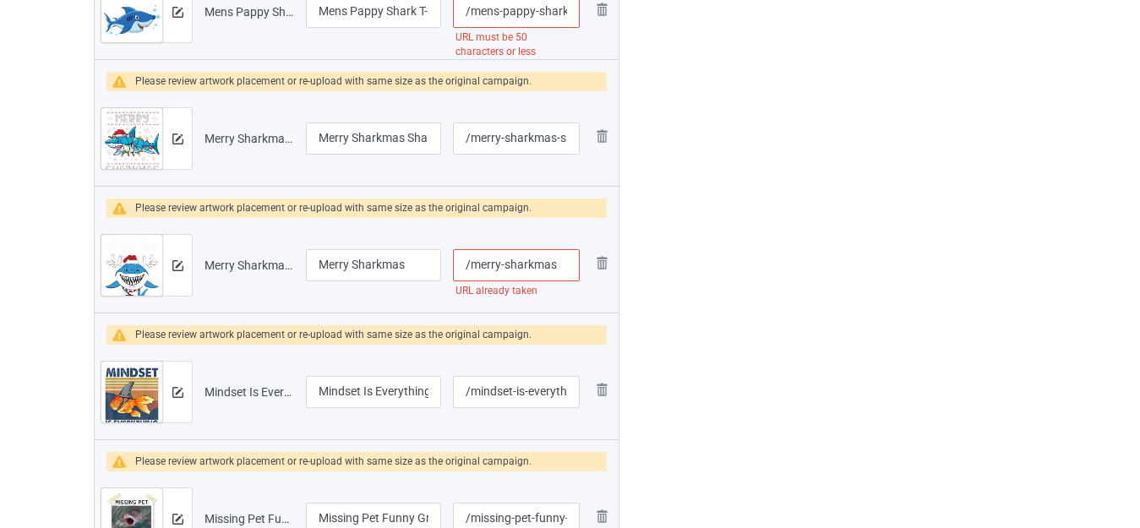
scroll to position [2239, 0]
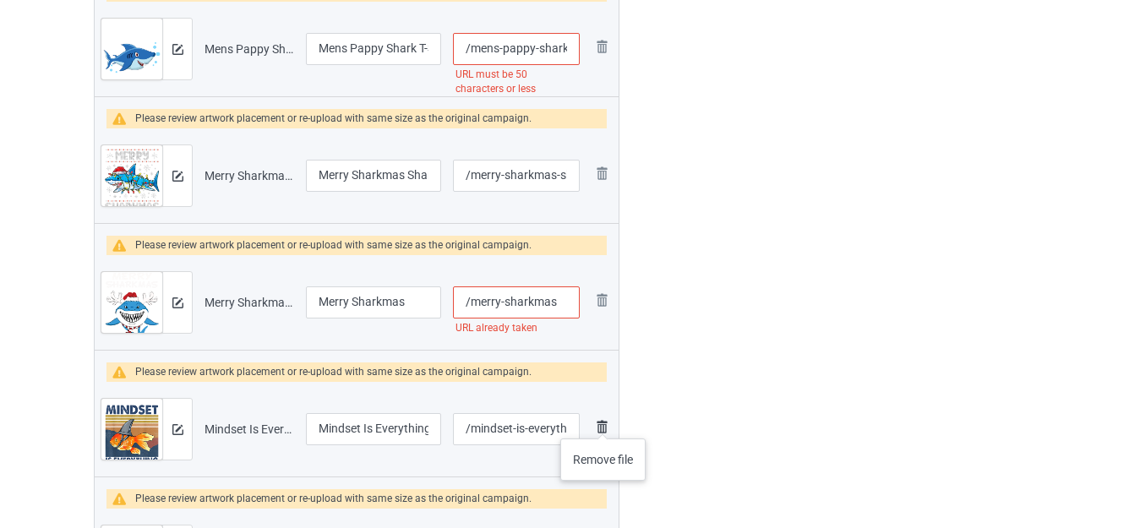
click at [603, 423] on img at bounding box center [602, 427] width 20 height 20
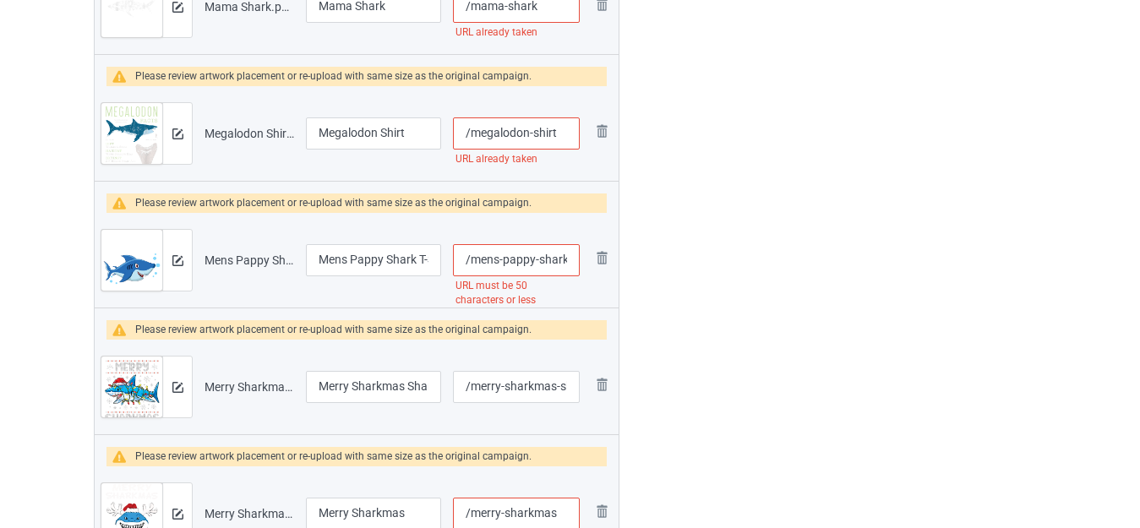
scroll to position [1985, 0]
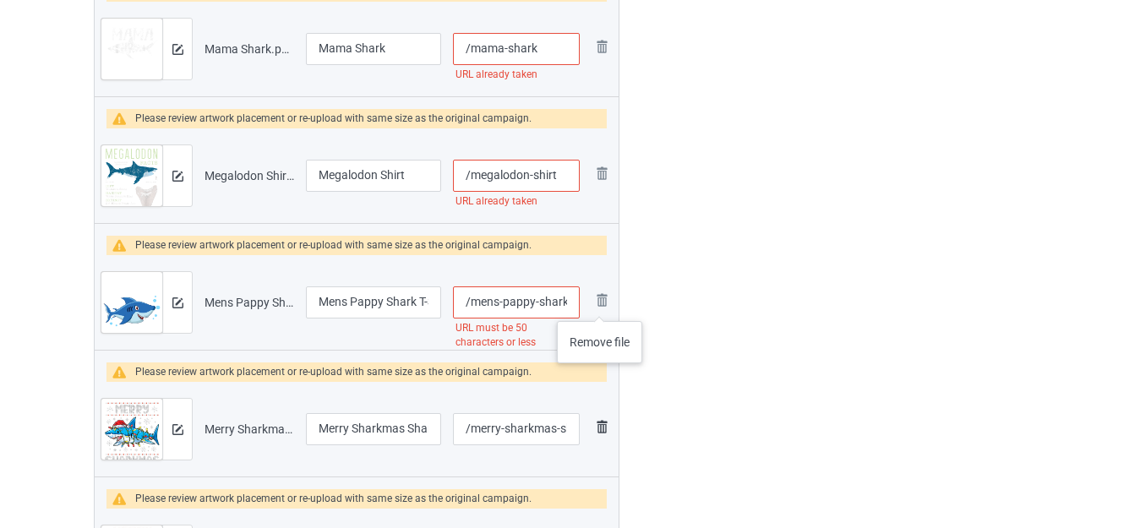
click at [0, 0] on img at bounding box center [0, 0] width 0 height 0
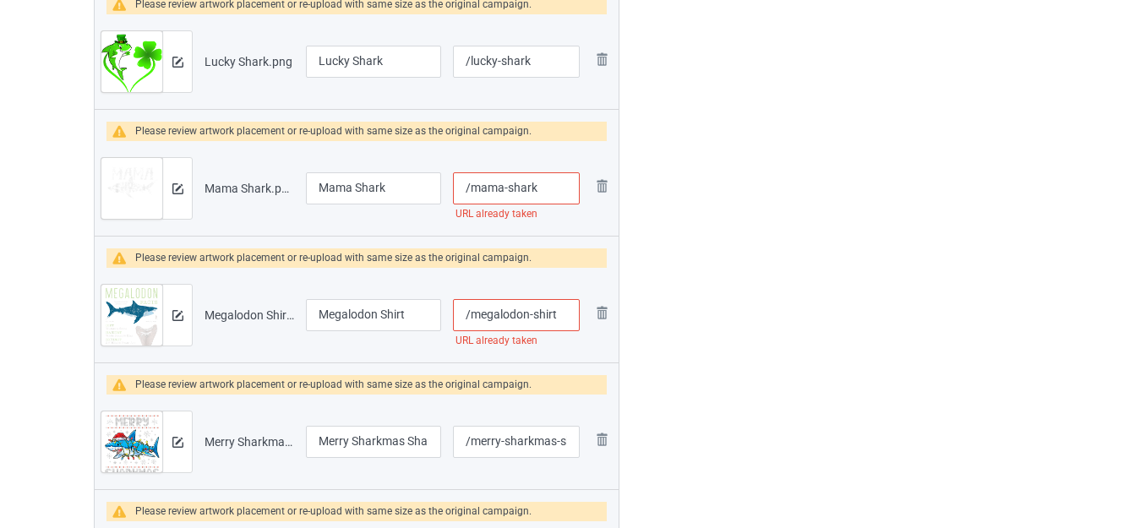
scroll to position [1816, 0]
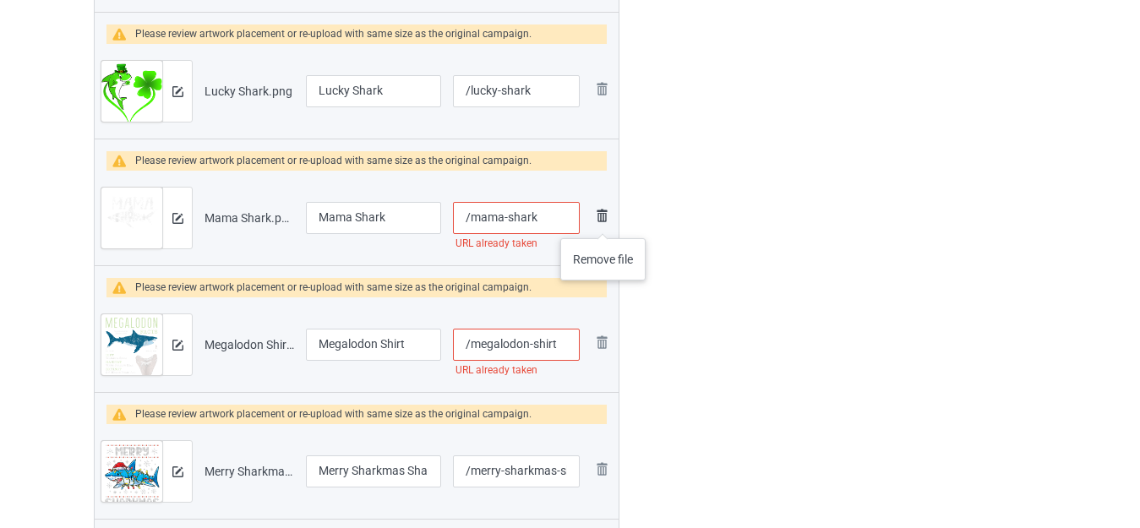
click at [603, 221] on img at bounding box center [602, 215] width 20 height 20
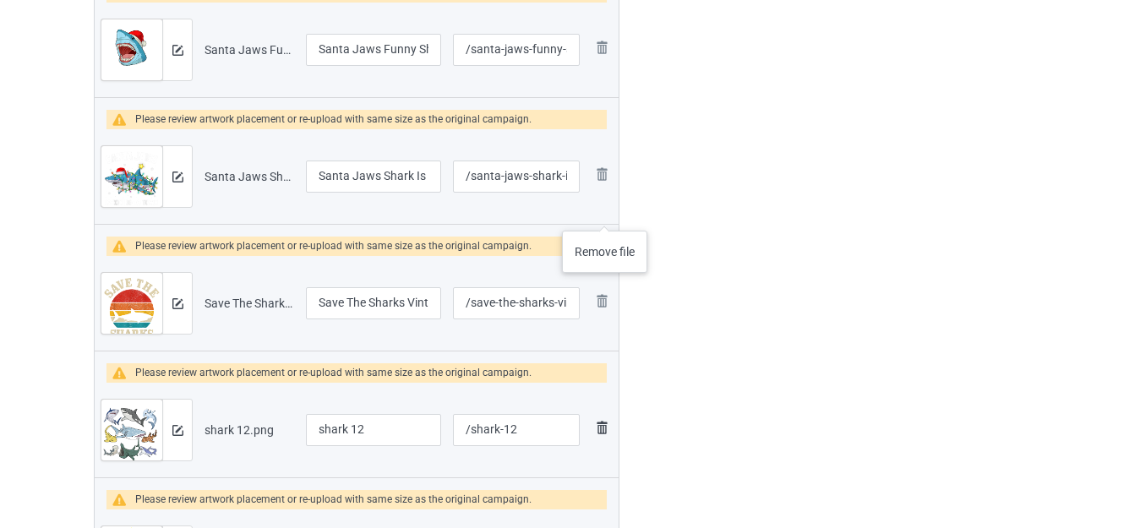
scroll to position [3338, 0]
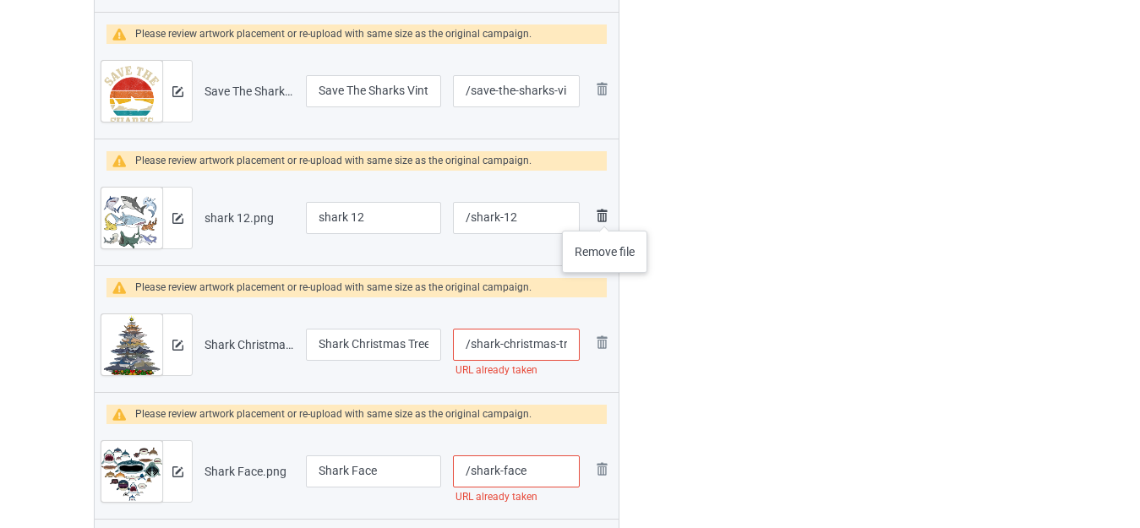
click at [604, 214] on img at bounding box center [602, 215] width 20 height 20
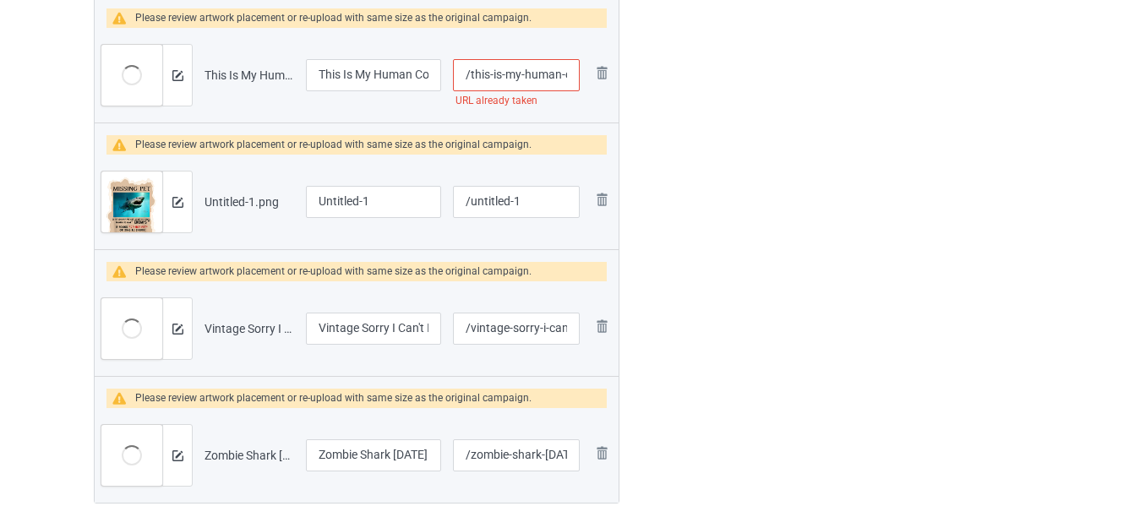
scroll to position [5113, 0]
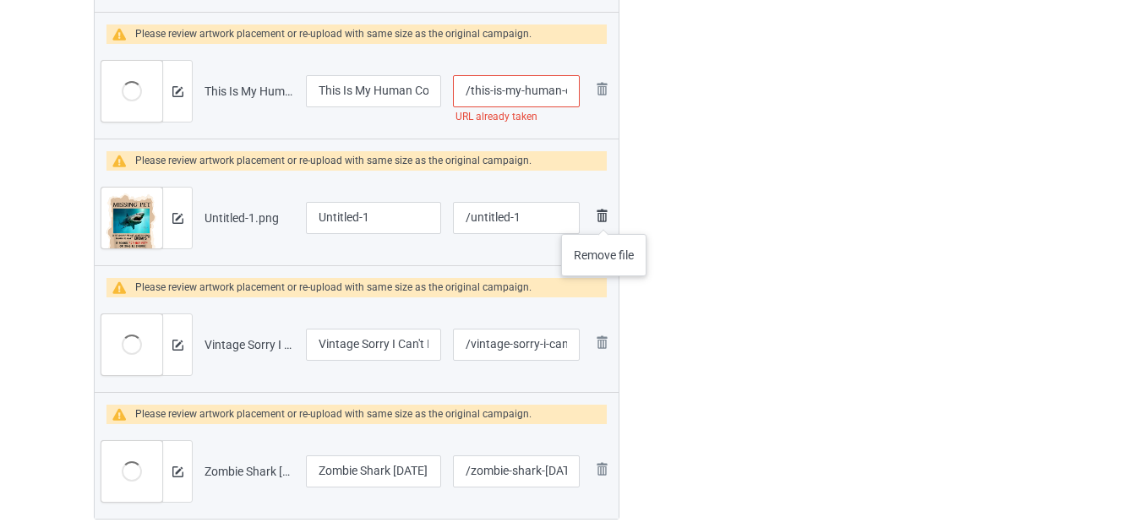
click at [603, 217] on img at bounding box center [602, 215] width 20 height 20
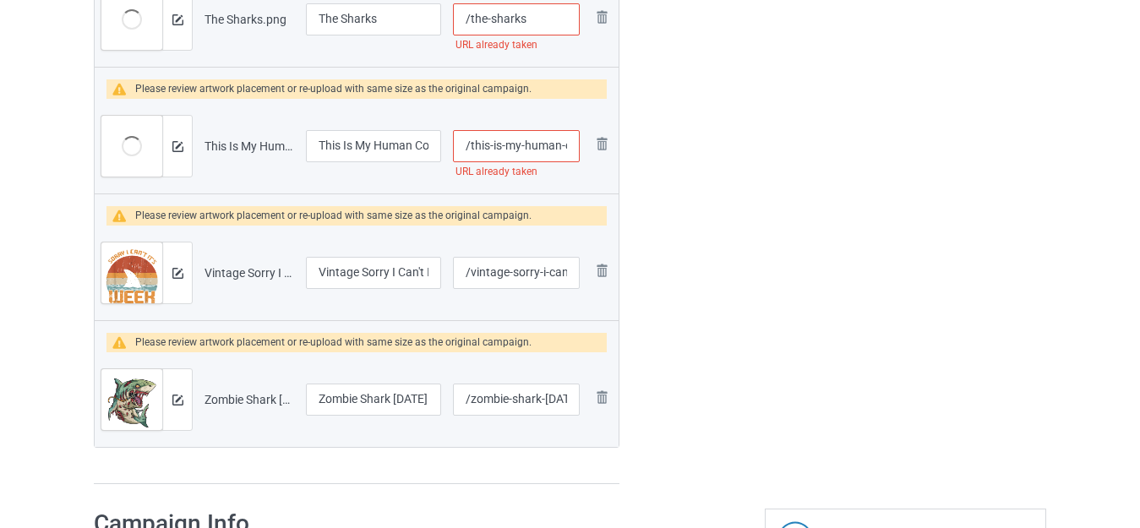
scroll to position [5028, 0]
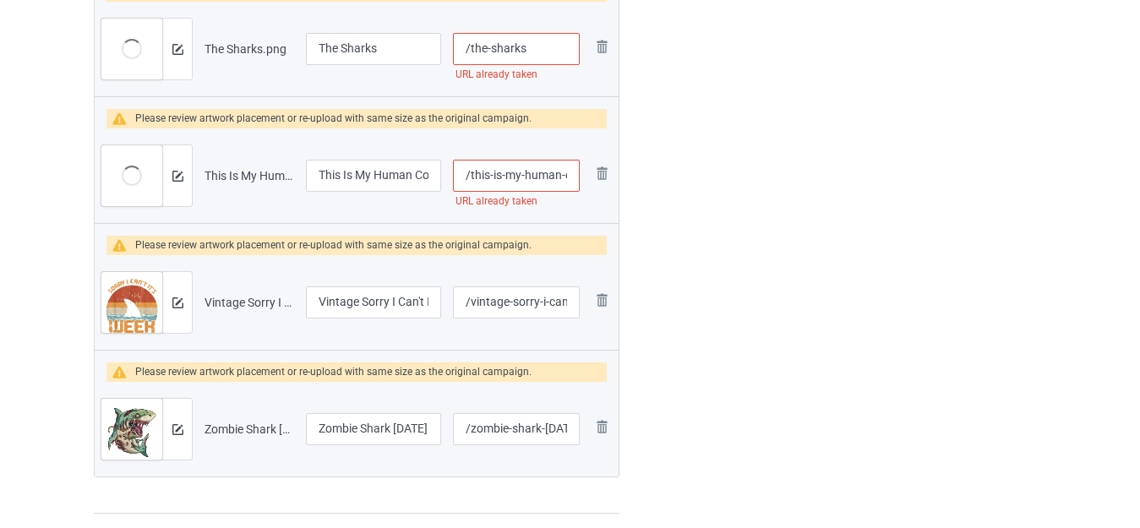
click at [563, 174] on input "/this-is-my-human-costume-i-m-really-a-shark-shirt" at bounding box center [516, 176] width 127 height 32
type input "/this-is-my-humans-costume-i-m-really-a-shark-shirt"
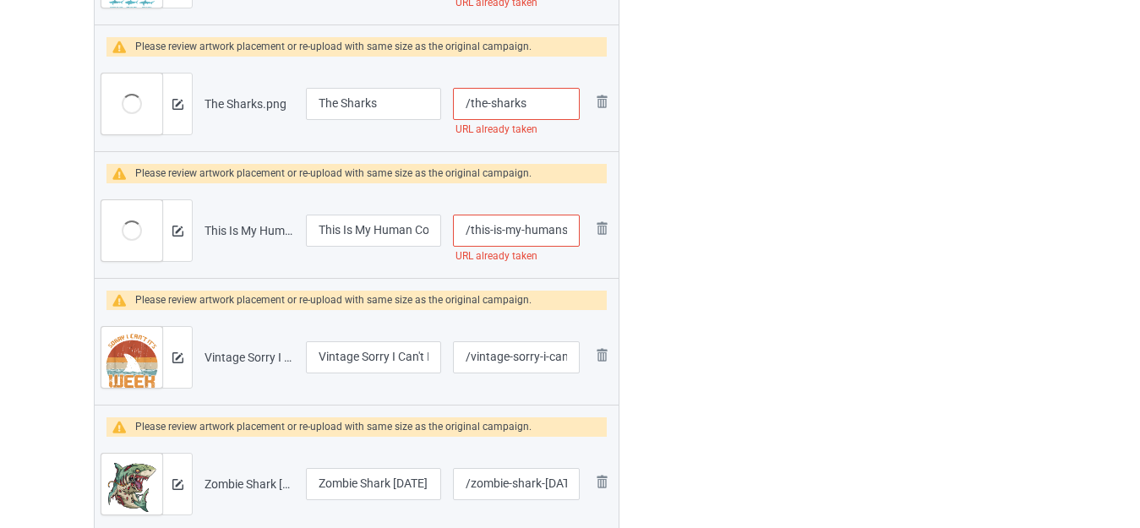
scroll to position [4944, 0]
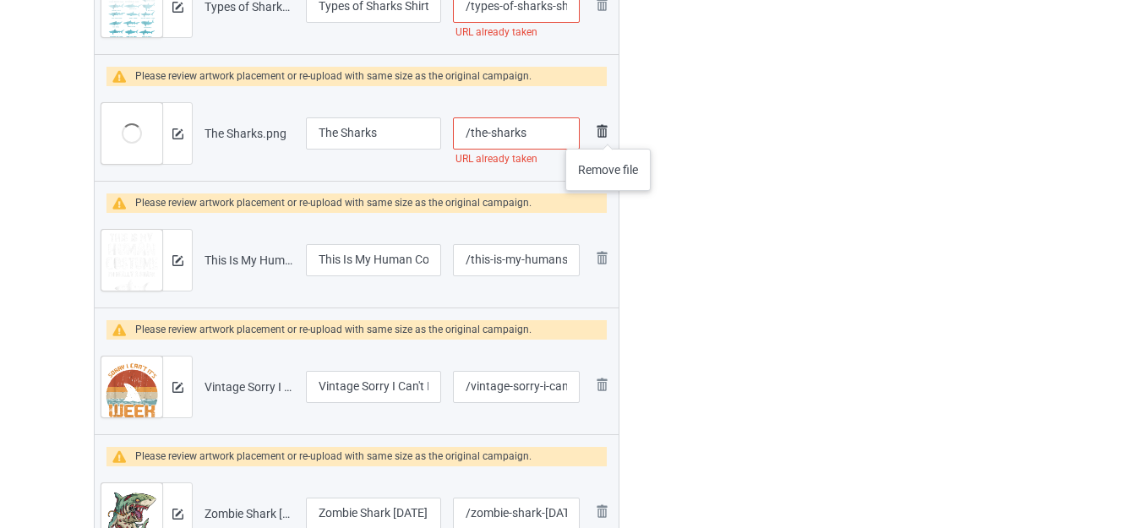
click at [608, 132] on img at bounding box center [602, 131] width 20 height 20
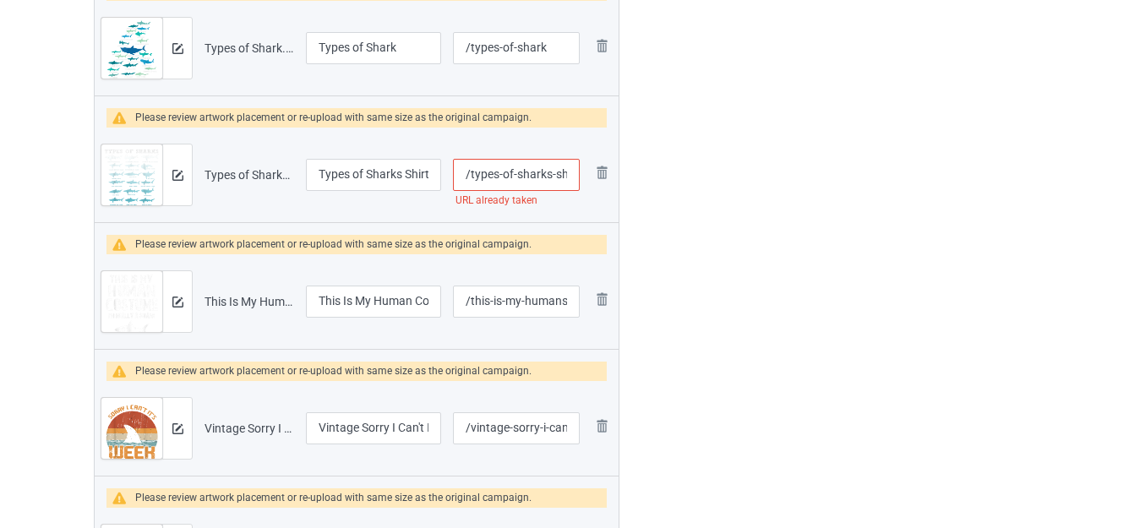
scroll to position [4774, 0]
click at [553, 167] on input "/types-of-sharks-shirt" at bounding box center [516, 176] width 127 height 32
type input "/types-of-sharkss-shirt"
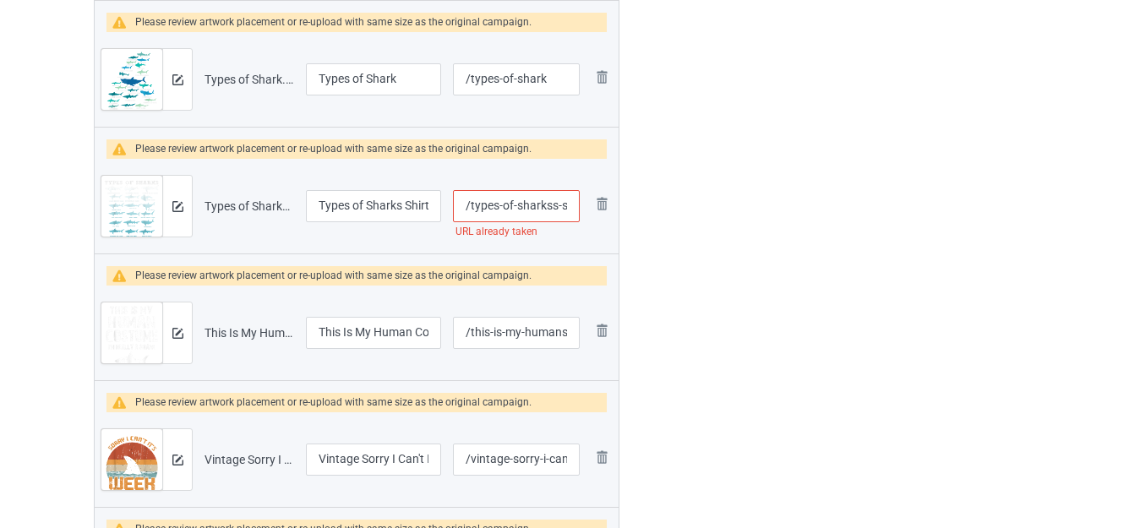
scroll to position [4690, 0]
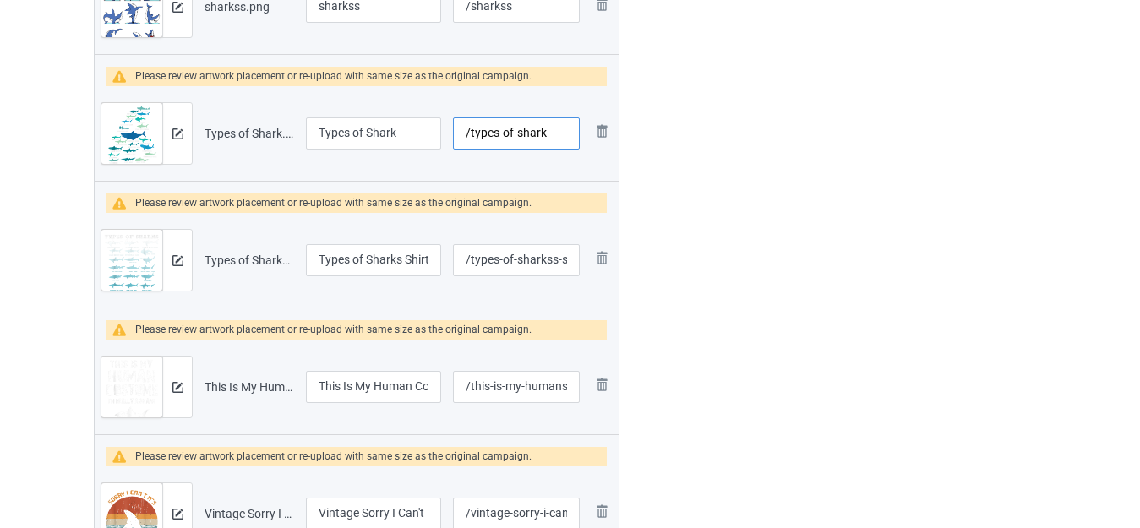
click at [550, 132] on input "/types-of-shark" at bounding box center [516, 133] width 127 height 32
type input "/types-of-sharks"
click at [393, 132] on input "Types of Shark" at bounding box center [373, 133] width 135 height 32
click at [402, 131] on input "Types of Shark" at bounding box center [373, 133] width 135 height 32
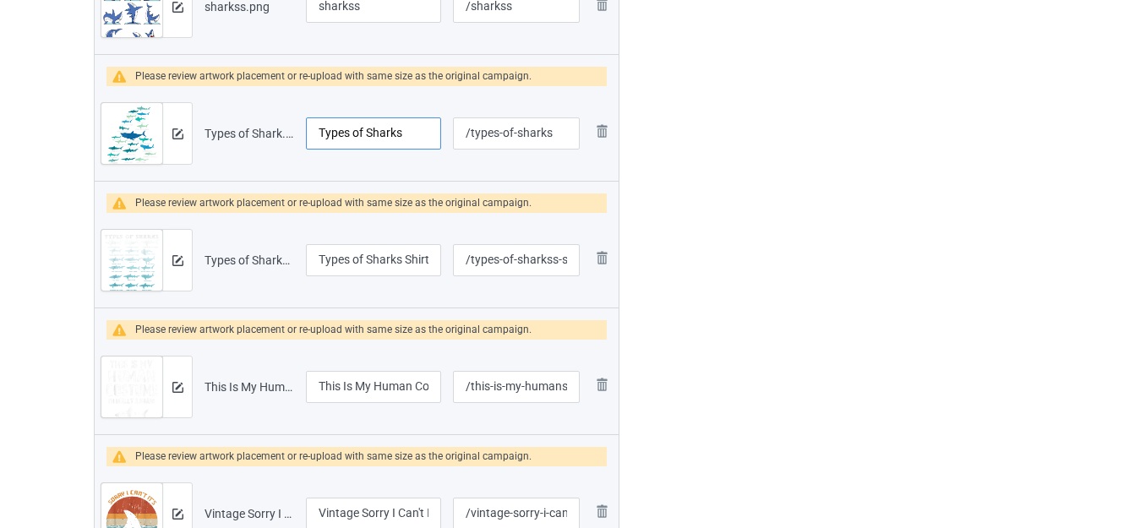
type input "Types of Sharks"
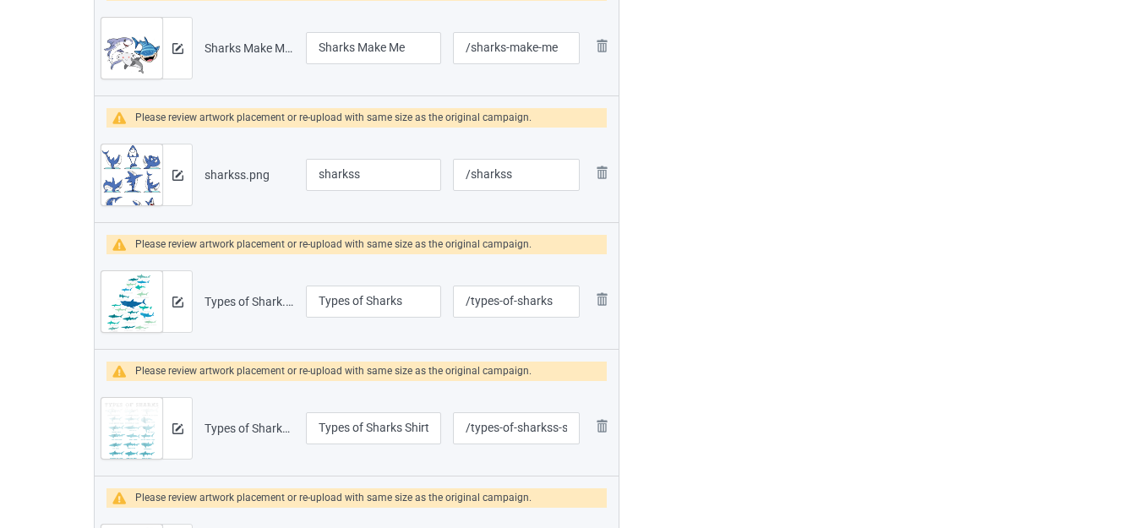
scroll to position [4521, 0]
click at [346, 169] on input "sharkss" at bounding box center [373, 176] width 135 height 32
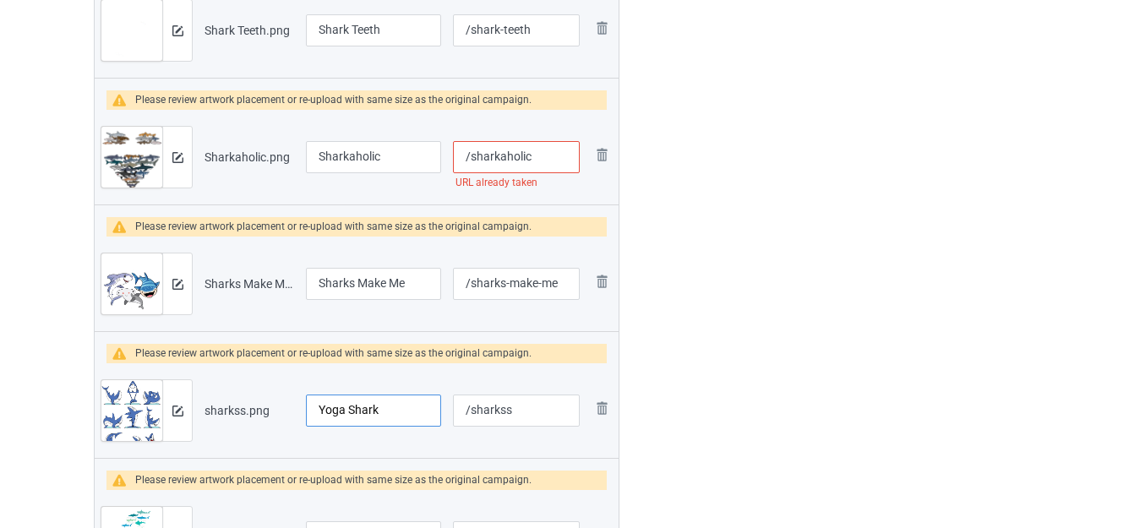
scroll to position [4267, 0]
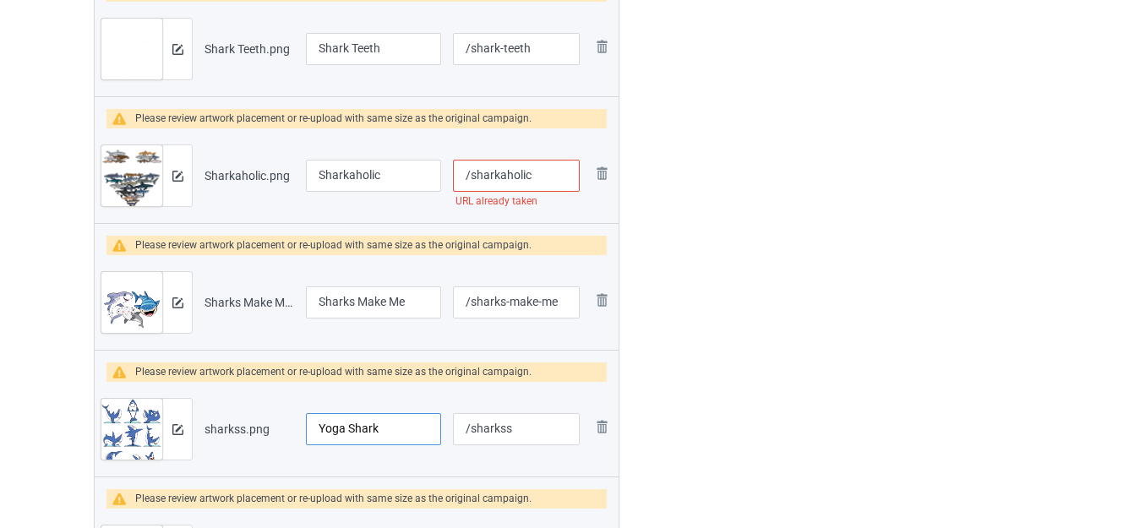
type input "Yoga Shark"
click at [538, 172] on input "/sharkaholic" at bounding box center [516, 176] width 127 height 32
type input "/sharkaholicc"
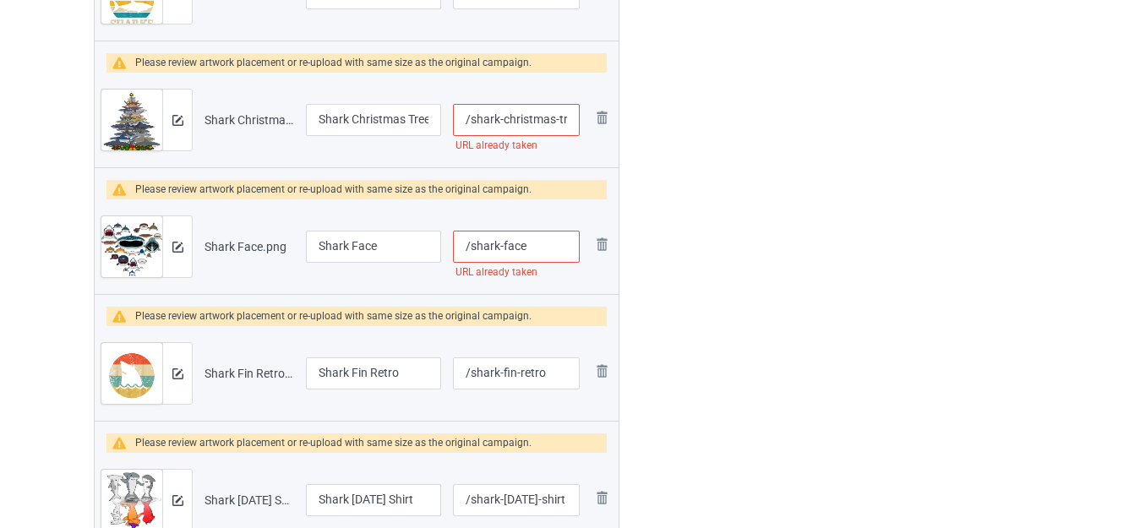
scroll to position [3422, 0]
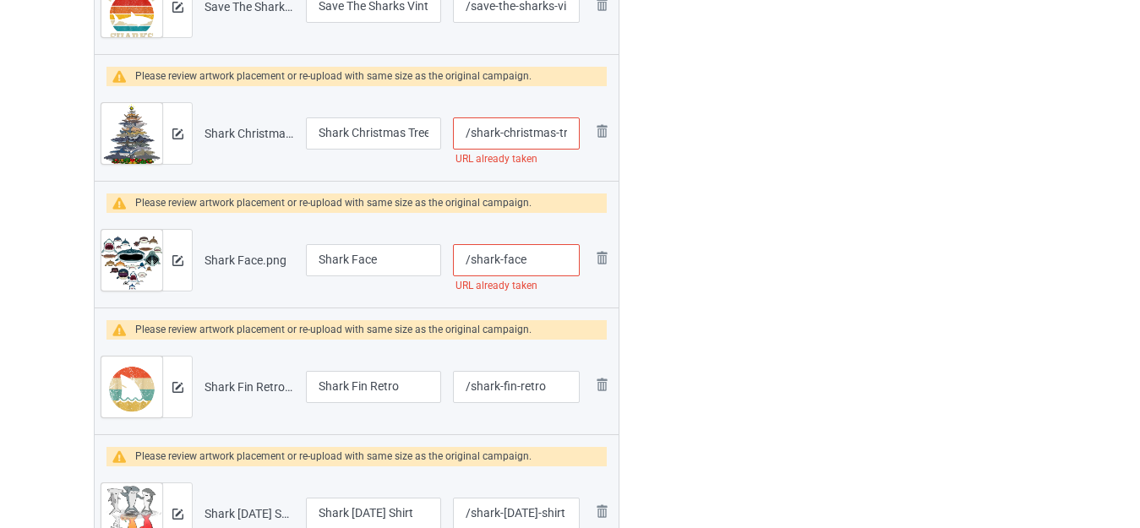
click at [531, 259] on input "/shark-face" at bounding box center [516, 260] width 127 height 32
type input "/shark-faces"
click at [317, 260] on input "Shark Face" at bounding box center [373, 260] width 135 height 32
click at [411, 264] on input "Love Shark Face" at bounding box center [373, 260] width 135 height 32
type input "Love Shark Faces"
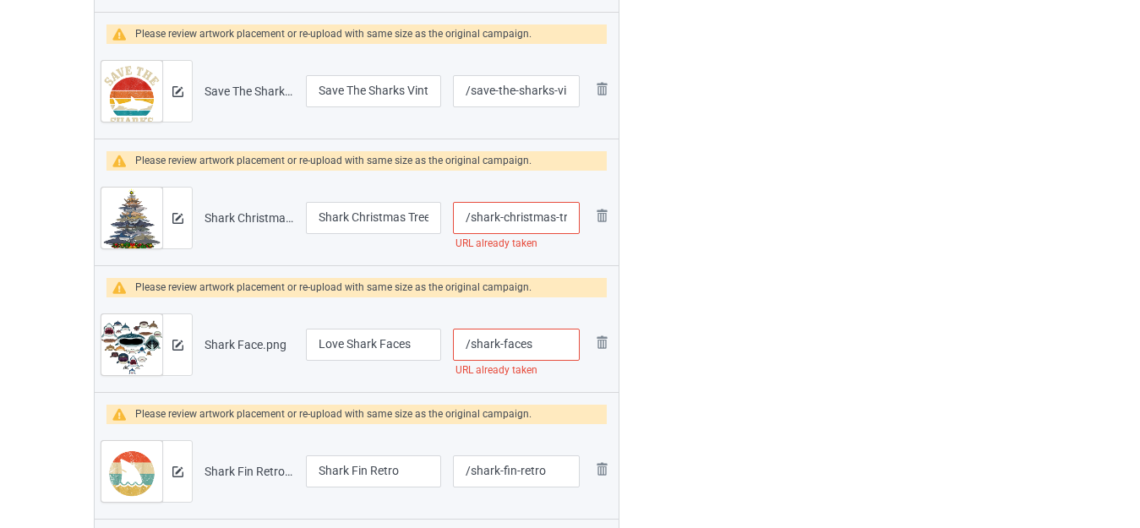
click at [559, 218] on input "/shark-christmas-tree" at bounding box center [516, 218] width 127 height 32
click at [556, 218] on input "/shark-christmas-tree" at bounding box center [516, 218] width 127 height 32
type input "/shark-christmass-tree"
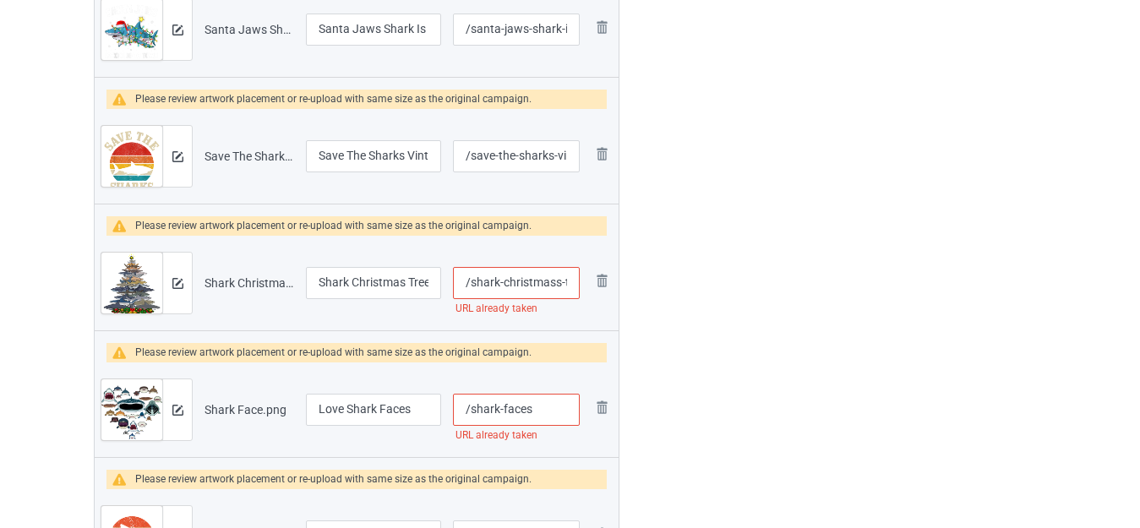
scroll to position [3253, 0]
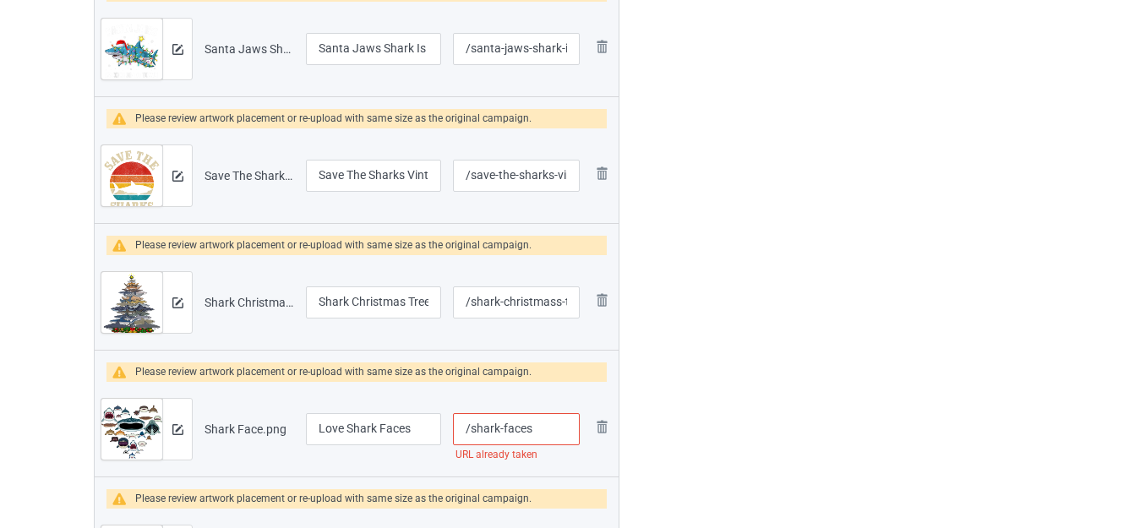
click at [545, 428] on input "/shark-faces" at bounding box center [516, 429] width 127 height 32
type input "/shark-faces-"
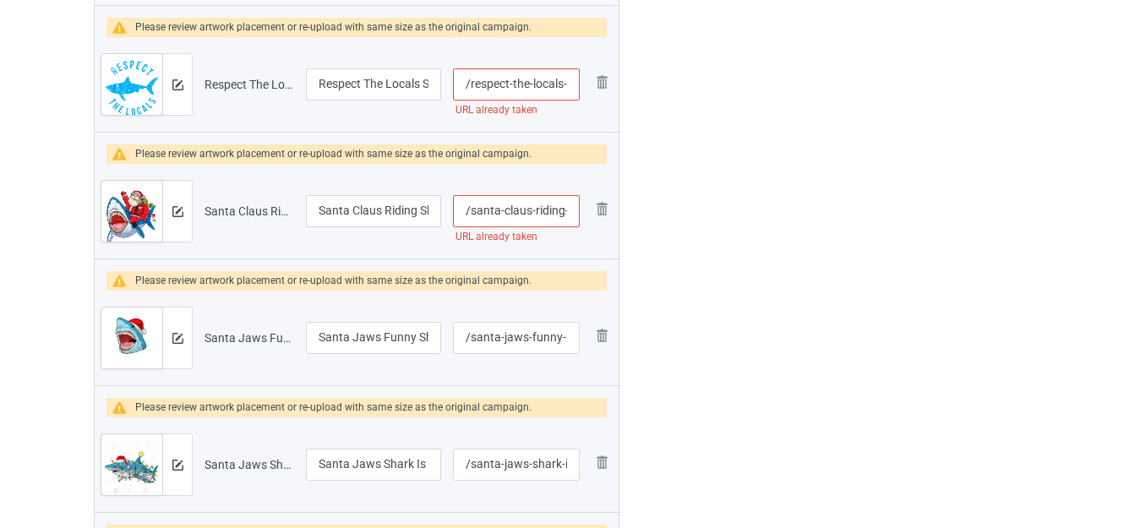
scroll to position [2831, 0]
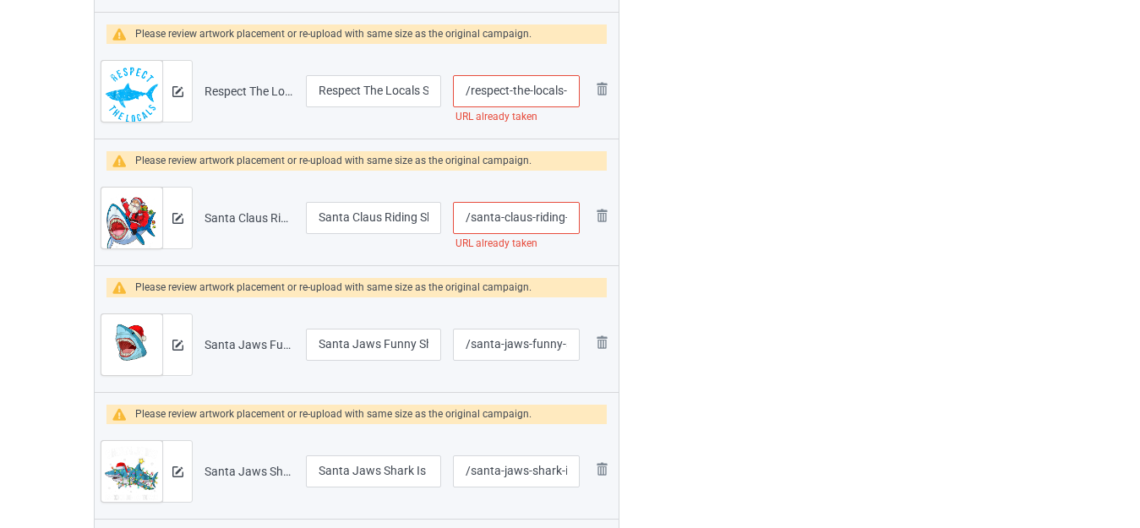
click at [528, 213] on input "/santa-claus-riding-shark" at bounding box center [516, 218] width 127 height 32
type input "/santa-clauss-riding-shark"
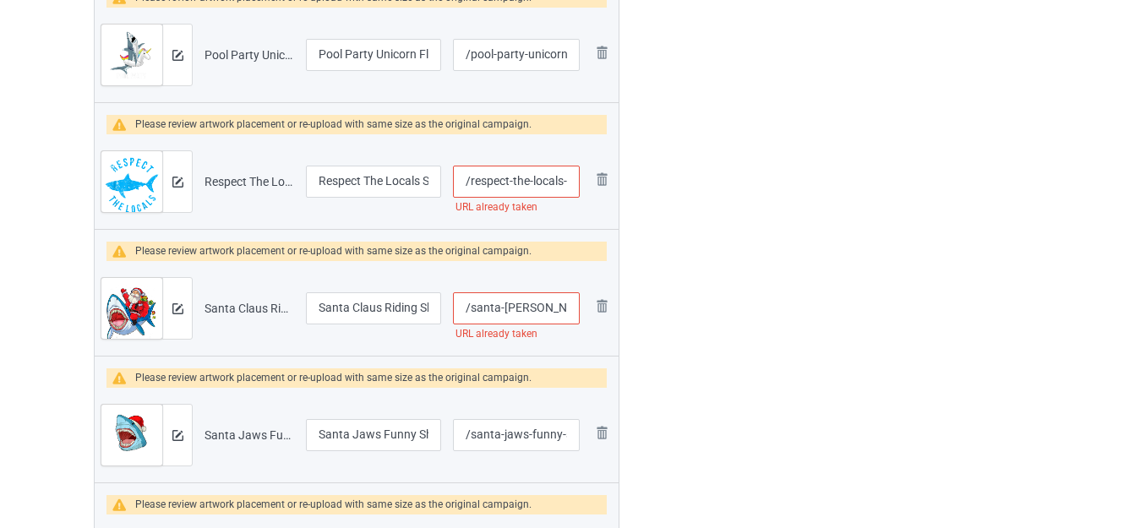
scroll to position [2662, 0]
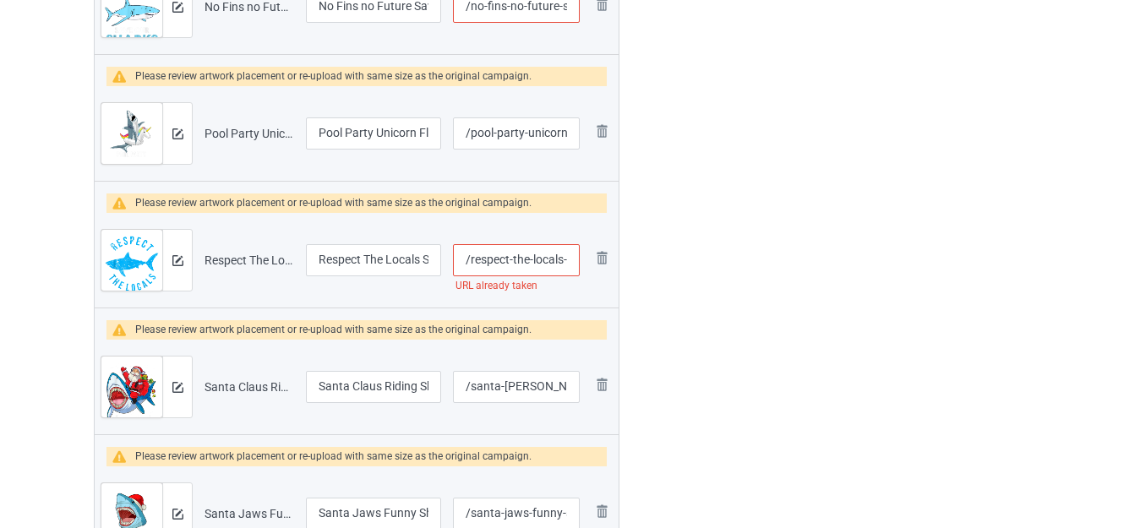
click at [563, 256] on input "/respect-the-locals-shark" at bounding box center [516, 260] width 127 height 32
type input "/respect-the-localss-shark"
click at [670, 274] on div at bounding box center [692, 111] width 122 height 5309
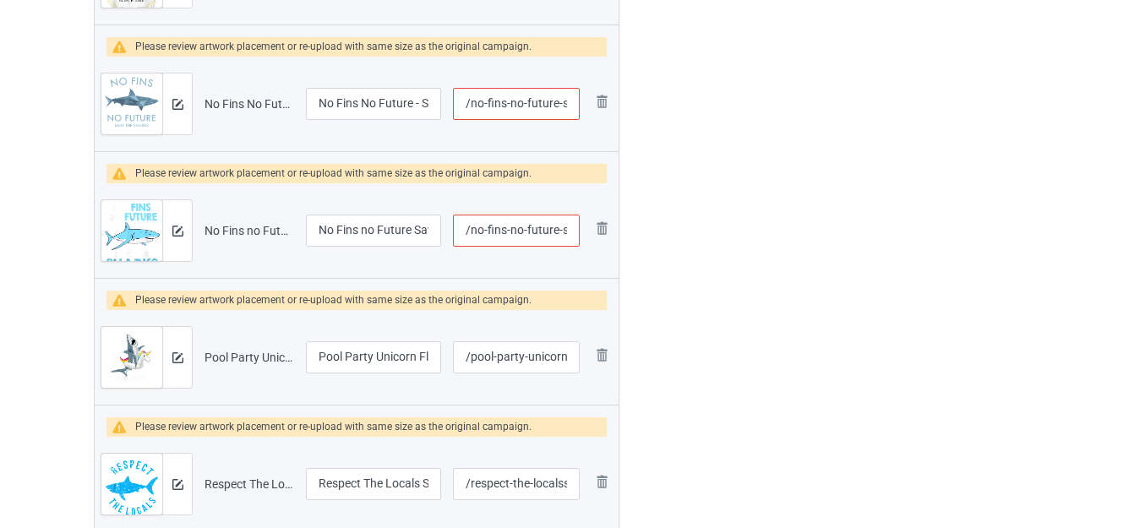
scroll to position [2323, 0]
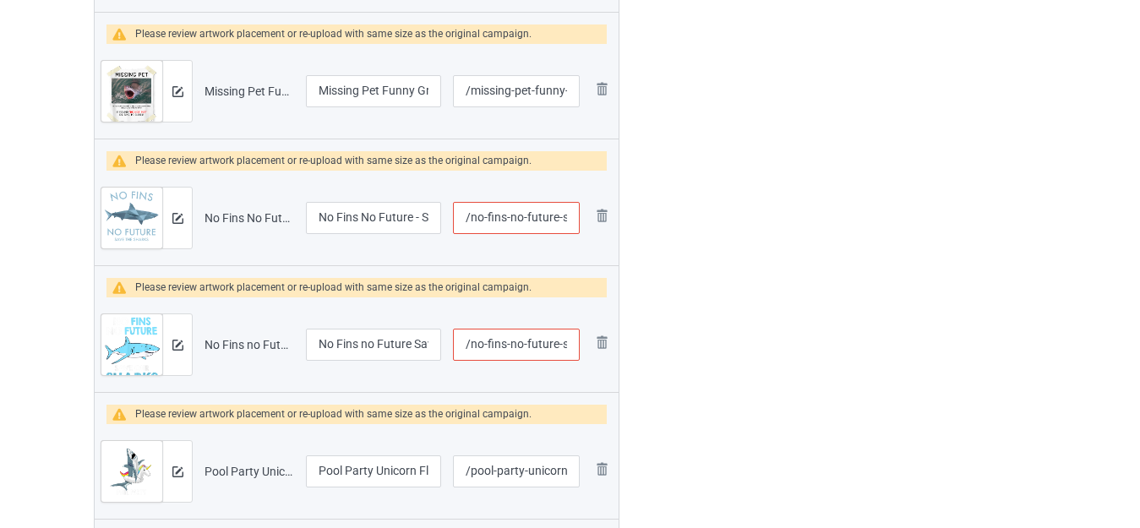
click at [561, 340] on input "/no-fins-no-future-save-our-sharks" at bounding box center [516, 345] width 127 height 32
type input "/no-fins-no-future-ssave-our-sharks"
click at [688, 335] on div at bounding box center [692, 449] width 122 height 5309
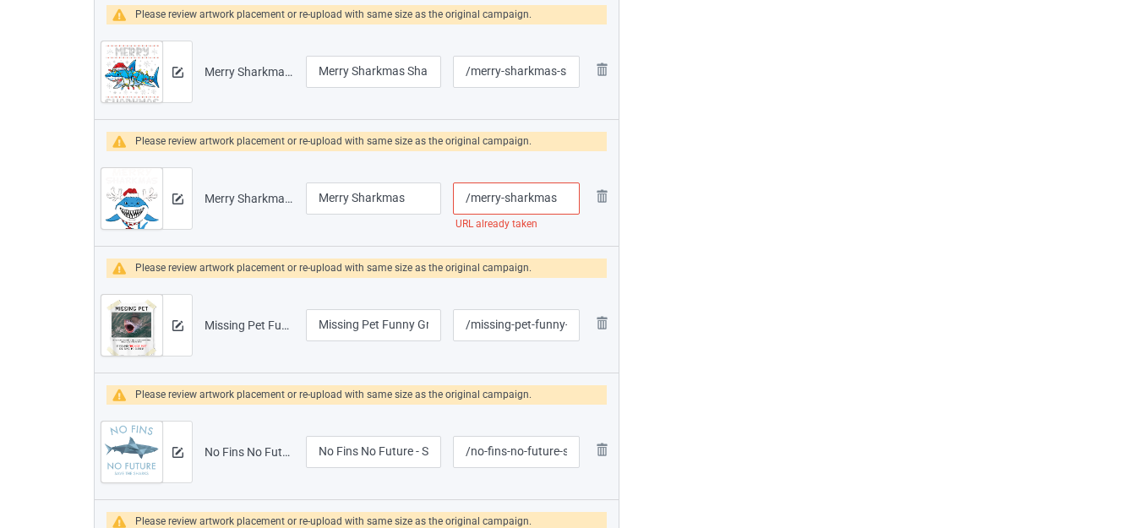
scroll to position [2070, 0]
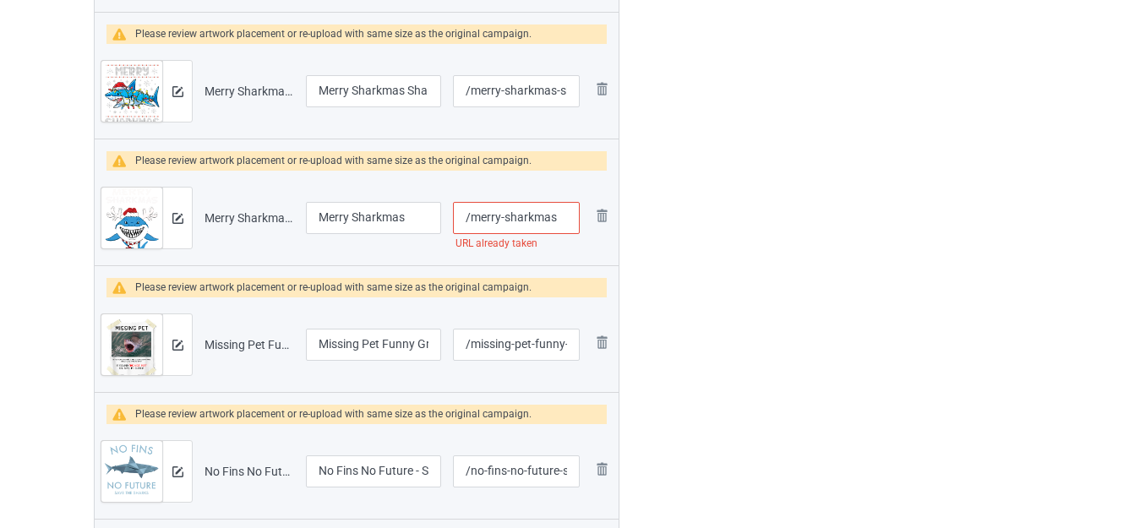
click at [561, 220] on input "/merry-sharkmas" at bounding box center [516, 218] width 127 height 32
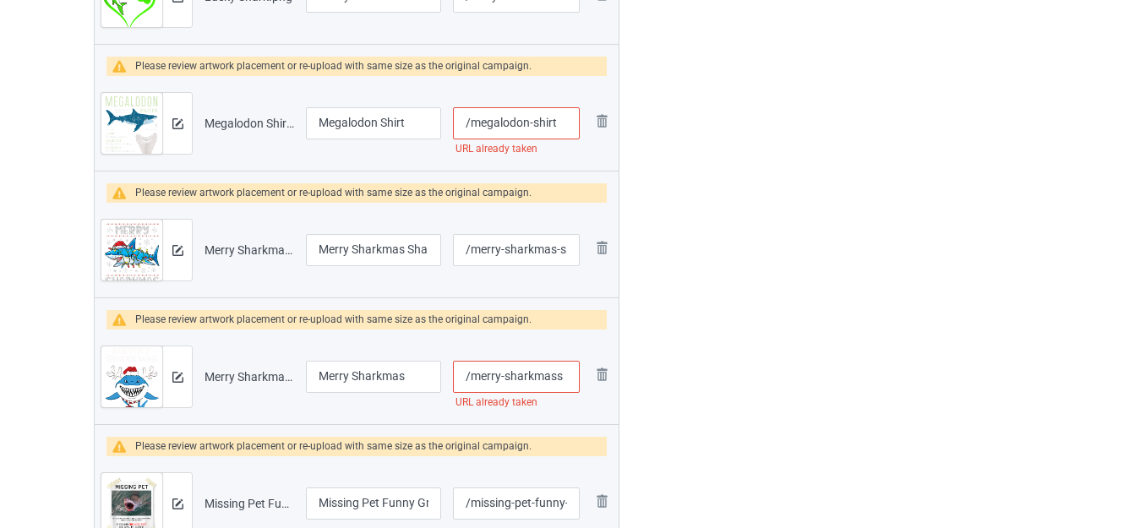
scroll to position [1901, 0]
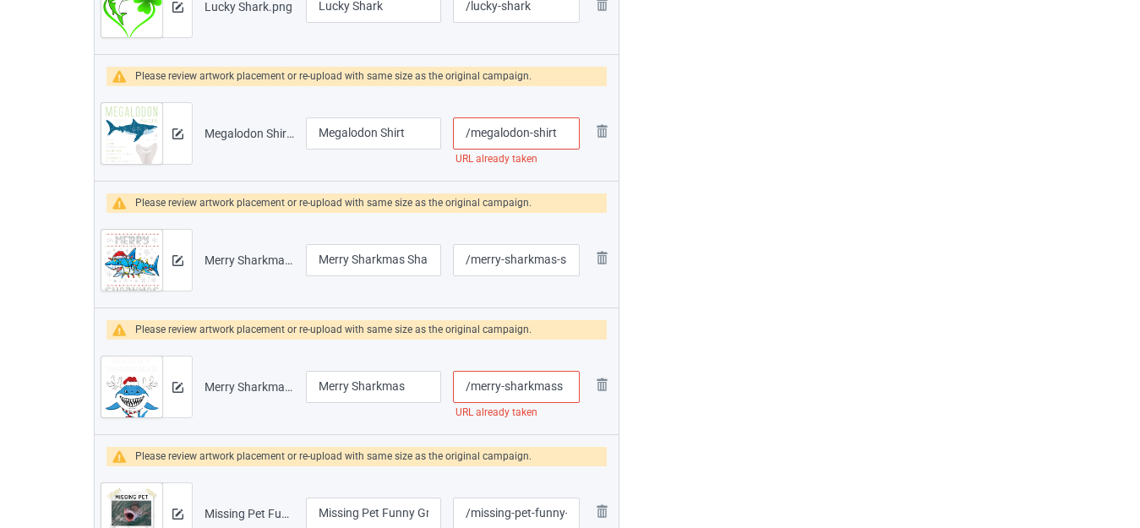
click at [555, 388] on input "/merry-sharkmass" at bounding box center [516, 387] width 127 height 32
type input "/merry-sharkmas-s"
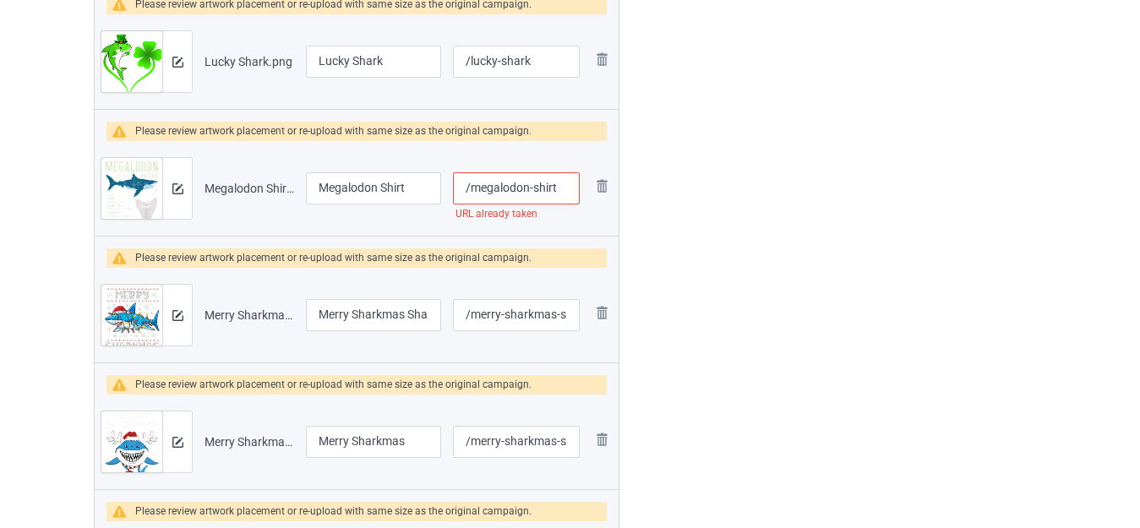
scroll to position [1816, 0]
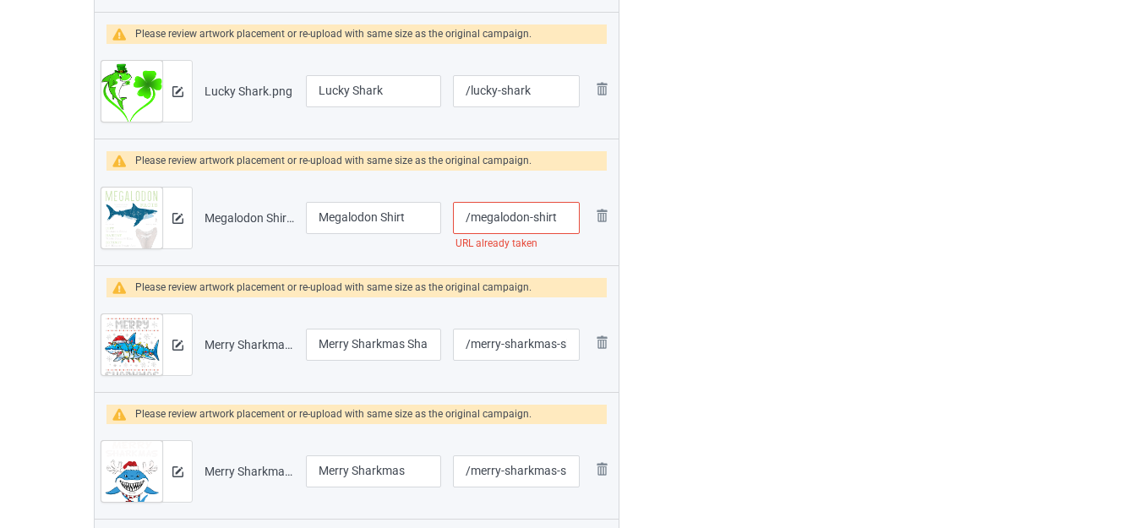
drag, startPoint x: 534, startPoint y: 216, endPoint x: 568, endPoint y: 220, distance: 34.0
click at [568, 220] on input "/megalodon-shirt" at bounding box center [516, 218] width 127 height 32
type input "/megalodon-shark"
click at [394, 219] on input "Megalodon Shirt" at bounding box center [373, 218] width 135 height 32
drag, startPoint x: 390, startPoint y: 215, endPoint x: 411, endPoint y: 218, distance: 20.6
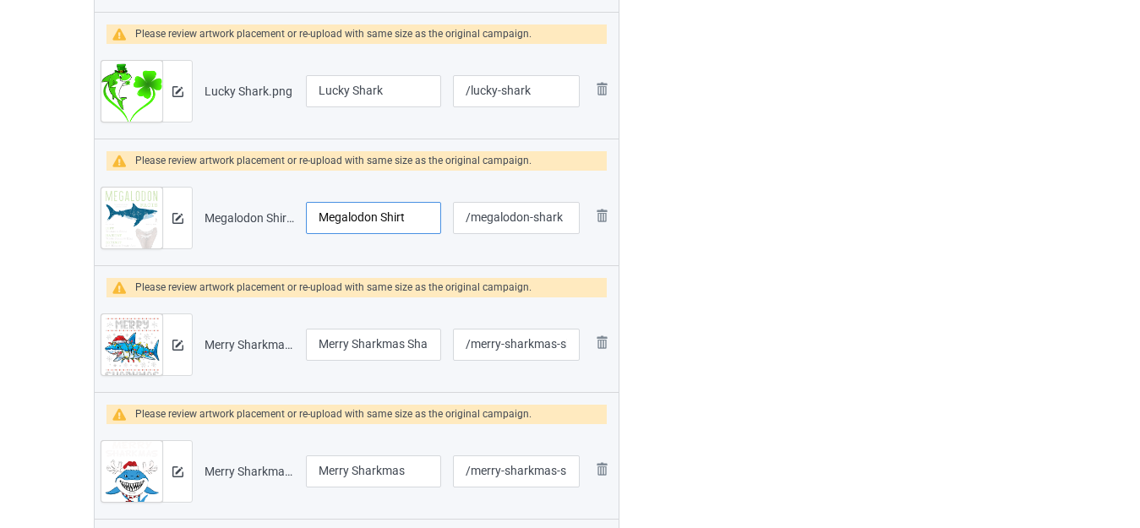
click at [411, 218] on input "Megalodon Shirt" at bounding box center [373, 218] width 135 height 32
type input "Megalodon Shark"
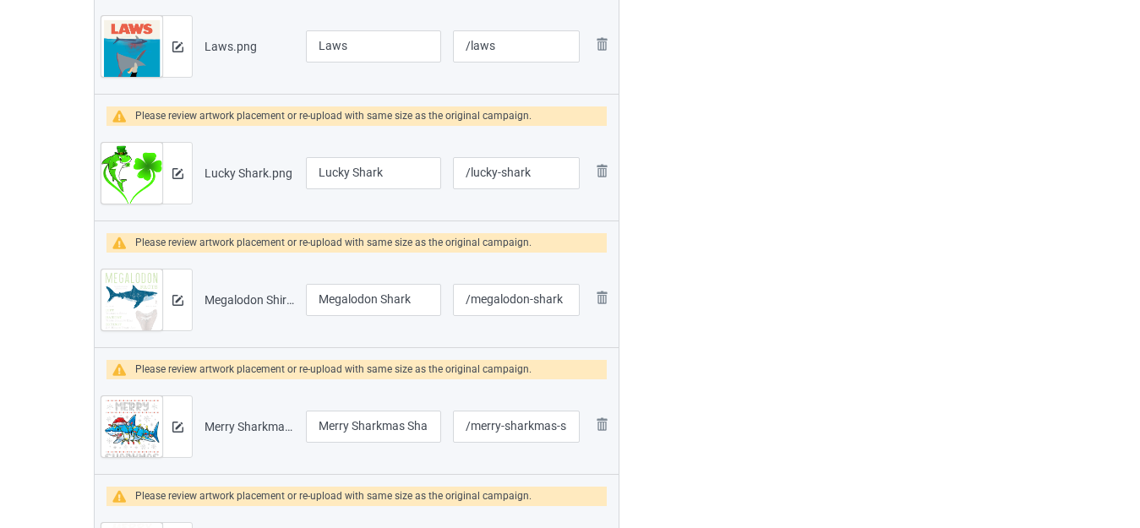
scroll to position [1647, 0]
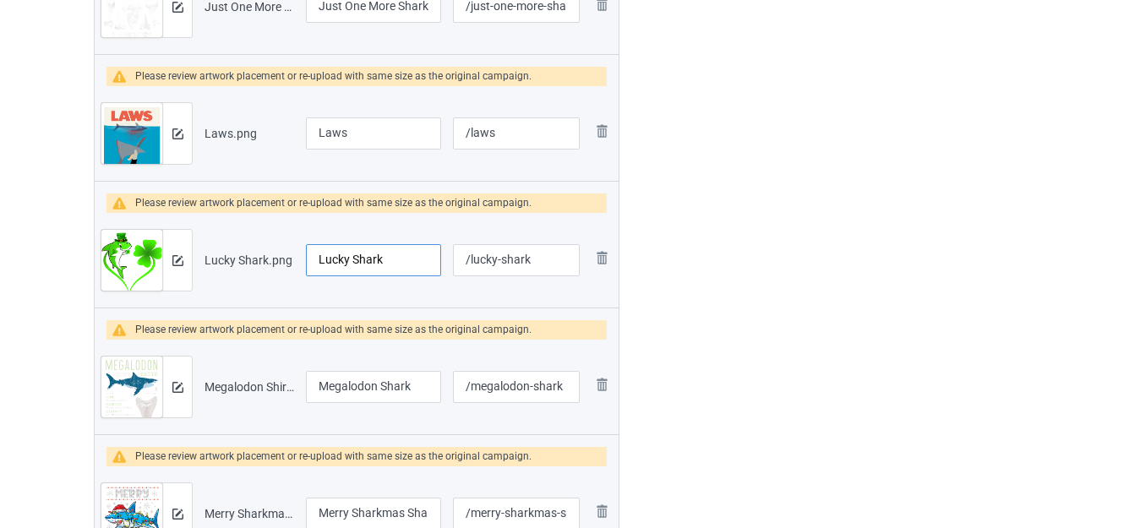
click at [388, 255] on input "Lucky Shark" at bounding box center [373, 260] width 135 height 32
type input "Lucky Shark St Patrick's Day"
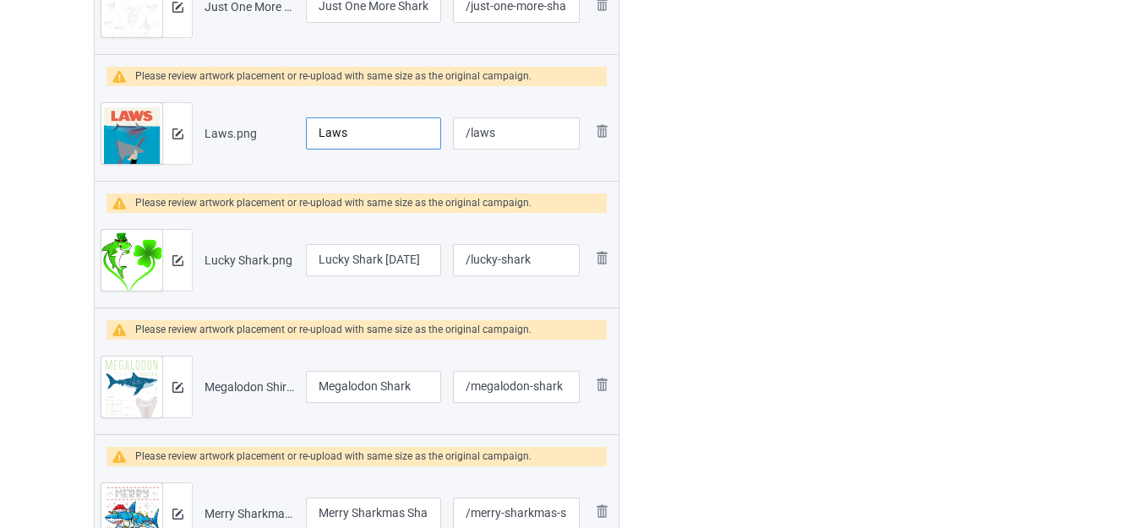
click at [351, 132] on input "Laws" at bounding box center [373, 133] width 135 height 32
type input "Laws - Save The Sharks"
click at [467, 134] on input "/laws" at bounding box center [516, 133] width 127 height 32
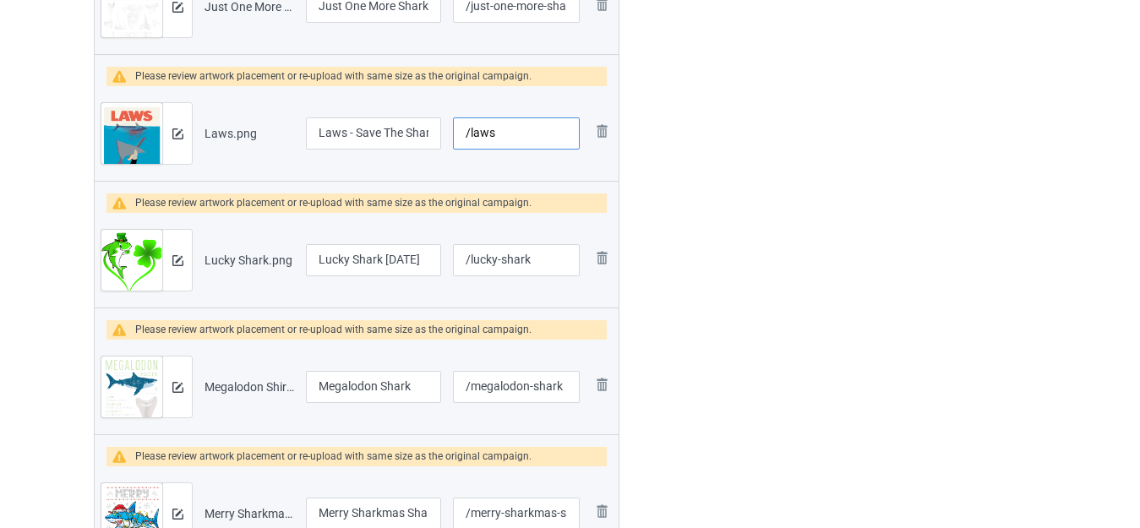
click at [496, 130] on input "/laws" at bounding box center [516, 133] width 127 height 32
click at [469, 136] on input "/laws" at bounding box center [516, 133] width 127 height 32
type input "/sharklaws"
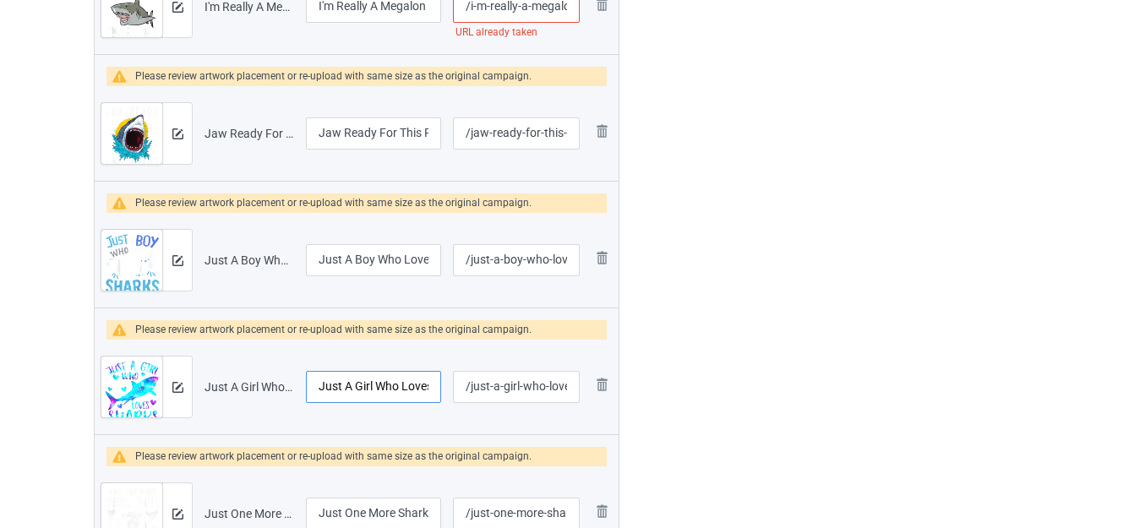
scroll to position [0, 70]
drag, startPoint x: 415, startPoint y: 390, endPoint x: 435, endPoint y: 390, distance: 20.3
click at [435, 390] on input "Just A Girl Who Loves Sharks Shirt" at bounding box center [373, 387] width 135 height 32
click at [412, 390] on input "Just A Girl Who Loves Sharks Shirt" at bounding box center [373, 387] width 135 height 32
drag, startPoint x: 402, startPoint y: 385, endPoint x: 430, endPoint y: 389, distance: 28.1
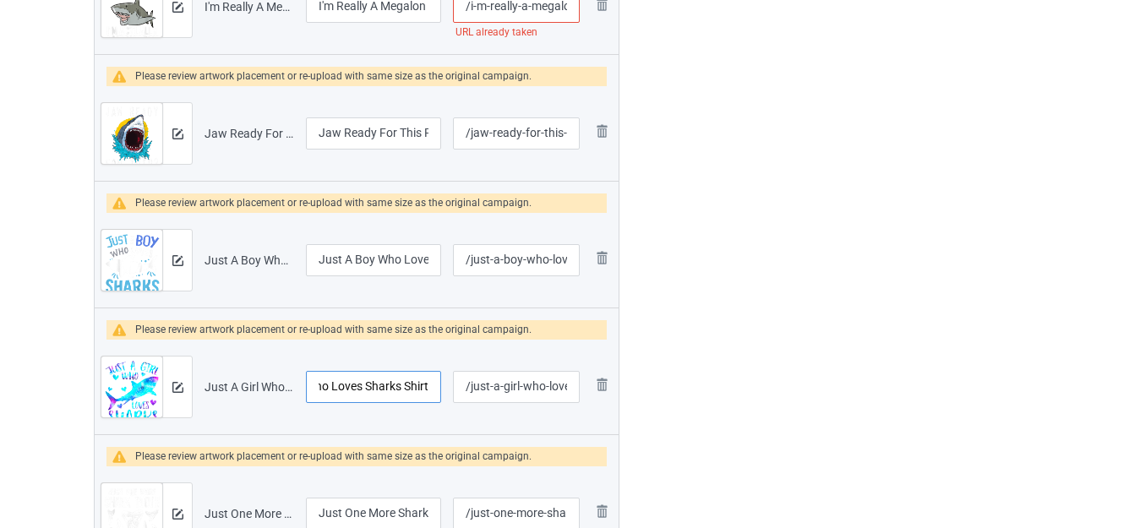
click at [430, 389] on input "Just A Girl Who Loves Sharks Shirt" at bounding box center [373, 387] width 135 height 32
type input "Just A Girl Who Loves Sharks"
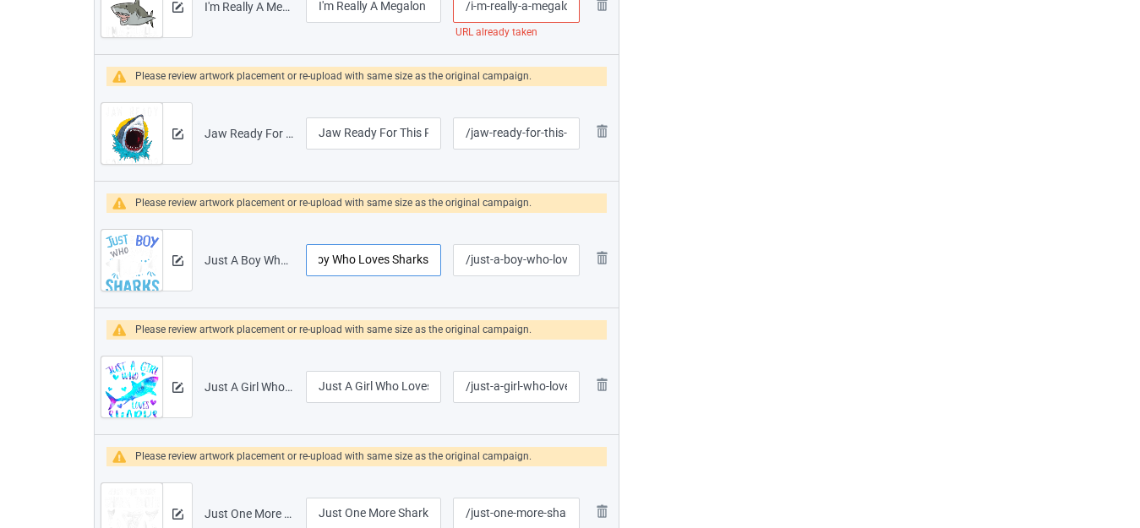
drag, startPoint x: 404, startPoint y: 262, endPoint x: 445, endPoint y: 260, distance: 41.4
click at [445, 260] on td "Just A Boy Who Loves Sharks" at bounding box center [373, 260] width 147 height 95
drag, startPoint x: 410, startPoint y: 130, endPoint x: 439, endPoint y: 133, distance: 29.7
click at [439, 133] on input "Jaw Ready For This Funny Shark" at bounding box center [373, 133] width 135 height 32
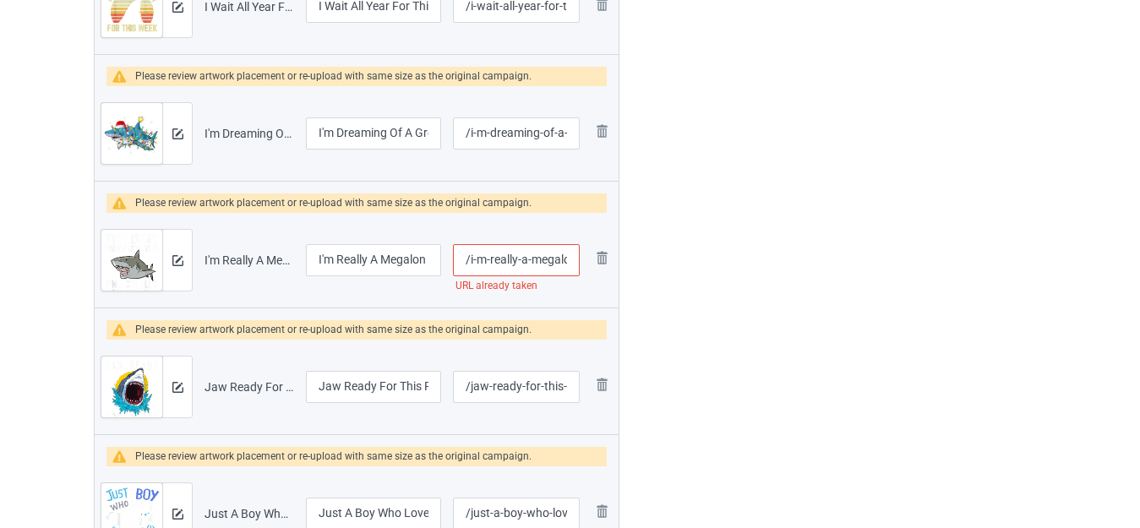
scroll to position [0, 9]
drag, startPoint x: 558, startPoint y: 254, endPoint x: 568, endPoint y: 255, distance: 10.3
click at [568, 255] on input "/i-m-really-a-megalon" at bounding box center [516, 260] width 127 height 32
click at [569, 256] on input "/i-m-really-a-megalon" at bounding box center [516, 260] width 127 height 32
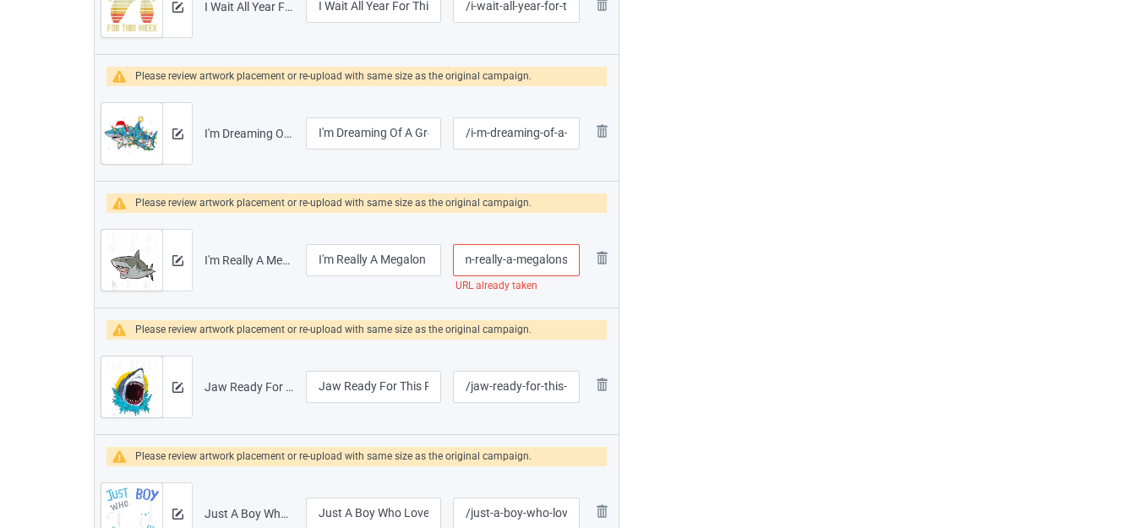
type input "/i-m-really-a-megalons"
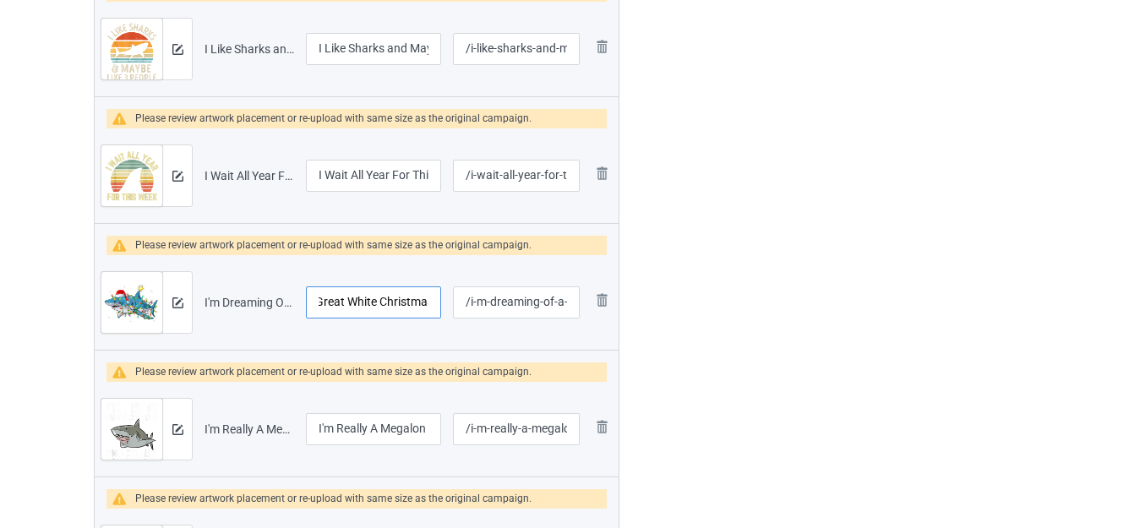
scroll to position [0, 105]
drag, startPoint x: 406, startPoint y: 304, endPoint x: 429, endPoint y: 304, distance: 23.7
click at [429, 304] on input "I'm Dreaming Of A Great White Christmas" at bounding box center [373, 303] width 135 height 32
drag, startPoint x: 395, startPoint y: 176, endPoint x: 437, endPoint y: 183, distance: 42.9
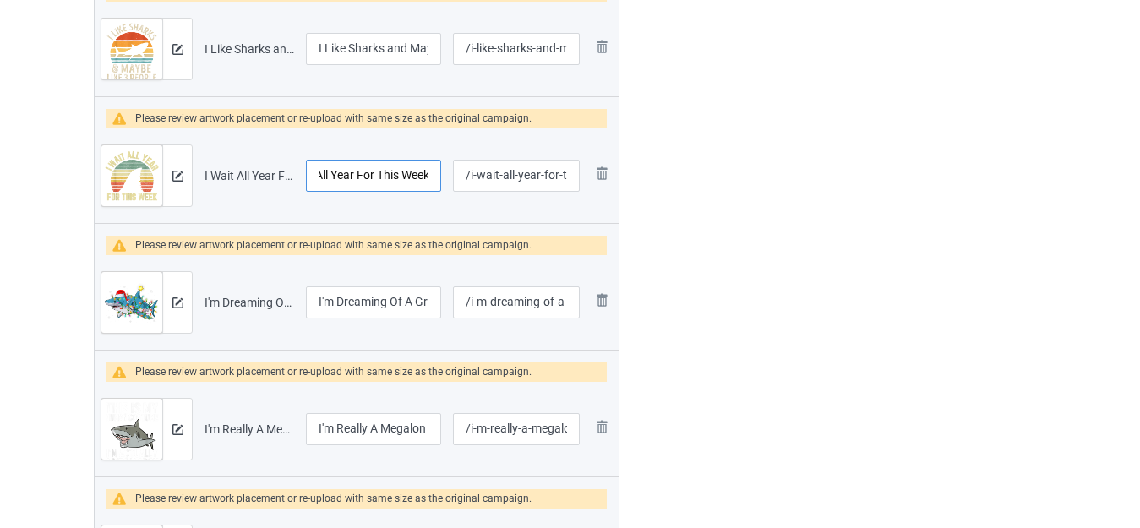
click at [437, 183] on input "I Wait All Year For This Week" at bounding box center [373, 176] width 135 height 32
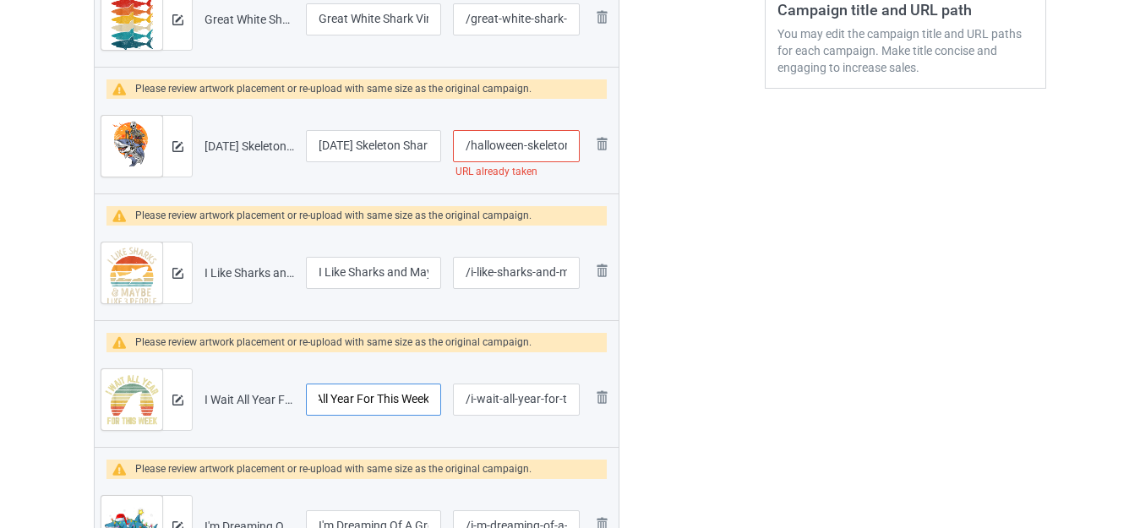
scroll to position [464, 0]
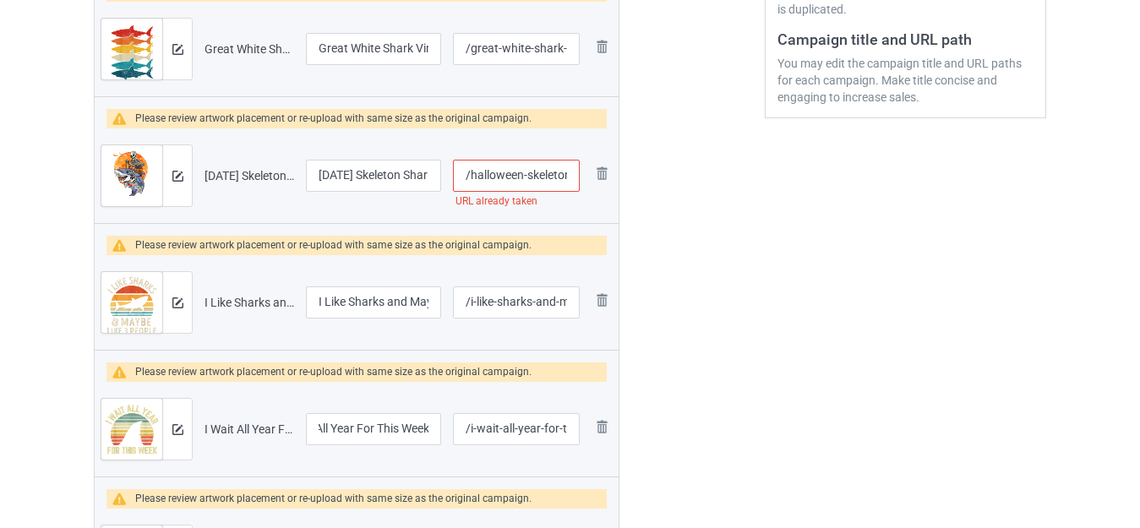
click at [523, 179] on input "/halloween-skeleton-shark" at bounding box center [516, 176] width 127 height 32
type input "/halloweens-skeleton-shark"
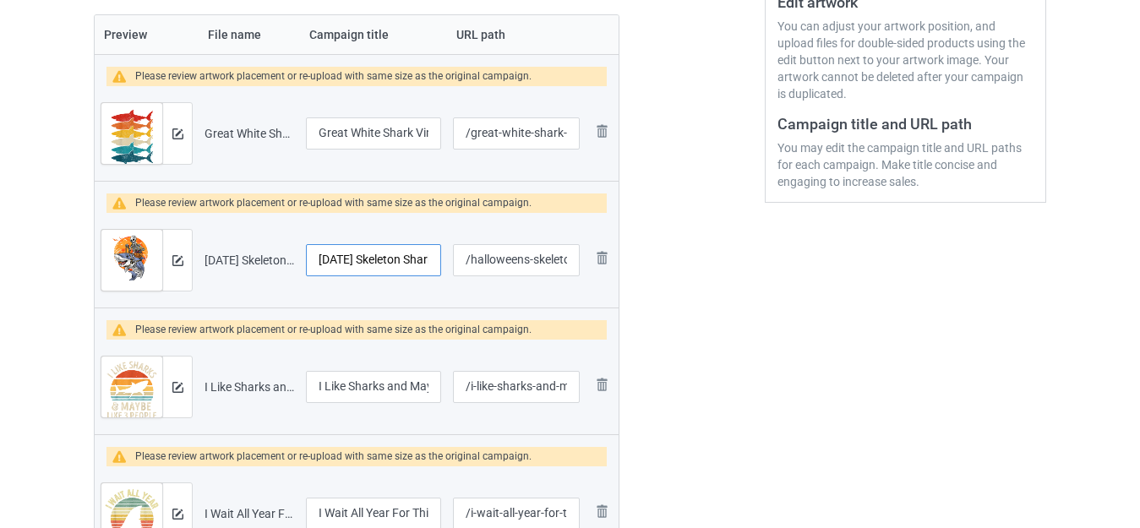
scroll to position [0, 25]
drag, startPoint x: 400, startPoint y: 259, endPoint x: 435, endPoint y: 261, distance: 35.5
click at [435, 261] on input "Halloween Skeleton Shark" at bounding box center [373, 260] width 135 height 32
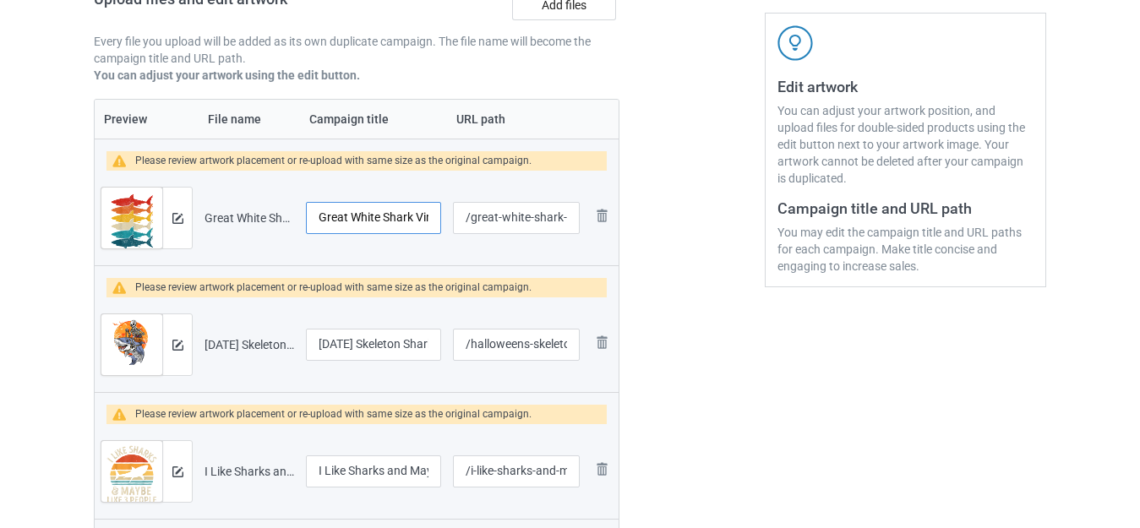
scroll to position [0, 59]
drag, startPoint x: 414, startPoint y: 218, endPoint x: 450, endPoint y: 221, distance: 35.7
click at [437, 222] on input "Great White Shark Vintage Retro" at bounding box center [373, 218] width 135 height 32
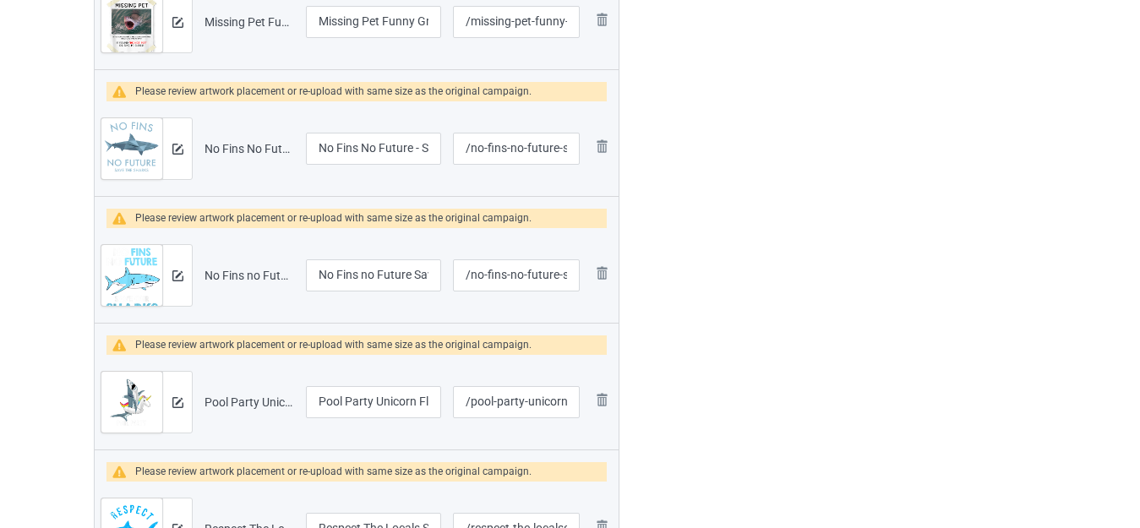
scroll to position [0, 0]
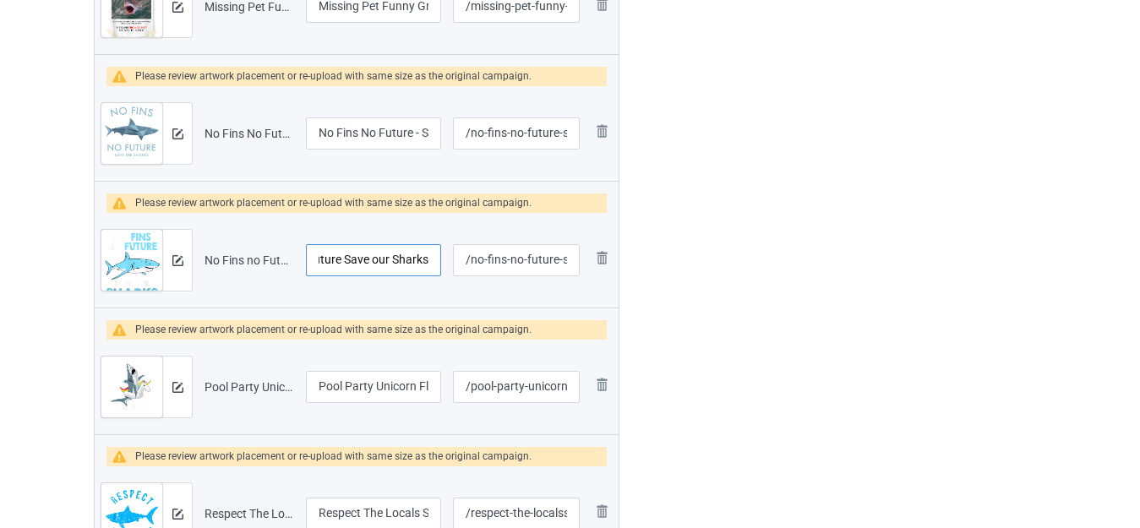
drag, startPoint x: 376, startPoint y: 259, endPoint x: 432, endPoint y: 269, distance: 56.7
click at [432, 269] on input "No Fins no Future Save our Sharks" at bounding box center [373, 260] width 135 height 32
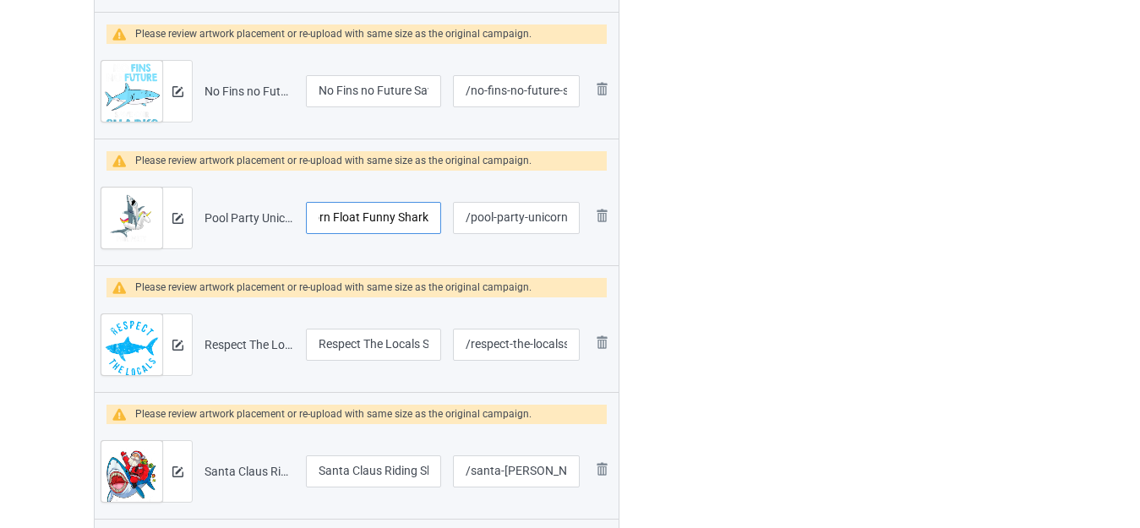
drag, startPoint x: 378, startPoint y: 217, endPoint x: 429, endPoint y: 222, distance: 51.8
click at [429, 222] on input "Pool Party Unicorn Float Funny Shark" at bounding box center [373, 218] width 135 height 32
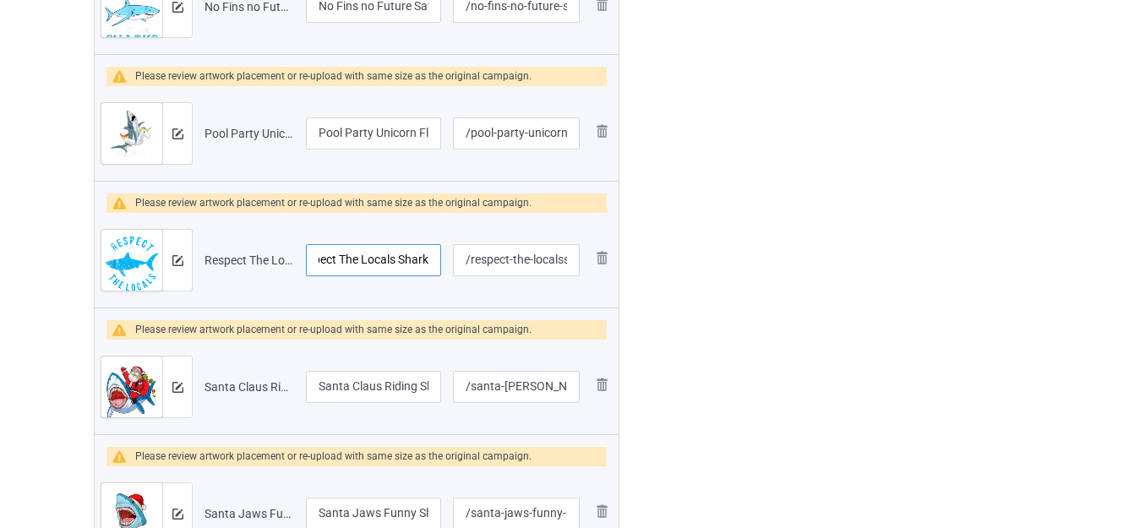
drag, startPoint x: 384, startPoint y: 261, endPoint x: 443, endPoint y: 265, distance: 59.3
click at [443, 265] on td "Respect The Locals Shark" at bounding box center [373, 260] width 147 height 95
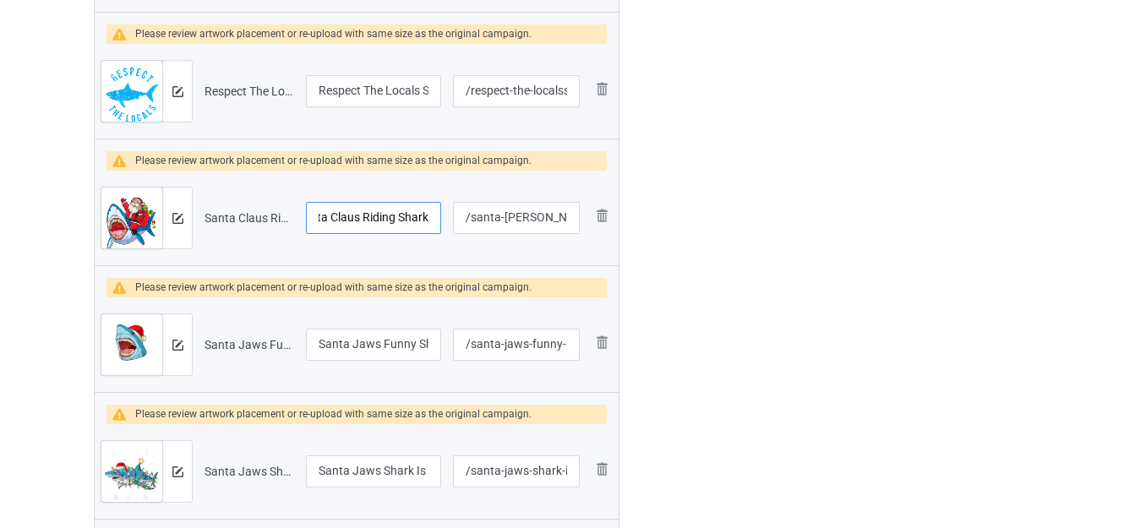
drag, startPoint x: 379, startPoint y: 222, endPoint x: 447, endPoint y: 228, distance: 68.7
click at [447, 228] on tr "Preview and edit artwork Santa Claus Riding Shark.png Santa Claus Riding Shark …" at bounding box center [357, 218] width 524 height 95
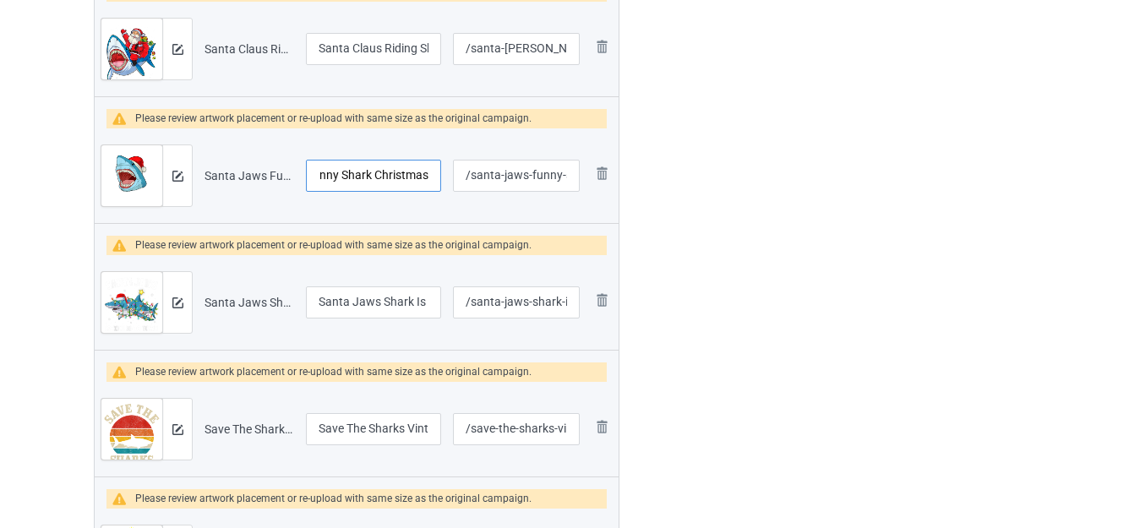
drag, startPoint x: 379, startPoint y: 182, endPoint x: 436, endPoint y: 190, distance: 57.3
click at [436, 190] on input "Santa Jaws Funny Shark Christmas" at bounding box center [373, 176] width 135 height 32
drag, startPoint x: 385, startPoint y: 307, endPoint x: 440, endPoint y: 313, distance: 55.3
click at [440, 313] on input "Santa Jaws Shark Is Coming To Town" at bounding box center [373, 303] width 135 height 32
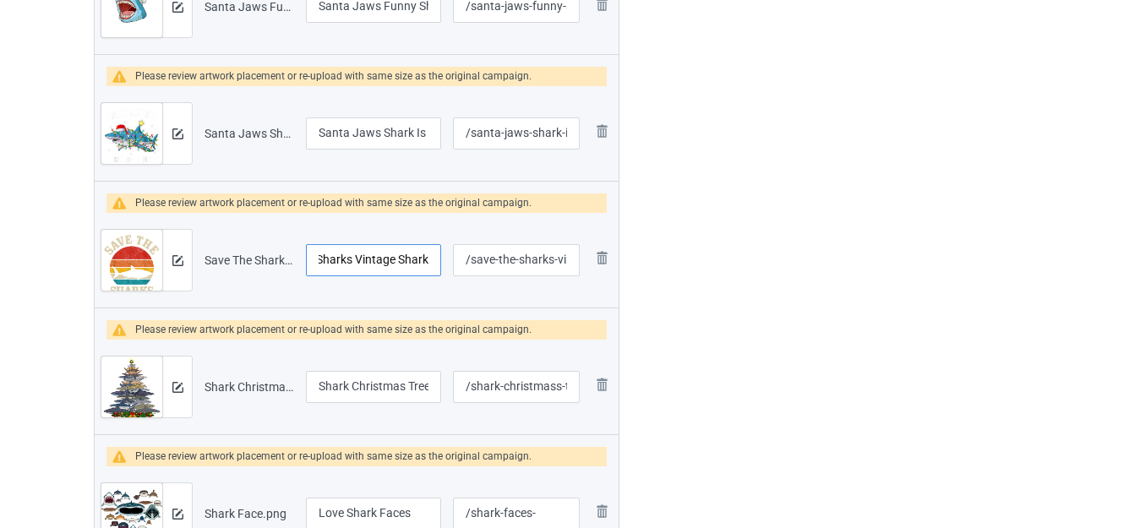
drag, startPoint x: 385, startPoint y: 261, endPoint x: 432, endPoint y: 265, distance: 46.7
click at [432, 265] on input "Save The Sharks Vintage Shark" at bounding box center [373, 260] width 135 height 32
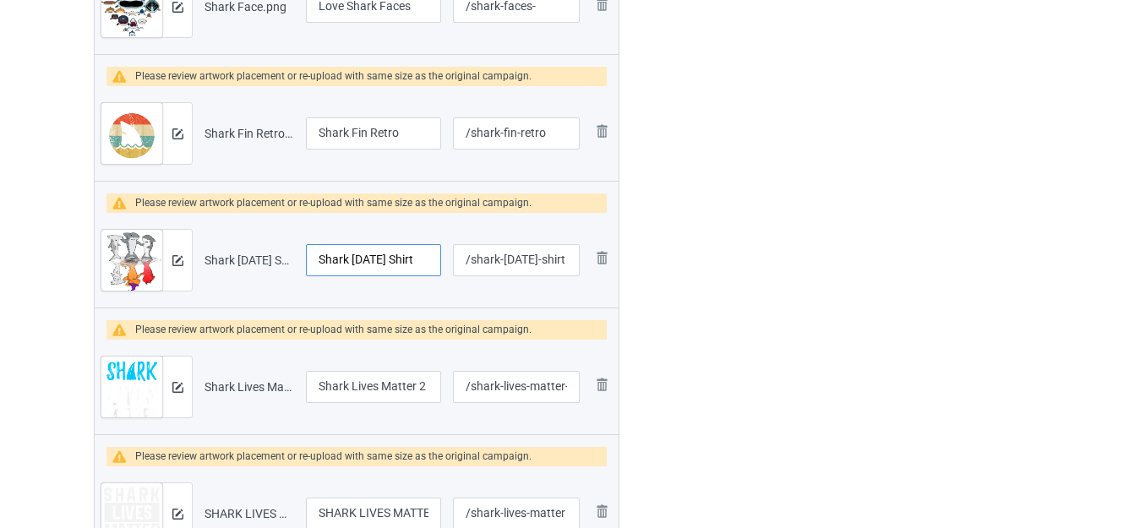
drag, startPoint x: 407, startPoint y: 259, endPoint x: 438, endPoint y: 262, distance: 30.6
click at [438, 262] on input "Shark Halloween Shirt" at bounding box center [373, 260] width 135 height 32
click at [319, 265] on input "Shark Halloween" at bounding box center [373, 260] width 135 height 32
type input "Funny Shark Halloween"
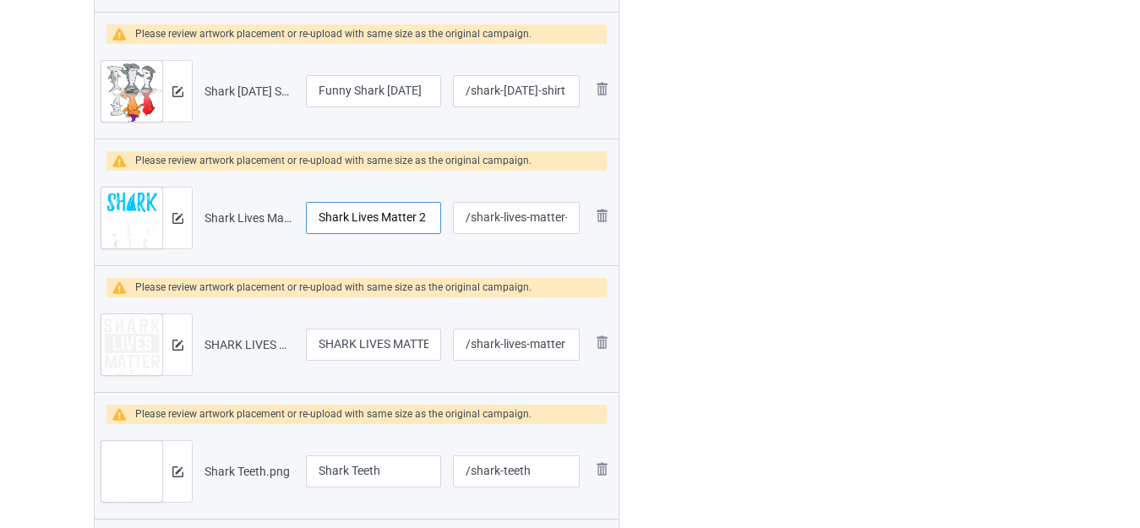
drag, startPoint x: 378, startPoint y: 220, endPoint x: 425, endPoint y: 220, distance: 47.3
click at [425, 220] on input "Shark Lives Matter 2" at bounding box center [373, 218] width 135 height 32
click at [423, 215] on input "Shark Lives Matter 2" at bounding box center [373, 218] width 135 height 32
click at [425, 216] on input "Shark Lives Matter 2" at bounding box center [373, 218] width 135 height 32
type input "Shark Lives Matter"
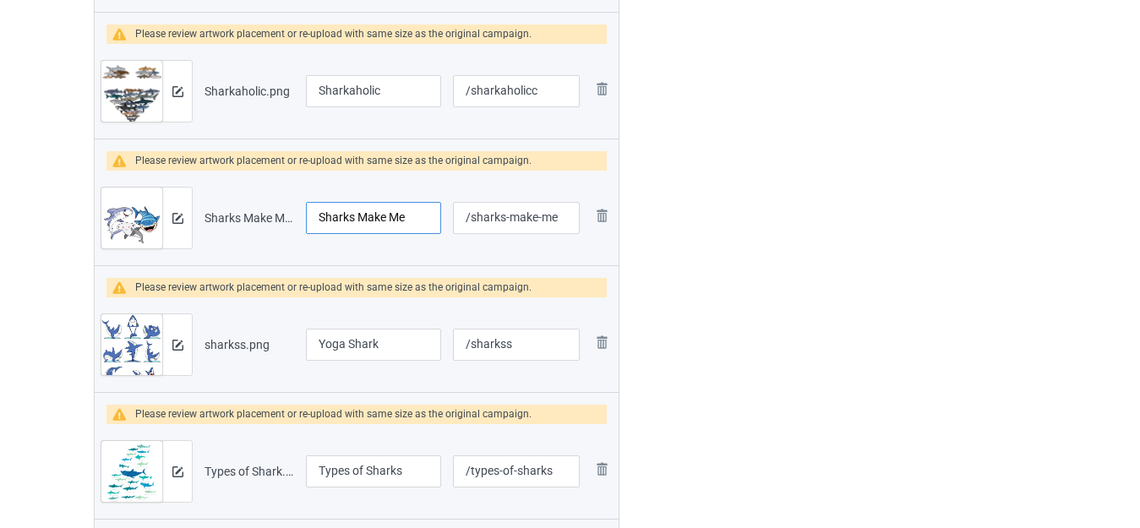
click at [419, 216] on input "Sharks Make Me" at bounding box center [373, 218] width 135 height 32
type input "Sharks Make Me Happy"
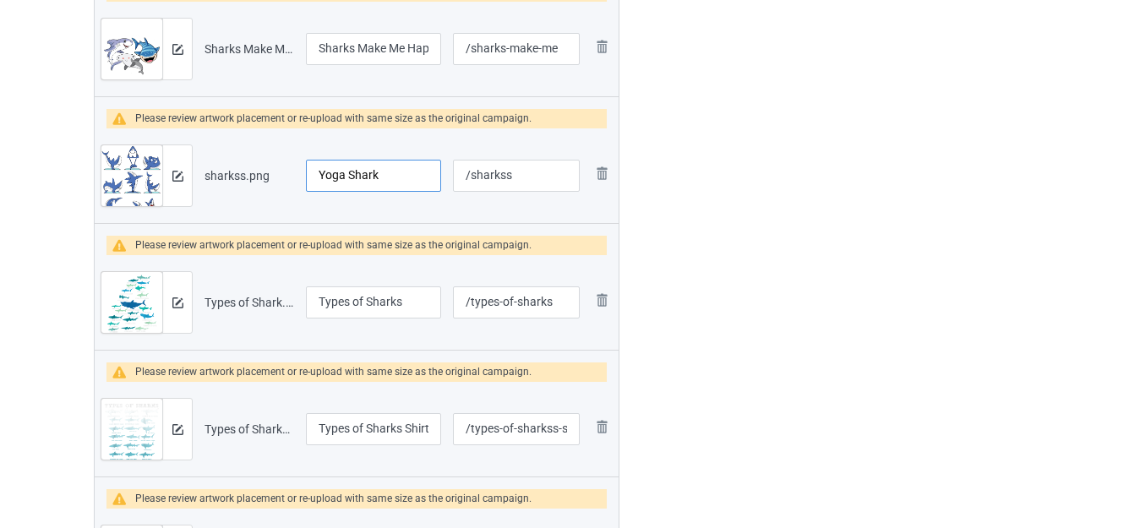
click at [343, 171] on input "Yoga Shark" at bounding box center [373, 176] width 135 height 32
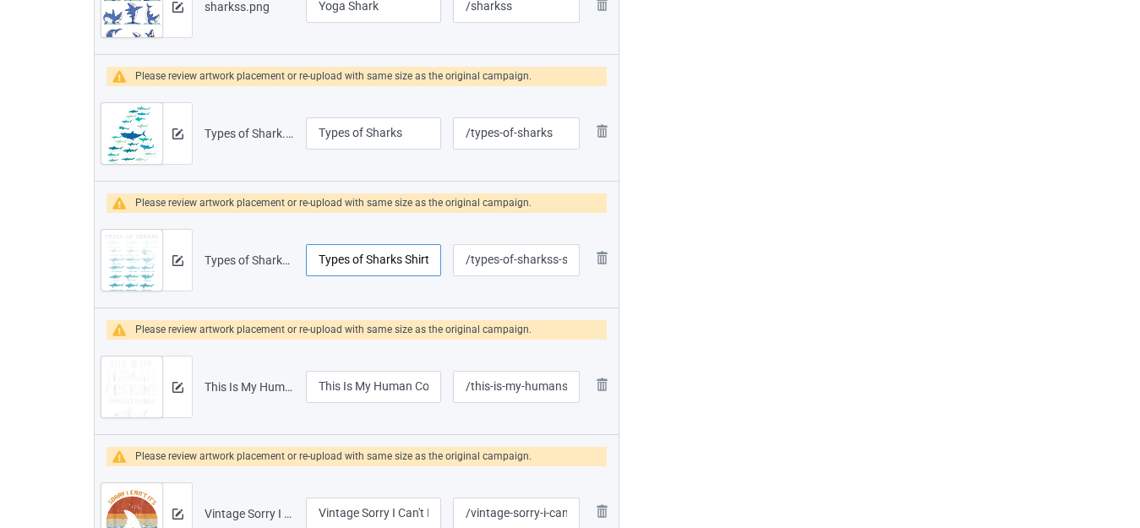
drag, startPoint x: 368, startPoint y: 257, endPoint x: 401, endPoint y: 260, distance: 34.0
click at [397, 260] on input "Types of Sharks Shirt" at bounding box center [373, 260] width 135 height 32
click at [410, 259] on input "Types of Sharks Shirt" at bounding box center [373, 260] width 135 height 32
drag, startPoint x: 405, startPoint y: 259, endPoint x: 442, endPoint y: 257, distance: 37.2
click at [442, 257] on td "Types of Sharks Shirt" at bounding box center [373, 260] width 147 height 95
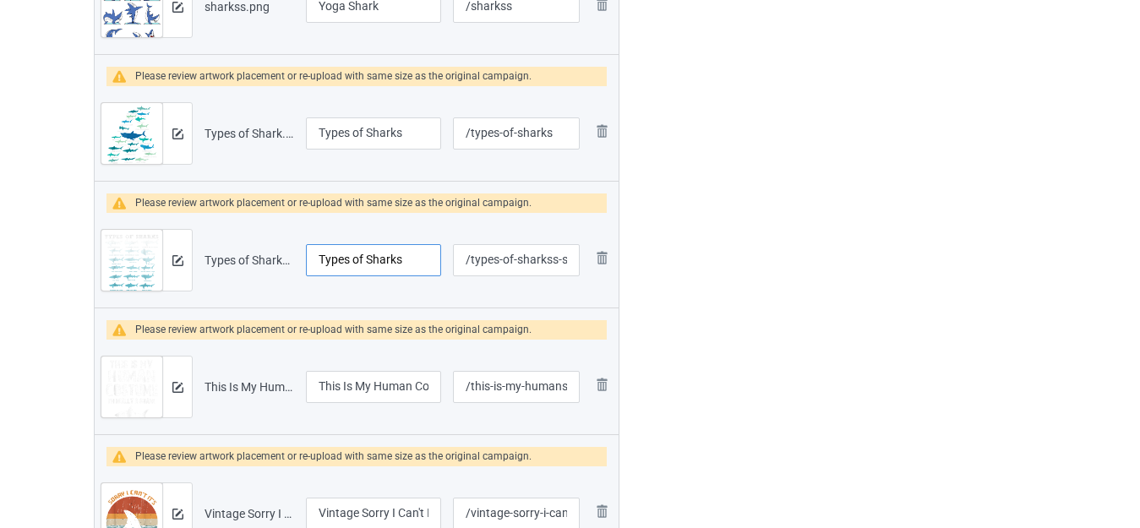
type input "Types of Sharks"
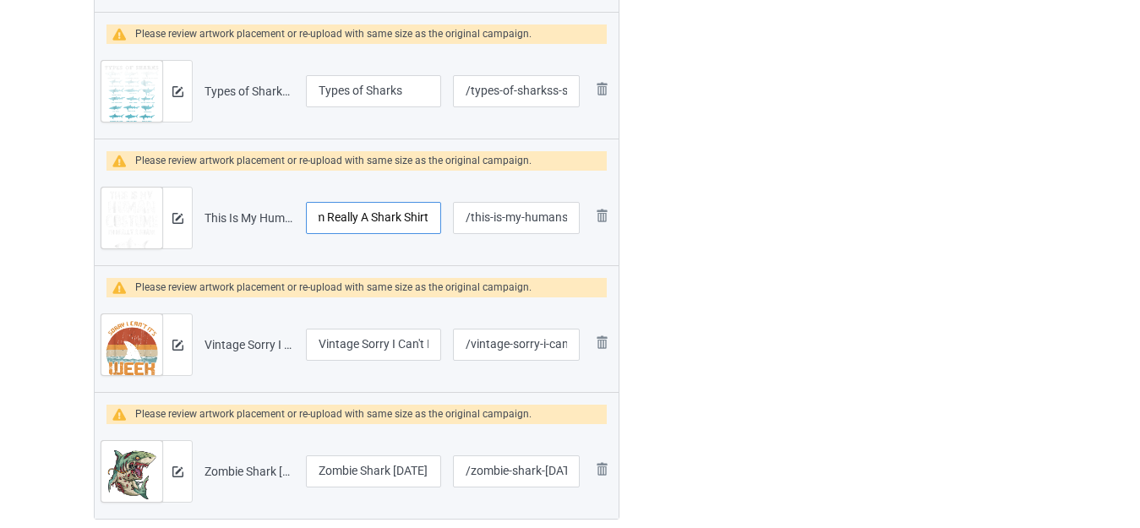
drag, startPoint x: 395, startPoint y: 226, endPoint x: 448, endPoint y: 229, distance: 53.4
click at [448, 229] on tr "Preview and edit artwork This Is My Human Costume I'm Really A Shark Shirt.png …" at bounding box center [357, 218] width 524 height 95
click at [412, 221] on input "This Is My Human Costume I'm Really A Shark Shirt" at bounding box center [373, 218] width 135 height 32
drag, startPoint x: 401, startPoint y: 219, endPoint x: 439, endPoint y: 221, distance: 38.1
click at [439, 221] on input "This Is My Human Costume I'm Really A Shark Shirt" at bounding box center [373, 218] width 135 height 32
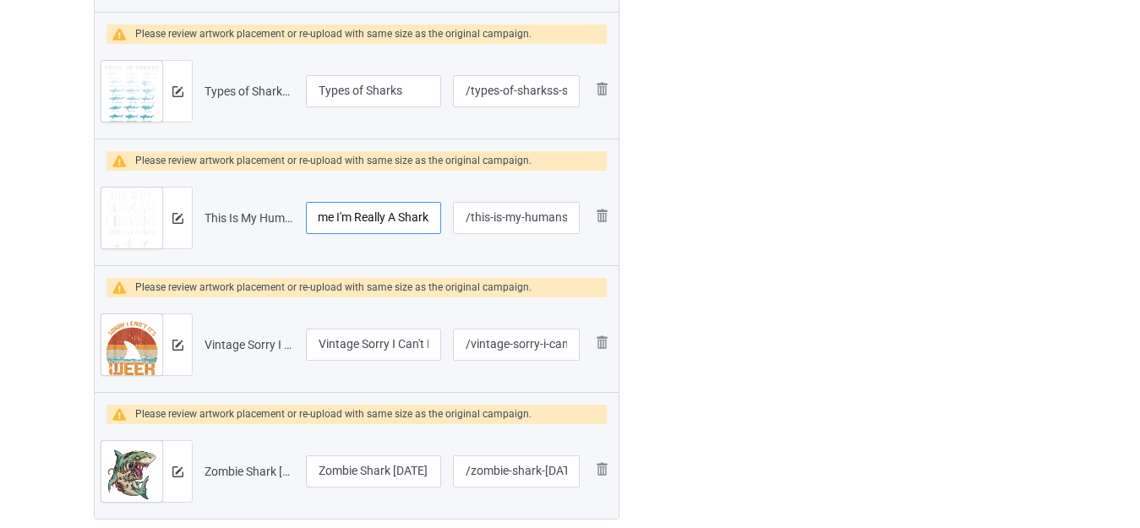
type input "This Is My Human Costume I'm Really A Shark"
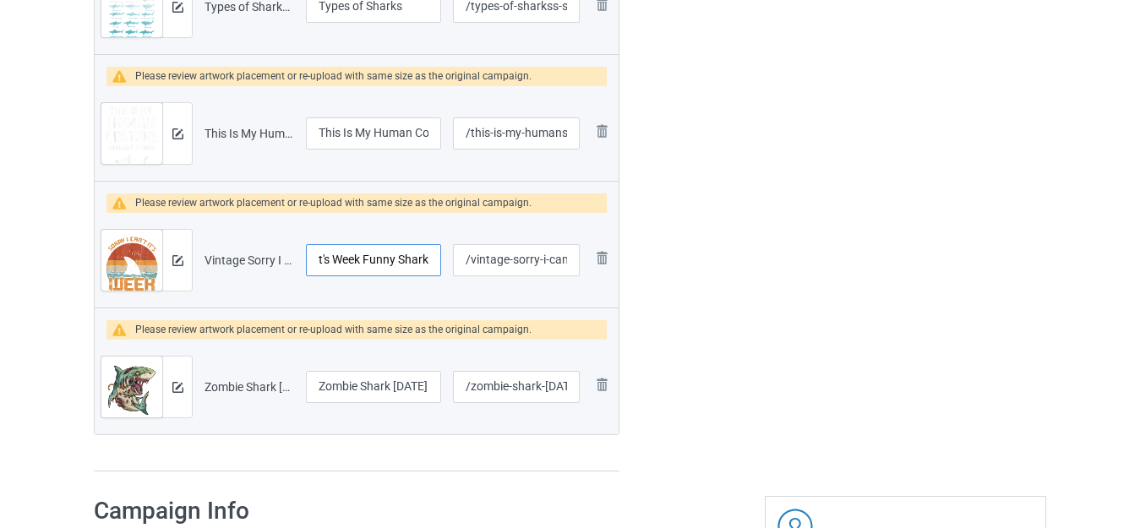
drag, startPoint x: 415, startPoint y: 258, endPoint x: 445, endPoint y: 264, distance: 30.2
click at [445, 264] on td "Vintage Sorry I Can't It's Week Funny Shark" at bounding box center [373, 260] width 147 height 95
drag, startPoint x: 405, startPoint y: 385, endPoint x: 434, endPoint y: 388, distance: 29.8
click at [437, 390] on input "Zombie Shark Halloween" at bounding box center [373, 387] width 135 height 32
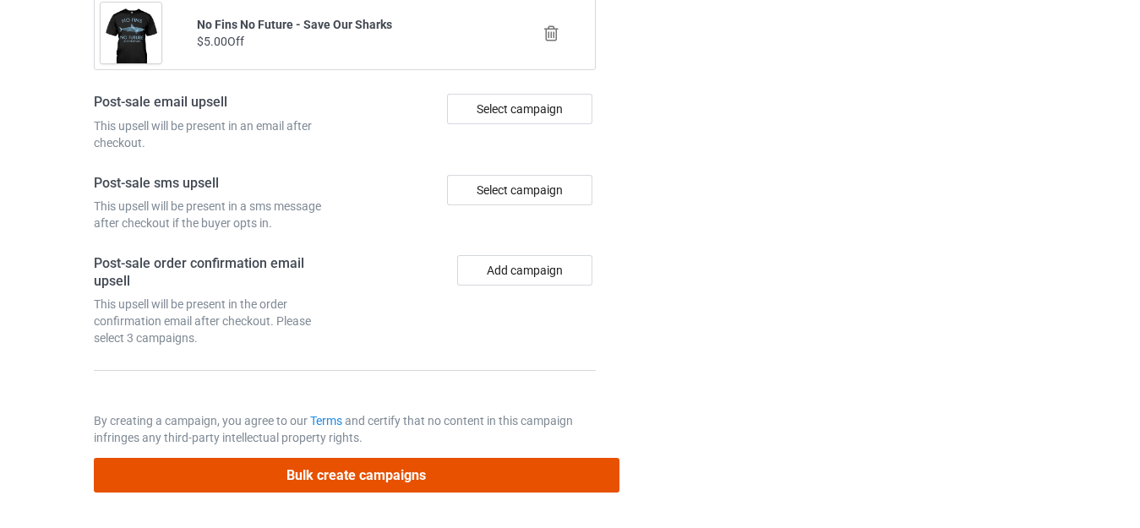
click at [396, 478] on button "Bulk create campaigns" at bounding box center [357, 475] width 526 height 35
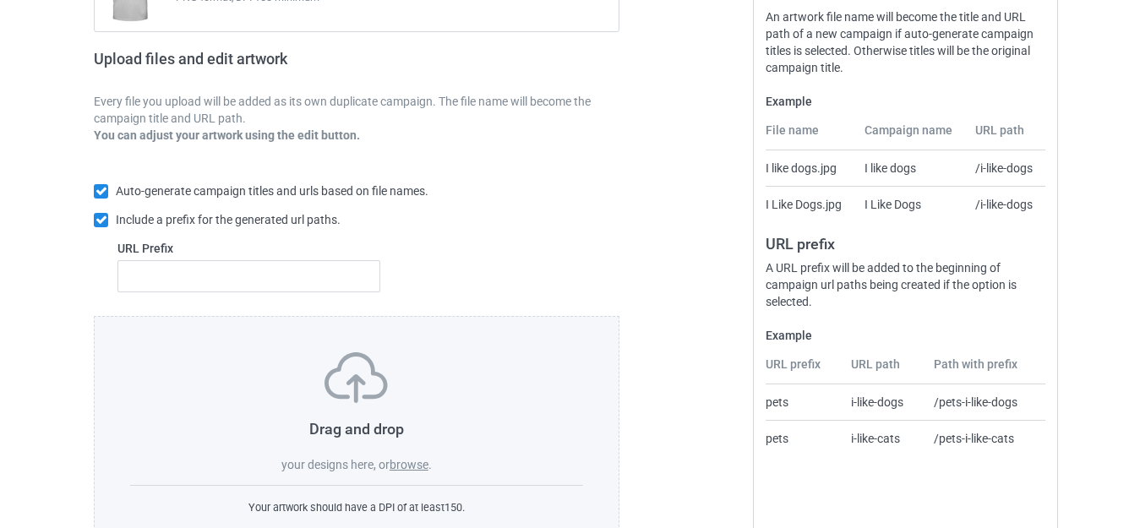
scroll to position [295, 0]
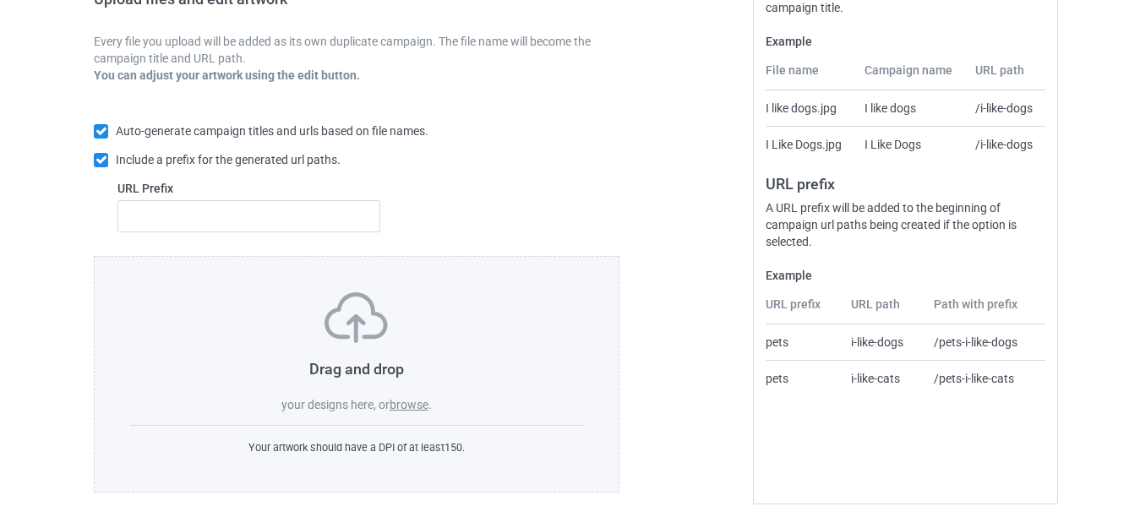
click at [412, 401] on label "browse" at bounding box center [409, 405] width 39 height 14
click at [0, 0] on input "browse" at bounding box center [0, 0] width 0 height 0
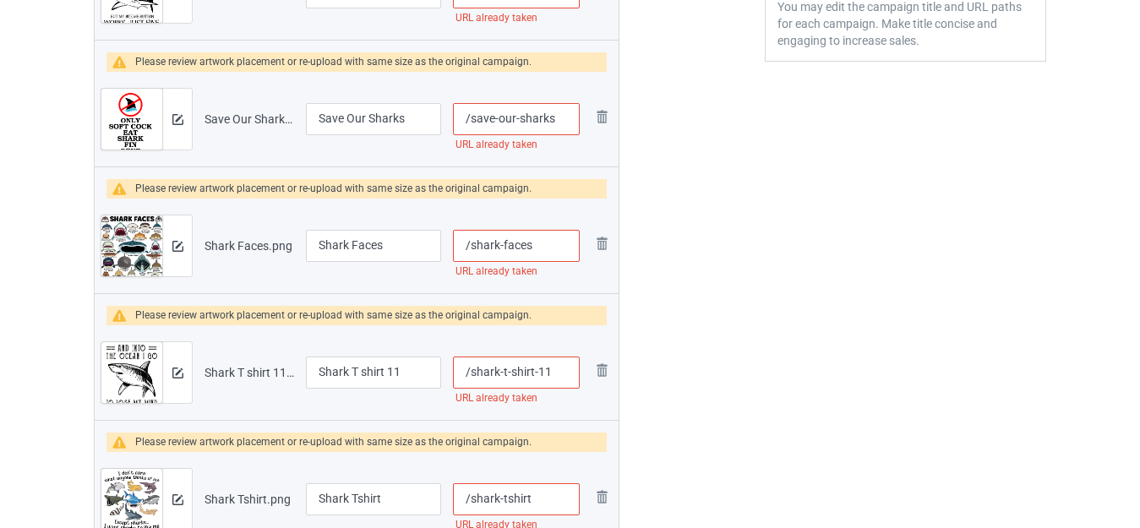
scroll to position [549, 0]
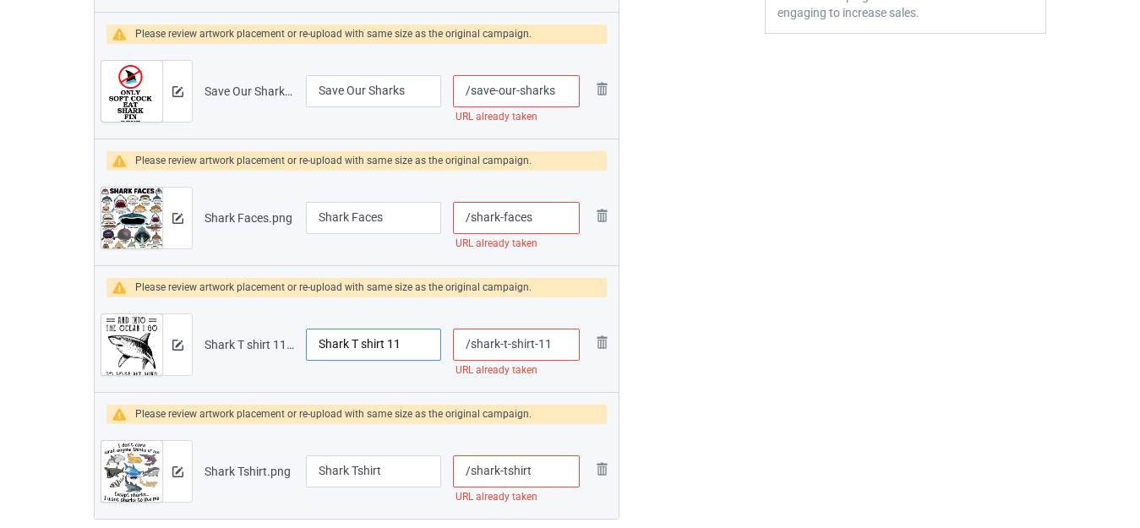
drag, startPoint x: 349, startPoint y: 344, endPoint x: 406, endPoint y: 344, distance: 56.6
click at [406, 344] on input "Shark T shirt 11" at bounding box center [373, 345] width 135 height 32
click at [316, 348] on input "Shark" at bounding box center [373, 345] width 135 height 32
drag, startPoint x: 429, startPoint y: 344, endPoint x: 445, endPoint y: 344, distance: 15.2
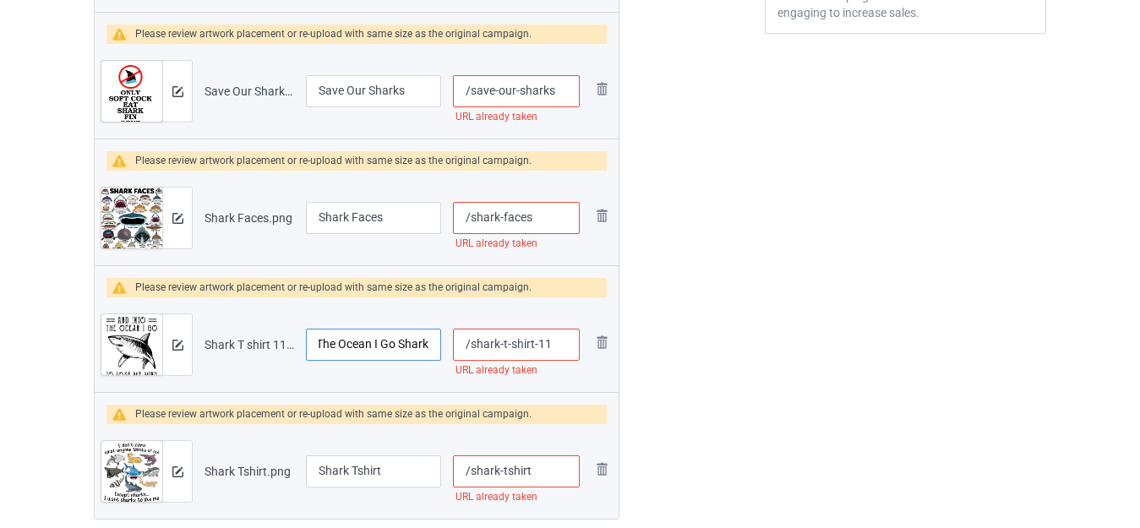
click at [445, 344] on td "And Into The Ocean I Go Shark" at bounding box center [373, 345] width 147 height 95
click at [418, 348] on input "And Into The Ocean I Go Shark" at bounding box center [373, 345] width 135 height 32
click at [401, 343] on input "And Into The Ocean I Go Shark" at bounding box center [373, 345] width 135 height 32
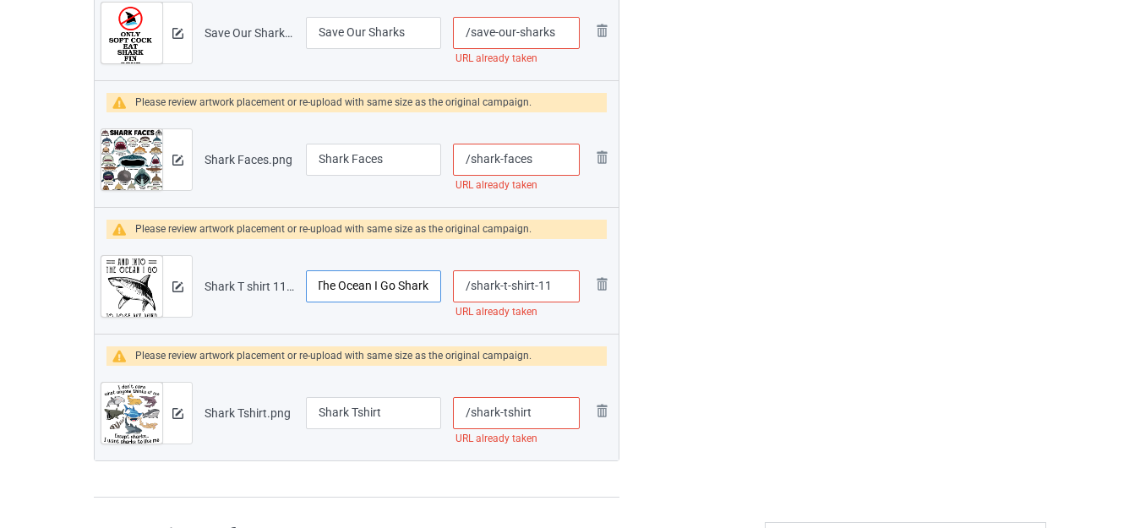
scroll to position [718, 0]
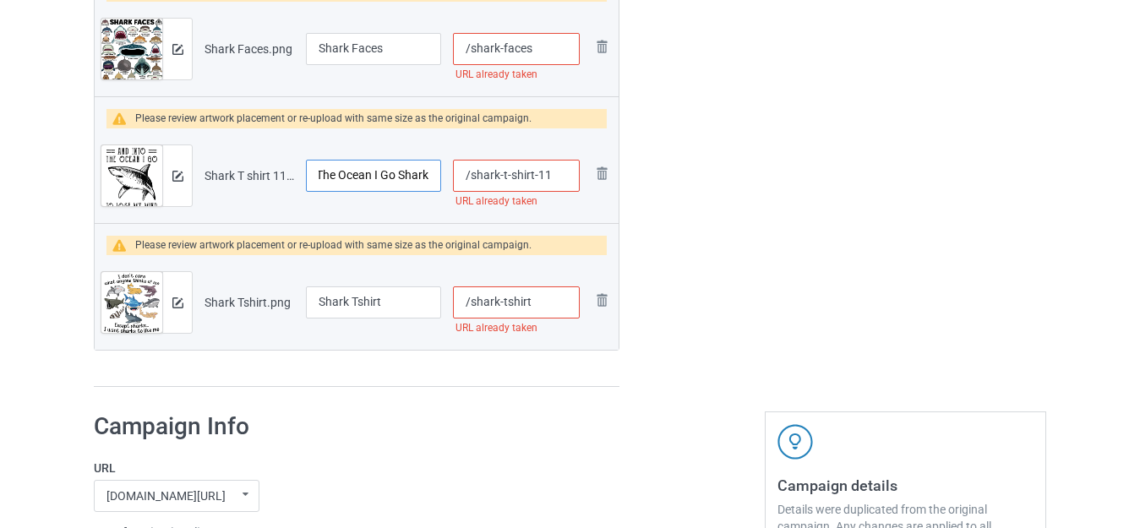
type input "And Into The Ocean I Go Shark"
click at [347, 299] on input "Shark Tshirt" at bounding box center [373, 303] width 135 height 32
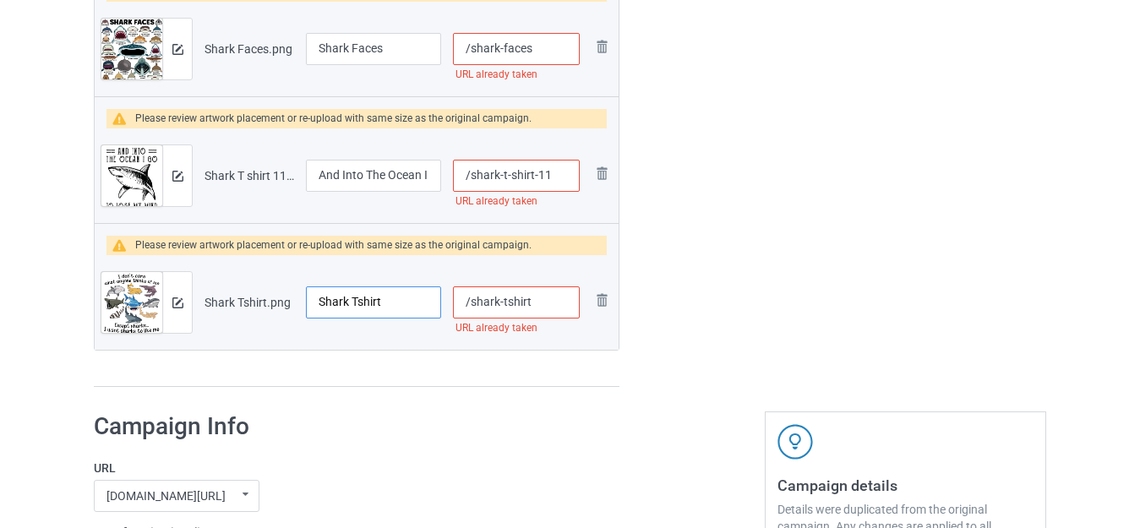
click at [347, 299] on input "Shark Tshirt" at bounding box center [373, 303] width 135 height 32
type input "I Want Sharks To Like Me"
click at [505, 299] on input "/shark-tshirt" at bounding box center [516, 303] width 127 height 32
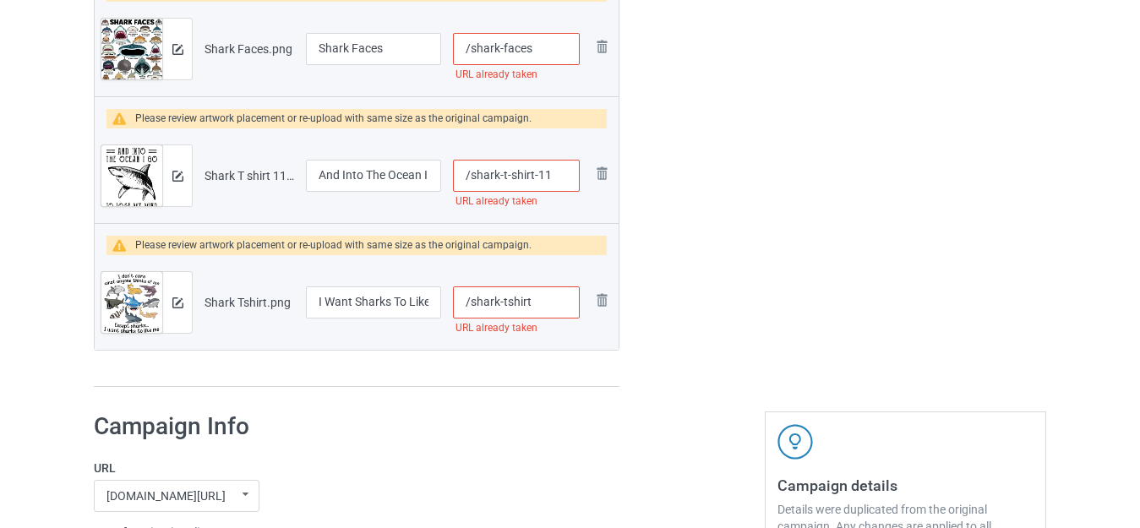
click at [505, 299] on input "/shark-tshirt" at bounding box center [516, 303] width 127 height 32
click at [500, 299] on input "/shark-tshirt" at bounding box center [516, 303] width 127 height 32
type input "/sharks-tshirt"
click at [560, 173] on input "/shark-t-shirt-11" at bounding box center [516, 176] width 127 height 32
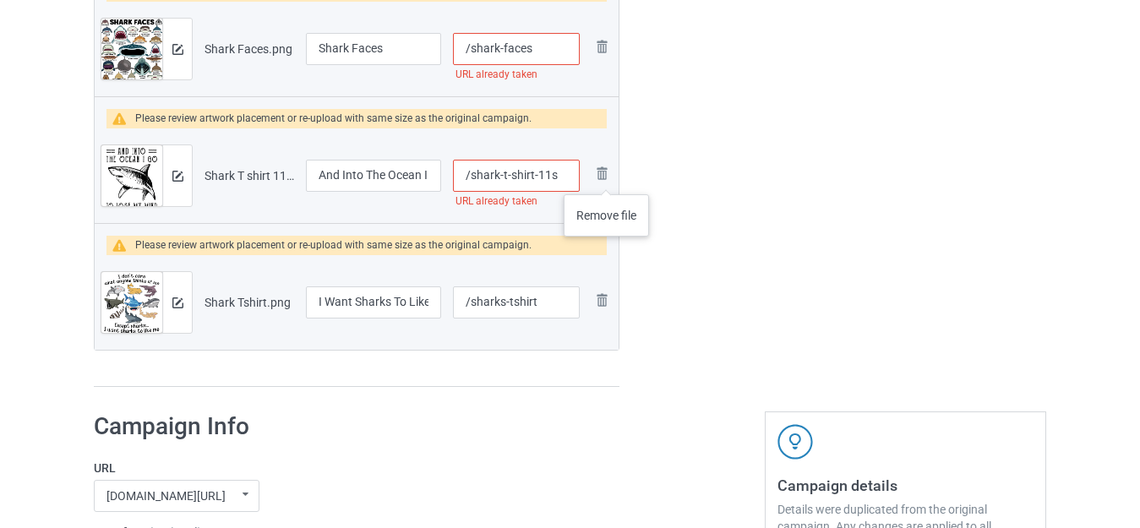
type input "/shark-t-shirt-11s"
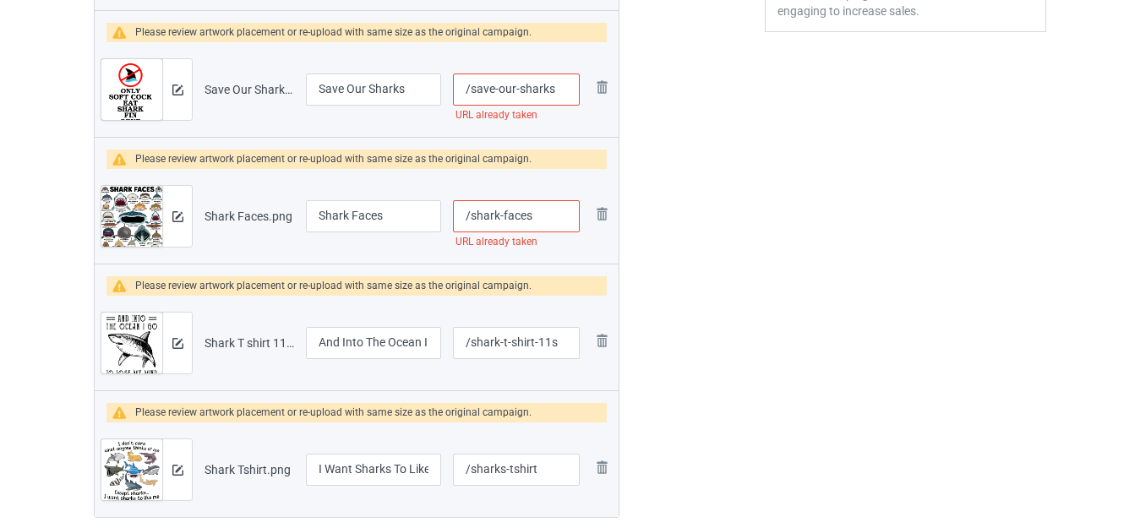
scroll to position [549, 0]
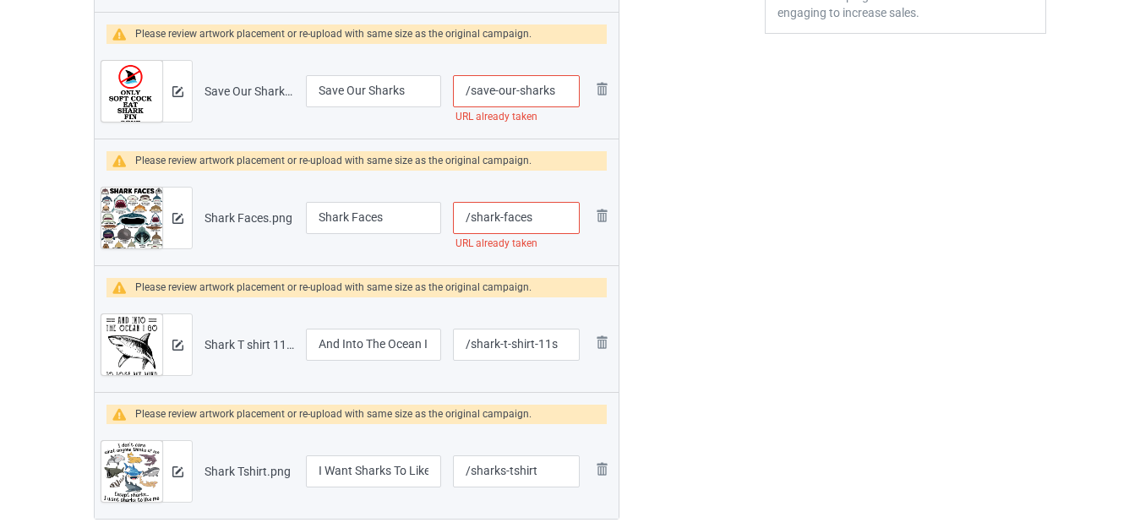
click at [534, 216] on input "/shark-faces" at bounding box center [516, 218] width 127 height 32
type input "/shark-faces2"
click at [750, 217] on div at bounding box center [692, 69] width 122 height 999
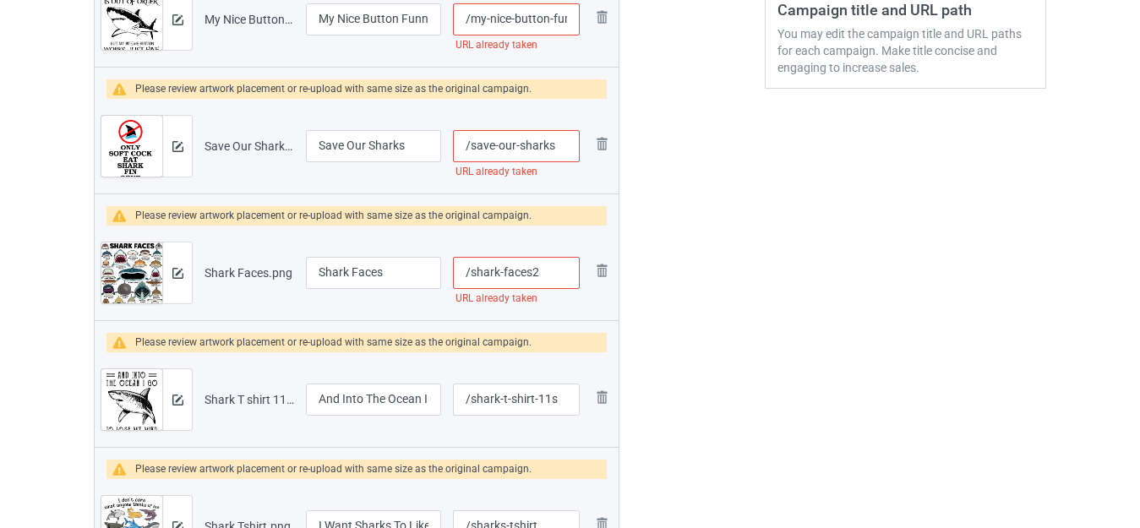
scroll to position [464, 0]
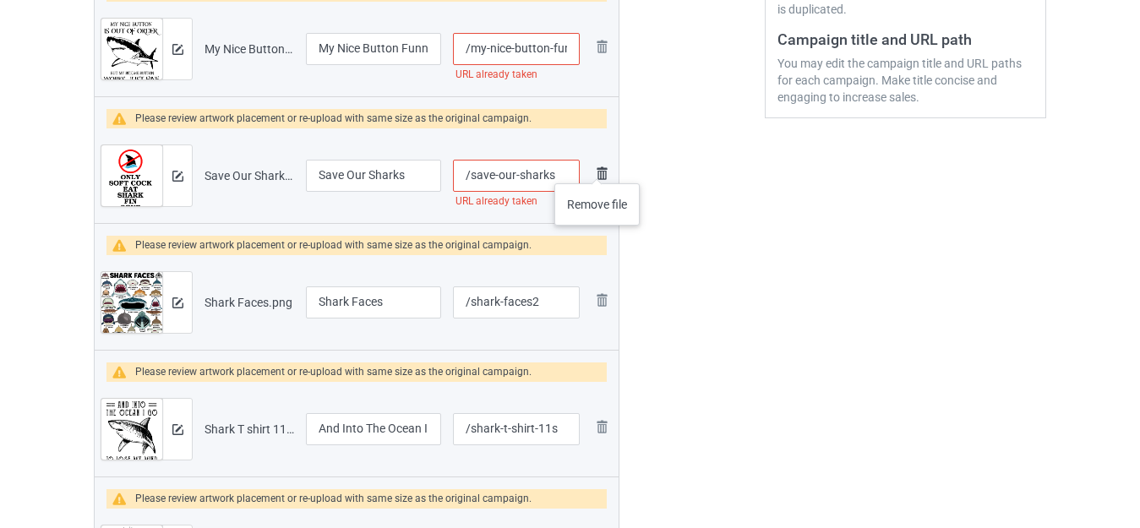
click at [597, 167] on img at bounding box center [602, 173] width 20 height 20
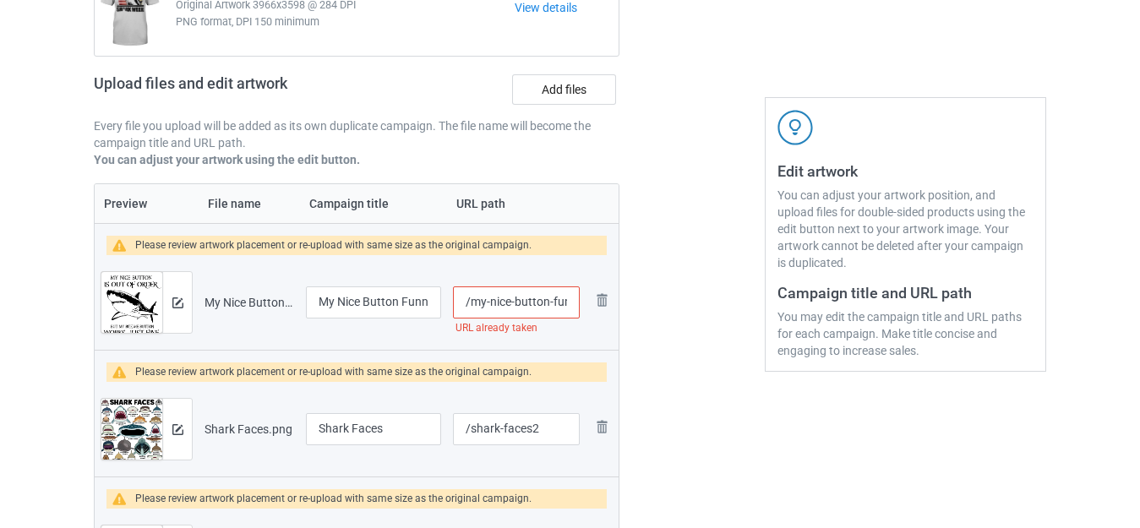
scroll to position [0, 49]
drag, startPoint x: 553, startPoint y: 301, endPoint x: 574, endPoint y: 308, distance: 22.2
click at [574, 308] on input "/my-nice-button-funny-shark" at bounding box center [516, 303] width 127 height 32
click at [570, 298] on input "/my-nice-button-funny-shark" at bounding box center [516, 303] width 127 height 32
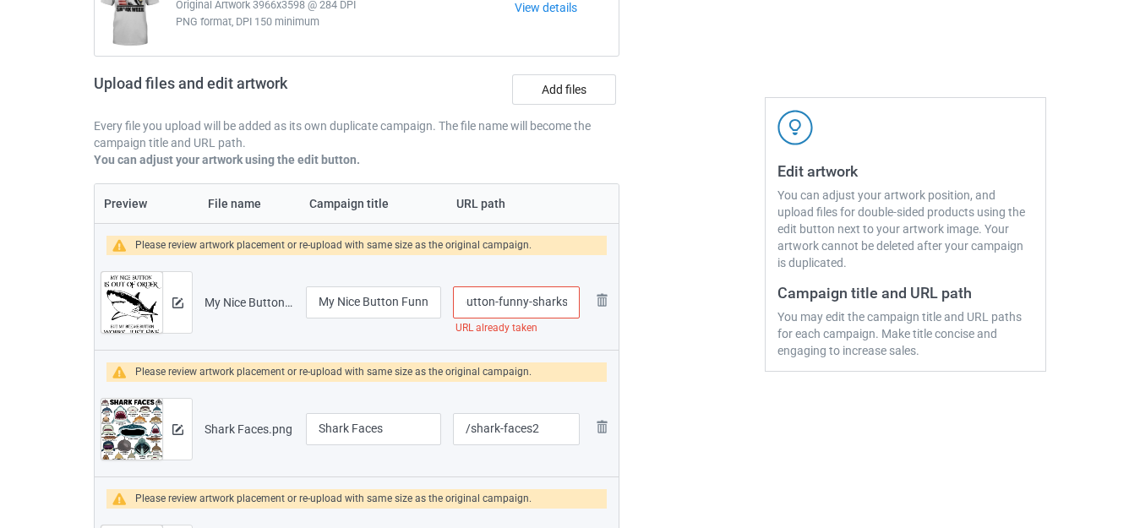
type input "/my-nice-button-funny-sharks"
click at [664, 340] on div at bounding box center [692, 344] width 122 height 872
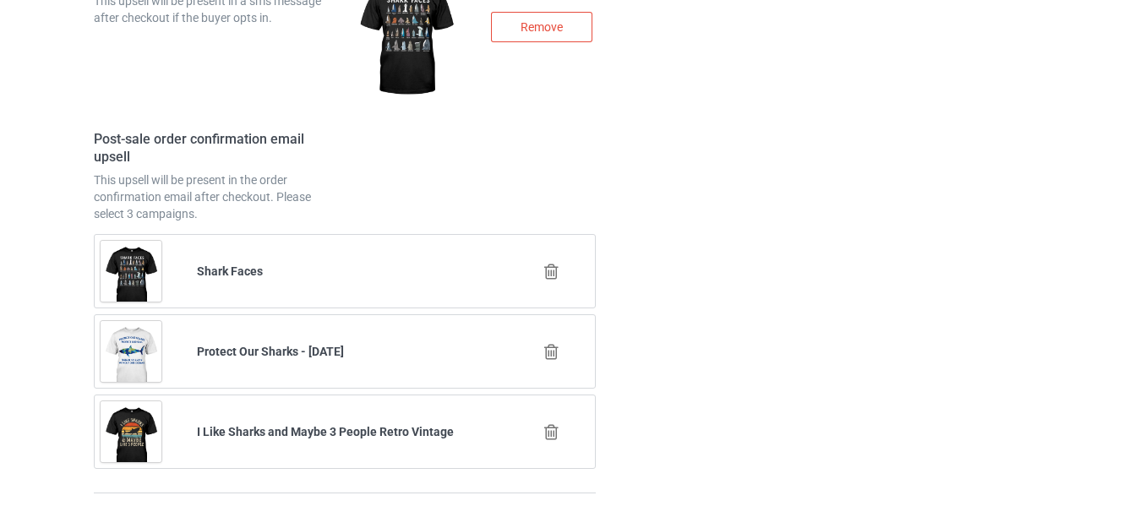
scroll to position [3019, 0]
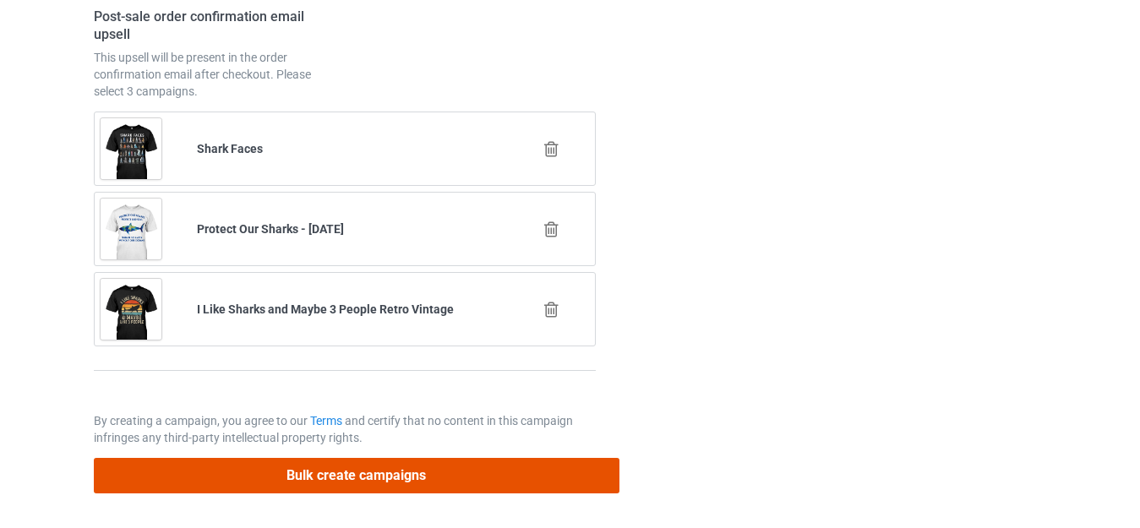
click at [477, 476] on button "Bulk create campaigns" at bounding box center [357, 475] width 526 height 35
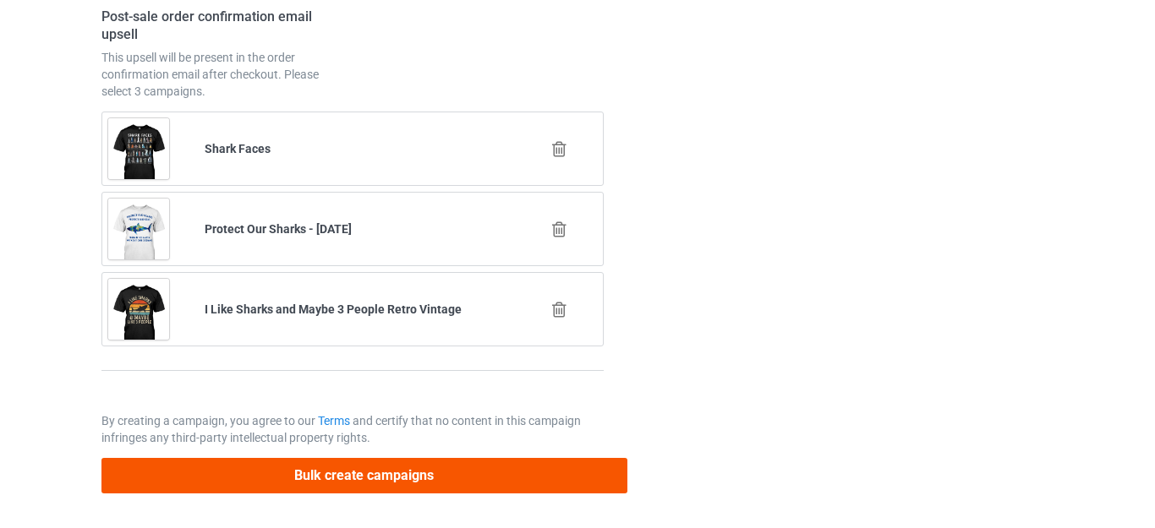
scroll to position [0, 0]
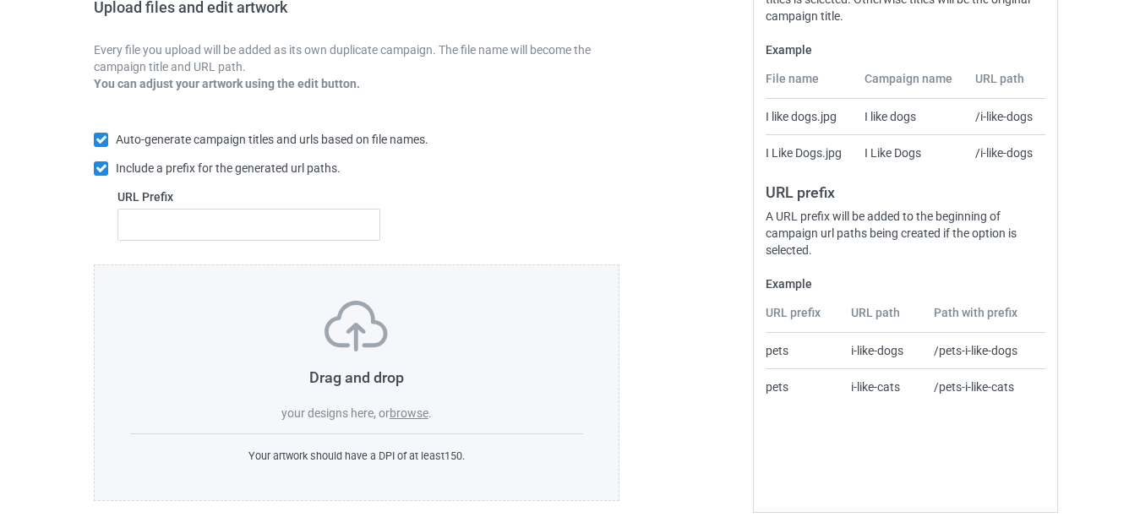
scroll to position [295, 0]
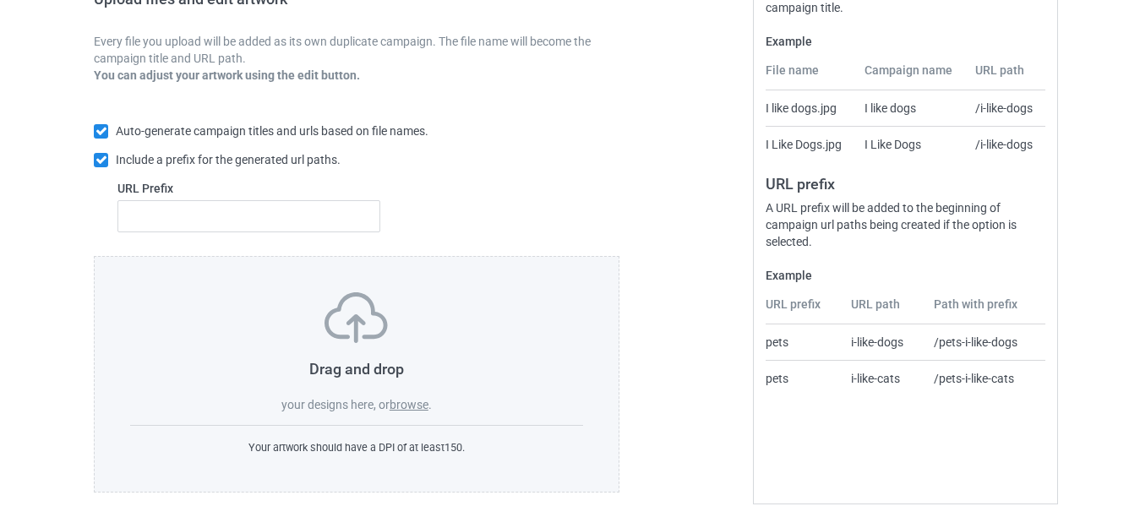
click at [412, 404] on label "browse" at bounding box center [409, 405] width 39 height 14
click at [0, 0] on input "browse" at bounding box center [0, 0] width 0 height 0
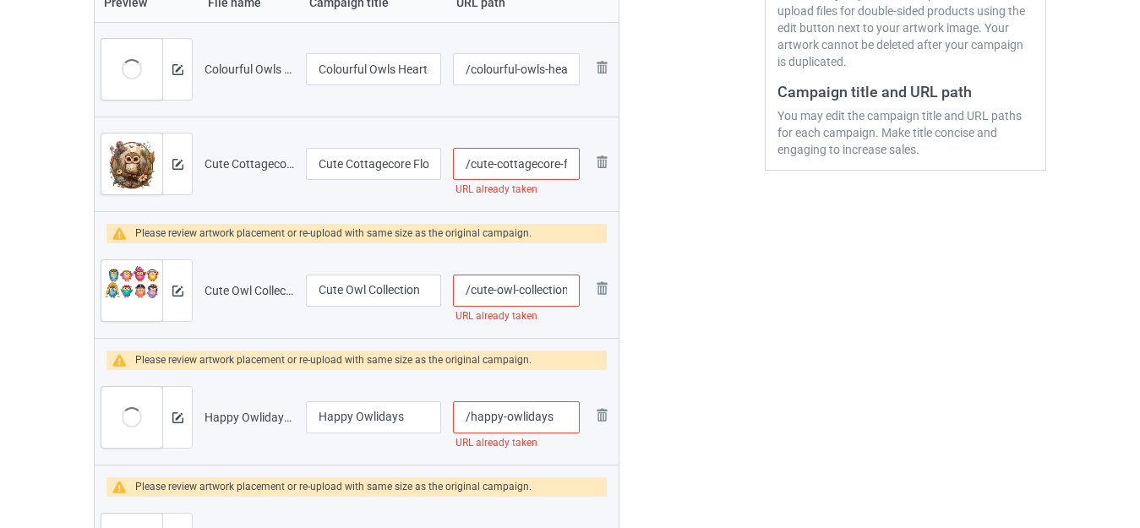
scroll to position [0, 45]
drag, startPoint x: 563, startPoint y: 165, endPoint x: 574, endPoint y: 165, distance: 11.0
click at [574, 165] on input "/cute-cottagecore-floral-owl" at bounding box center [516, 164] width 127 height 32
click at [566, 160] on input "/cute-cottagecore-floral-owl" at bounding box center [516, 164] width 127 height 32
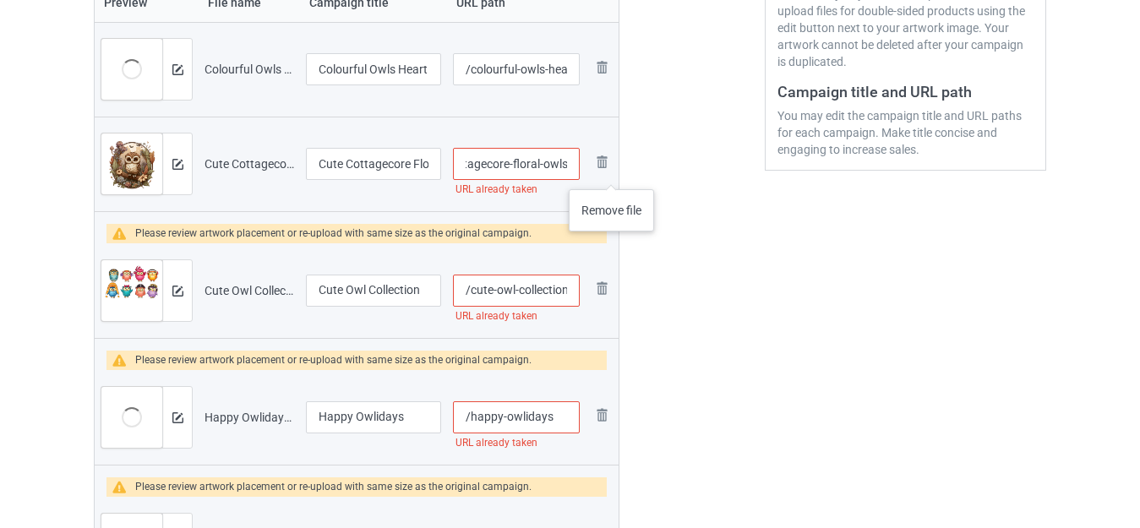
type input "/cute-cottagecore-floral-owls"
click at [675, 186] on div at bounding box center [692, 301] width 122 height 1188
drag, startPoint x: 565, startPoint y: 293, endPoint x: 575, endPoint y: 294, distance: 9.3
click at [575, 294] on input "/cute-owl-collection" at bounding box center [516, 291] width 127 height 32
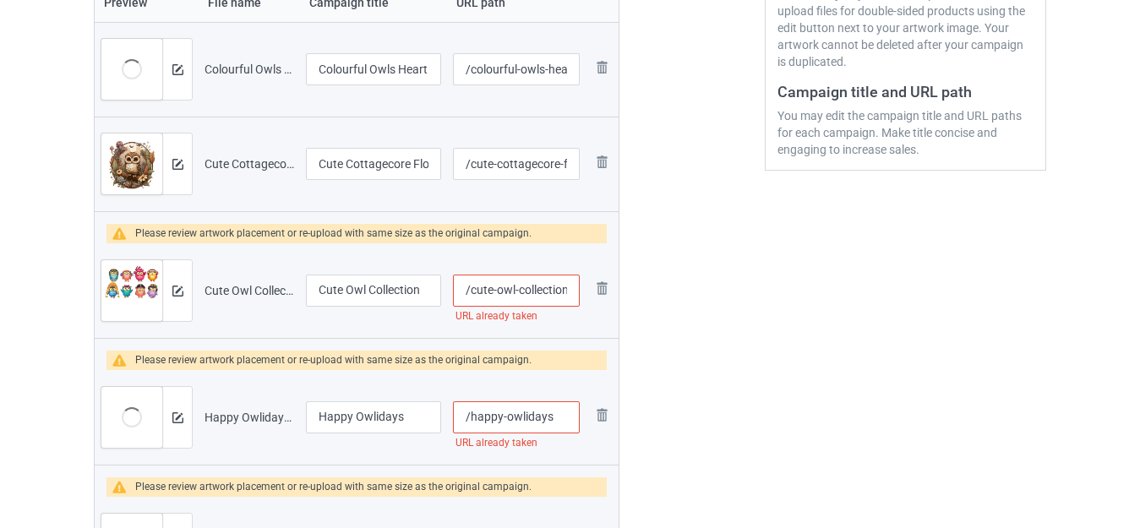
click at [566, 285] on input "/cute-owl-collection" at bounding box center [516, 291] width 127 height 32
type input "/cute-owl-collections"
click at [723, 292] on div at bounding box center [692, 301] width 122 height 1188
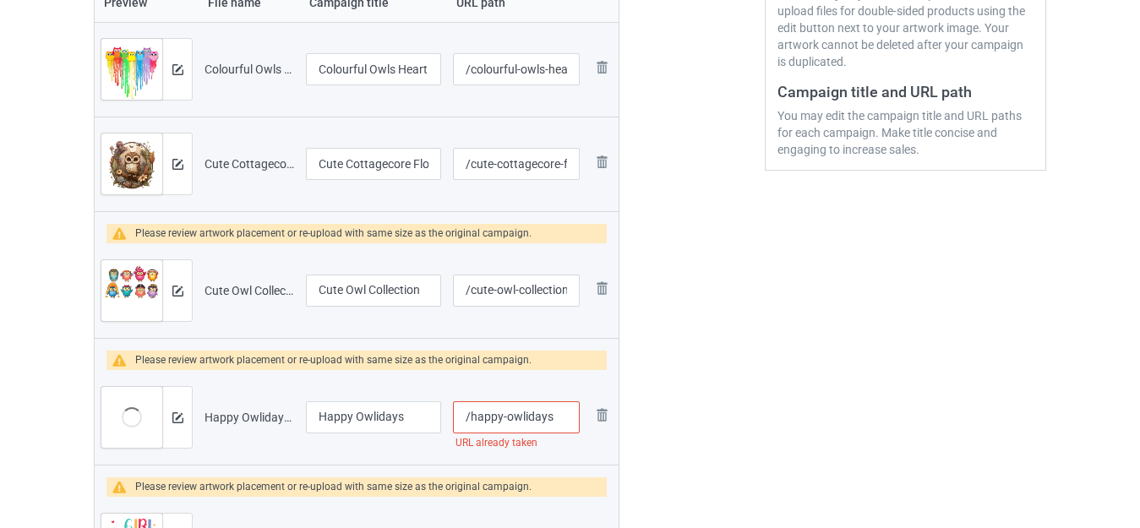
click at [557, 418] on input "/happy-owlidays" at bounding box center [516, 417] width 127 height 32
type input "/happy-owlidayss"
click at [726, 376] on div at bounding box center [692, 301] width 122 height 1188
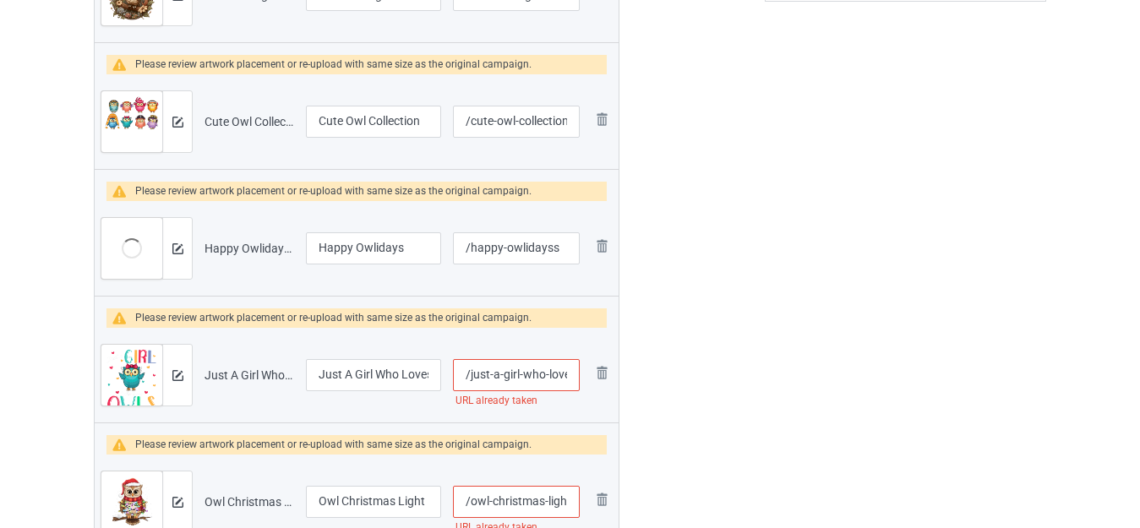
scroll to position [0, 36]
click at [570, 376] on input "/just-a-girl-who-loves-owls" at bounding box center [516, 375] width 127 height 32
click at [569, 375] on input "/just-a-girl-who-loves-owls" at bounding box center [516, 375] width 127 height 32
type input "/just-a-girl-who-loves-owlss"
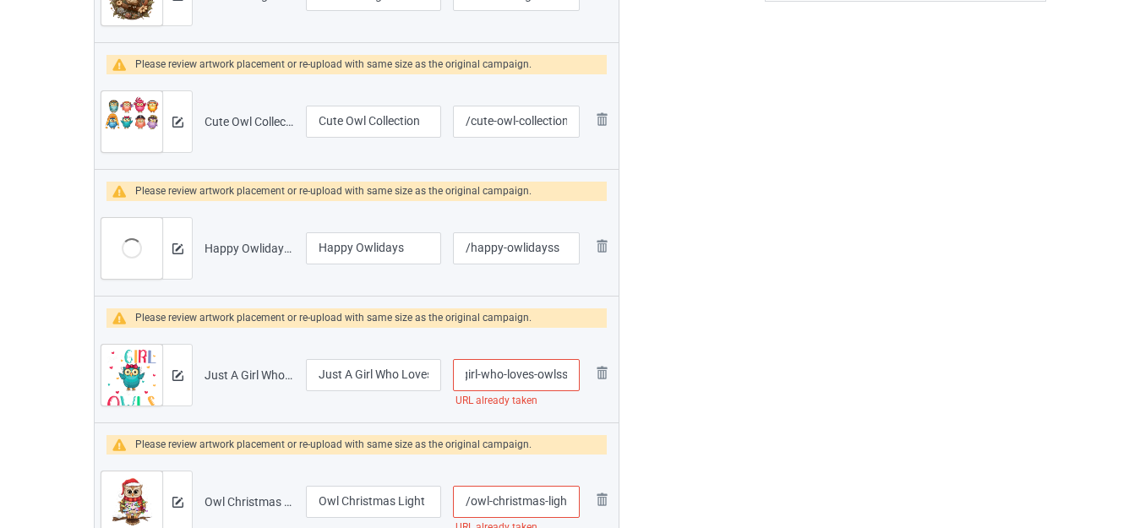
click at [712, 371] on div at bounding box center [692, 132] width 122 height 1188
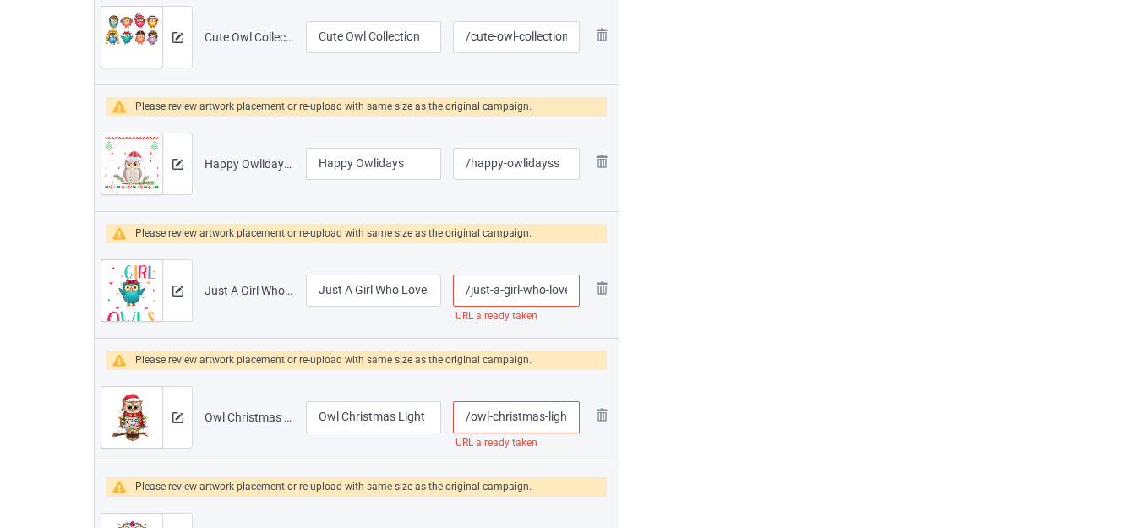
scroll to position [0, 3]
click at [572, 418] on input "/owl-christmas-light" at bounding box center [516, 417] width 127 height 32
click at [572, 414] on input "/owl-christmas-light" at bounding box center [516, 417] width 127 height 32
click at [571, 416] on input "/owl-christmas-light" at bounding box center [516, 417] width 127 height 32
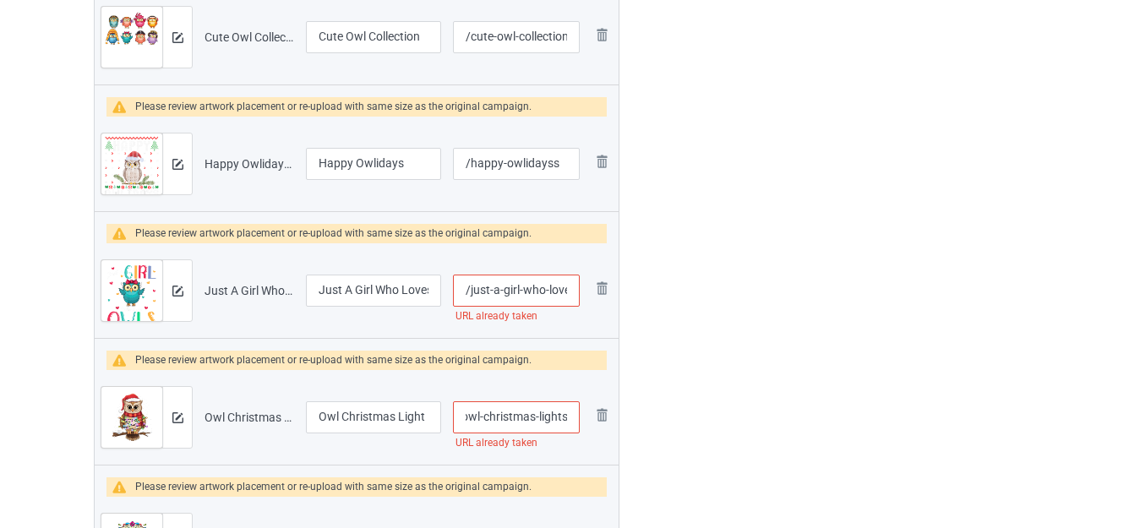
type input "/owl-christmas-lights"
drag, startPoint x: 559, startPoint y: 291, endPoint x: 573, endPoint y: 296, distance: 15.2
click at [573, 296] on input "/just-a-girl-who-loves-owlss" at bounding box center [516, 291] width 127 height 32
click at [565, 287] on input "/just-a-girl-who-loves-owlss" at bounding box center [516, 291] width 127 height 32
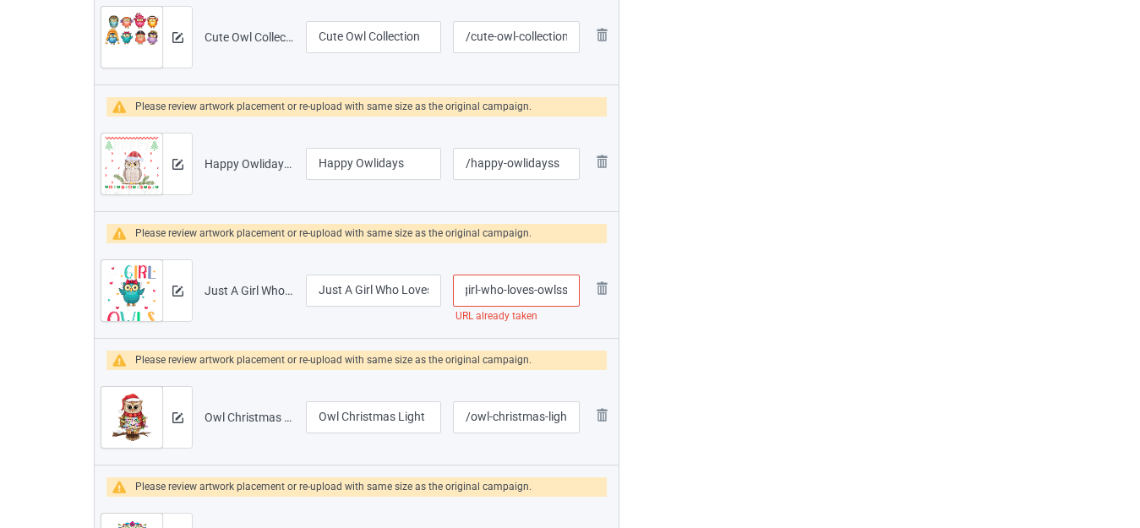
click at [532, 290] on input "/just-a-girl-who-loves-owlss" at bounding box center [516, 291] width 127 height 32
type input "/just-a-girl-who-lovess-owlss"
click at [727, 298] on div at bounding box center [692, 47] width 122 height 1188
click at [429, 292] on input "Just A Girl Who Loves Owls" at bounding box center [373, 291] width 135 height 32
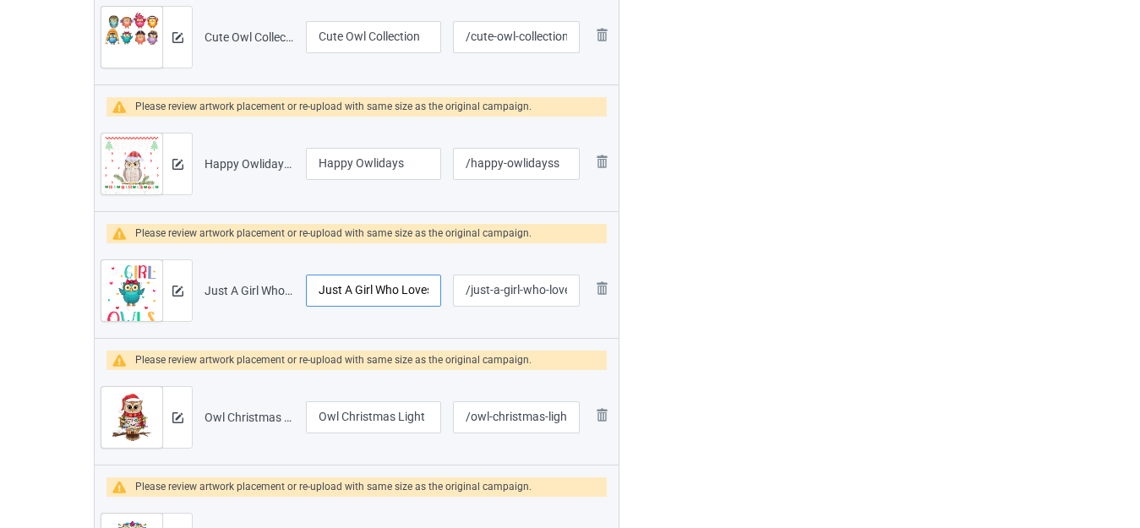
scroll to position [0, 33]
click at [428, 295] on input "Just A Girl Who Loves Owls" at bounding box center [373, 291] width 135 height 32
click at [761, 317] on div "Edit artwork You can adjust your artwork position, and upload files for double-…" at bounding box center [905, 47] width 305 height 1188
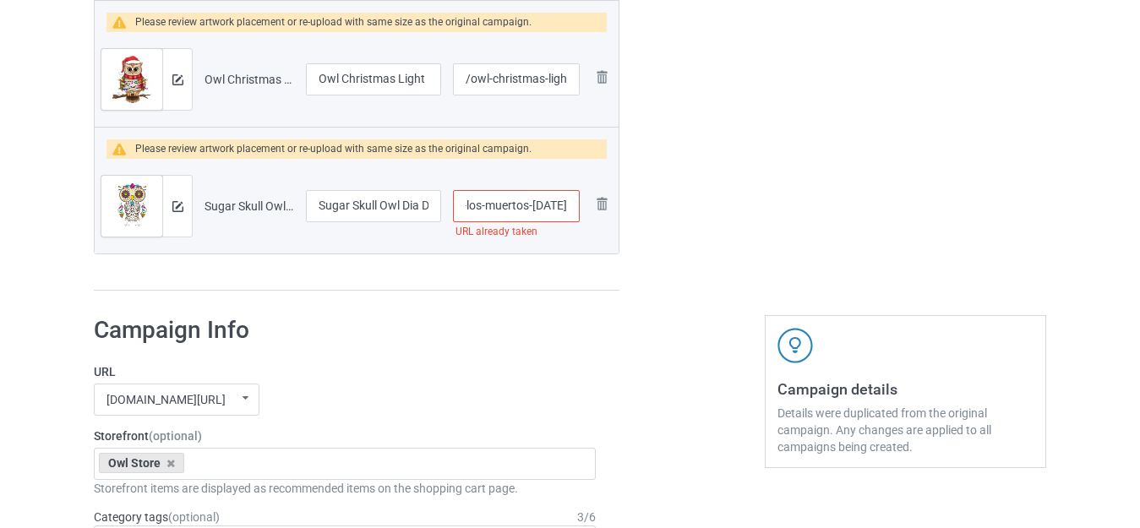
scroll to position [0, 140]
drag, startPoint x: 550, startPoint y: 205, endPoint x: 674, endPoint y: 229, distance: 126.5
type input "/sugar-skull-owl"
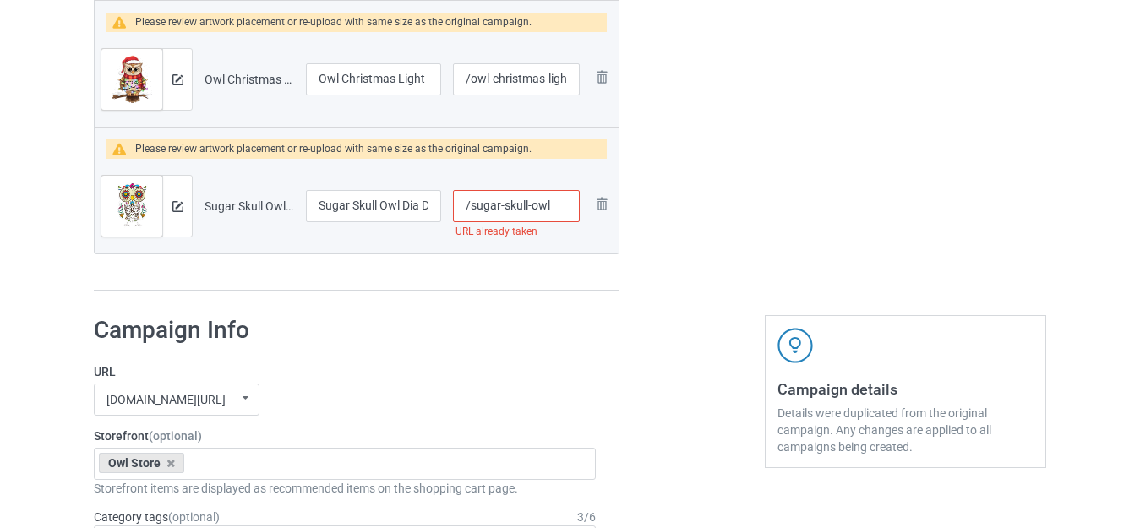
drag, startPoint x: 354, startPoint y: 202, endPoint x: 311, endPoint y: 207, distance: 43.4
click at [311, 207] on input "Sugar Skull Owl Dia De Los Muertos Halloween" at bounding box center [373, 206] width 135 height 32
type input "Skull Owl Dia De Los Muertos Halloween"
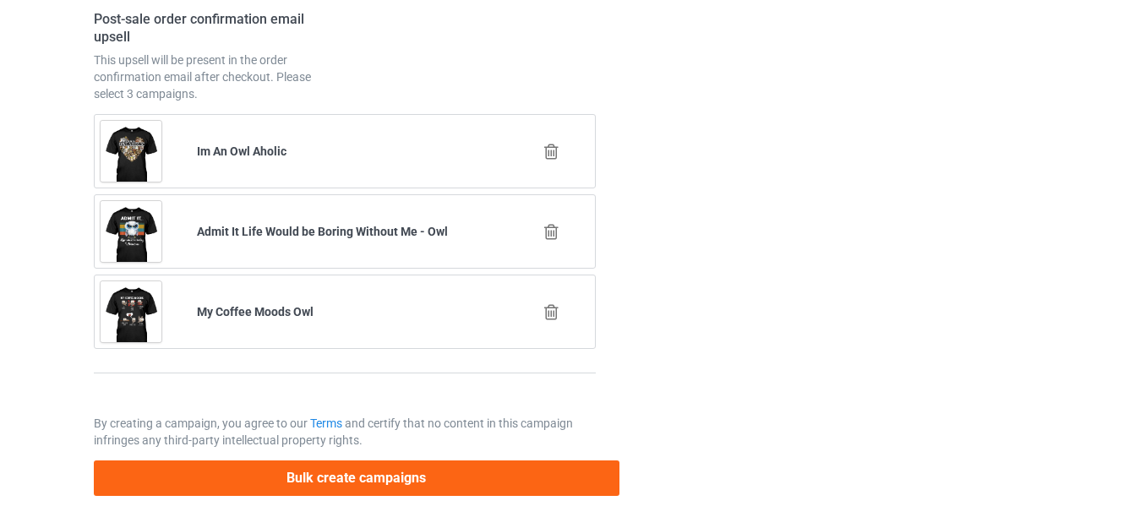
scroll to position [3254, 0]
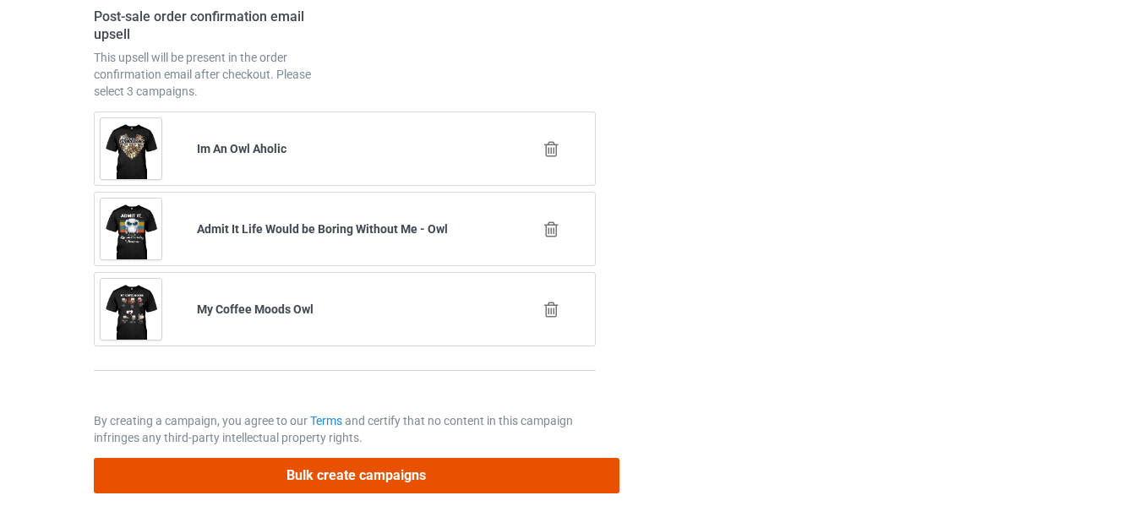
click at [426, 472] on button "Bulk create campaigns" at bounding box center [357, 475] width 526 height 35
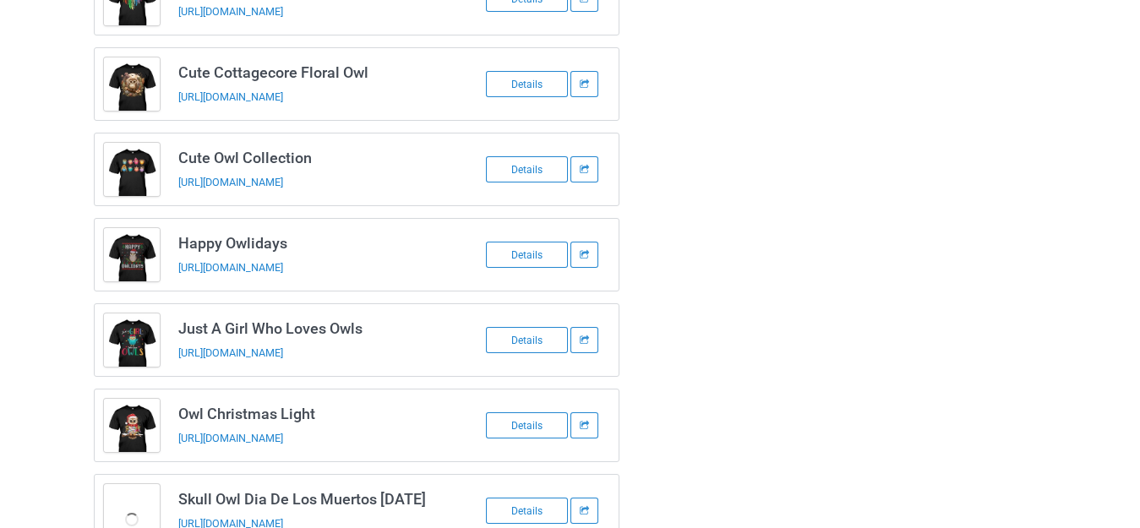
scroll to position [139, 0]
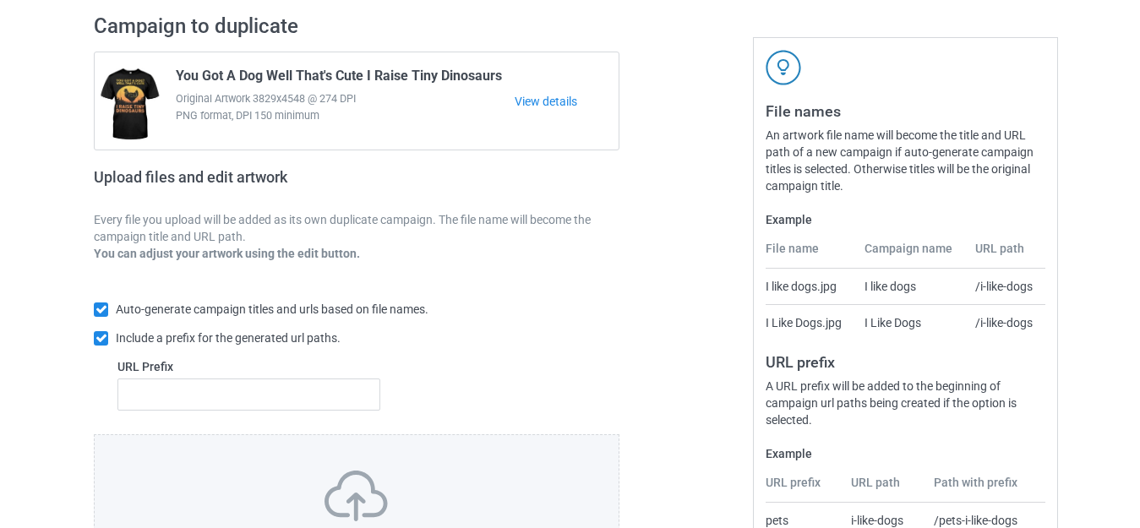
scroll to position [295, 0]
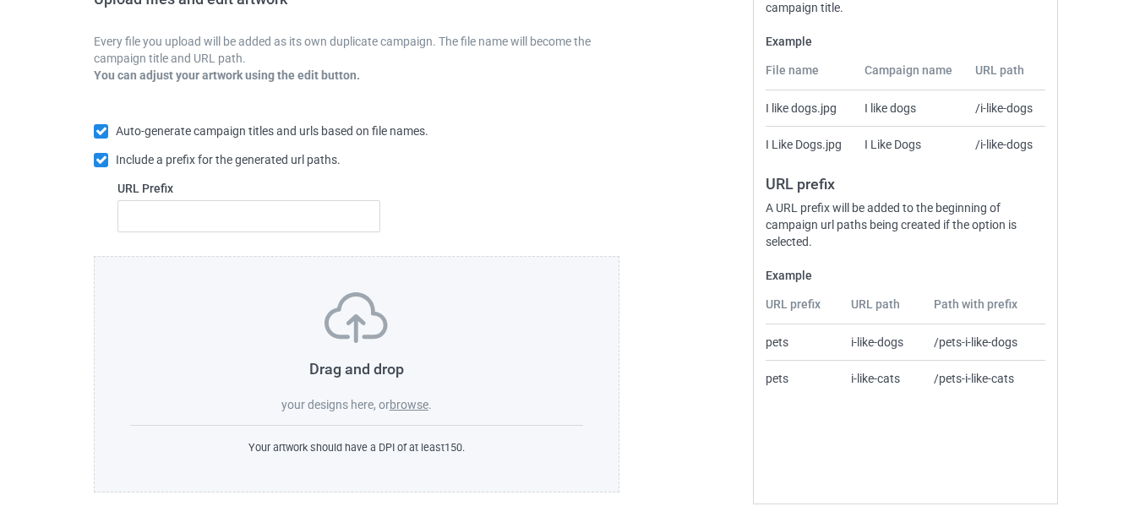
click at [407, 401] on label "browse" at bounding box center [409, 405] width 39 height 14
click at [0, 0] on input "browse" at bounding box center [0, 0] width 0 height 0
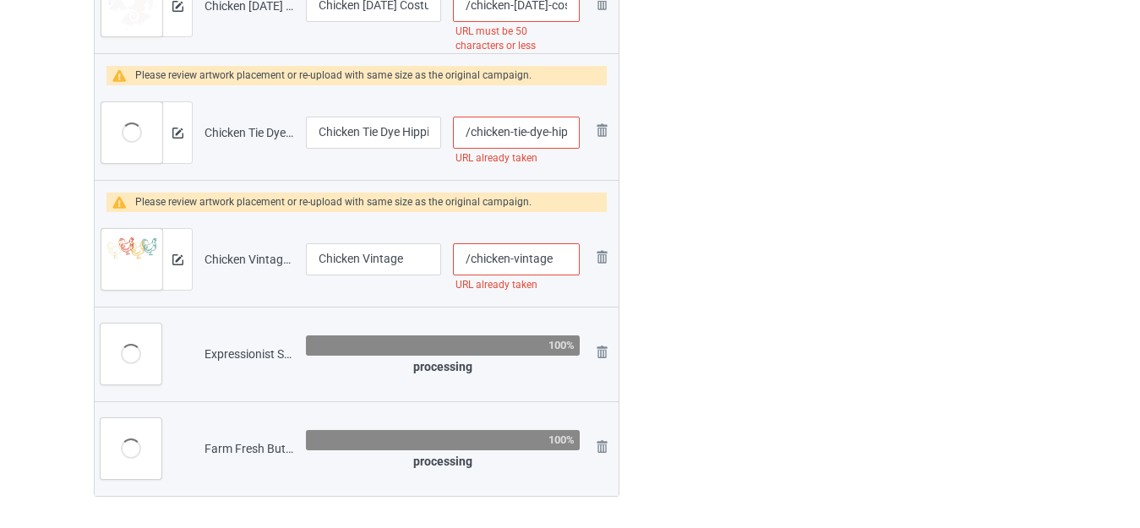
scroll to position [1437, 0]
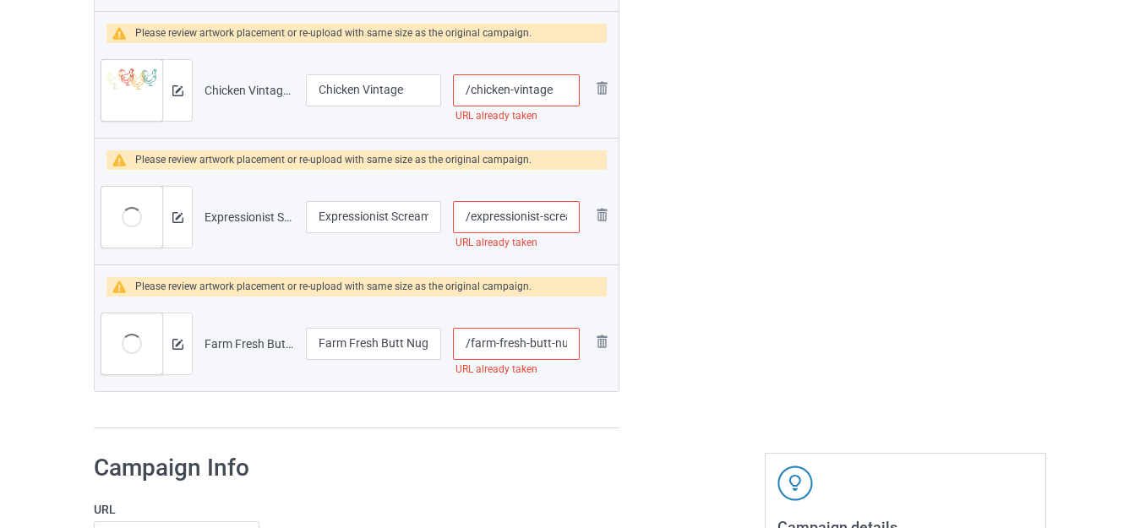
click at [525, 341] on input "/farm-fresh-butt-nuggets-funny-chicken" at bounding box center [516, 344] width 127 height 32
type input "/farm-freshs-butt-nuggets-funny-chicken"
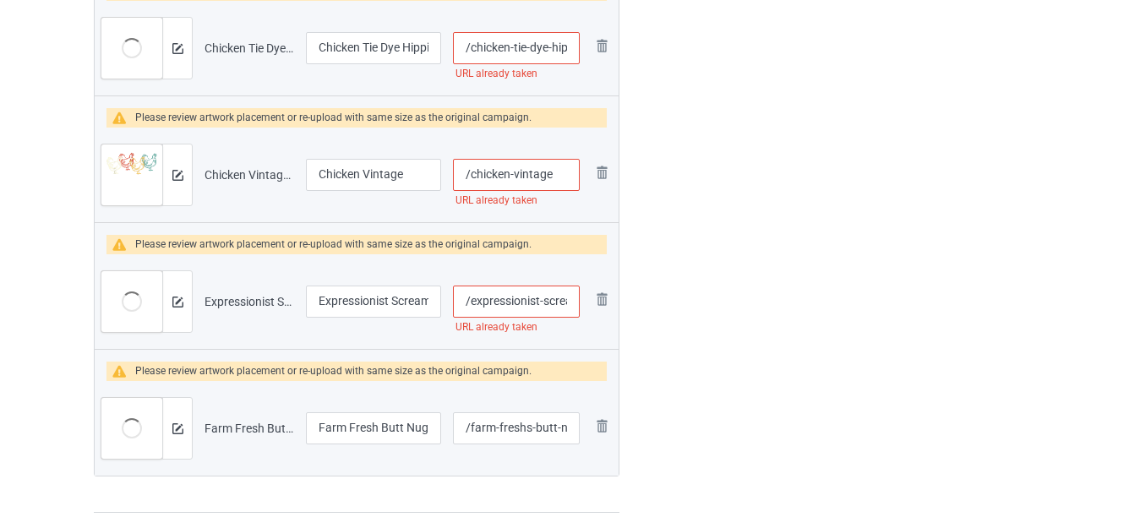
click at [541, 300] on input "/expressionist-scream-funny-chicken" at bounding box center [516, 302] width 127 height 32
type input "/expressionists-scream-funny-chicken"
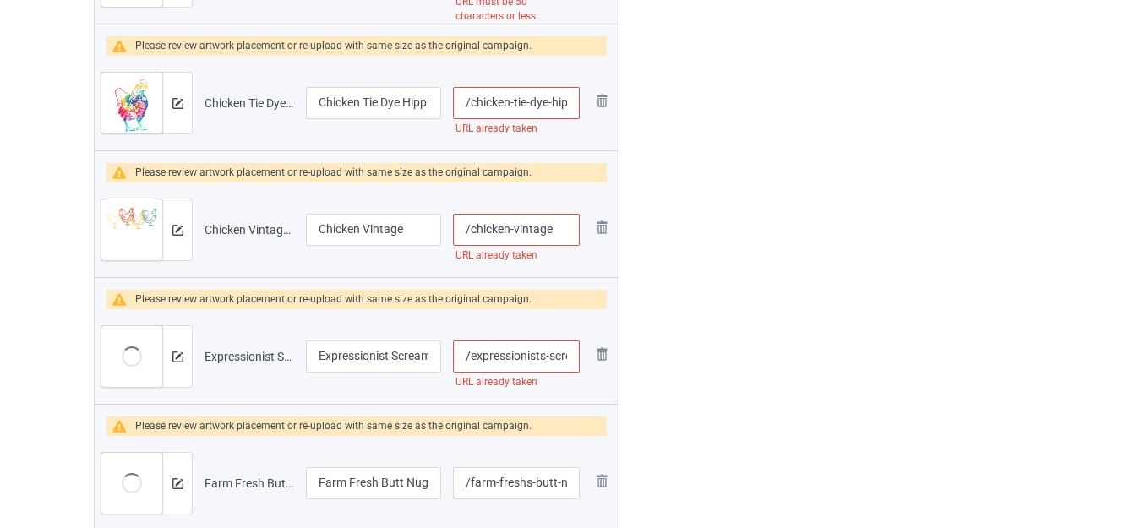
scroll to position [1268, 0]
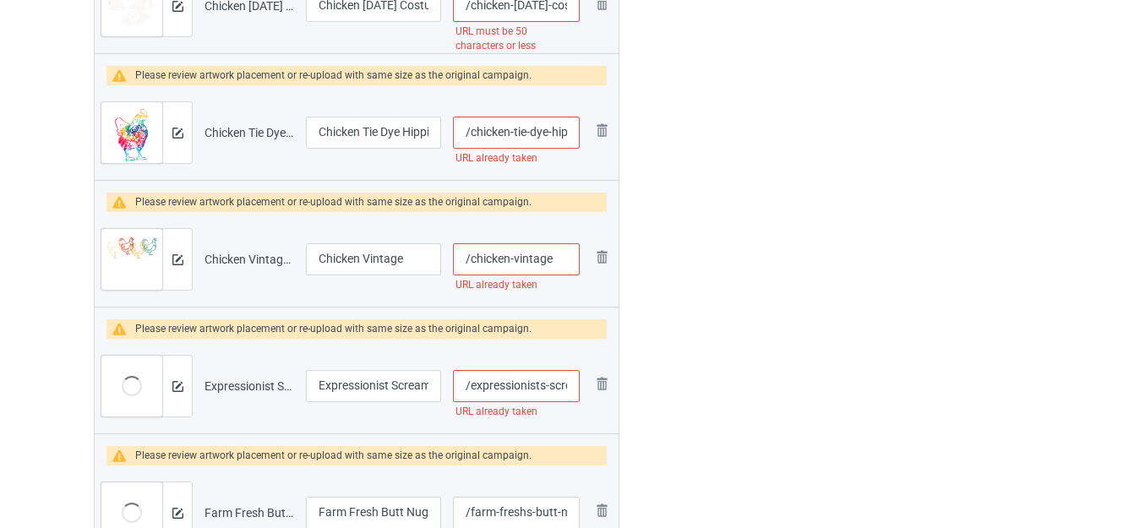
click at [556, 255] on input "/chicken-vintage" at bounding box center [516, 259] width 127 height 32
type input "/chicken-vintages"
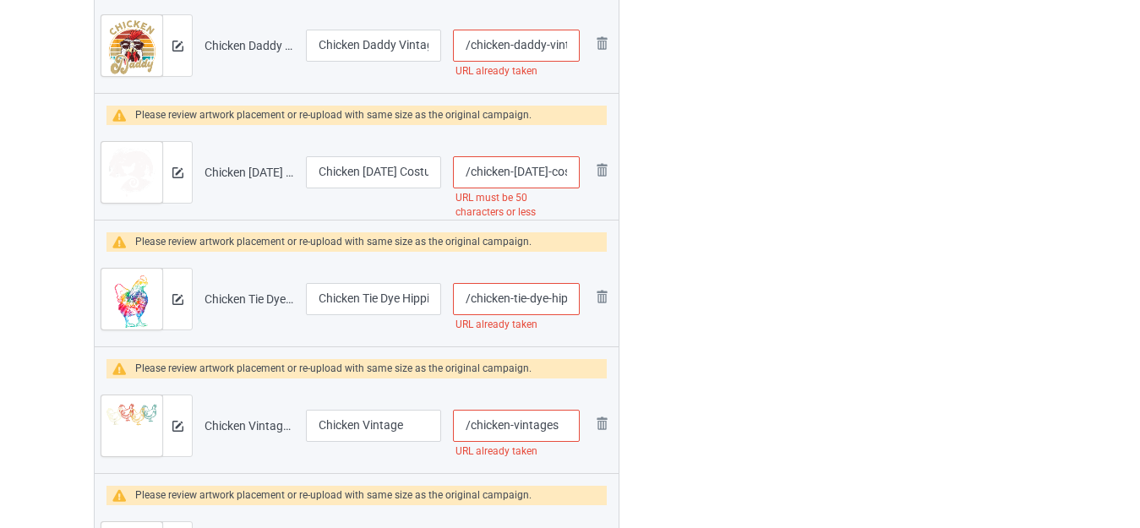
scroll to position [1099, 0]
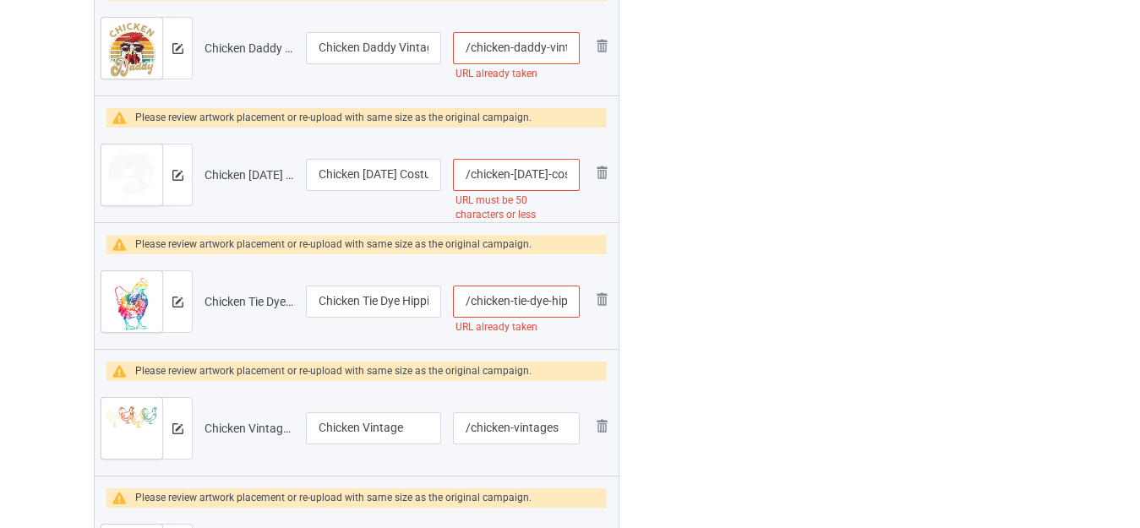
click at [566, 301] on input "/chicken-tie-dye-hippie" at bounding box center [516, 302] width 127 height 32
click at [526, 295] on input "/chicken-tie-dye-hippie" at bounding box center [516, 302] width 127 height 32
type input "/chicken-ties-dye-hippie"
drag, startPoint x: 538, startPoint y: 169, endPoint x: 566, endPoint y: 176, distance: 29.5
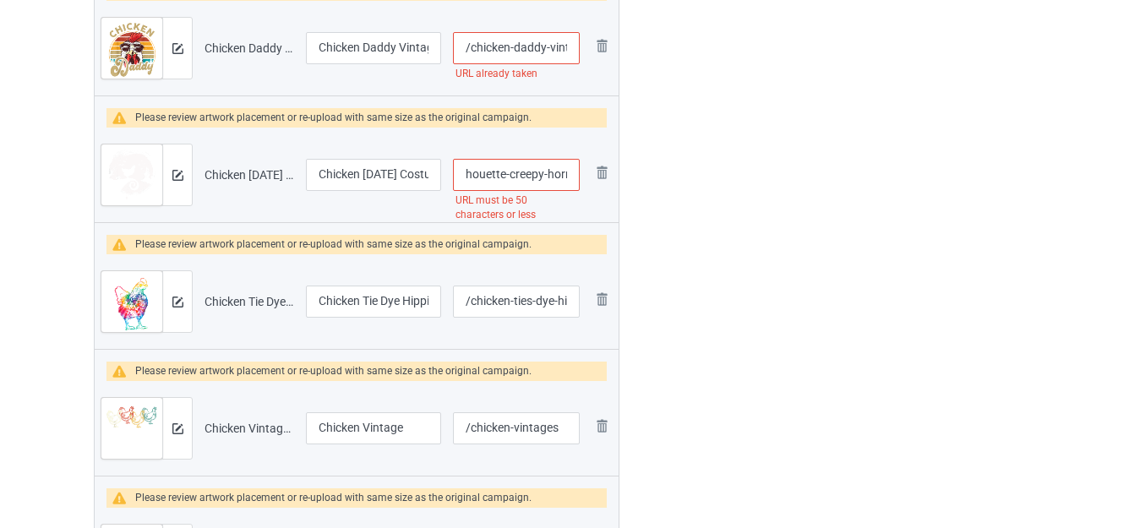
click at [566, 176] on input "/chicken-[DATE]-costume-moon-silhouette-creepy-horror" at bounding box center [516, 175] width 127 height 32
click at [552, 177] on input "/chicken-[DATE]-costume-moon-silhouette-creepy-horror" at bounding box center [516, 175] width 127 height 32
drag, startPoint x: 495, startPoint y: 172, endPoint x: 708, endPoint y: 205, distance: 215.4
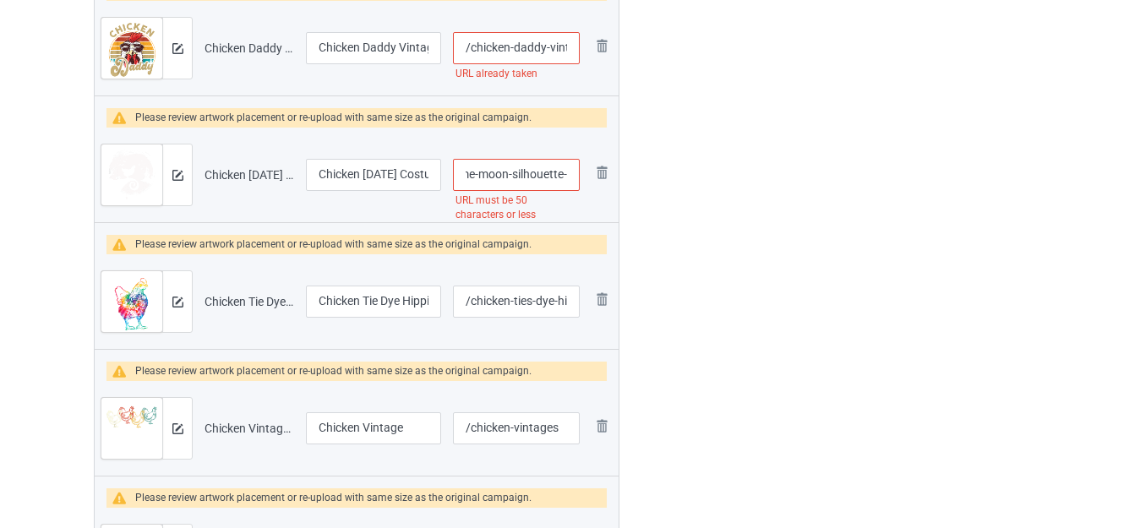
scroll to position [0, 140]
type input "/chicken-[DATE]-costume-moon-silhouette-"
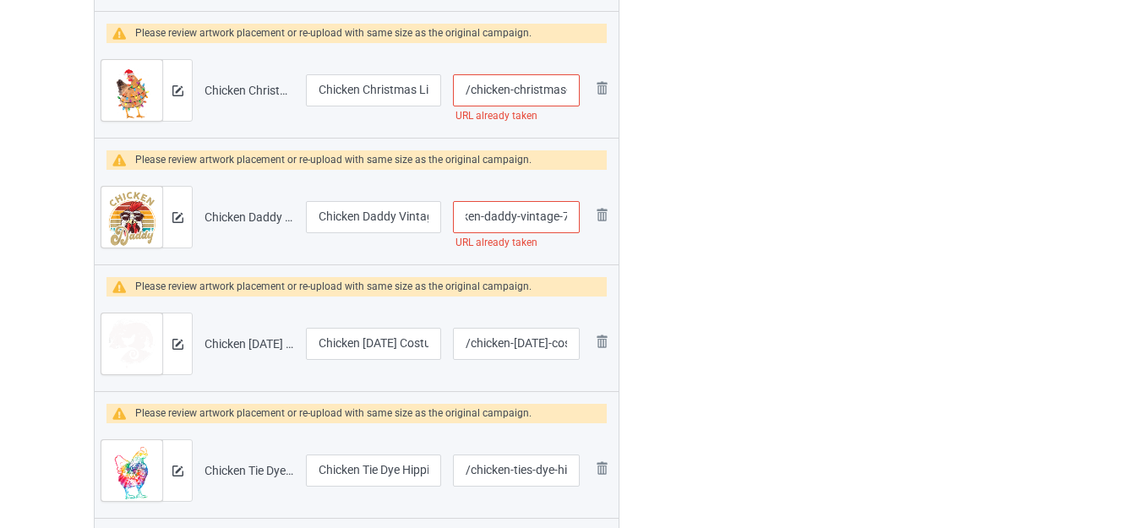
scroll to position [0, 76]
drag, startPoint x: 547, startPoint y: 213, endPoint x: 567, endPoint y: 219, distance: 21.1
click at [567, 219] on input "/chicken-daddy-vintage-70-s-retro" at bounding box center [516, 217] width 127 height 32
click at [558, 216] on input "/chicken-daddy-vintage-70-s-retro" at bounding box center [516, 217] width 127 height 32
click at [534, 212] on input "/chicken-daddy-vintage-70-s-retro" at bounding box center [516, 217] width 127 height 32
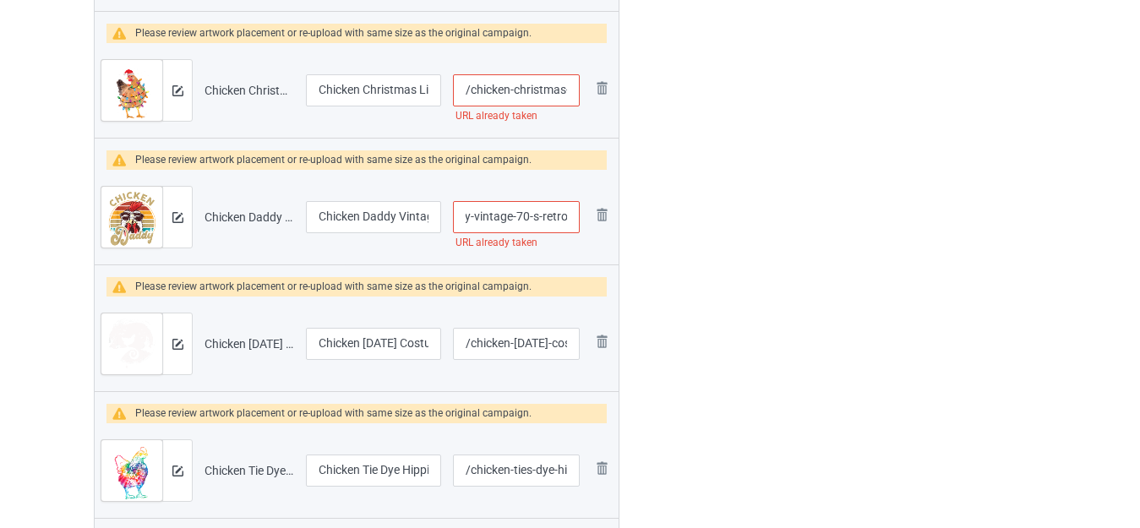
click at [538, 213] on input "/chicken-daddy-vintage-70-s-retro" at bounding box center [516, 217] width 127 height 32
type input "/chicken-daddy-vintage-70-ss-retro"
click at [705, 237] on div at bounding box center [692, 69] width 122 height 1760
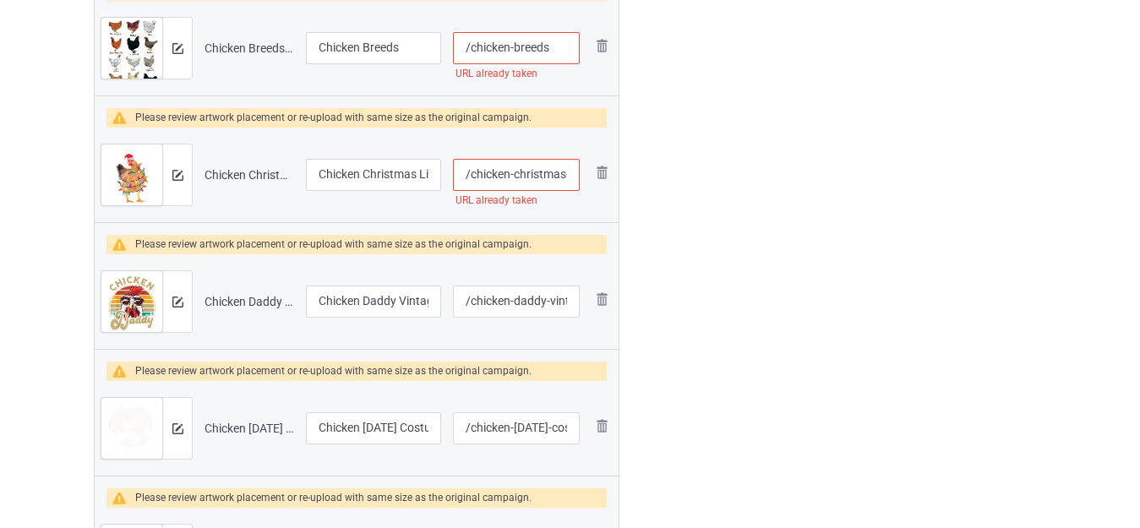
click at [566, 173] on input "/chicken-christmas-lights" at bounding box center [516, 175] width 127 height 32
type input "/chicken-christmass-lights"
click at [732, 187] on div at bounding box center [692, 153] width 122 height 1760
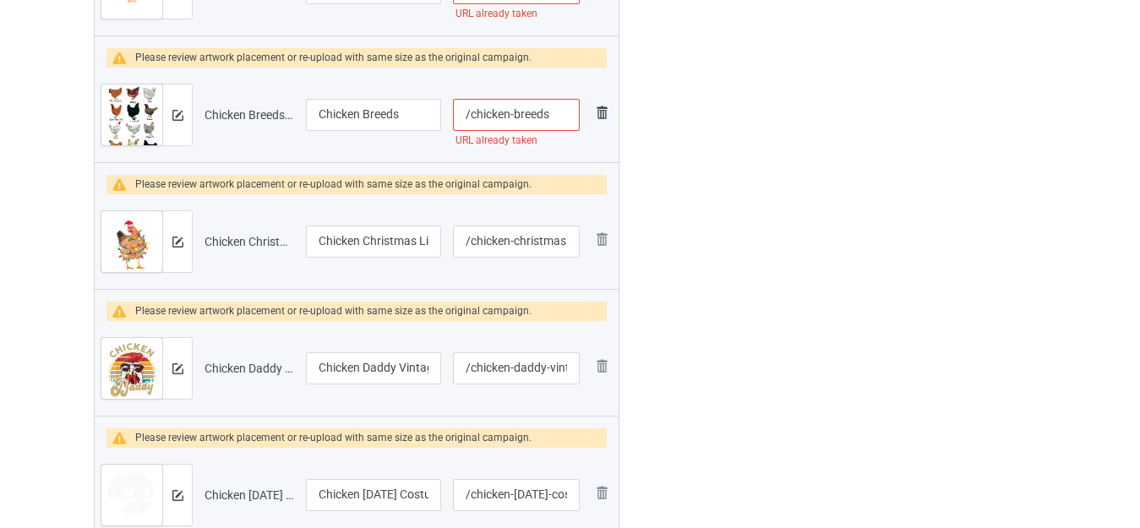
scroll to position [676, 0]
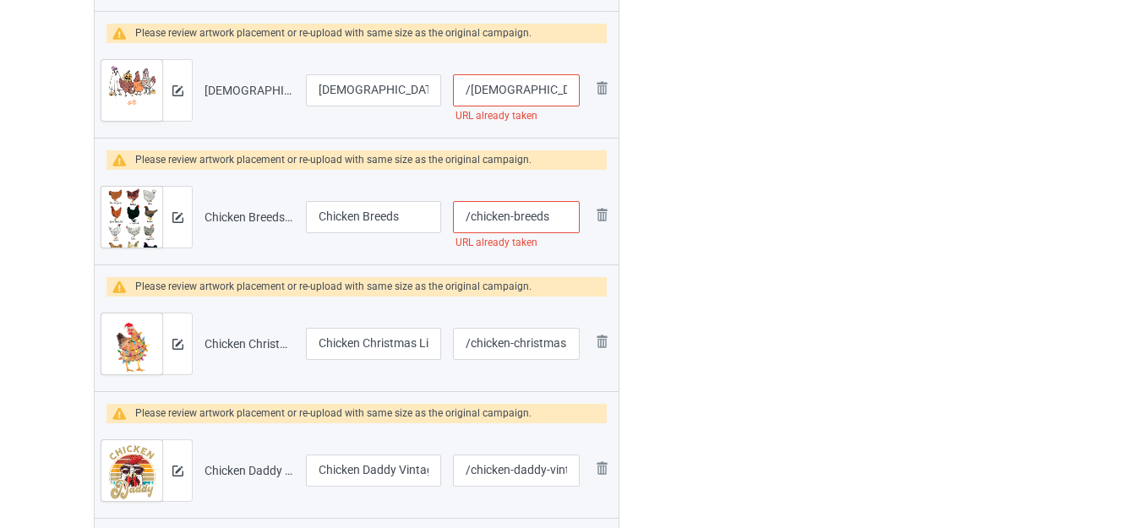
click at [559, 213] on input "/chicken-breeds" at bounding box center [516, 217] width 127 height 32
type input "/chicken-breedss"
click at [716, 211] on div at bounding box center [692, 322] width 122 height 1760
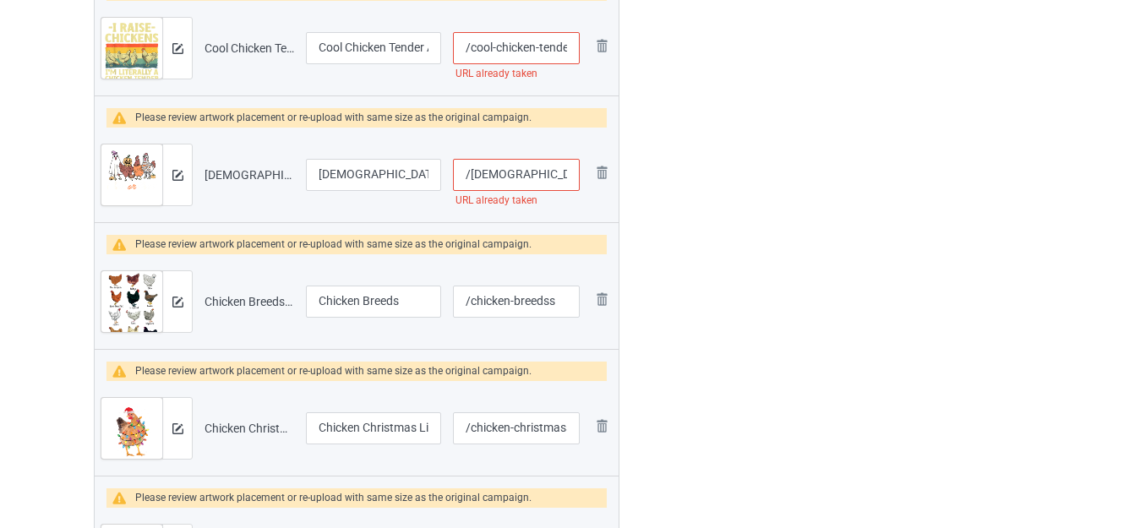
scroll to position [0, 73]
drag, startPoint x: 561, startPoint y: 173, endPoint x: 575, endPoint y: 173, distance: 13.5
click at [575, 173] on input "/[DEMOGRAPHIC_DATA]-or-treat-chicken-[DATE]" at bounding box center [516, 175] width 127 height 32
click at [567, 173] on input "/[DEMOGRAPHIC_DATA]-or-treat-chicken-[DATE]" at bounding box center [516, 175] width 127 height 32
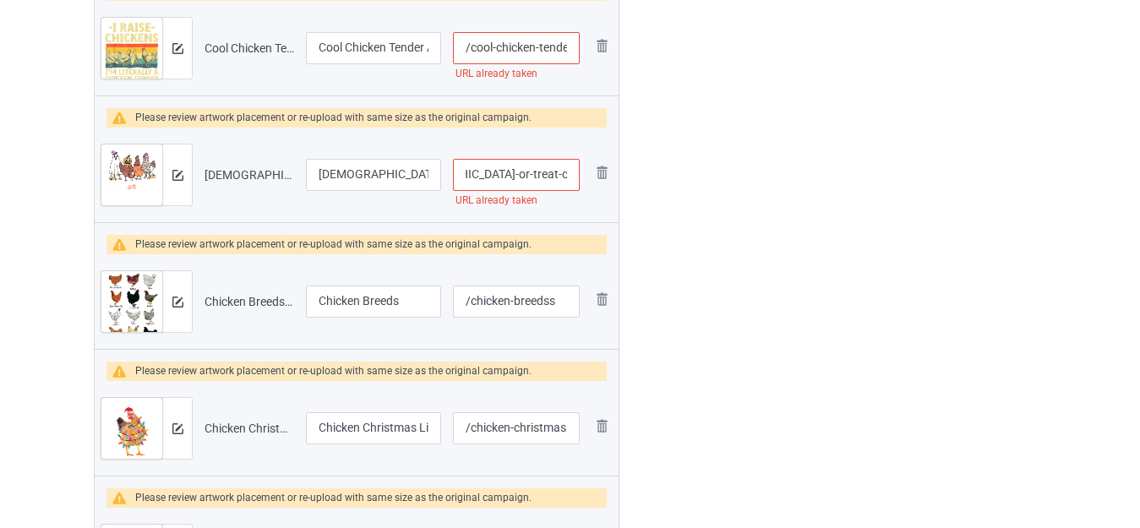
type input "/[DEMOGRAPHIC_DATA]-or-treat-chicken-halloweens"
click at [746, 177] on div at bounding box center [692, 407] width 122 height 1760
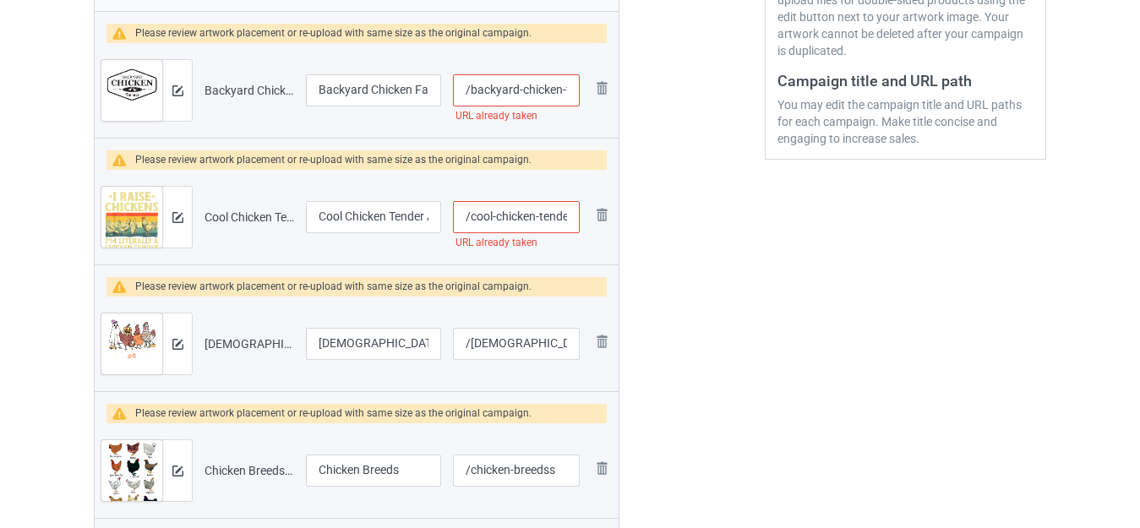
scroll to position [0, 24]
drag, startPoint x: 554, startPoint y: 219, endPoint x: 573, endPoint y: 219, distance: 18.6
click at [573, 219] on input "/cool-chicken-tender-art" at bounding box center [516, 217] width 127 height 32
click at [566, 212] on input "/cool-chicken-tender-art" at bounding box center [516, 217] width 127 height 32
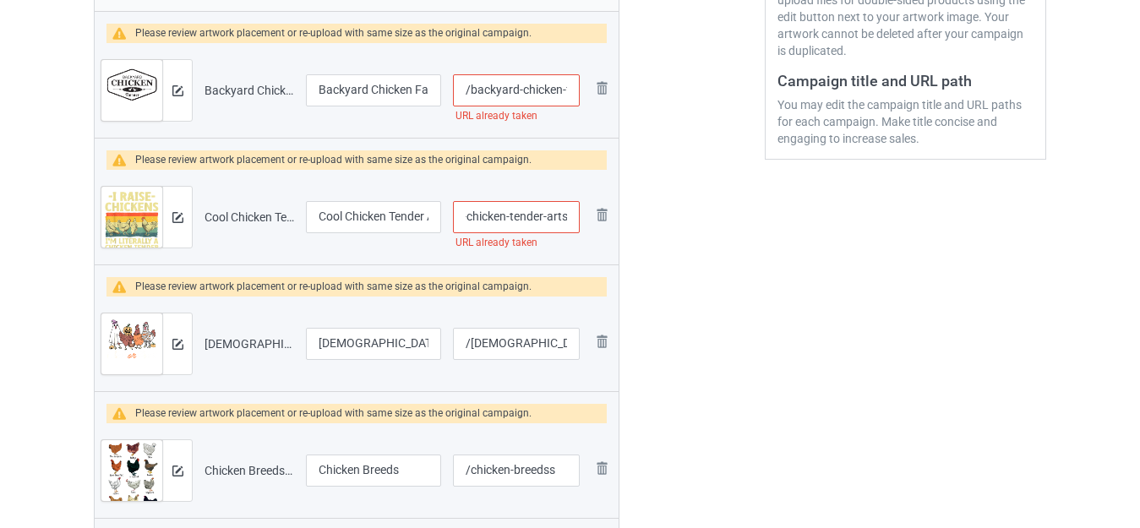
type input "/cool-chicken-tender-arts"
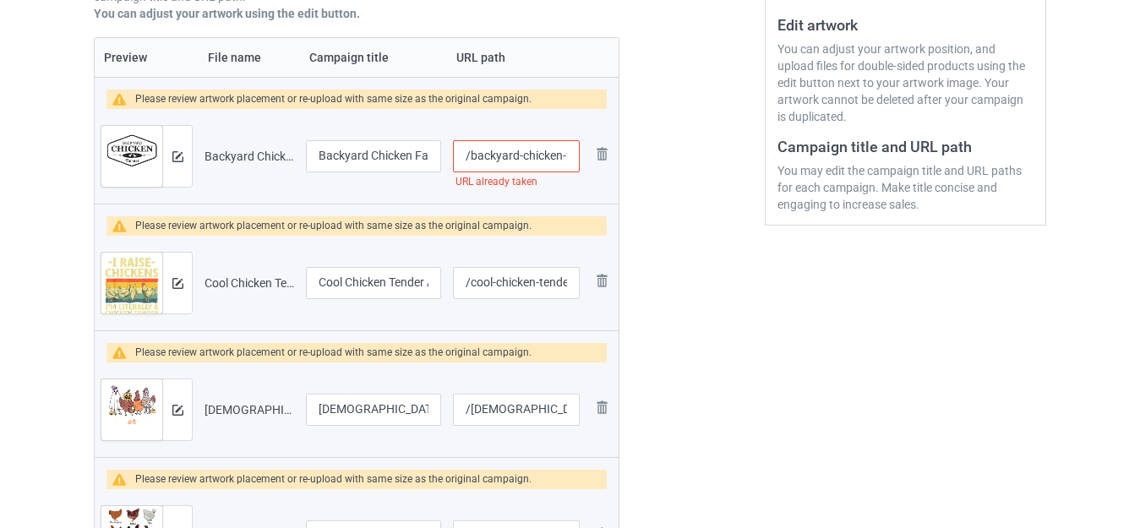
scroll to position [338, 0]
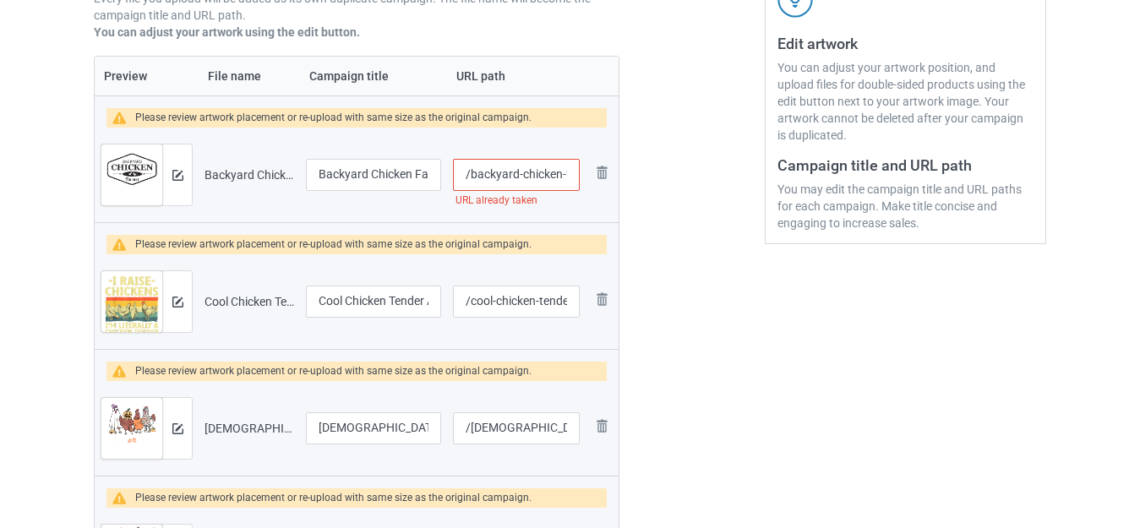
click at [563, 175] on input "/backyard-chicken-farmer" at bounding box center [516, 175] width 127 height 32
type input "/backyard-chickens-farmer"
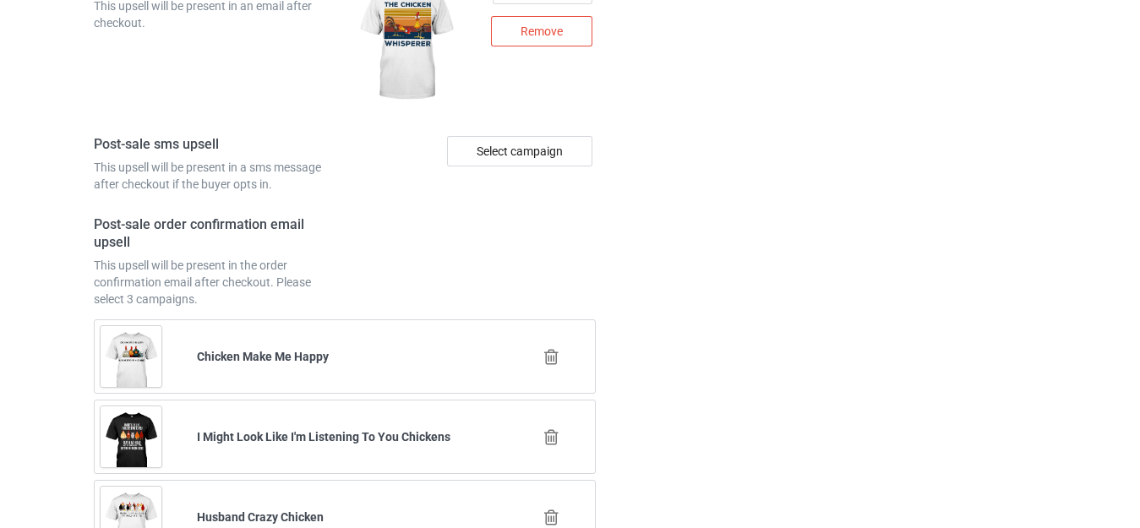
scroll to position [3825, 0]
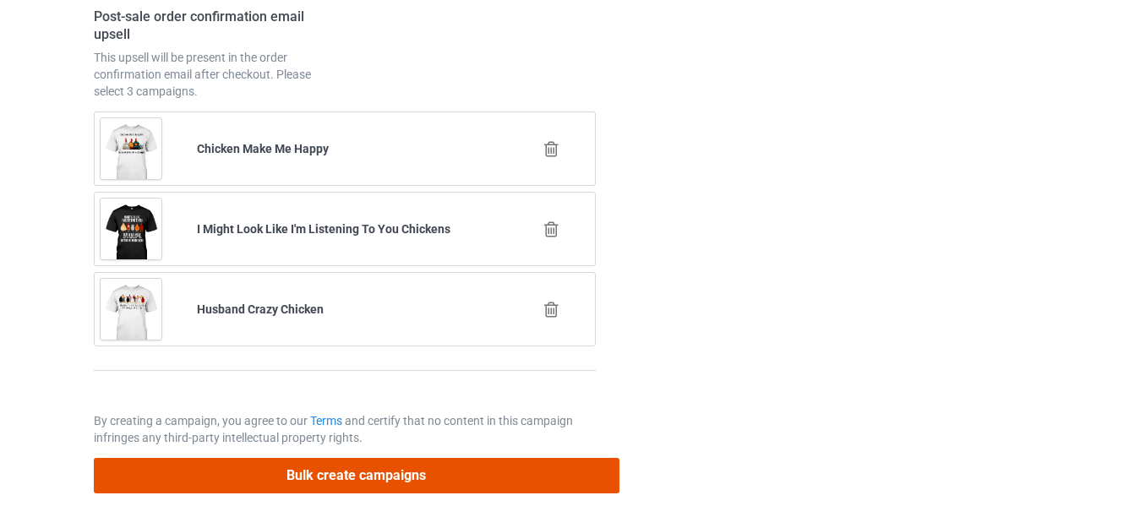
click at [389, 467] on button "Bulk create campaigns" at bounding box center [357, 475] width 526 height 35
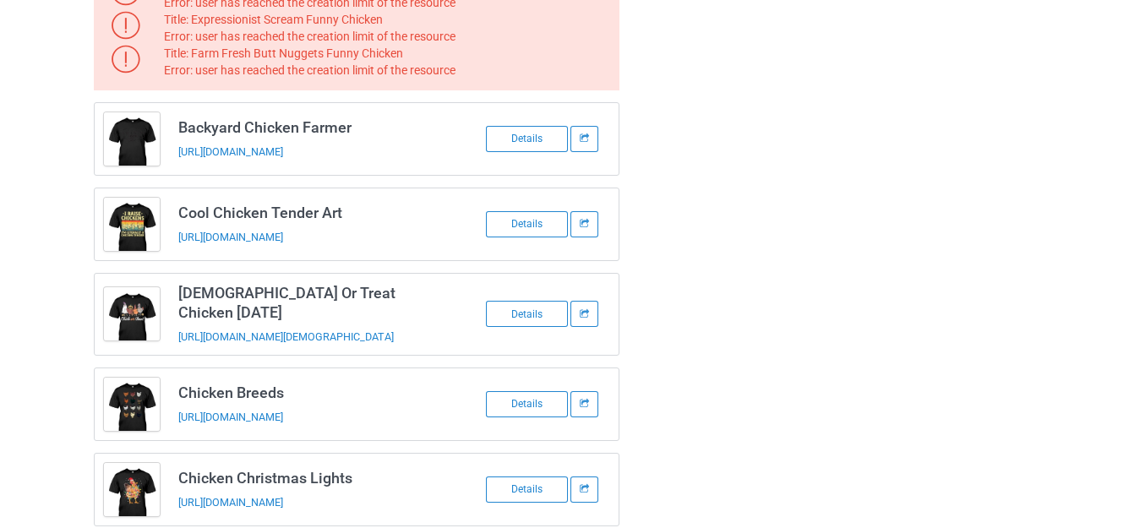
scroll to position [327, 0]
